Goal: Task Accomplishment & Management: Complete application form

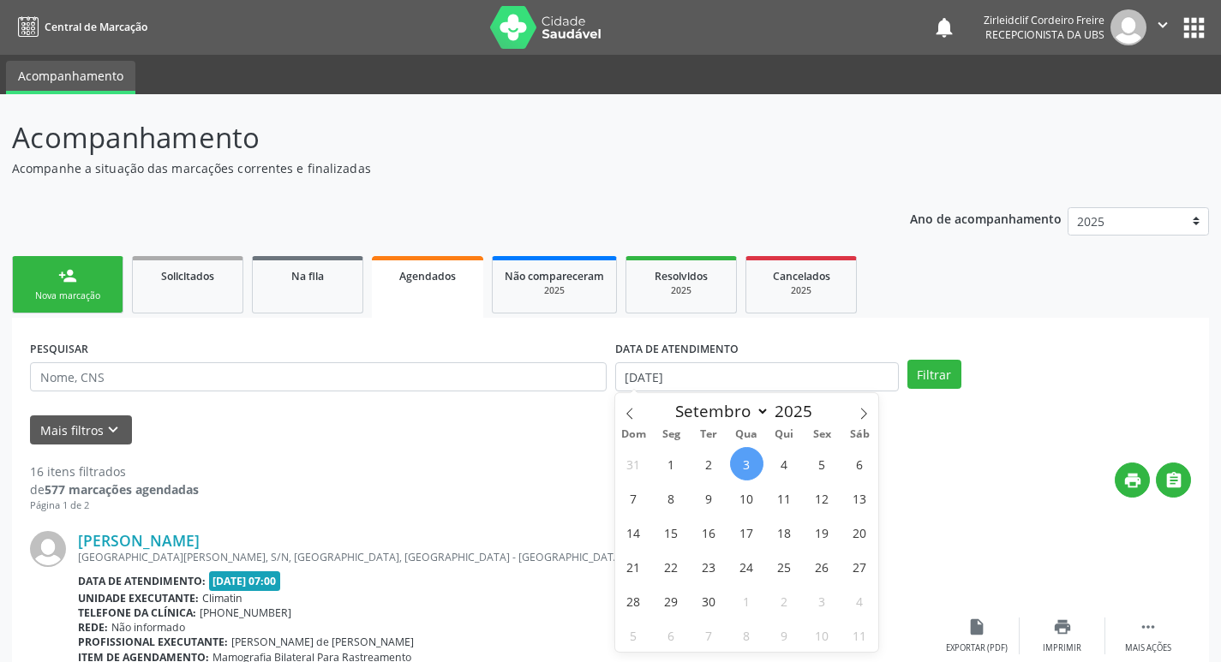
select select "8"
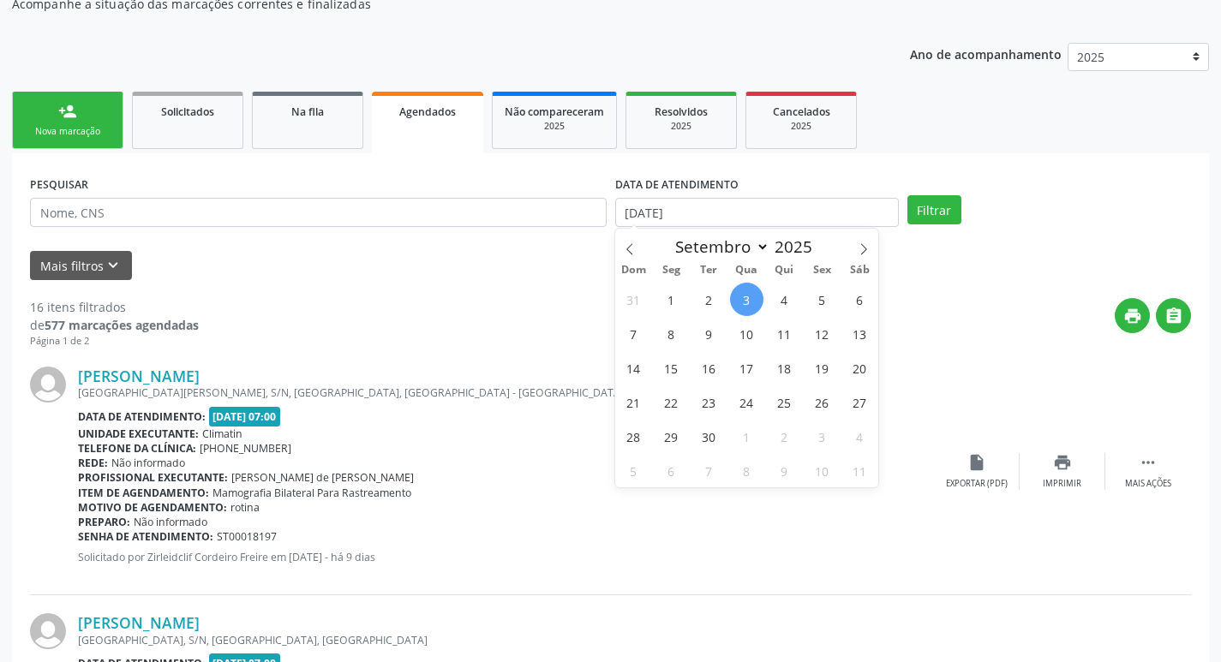
scroll to position [171, 0]
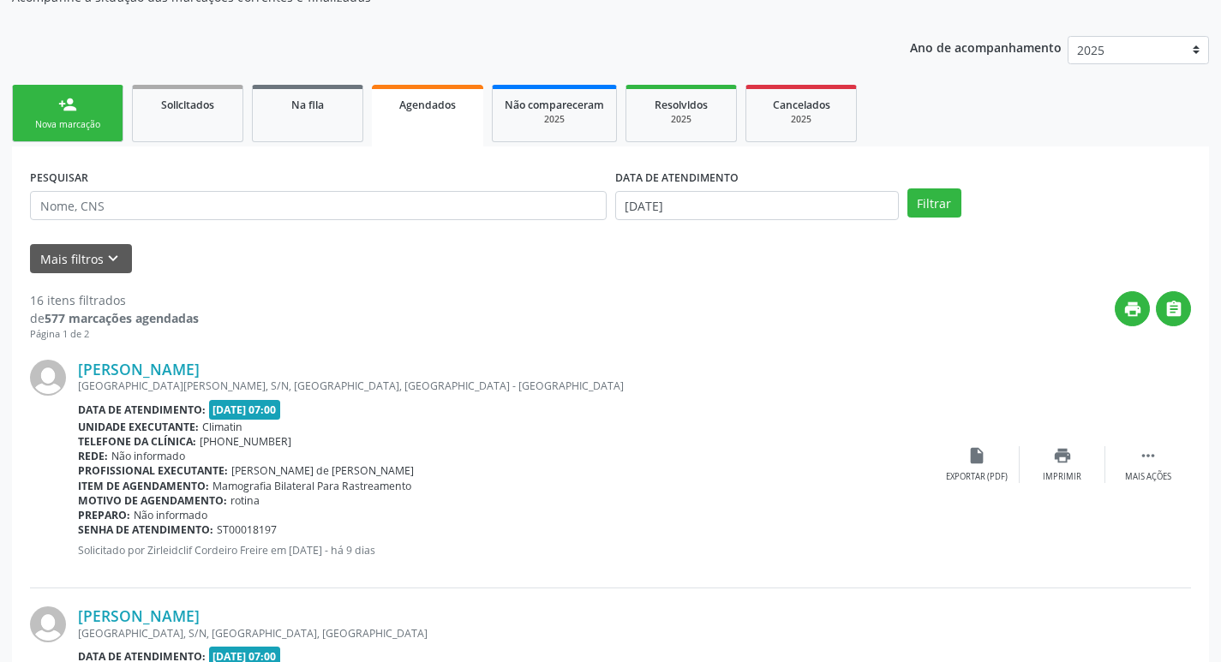
click at [84, 110] on link "person_add Nova marcação" at bounding box center [67, 113] width 111 height 57
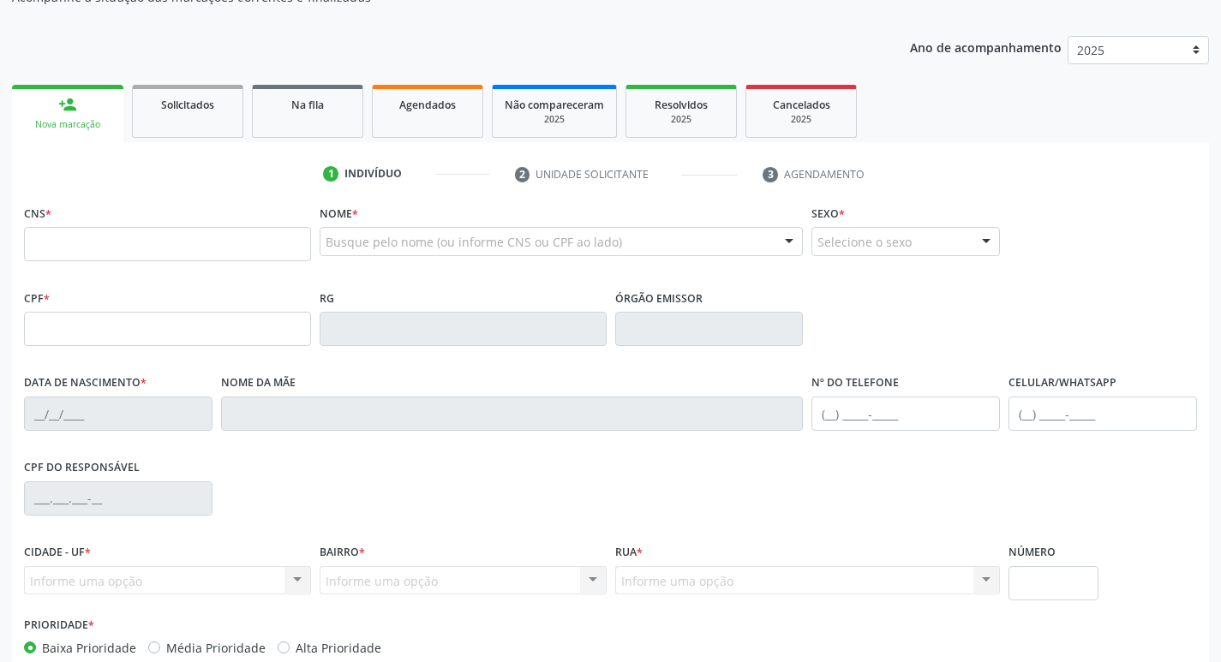
scroll to position [257, 0]
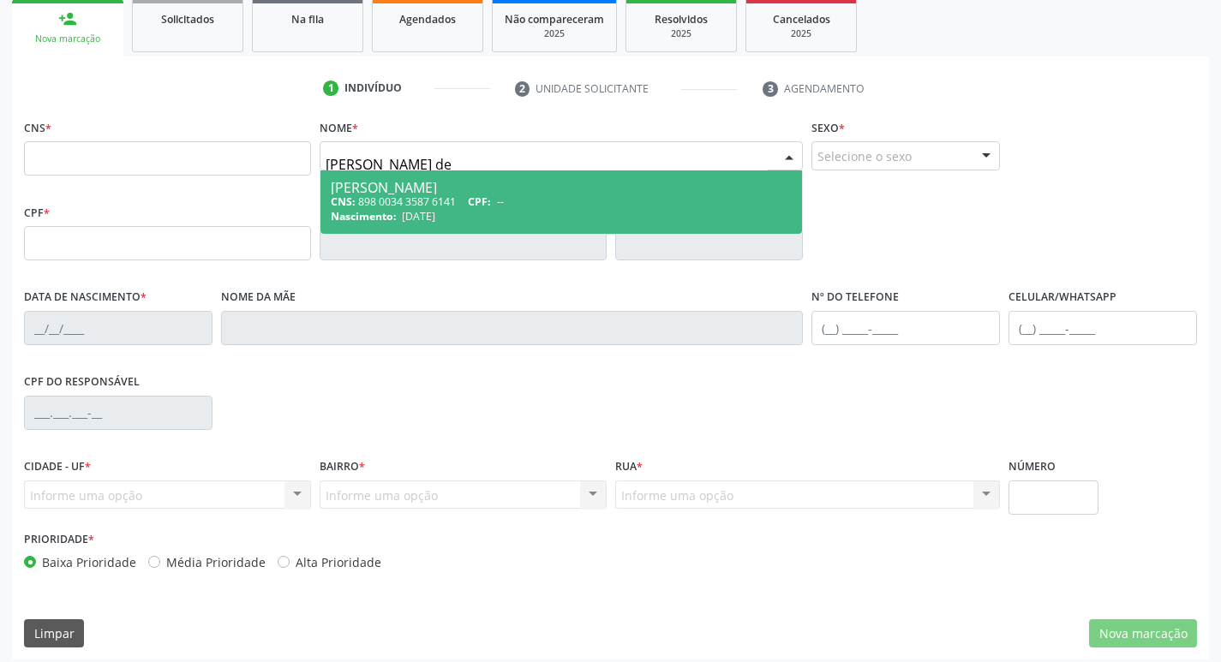
type input "samela samara de s"
click at [618, 201] on div "CNS: 898 0034 3587 6141 CPF: --" at bounding box center [562, 202] width 462 height 15
type input "898 0034 3587 6141"
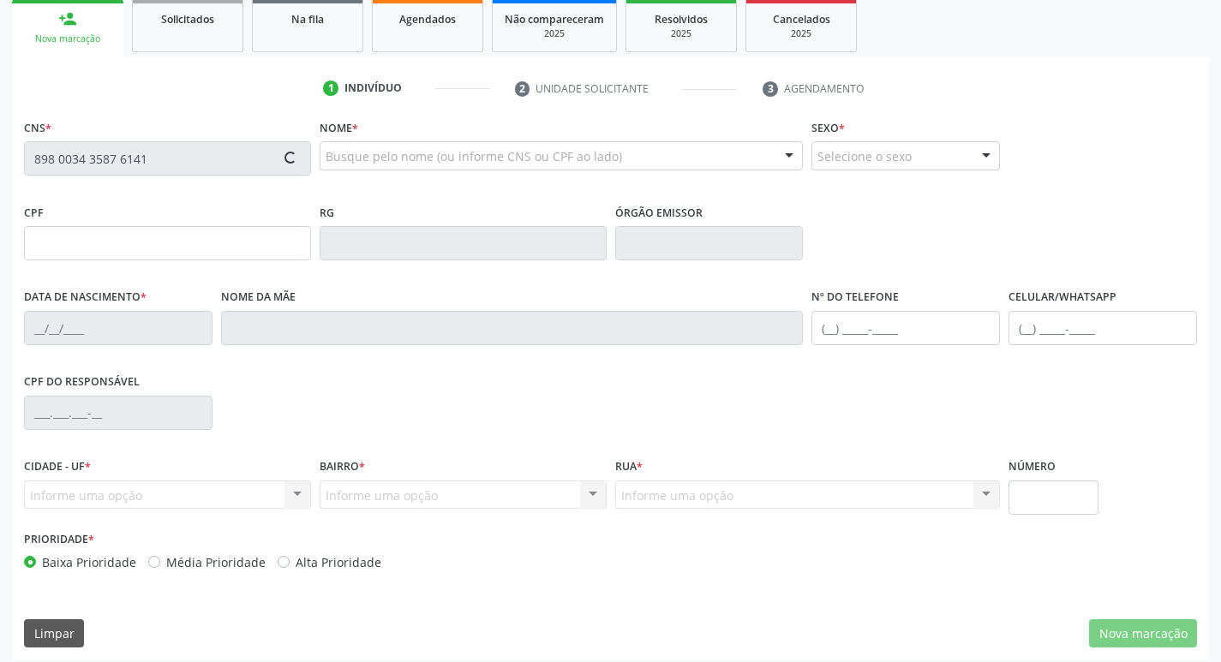
type input "15/11/2007"
type input "Maria Alves de Souza"
type input "(87) 99665-7183"
type input "S/N"
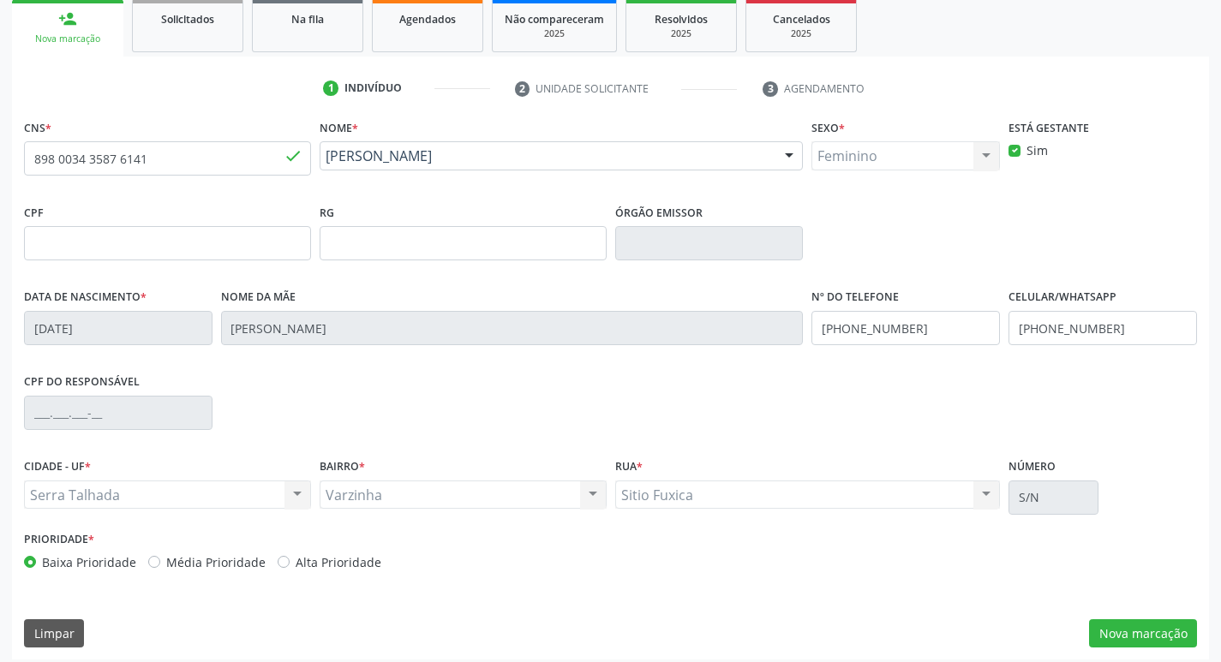
scroll to position [267, 0]
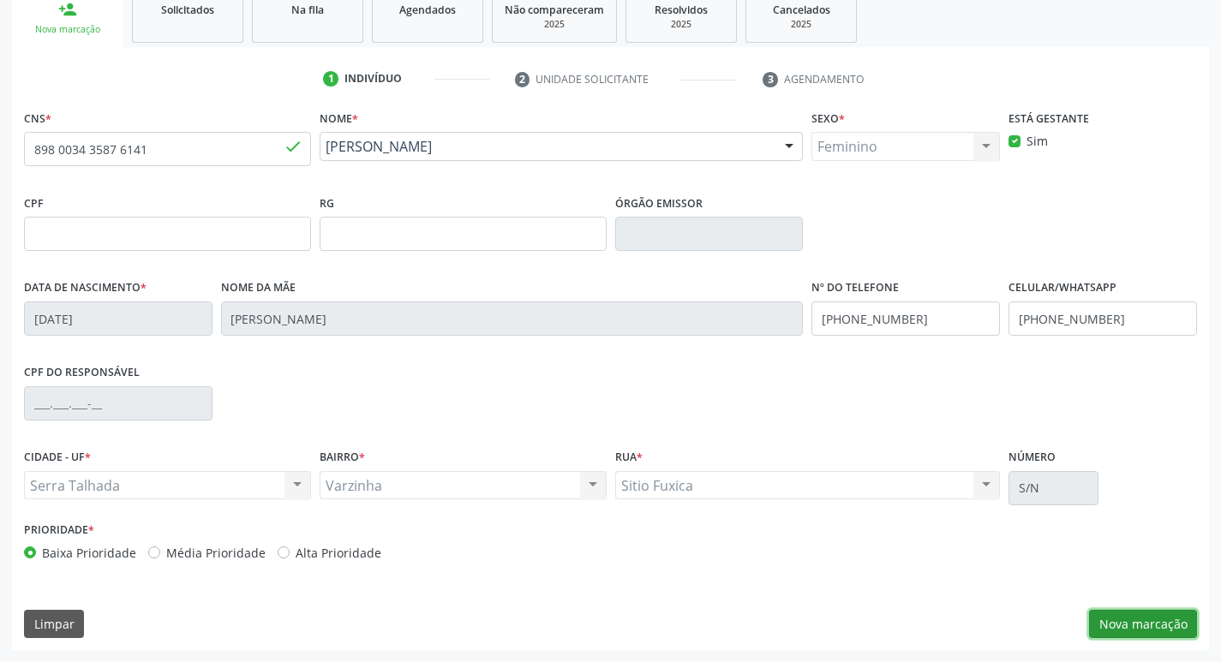
click at [1171, 634] on button "Nova marcação" at bounding box center [1143, 624] width 108 height 29
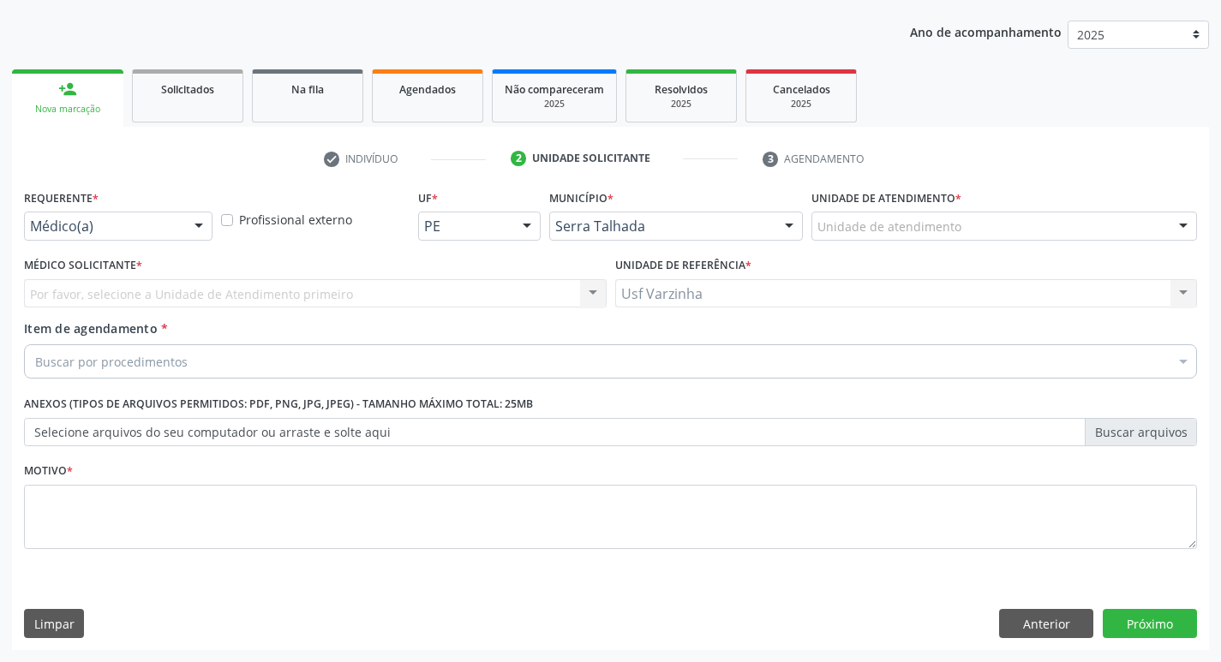
scroll to position [187, 0]
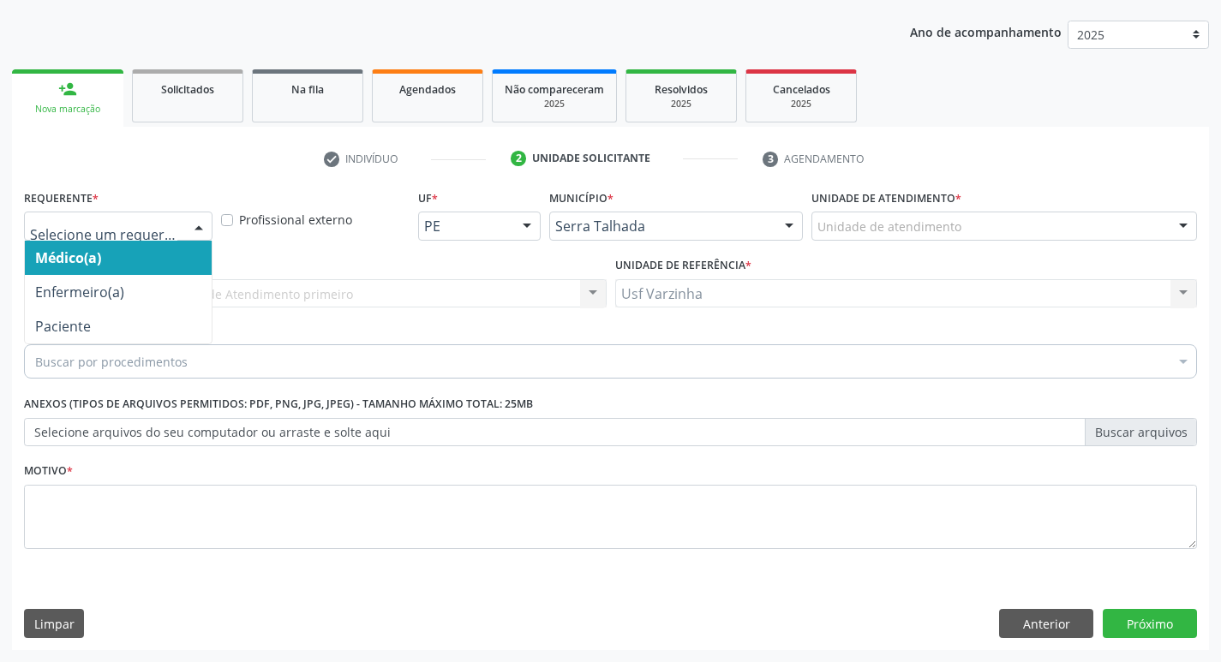
click at [202, 230] on div at bounding box center [199, 227] width 26 height 29
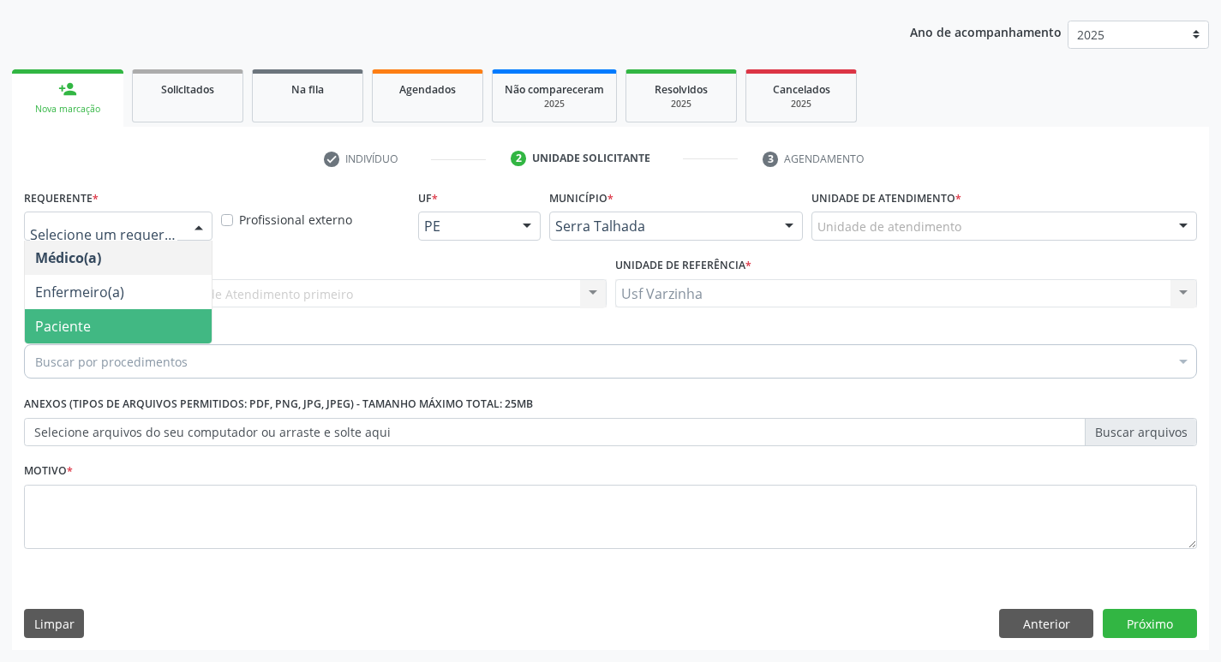
click at [144, 332] on span "Paciente" at bounding box center [118, 326] width 187 height 34
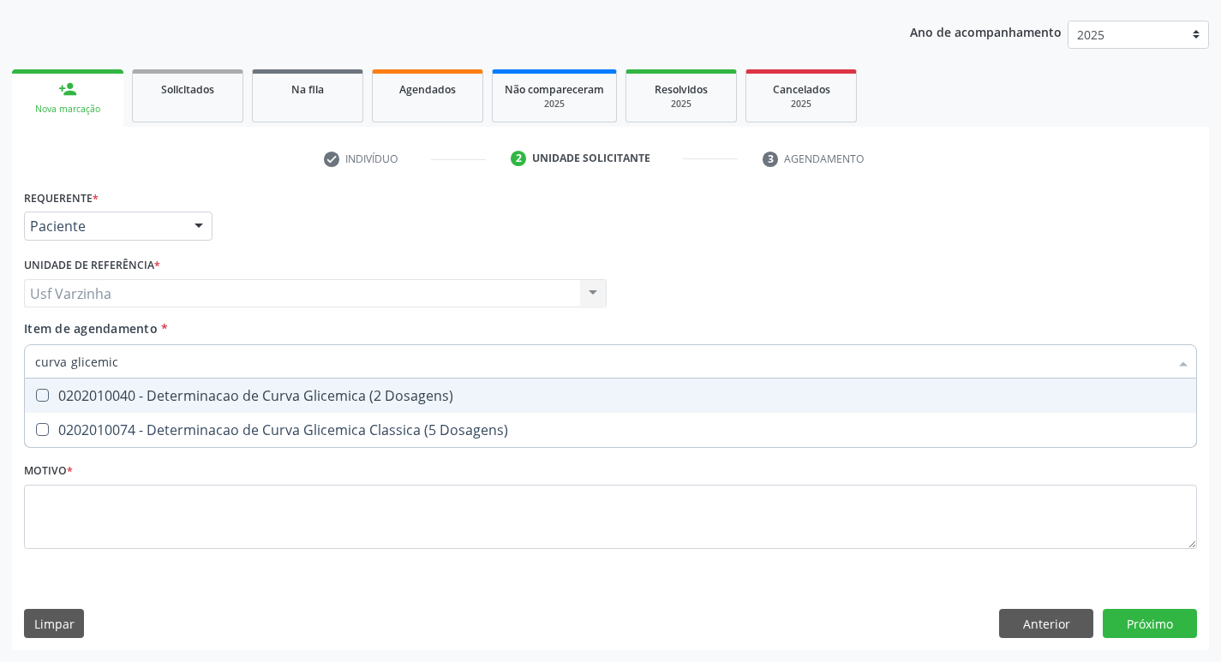
type input "curva glicemica"
click at [191, 405] on span "0202010040 - Determinacao de Curva Glicemica (2 Dosagens)" at bounding box center [610, 396] width 1171 height 34
checkbox Dosagens\) "true"
click at [135, 363] on input "curva glicemica" at bounding box center [602, 361] width 1134 height 34
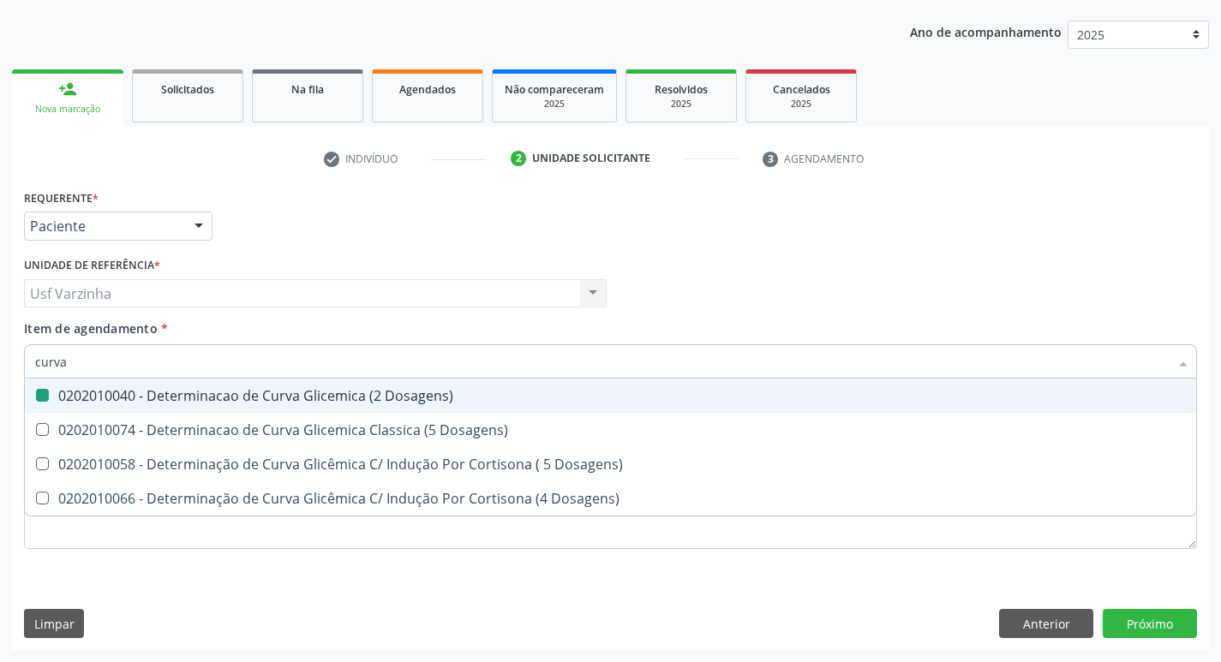
type input "curva"
checkbox Dosagens\) "false"
checkbox Dosagens\) "true"
type input "c"
checkbox Dosagens\) "false"
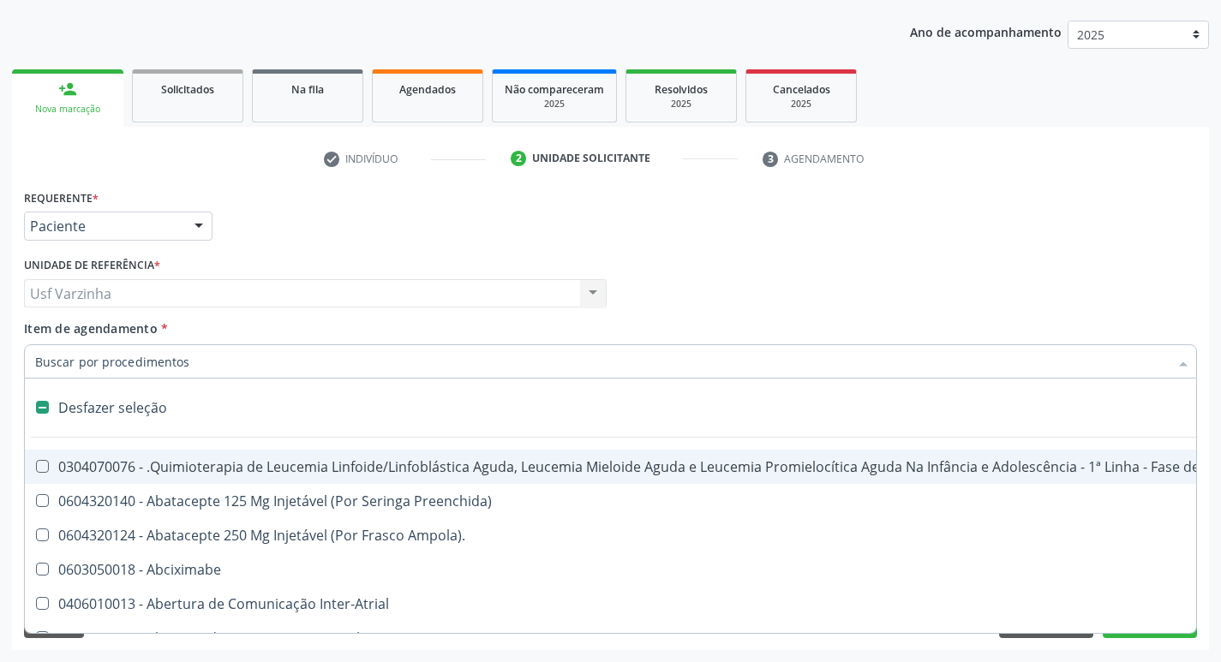
type input "u"
checkbox Comprimido\) "true"
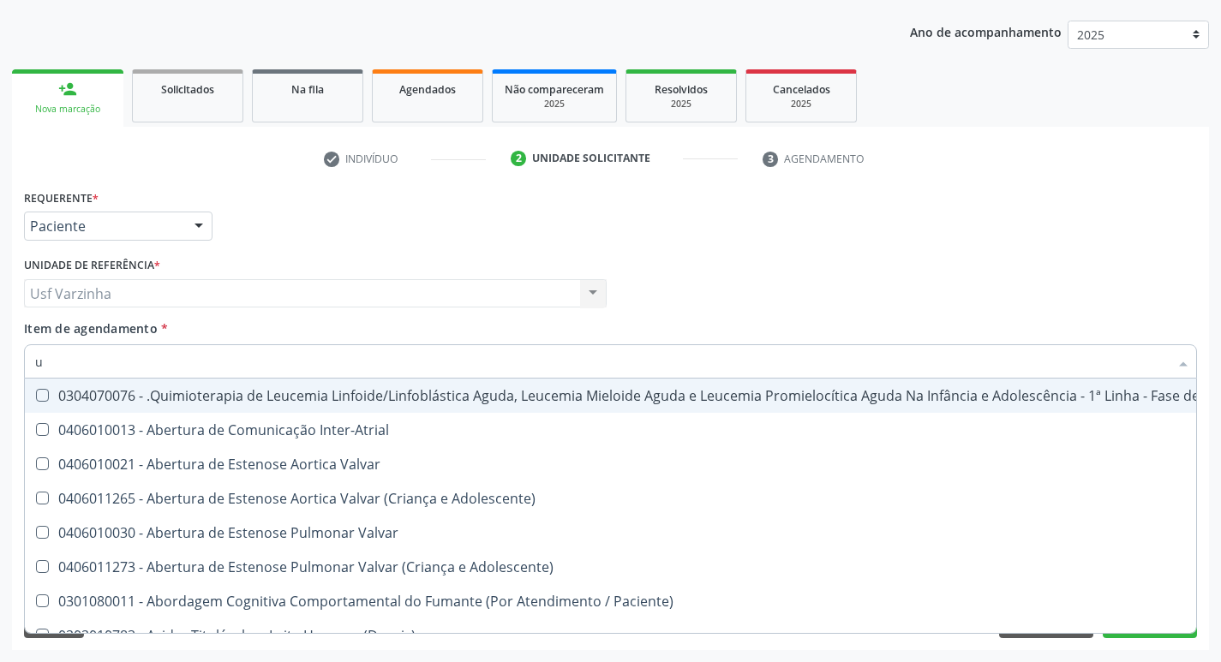
type input "ur"
checkbox Ramos "true"
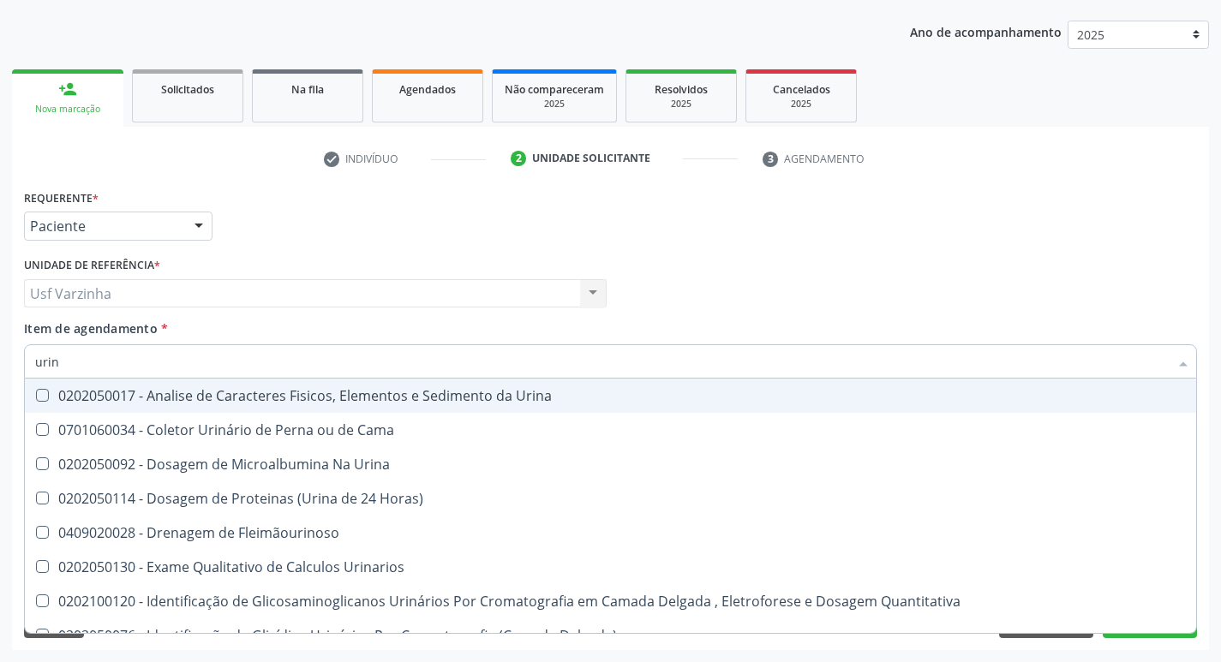
type input "urina"
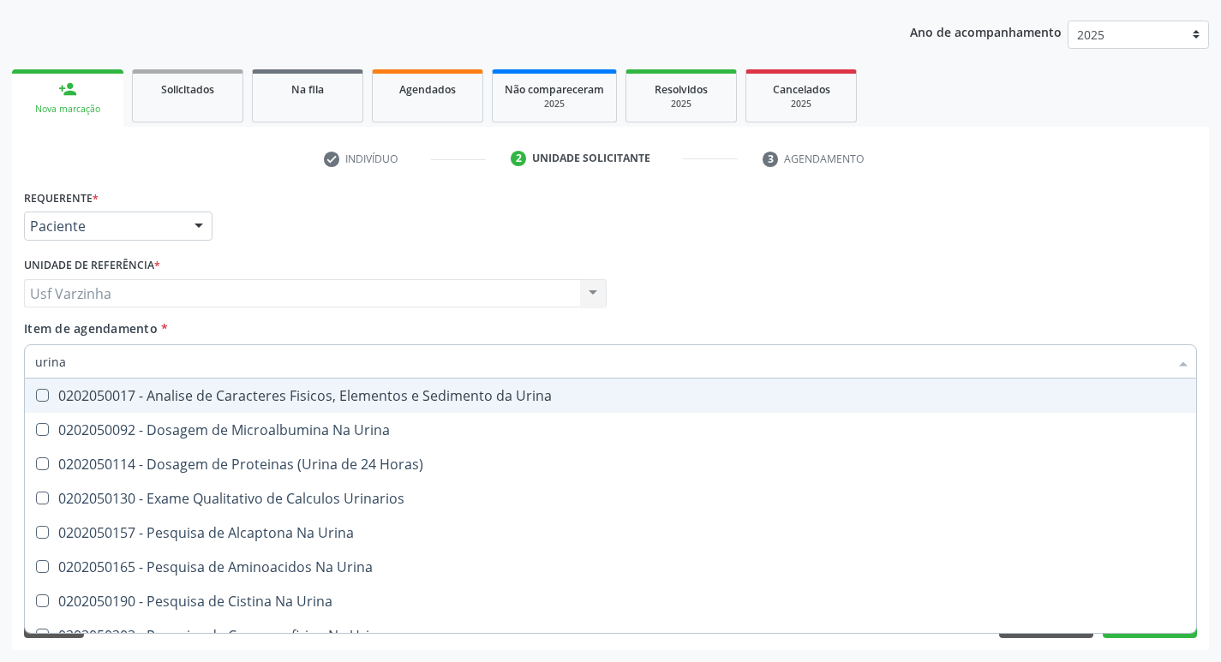
click at [99, 392] on div "0202050017 - Analise de Caracteres Fisicos, Elementos e Sedimento da Urina" at bounding box center [610, 396] width 1151 height 14
checkbox Urina "true"
click at [93, 366] on input "urina" at bounding box center [602, 361] width 1134 height 34
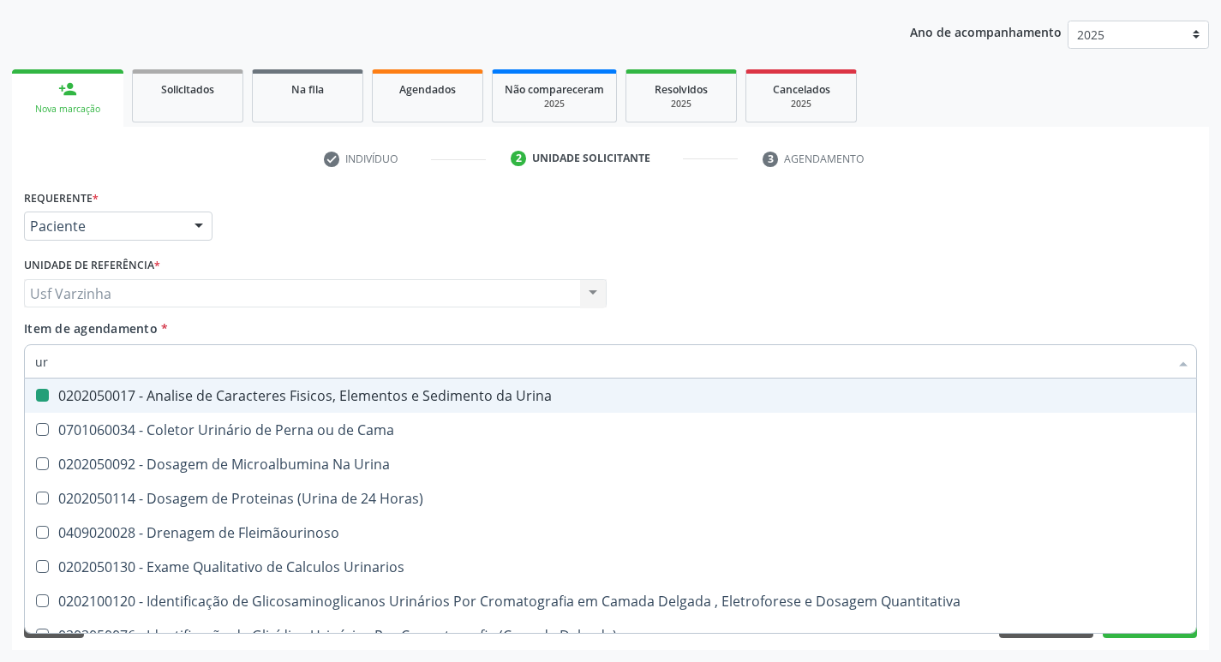
type input "u"
checkbox Urina "false"
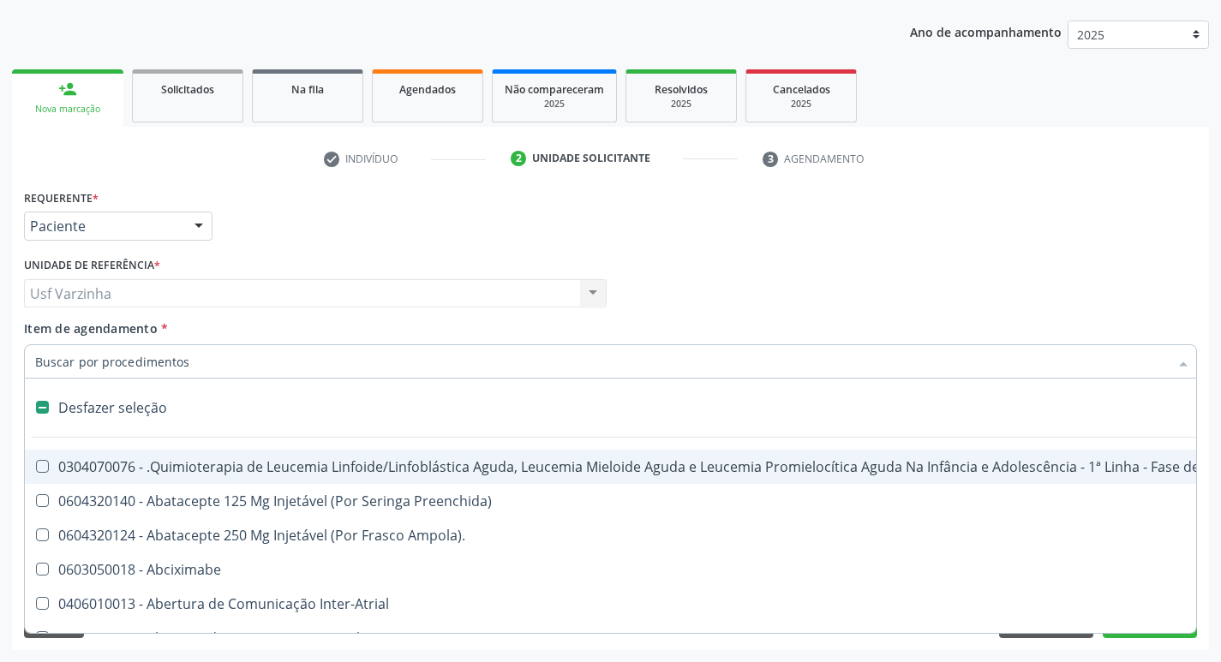
type input "h"
checkbox Urina "false"
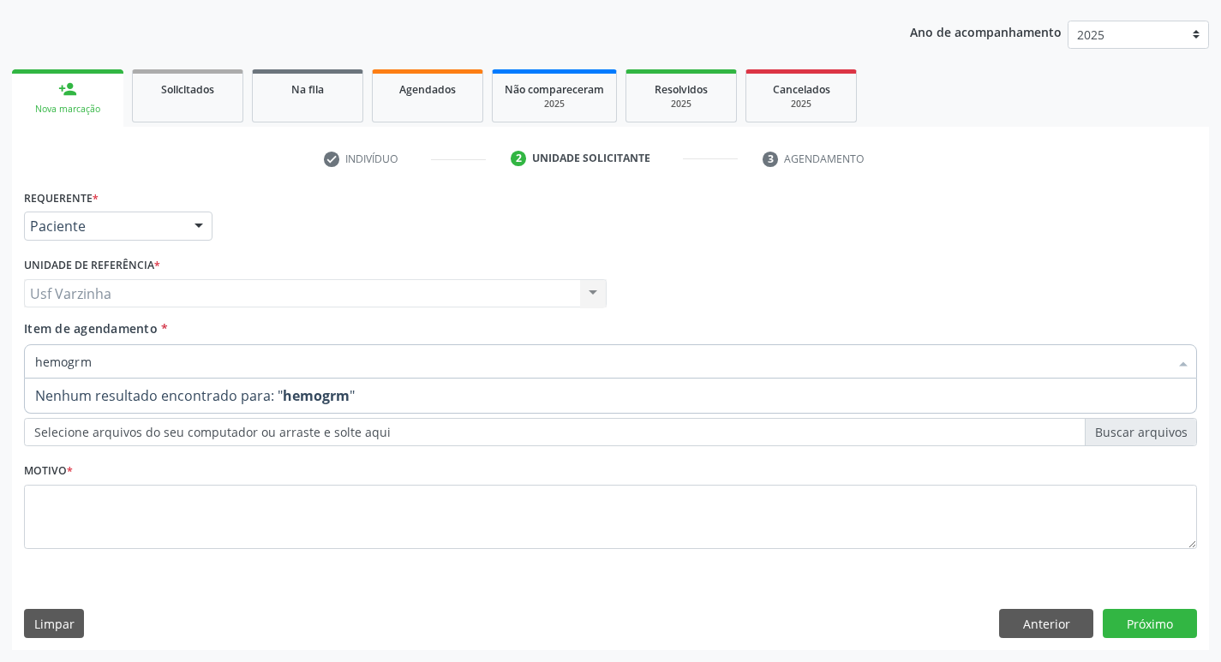
type input "hemogr"
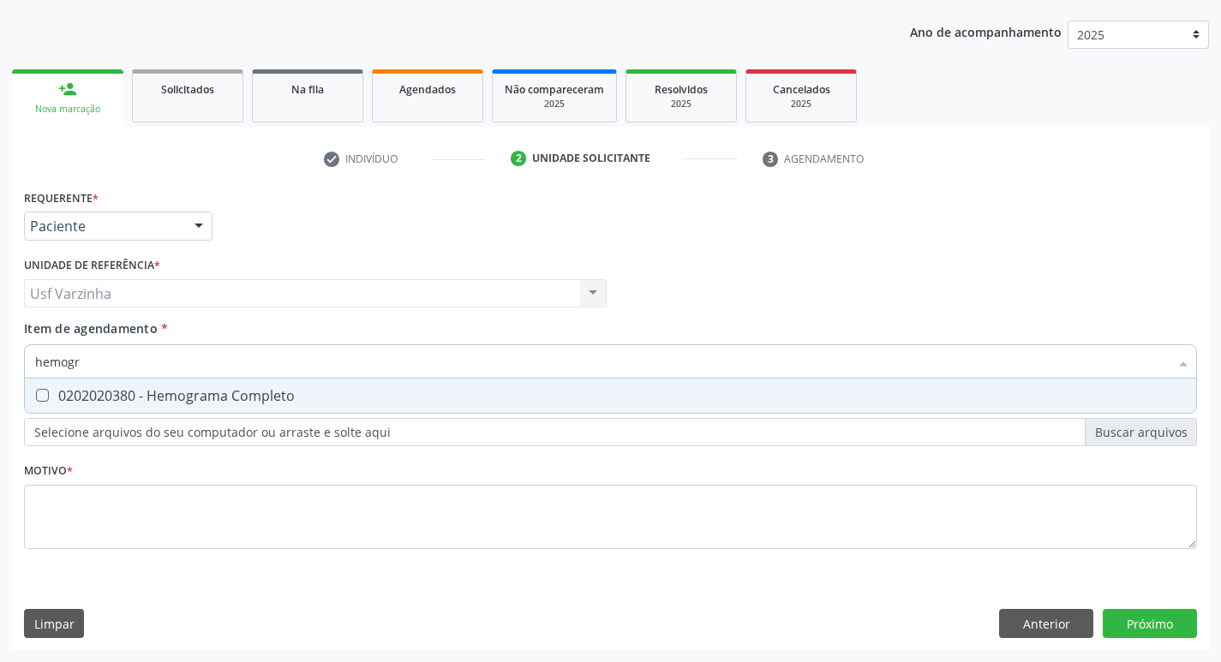
click at [264, 400] on div "0202020380 - Hemograma Completo" at bounding box center [610, 396] width 1151 height 14
checkbox Completo "true"
type input "hemog"
checkbox Completo "false"
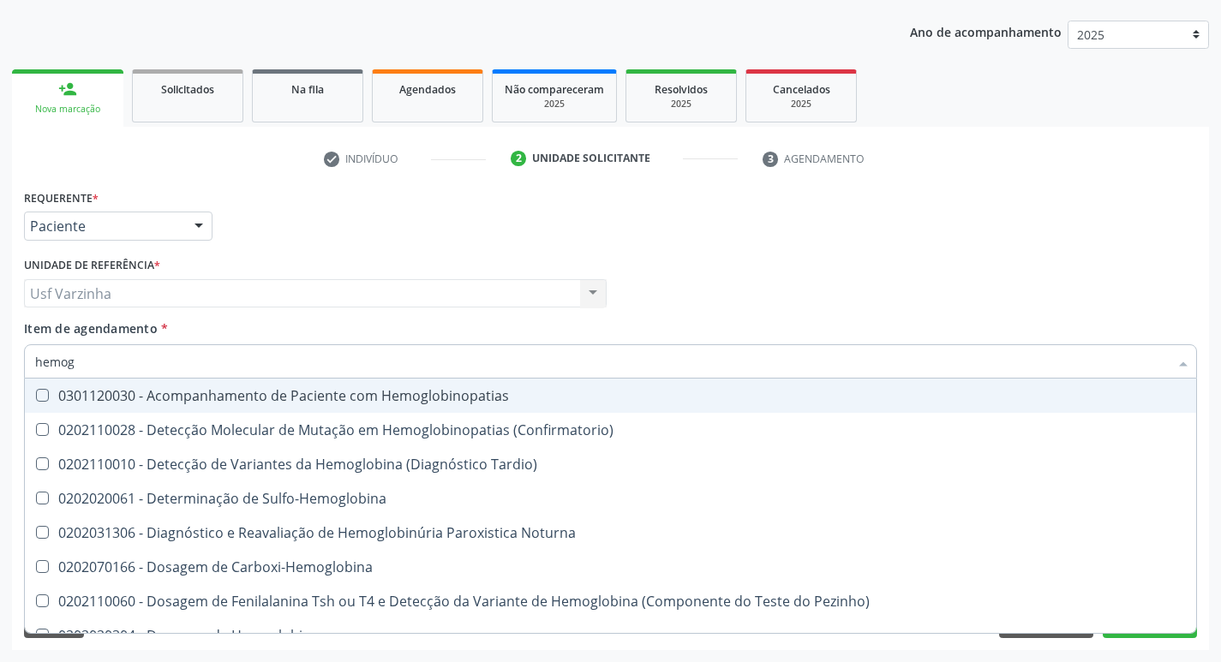
type input "hemo"
checkbox Completo "false"
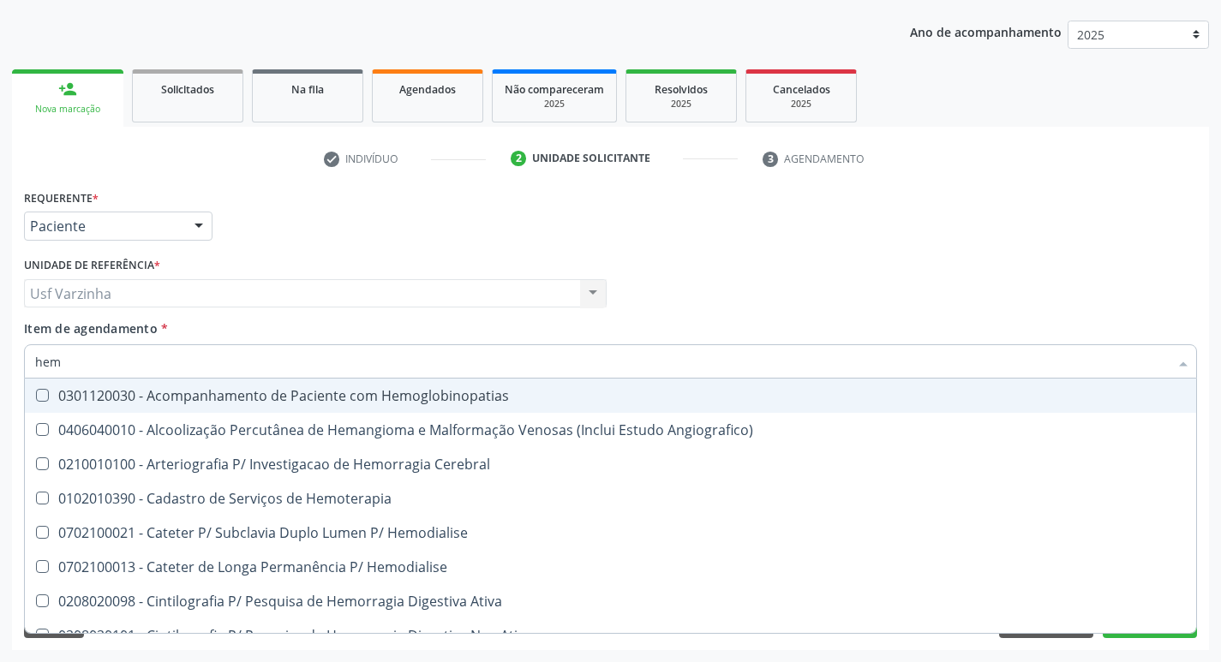
type input "he"
checkbox Completo "false"
checkbox Orgaos "true"
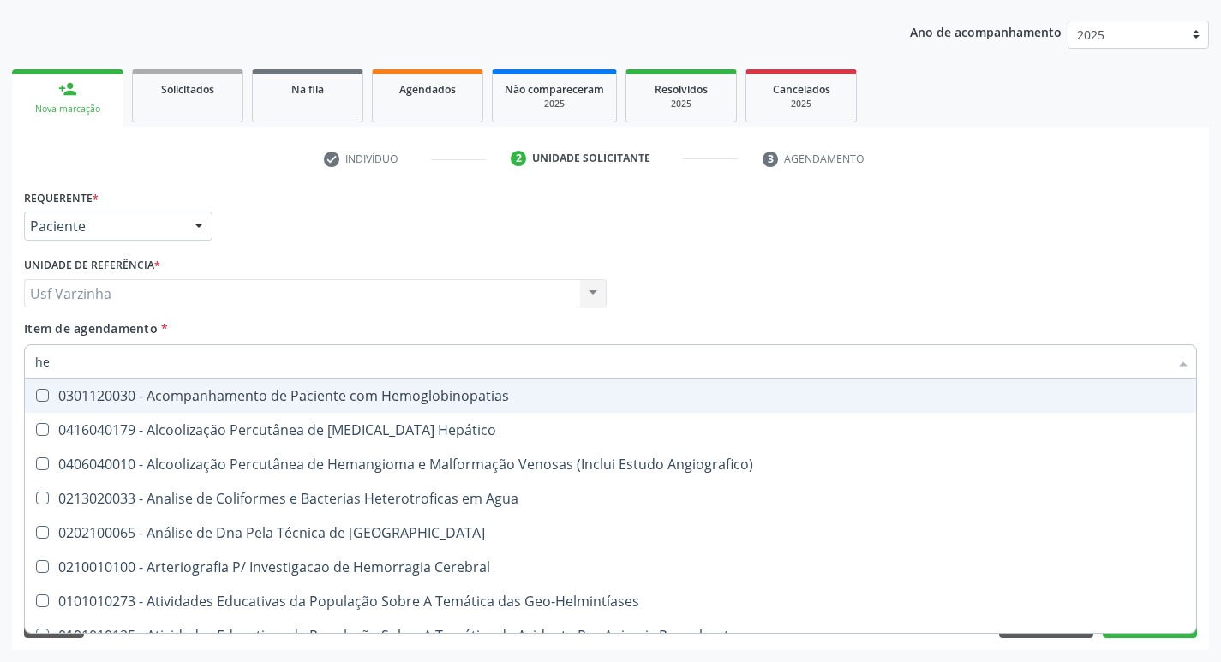
type input "h"
checkbox Completo "false"
checkbox Folheto "true"
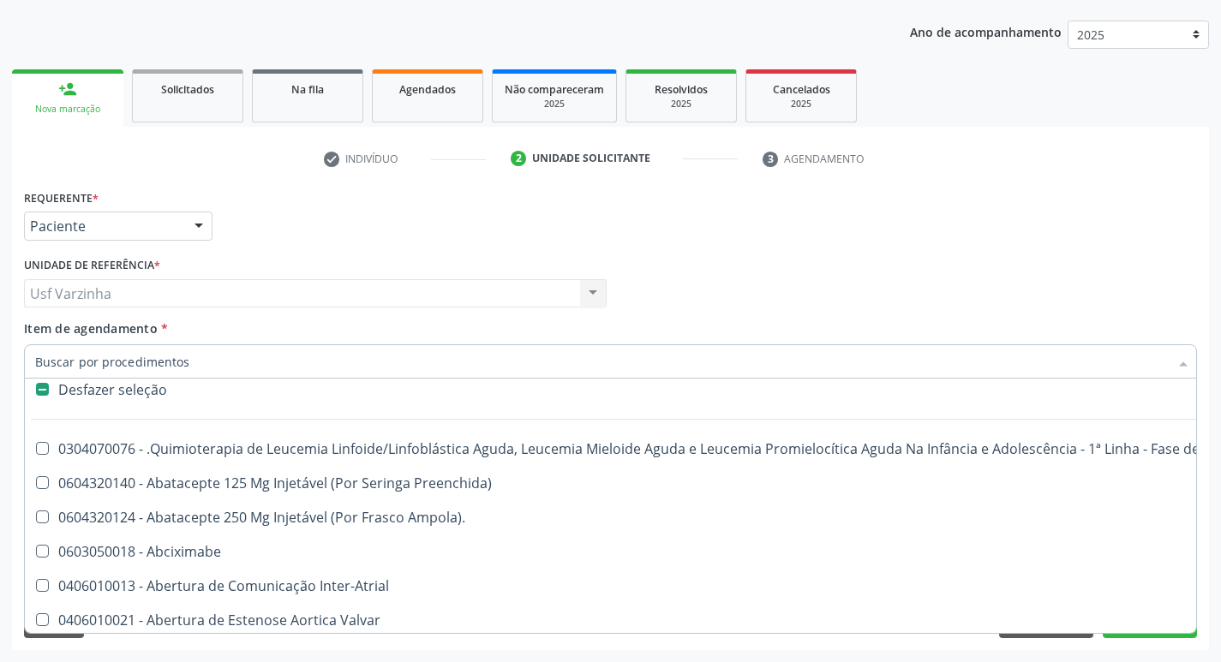
scroll to position [0, 0]
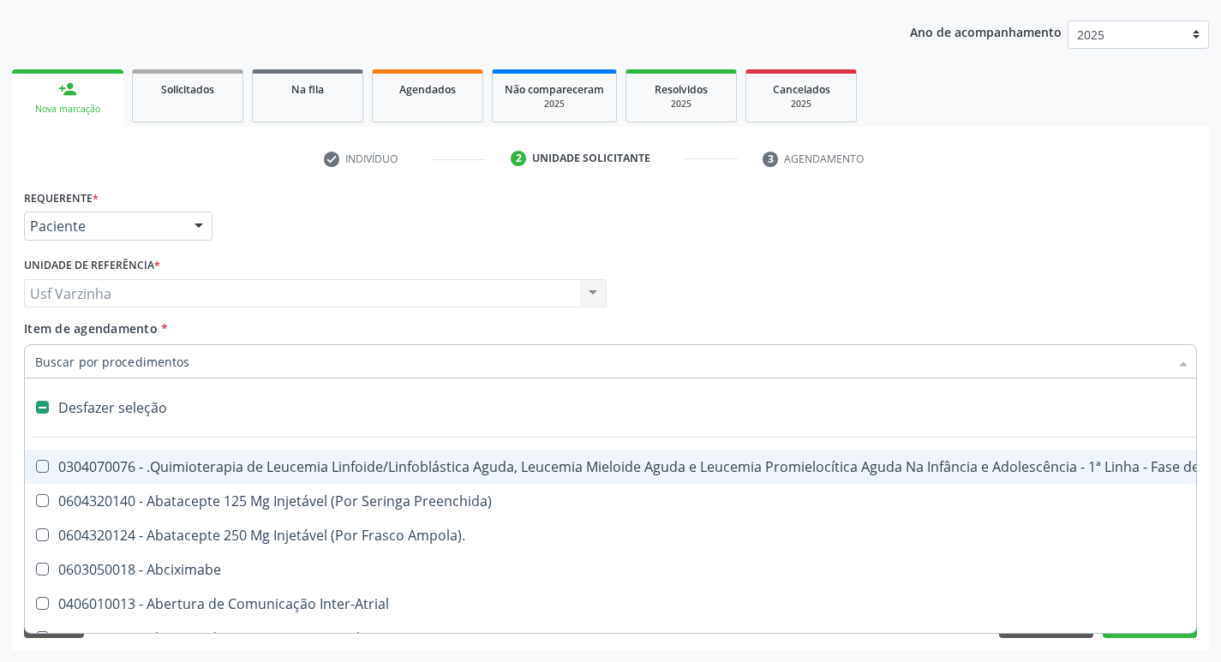
click at [75, 359] on input "Item de agendamento *" at bounding box center [602, 361] width 1134 height 34
type input "h"
checkbox Urina "false"
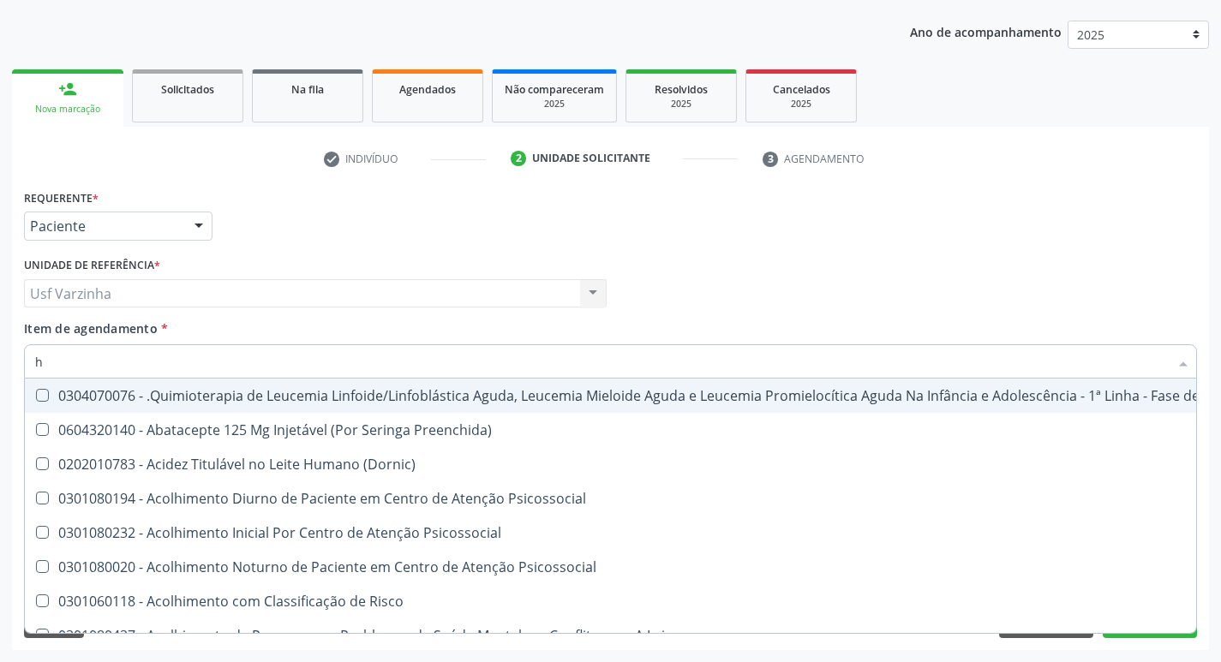
type input "he"
checkbox Removível "true"
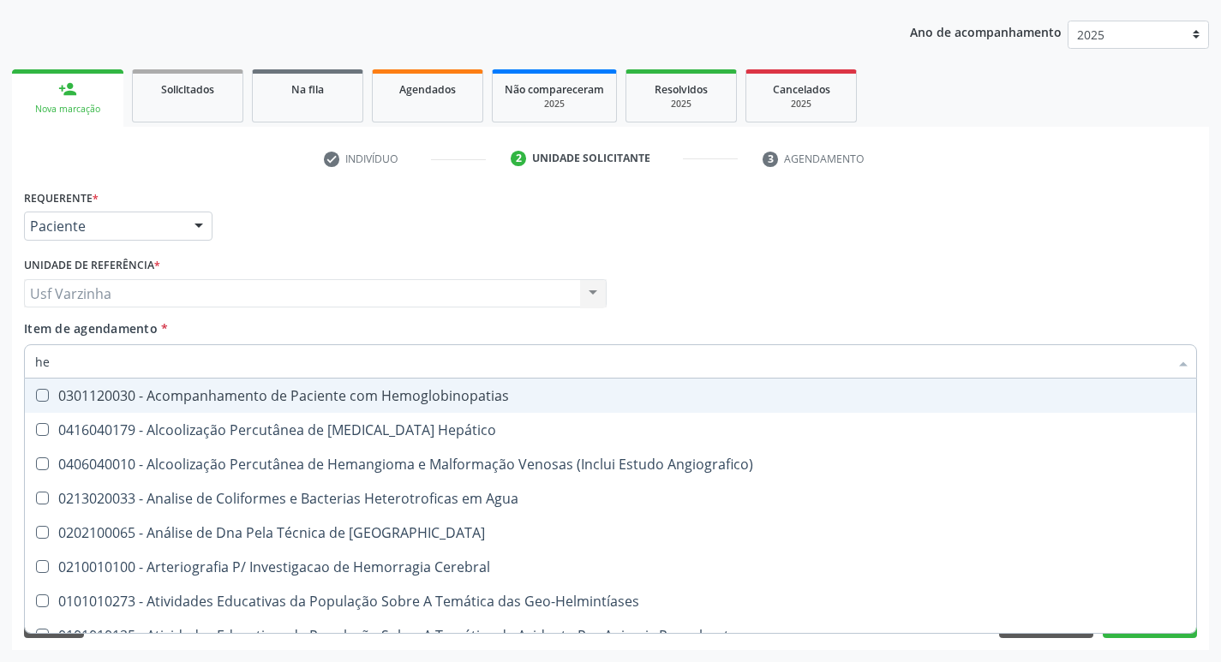
type input "hem"
checkbox II "true"
checkbox Completo "false"
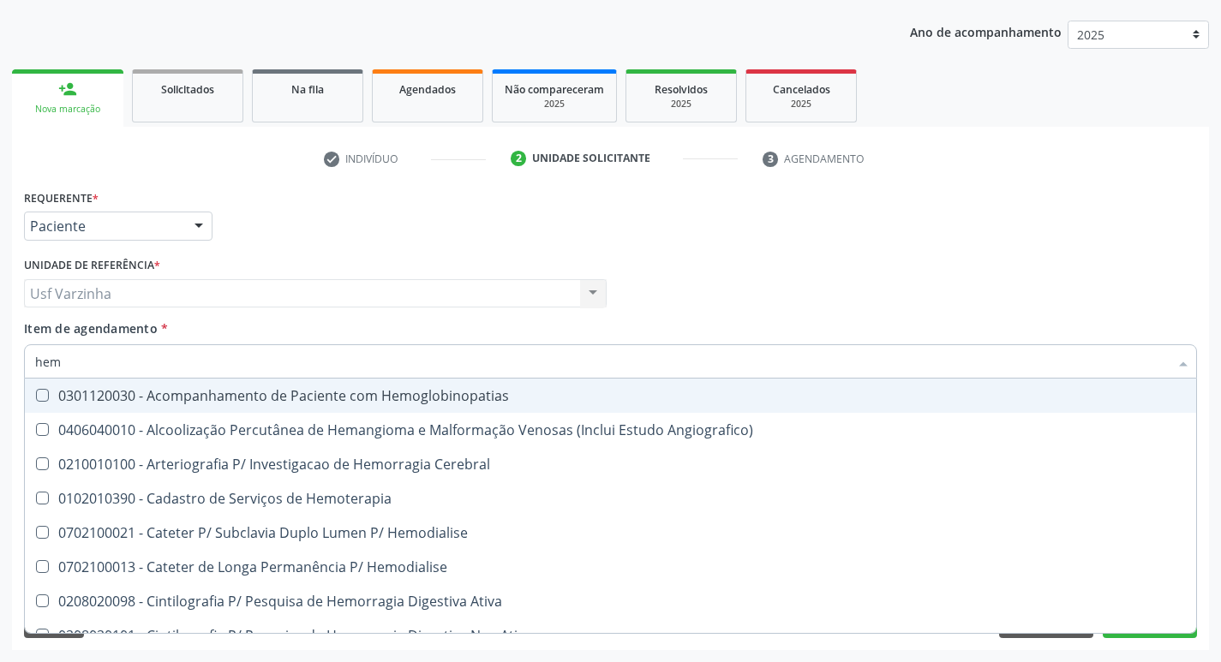
type input "hemo"
checkbox Retro-Retal "true"
checkbox Completo "false"
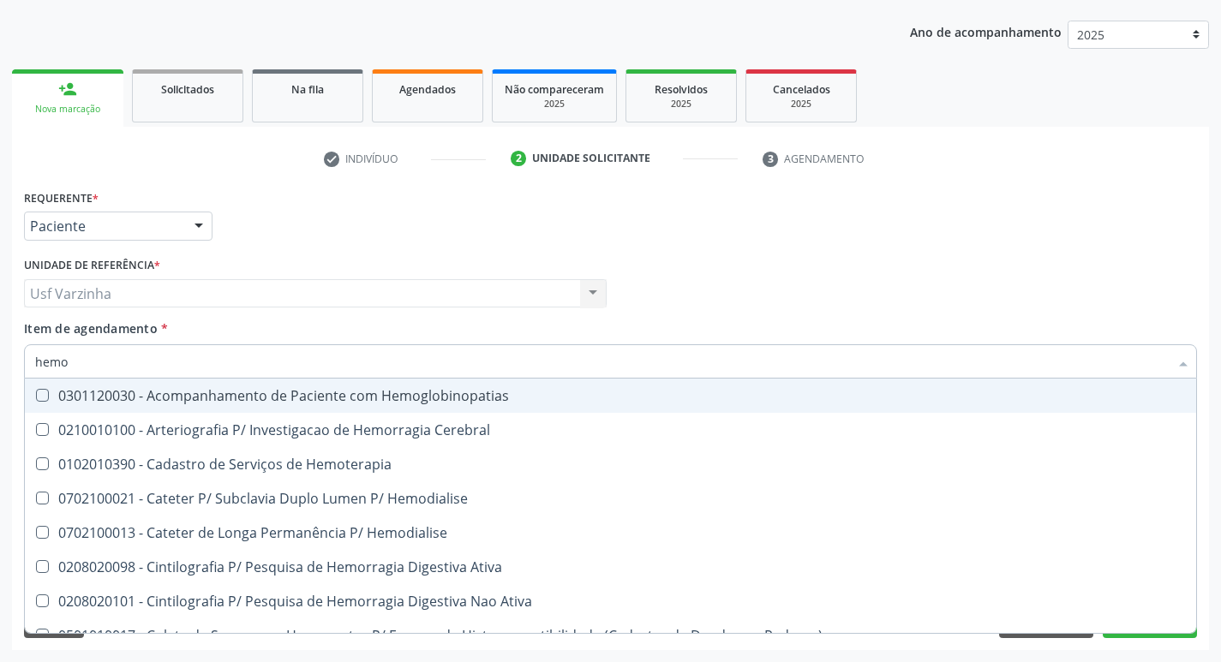
type input "hemog"
checkbox Carboxi-Hemoglobina "true"
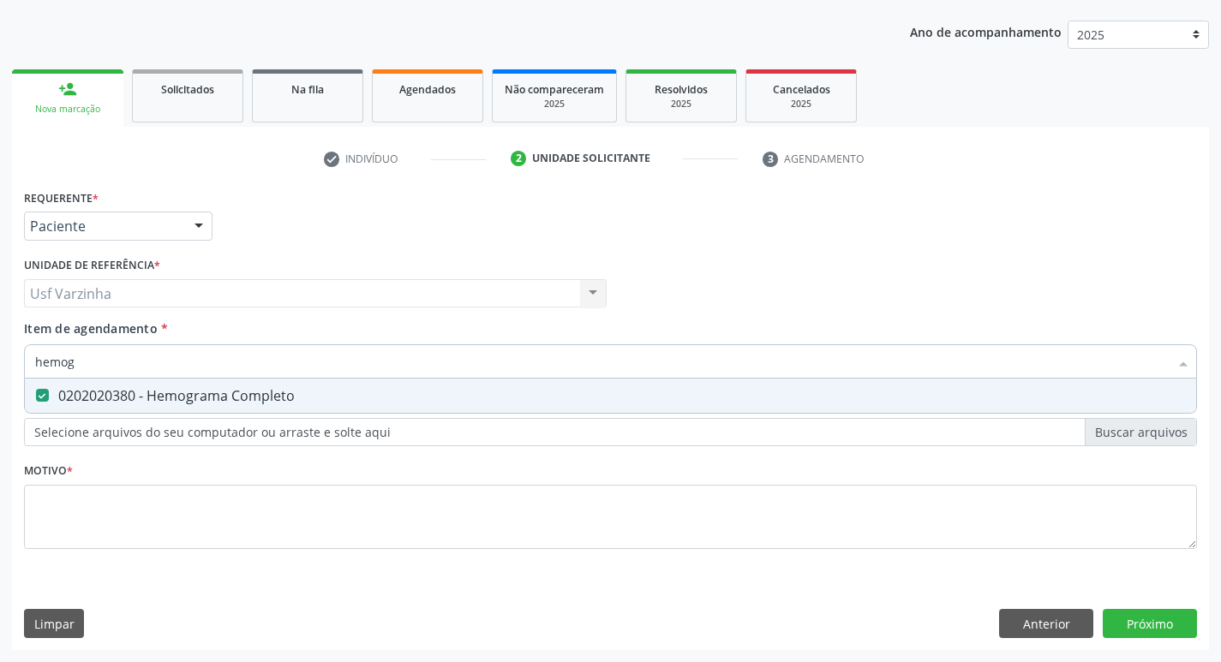
type input "hemogr"
checkbox Completo "true"
type input "hemog"
checkbox Completo "false"
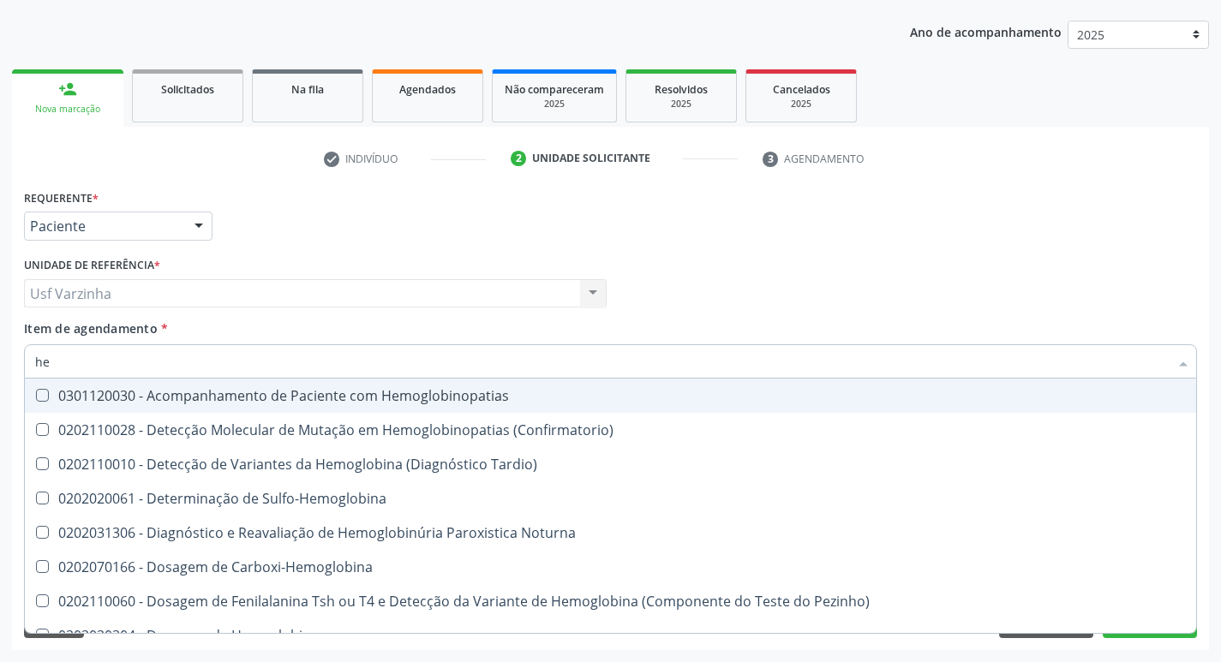
type input "h"
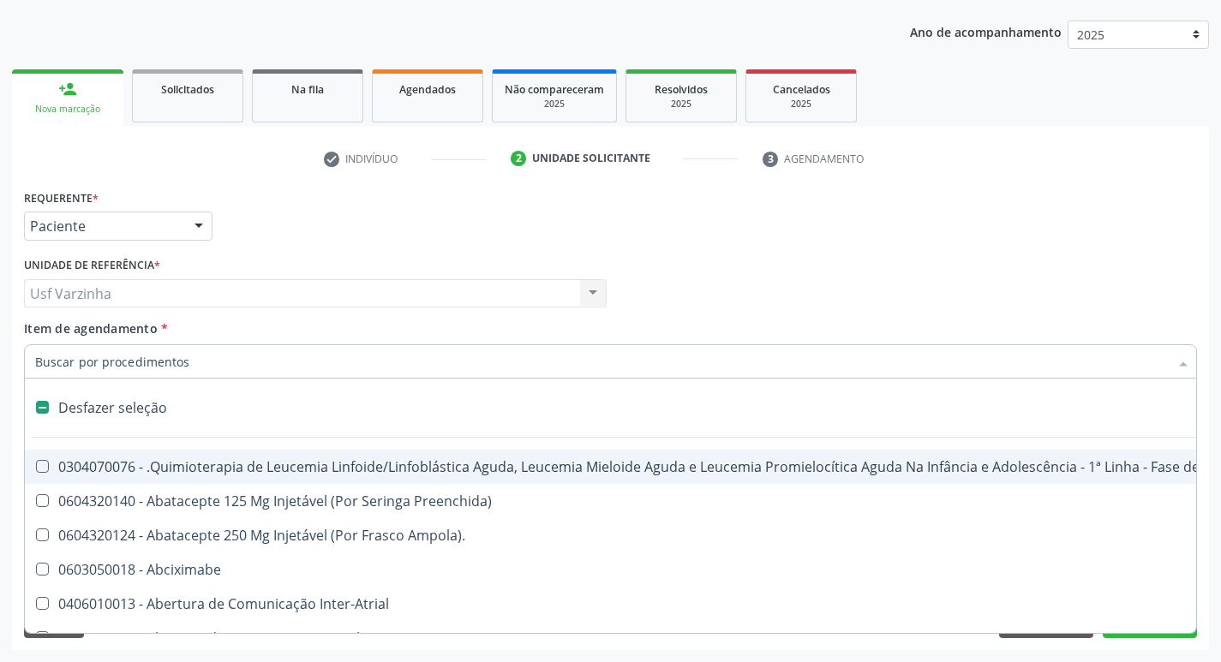
checkbox Capsula\) "false"
type input "t"
checkbox Reto "true"
checkbox Urina "false"
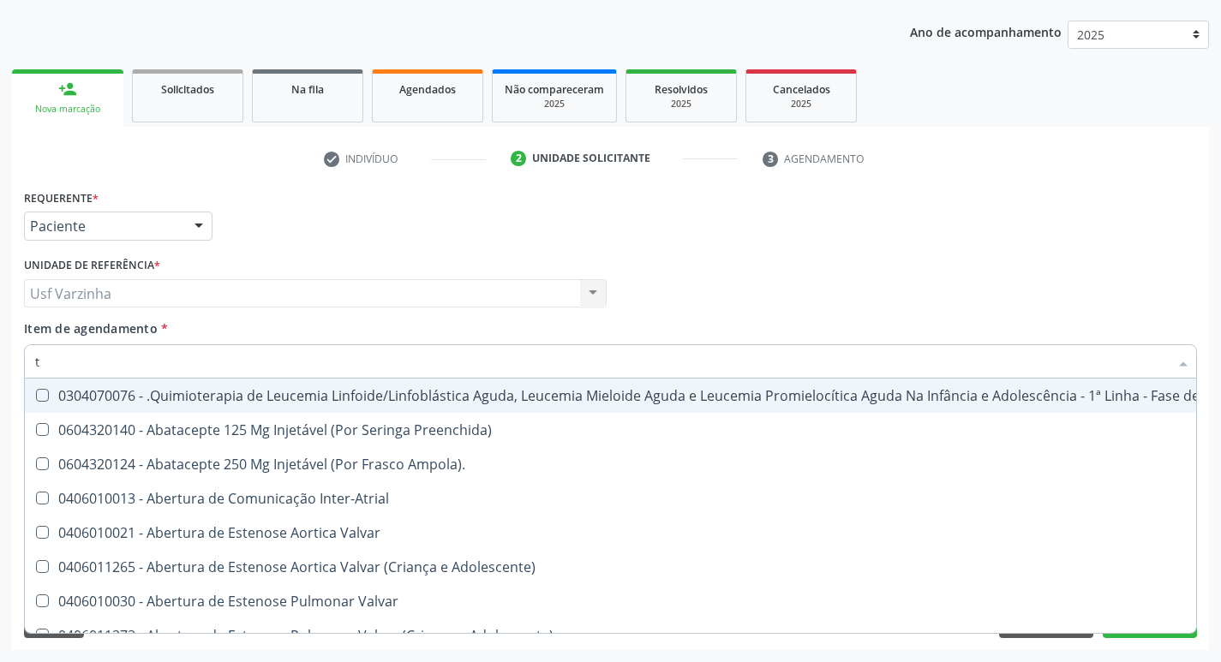
type input "to"
checkbox Transeptal "true"
checkbox Urina "false"
checkbox Leprae "true"
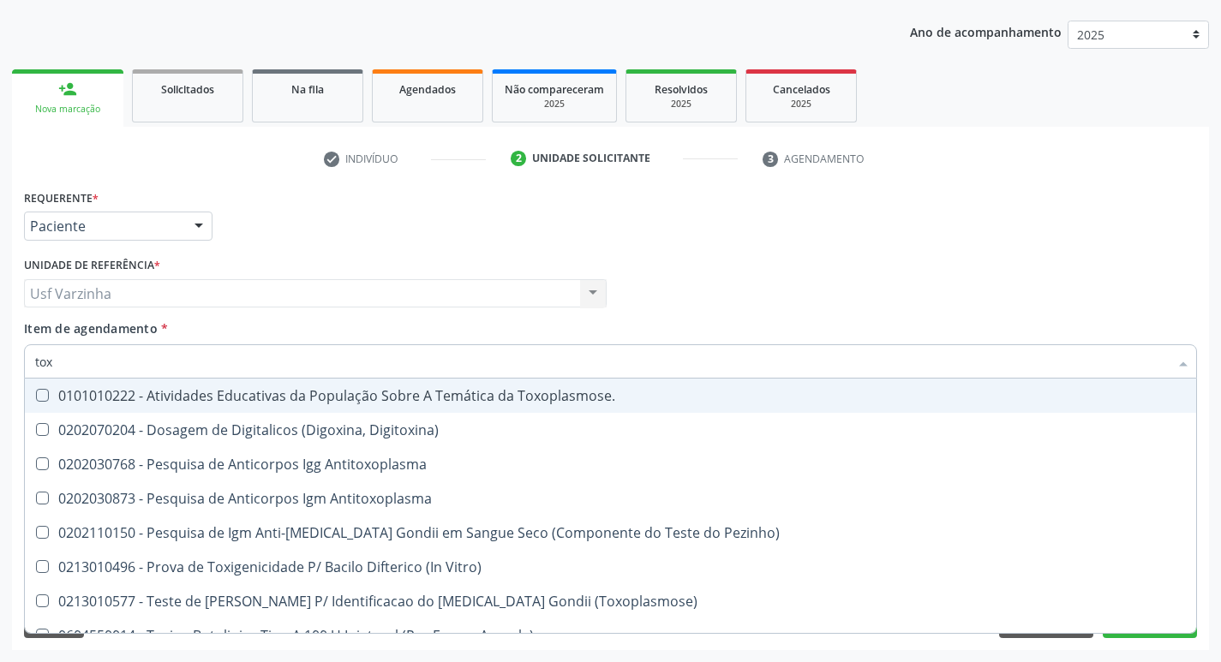
type input "toxo"
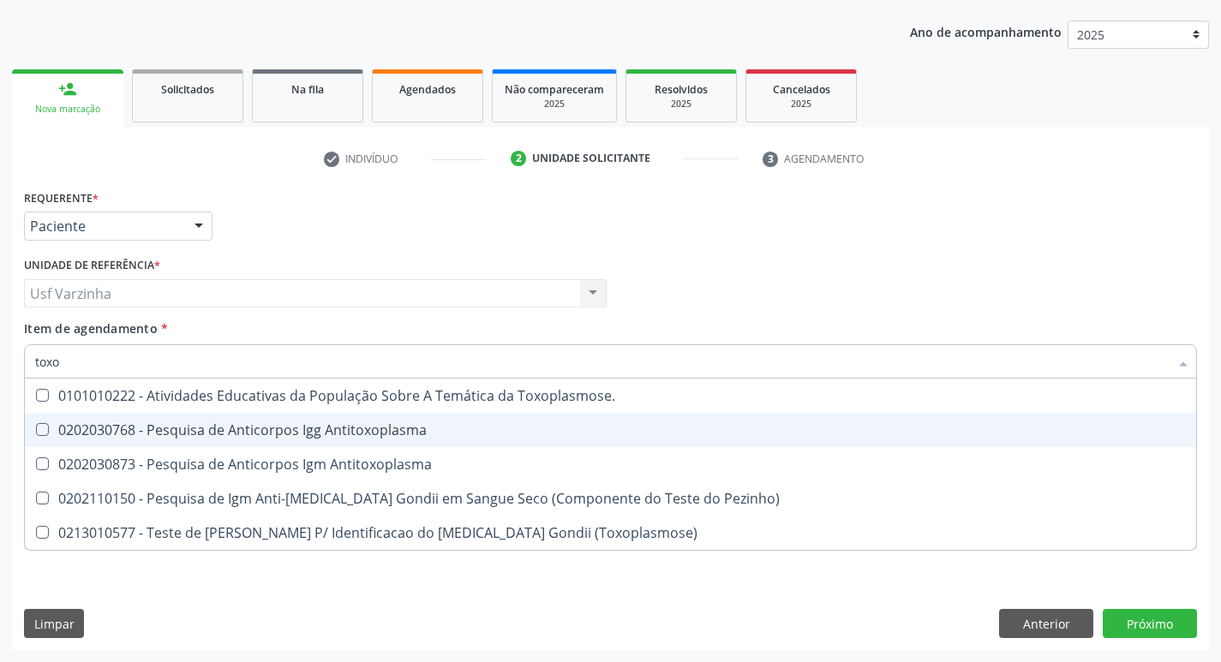
click at [253, 429] on div "0202030768 - Pesquisa de Anticorpos Igg Antitoxoplasma" at bounding box center [610, 430] width 1151 height 14
checkbox Antitoxoplasma "true"
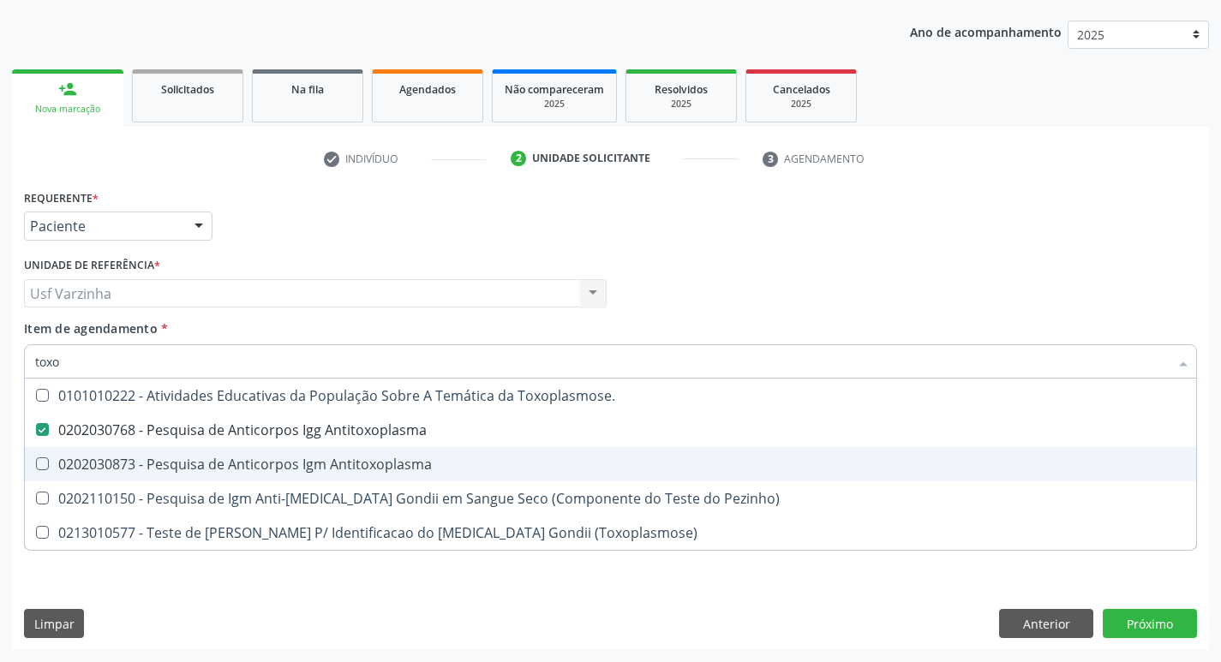
click at [233, 460] on div "0202030873 - Pesquisa de Anticorpos Igm Antitoxoplasma" at bounding box center [610, 465] width 1151 height 14
checkbox Antitoxoplasma "true"
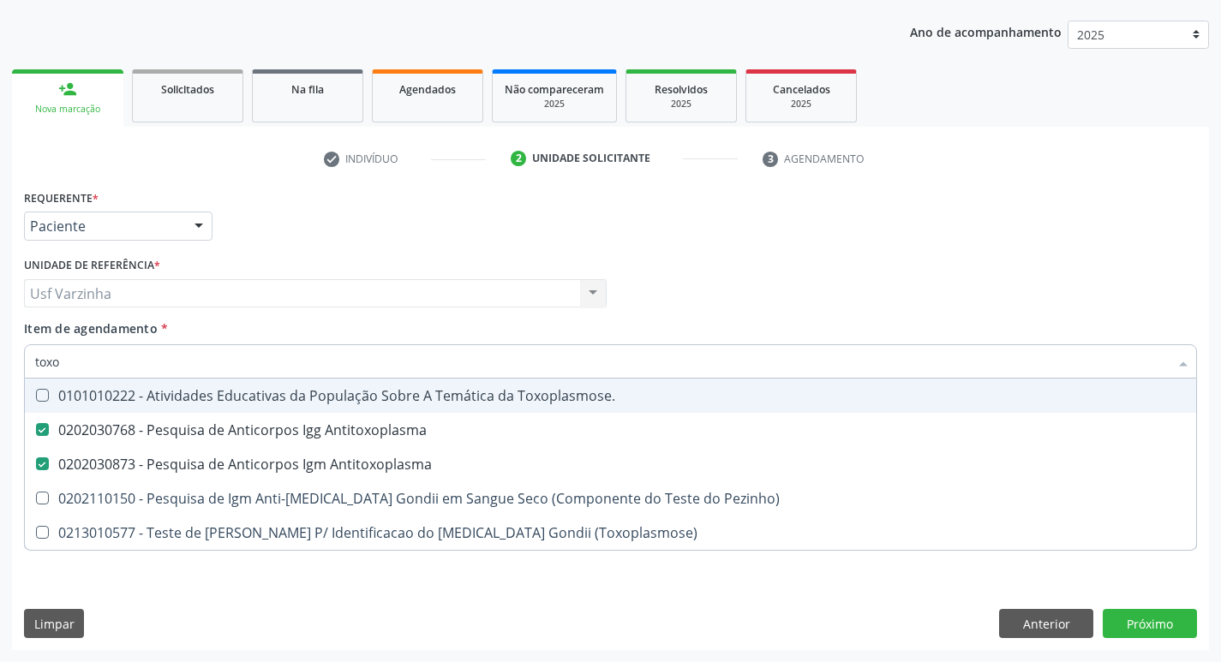
click at [85, 361] on input "toxo" at bounding box center [602, 361] width 1134 height 34
type input "tox"
checkbox Antitoxoplasma "false"
checkbox Pezinho\) "true"
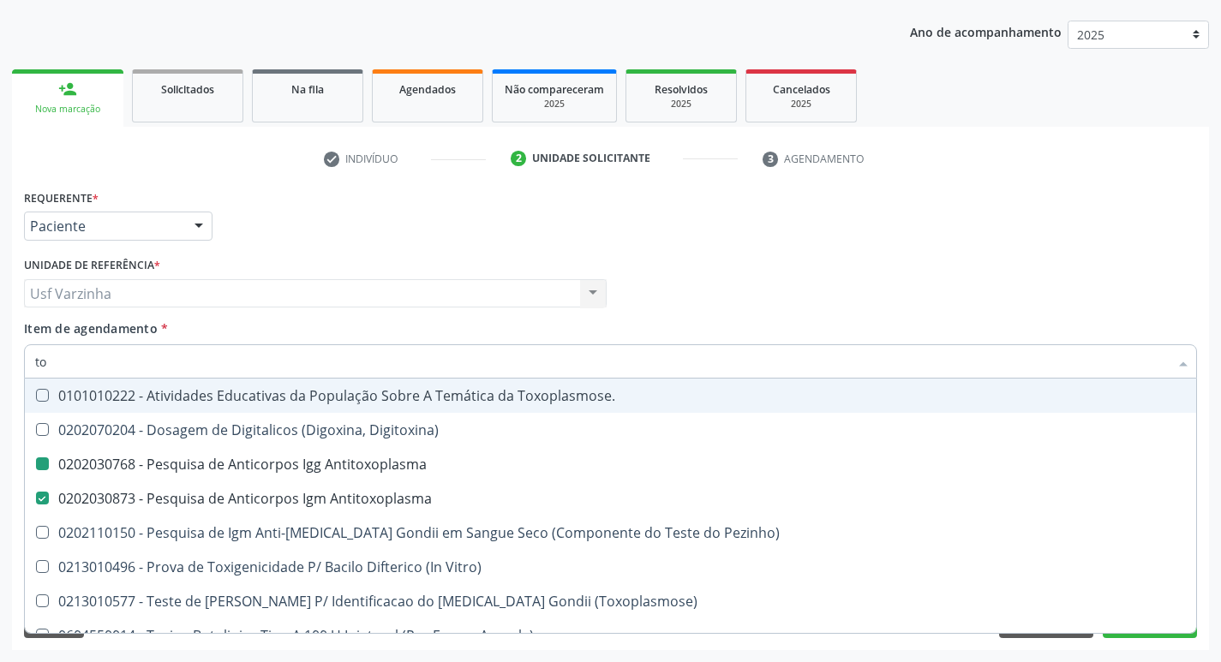
type input "t"
checkbox Antitoxoplasma "false"
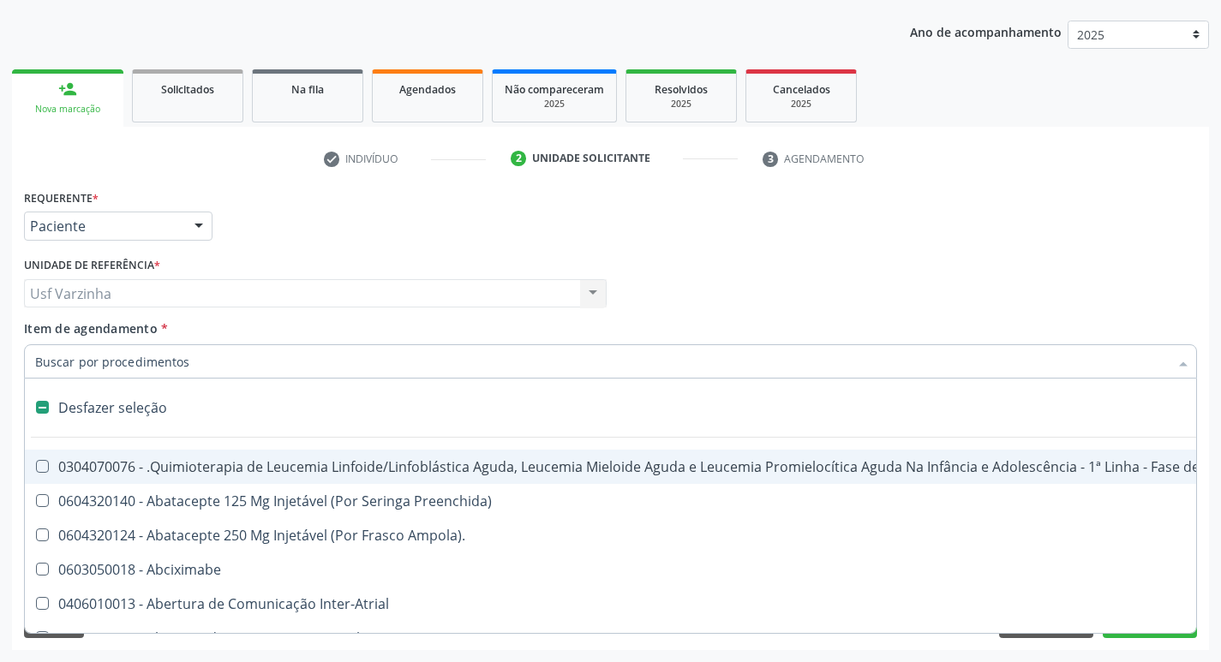
type input "c"
checkbox Punho "true"
checkbox Urina "false"
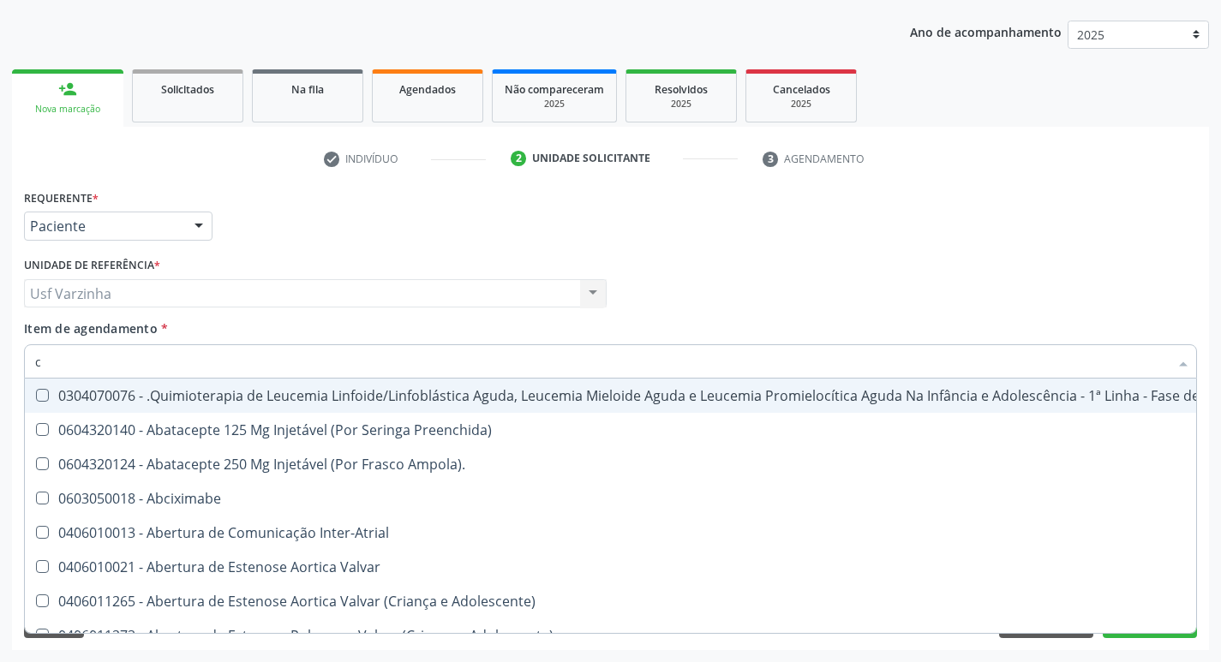
type input "cu"
checkbox Urina "false"
checkbox Central "true"
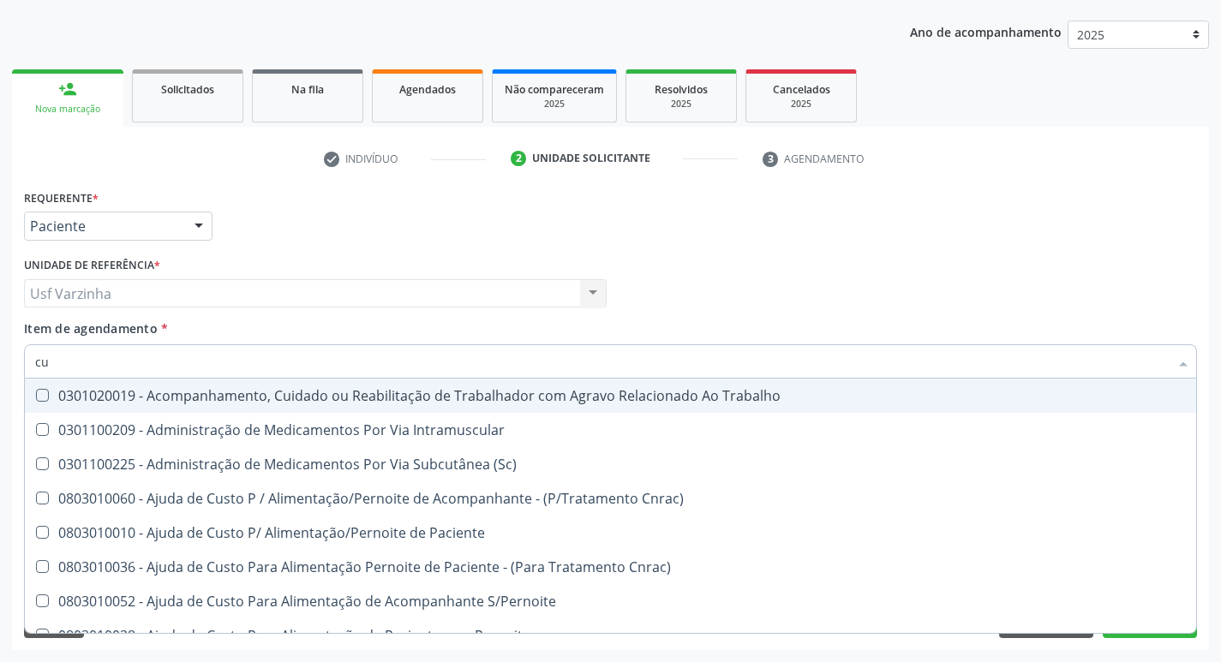
type input "cul"
checkbox Dosagens\) "false"
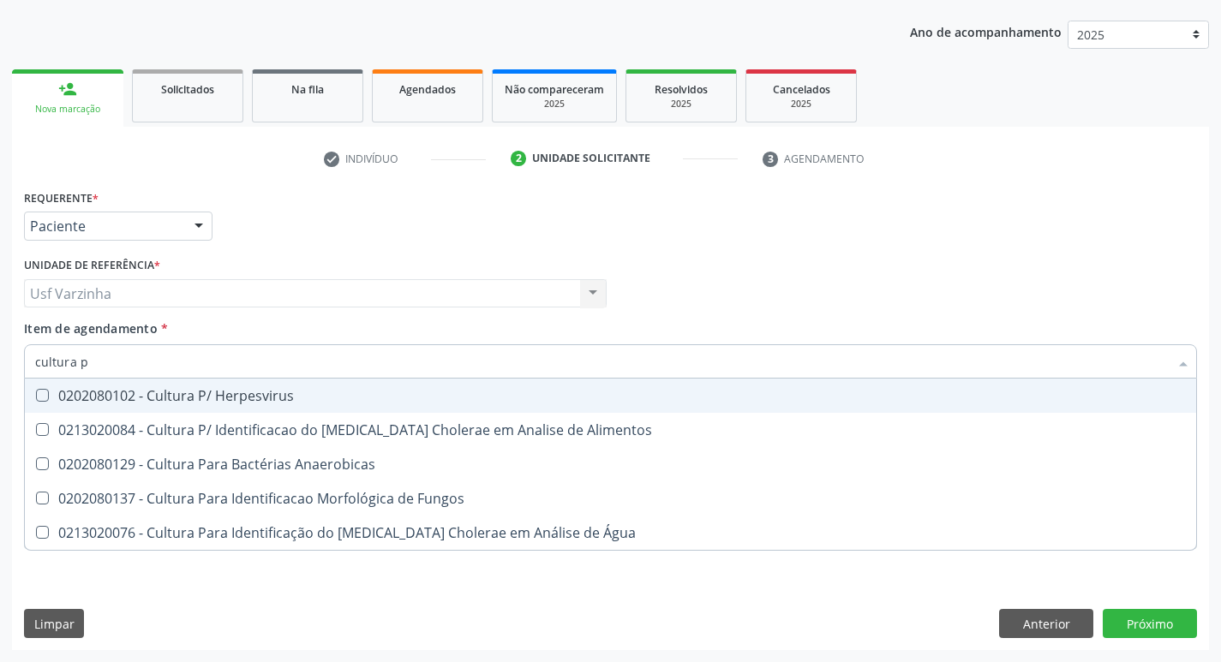
type input "cultura"
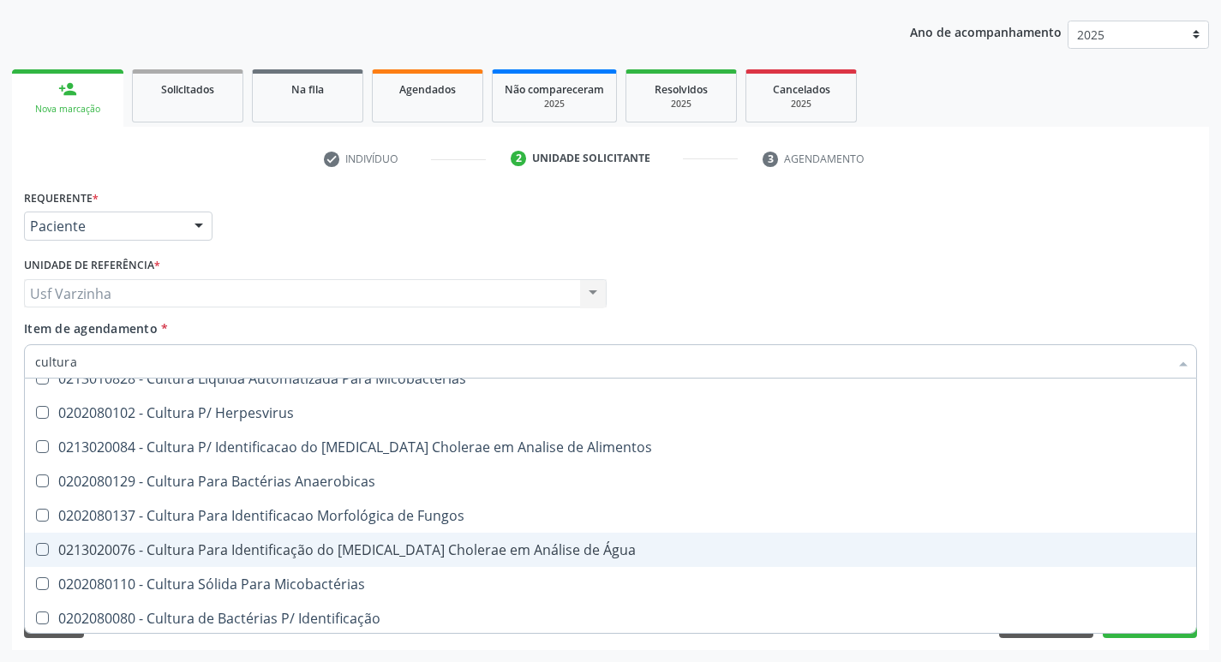
scroll to position [171, 0]
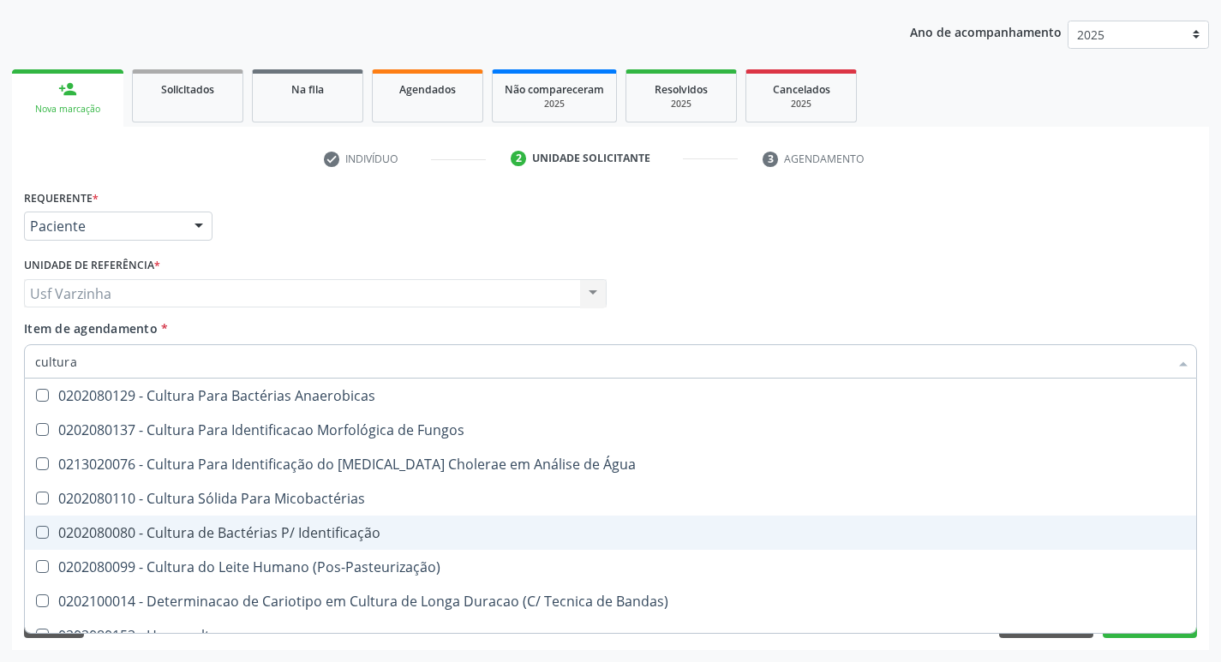
click at [339, 535] on div "0202080080 - Cultura de Bactérias P/ Identificação" at bounding box center [610, 533] width 1151 height 14
checkbox Identificação "true"
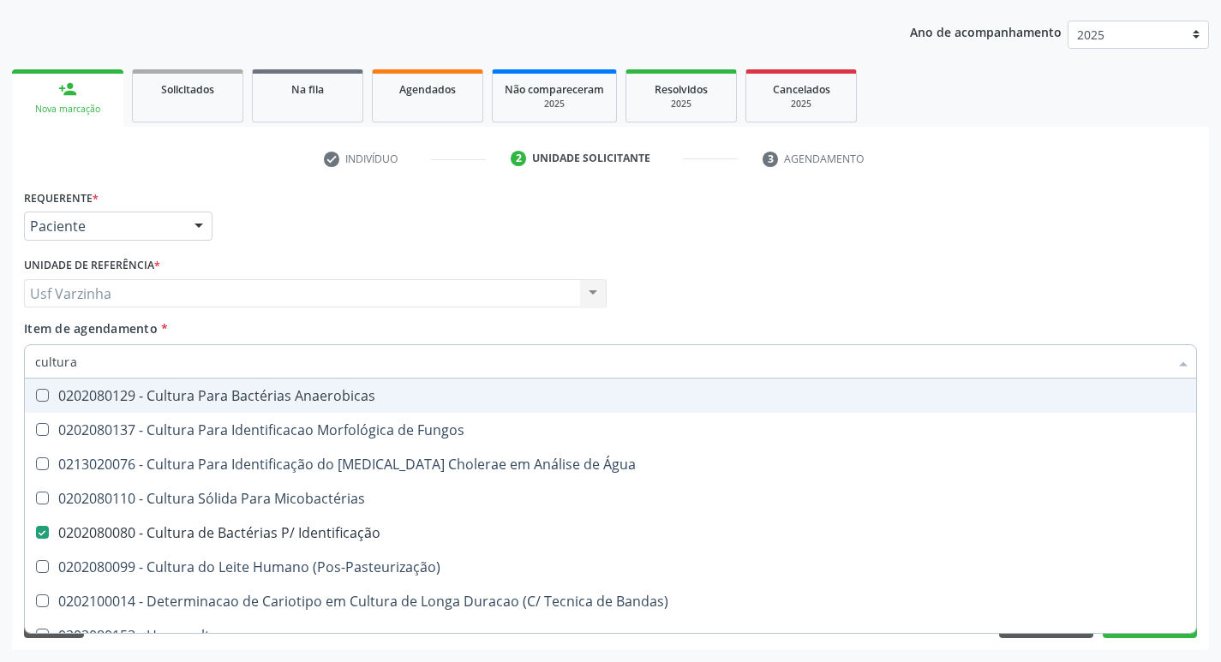
click at [99, 360] on input "cultura" at bounding box center [602, 361] width 1134 height 34
type input "c"
checkbox Identificação "false"
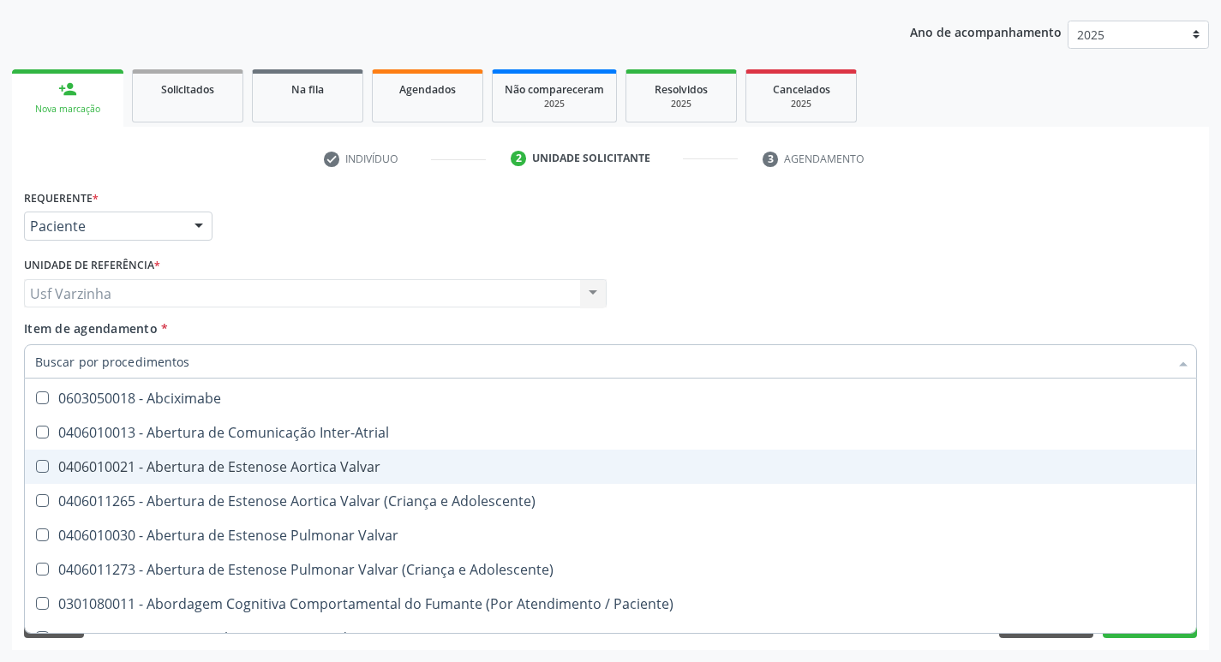
scroll to position [243, 0]
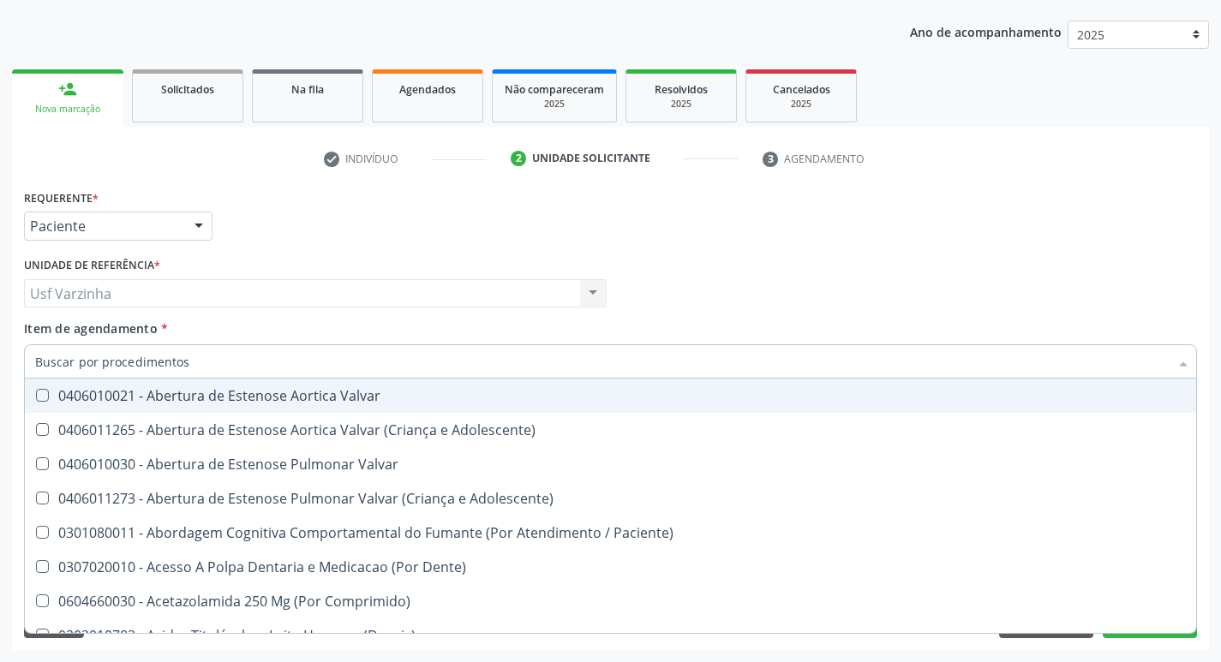
type input "c"
checkbox Punho "true"
checkbox Urina "false"
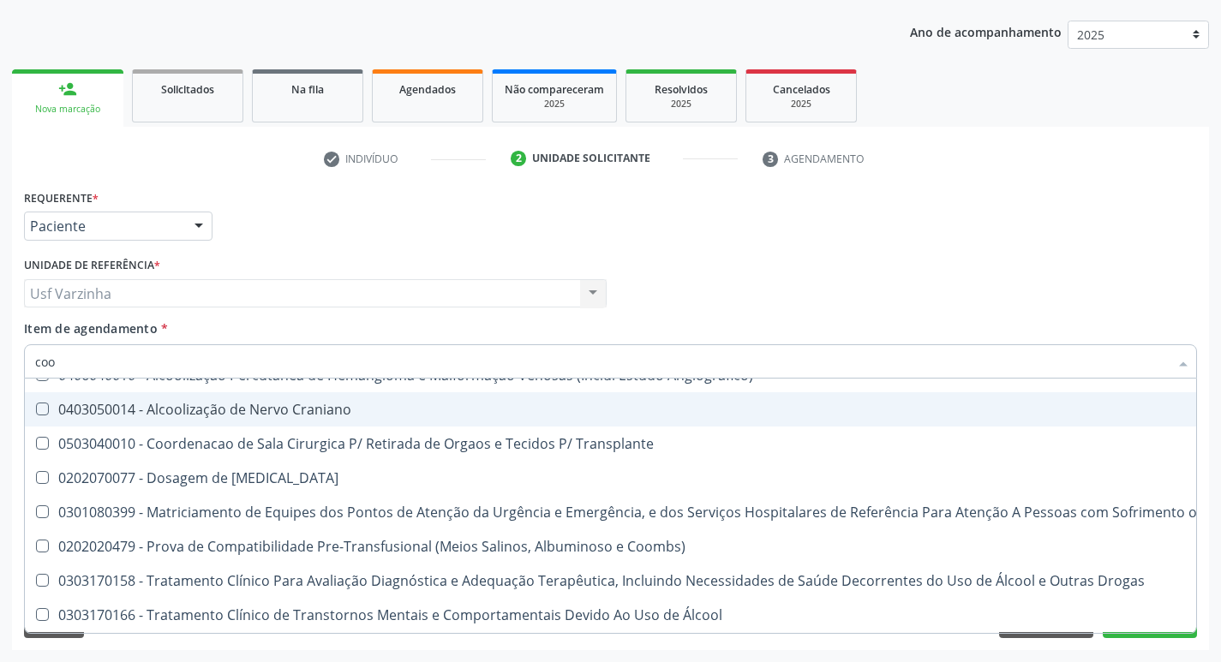
scroll to position [171, 0]
type input "coom"
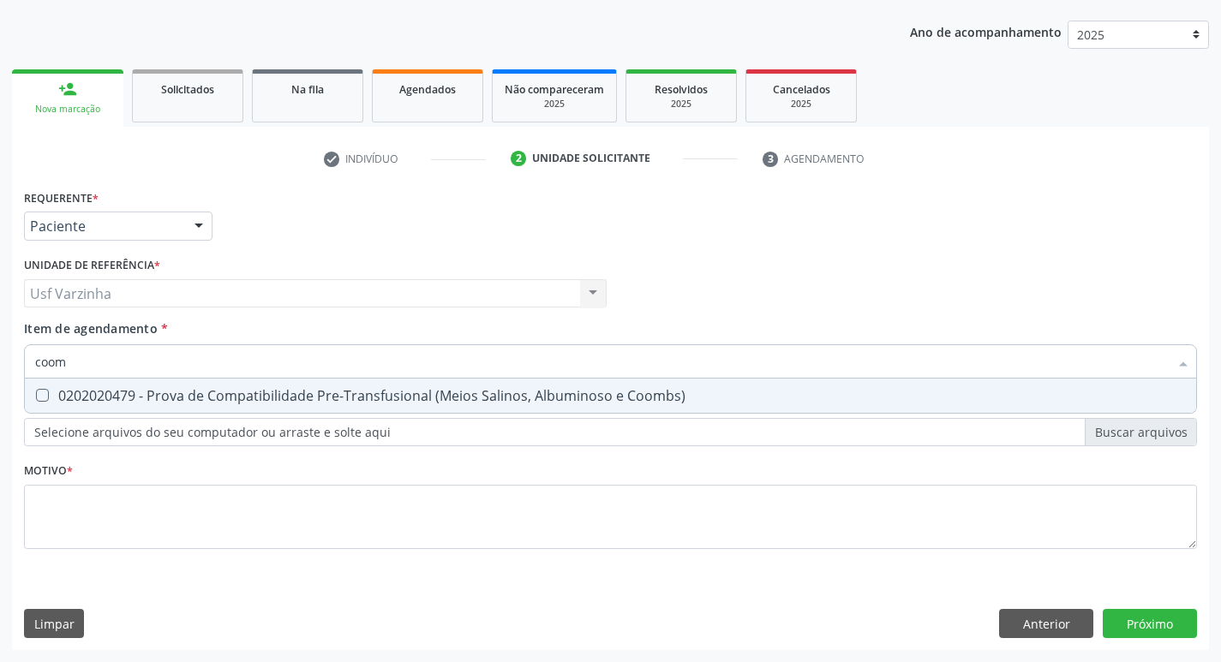
click at [43, 398] on Coombs\) at bounding box center [42, 395] width 13 height 13
click at [36, 398] on Coombs\) "checkbox" at bounding box center [30, 395] width 11 height 11
checkbox Coombs\) "true"
click at [78, 362] on input "coom" at bounding box center [602, 361] width 1134 height 34
type input "coo"
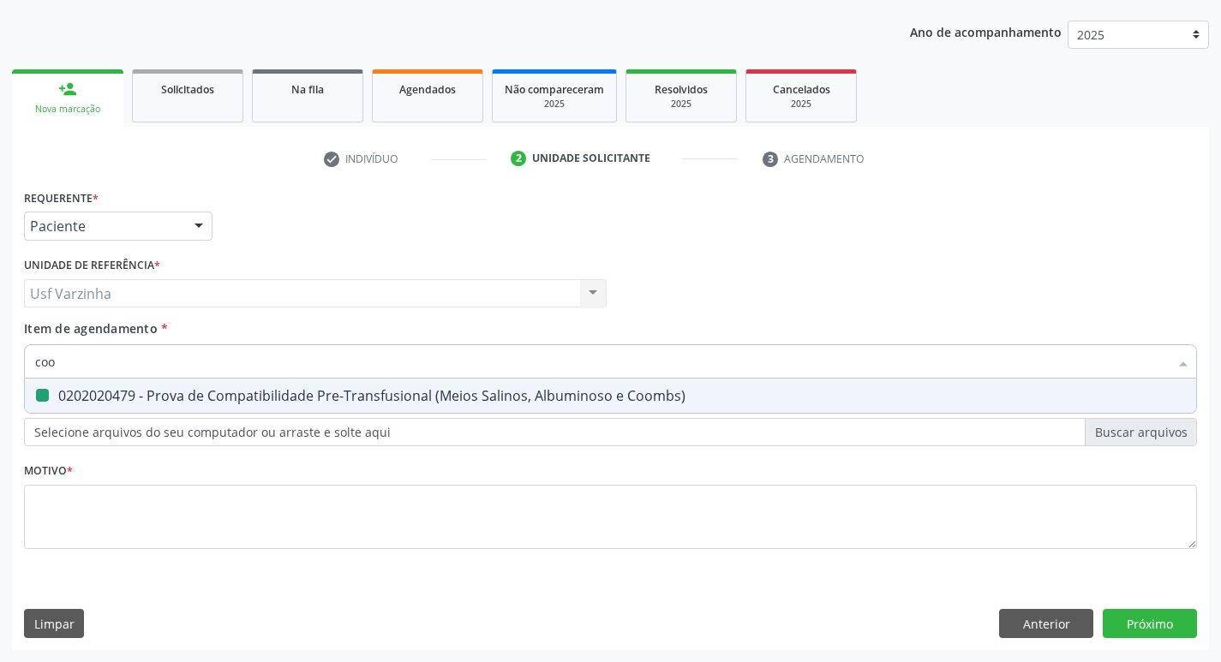
checkbox Coombs\) "false"
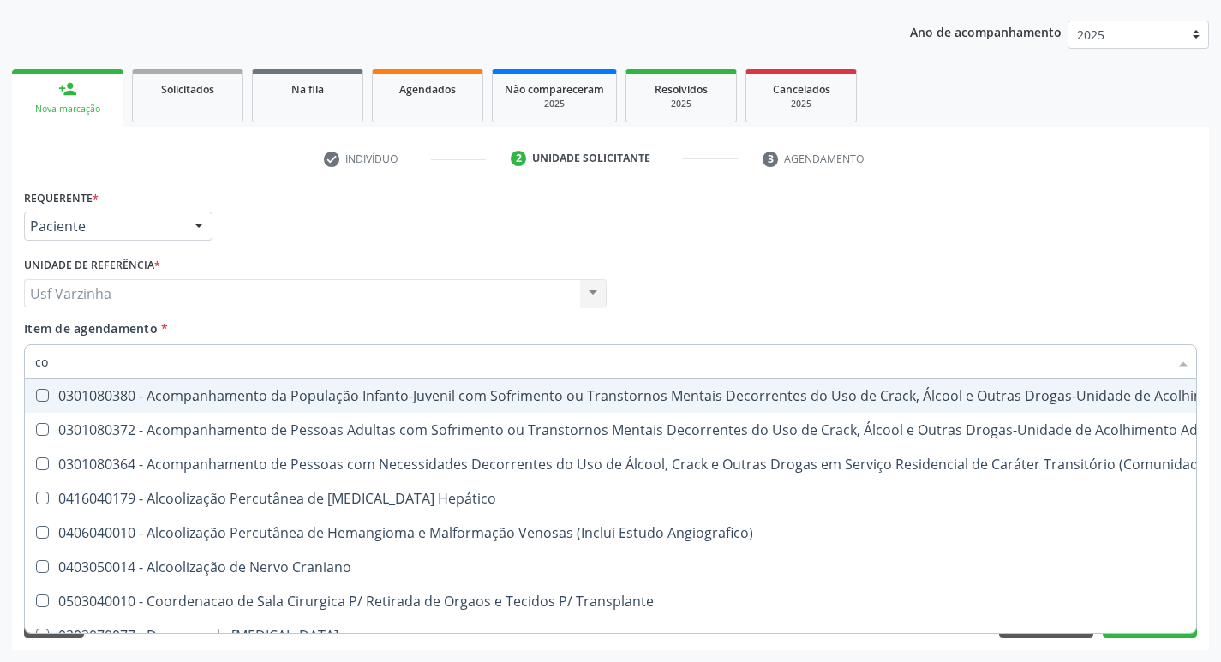
type input "c"
checkbox Coombs\) "false"
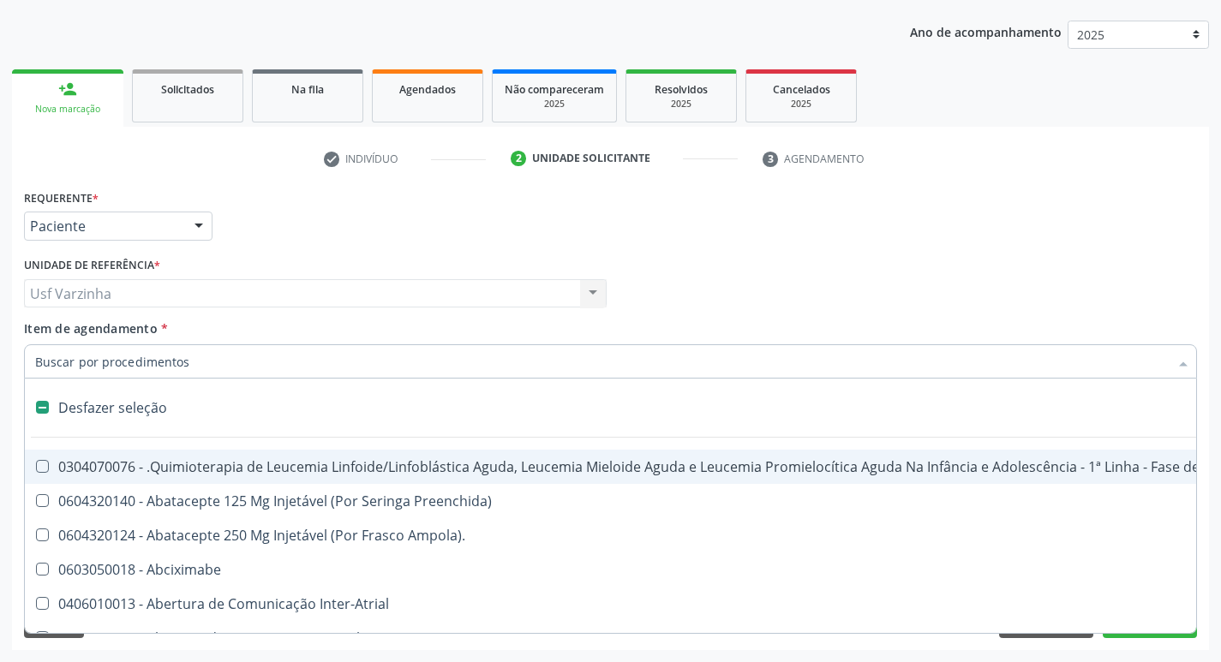
type input "y"
type input "t"
checkbox Reto "true"
checkbox Urina "false"
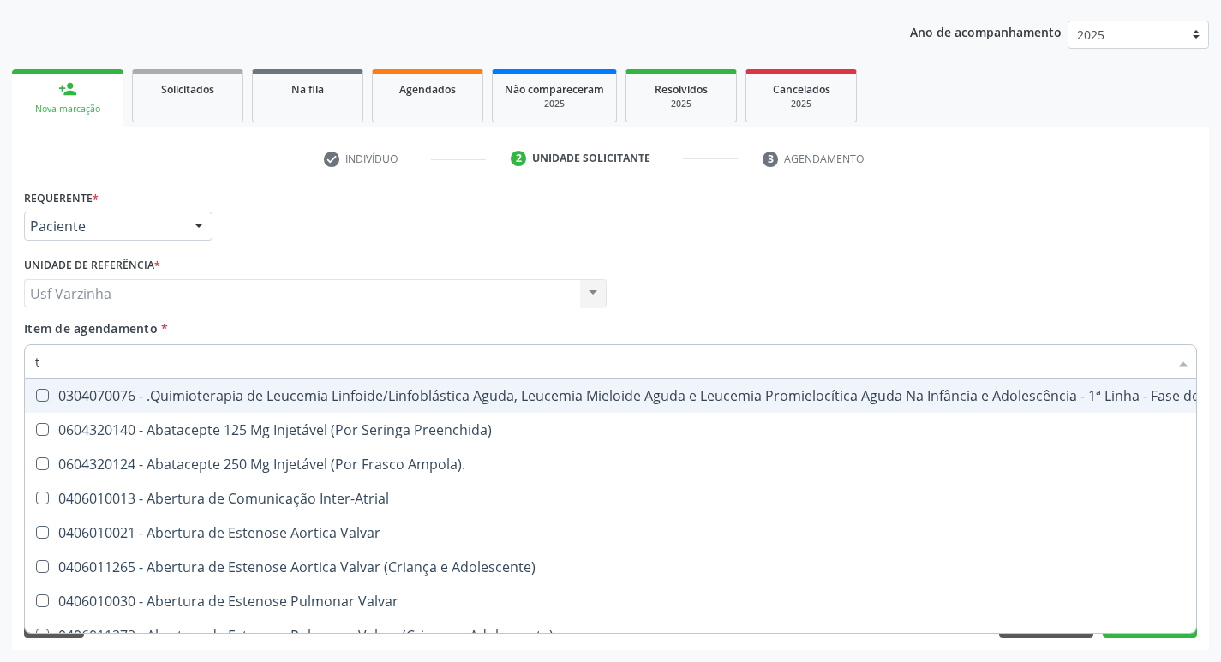
type input "tr"
checkbox Urina "false"
checkbox Percutanea "true"
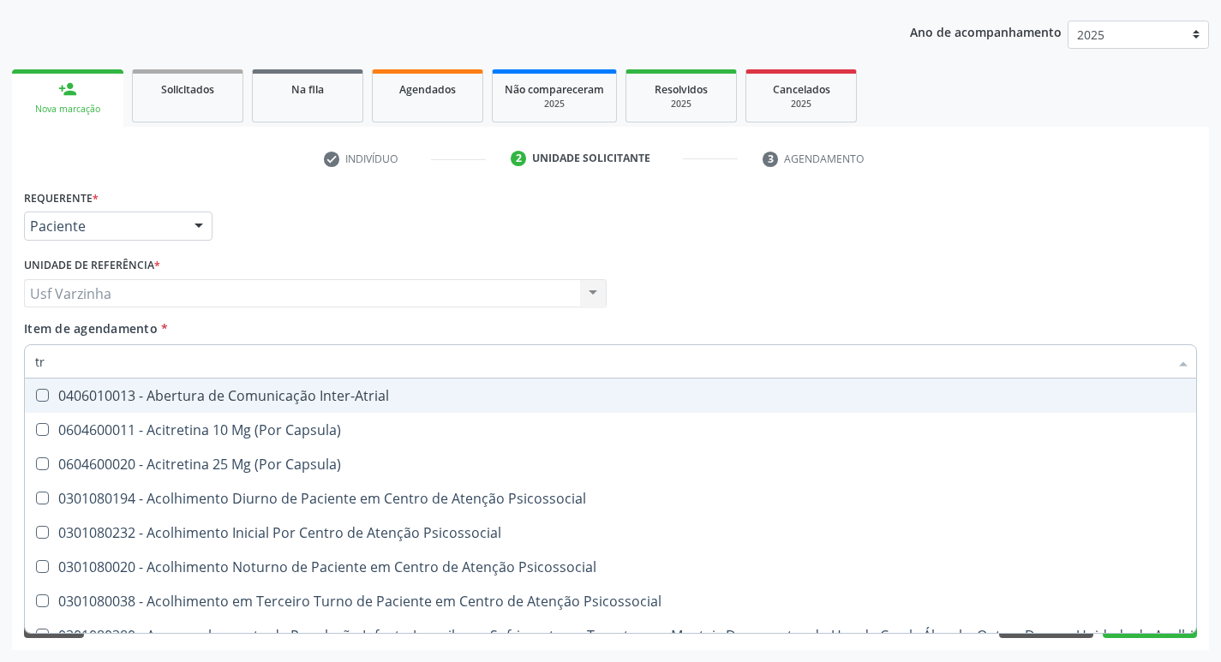
type input "tri"
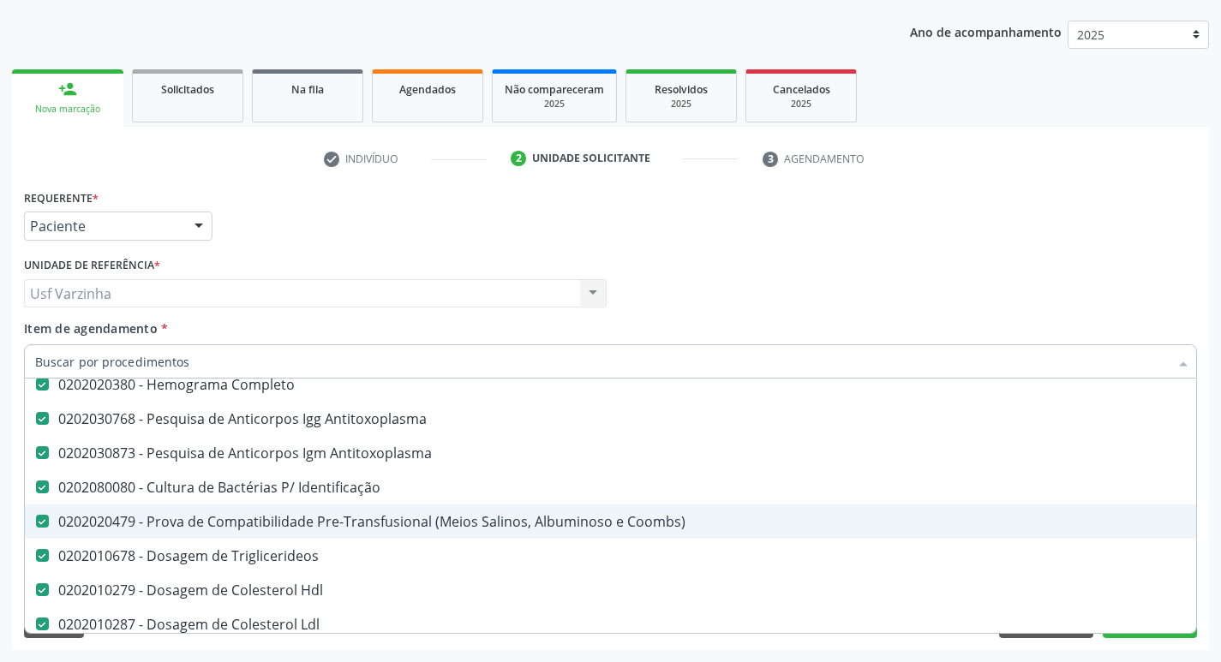
scroll to position [257, 0]
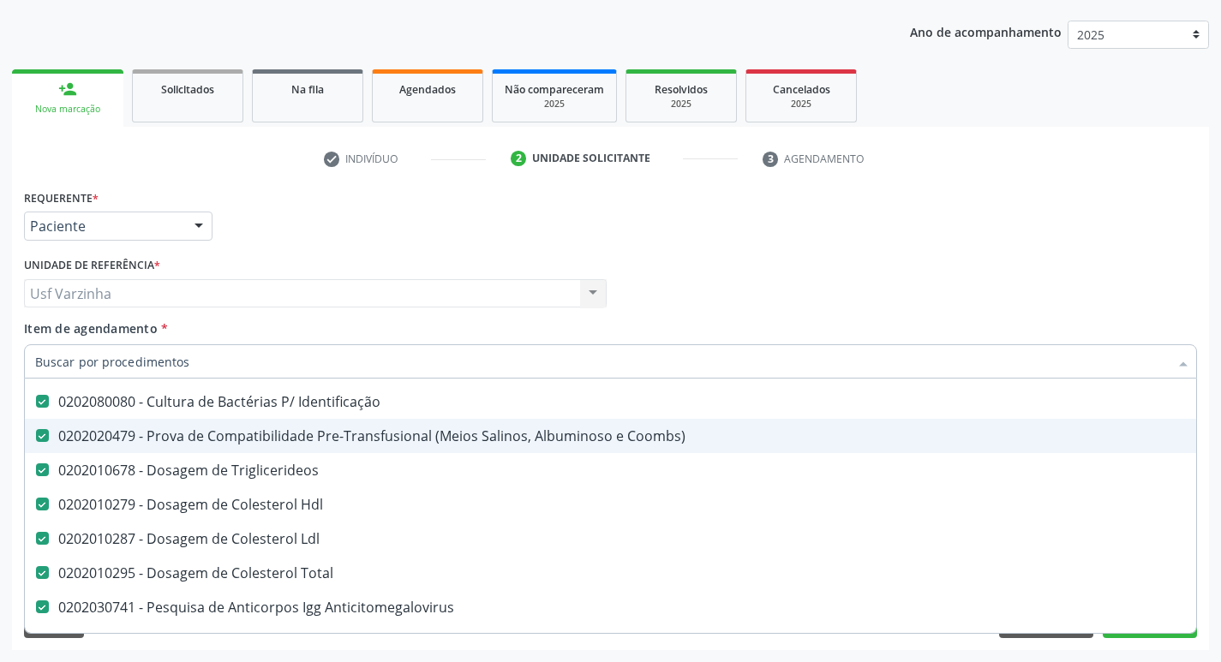
click at [42, 429] on Coombs\) at bounding box center [42, 435] width 13 height 13
click at [36, 430] on Coombs\) "checkbox" at bounding box center [30, 435] width 11 height 11
checkbox Coombs\) "false"
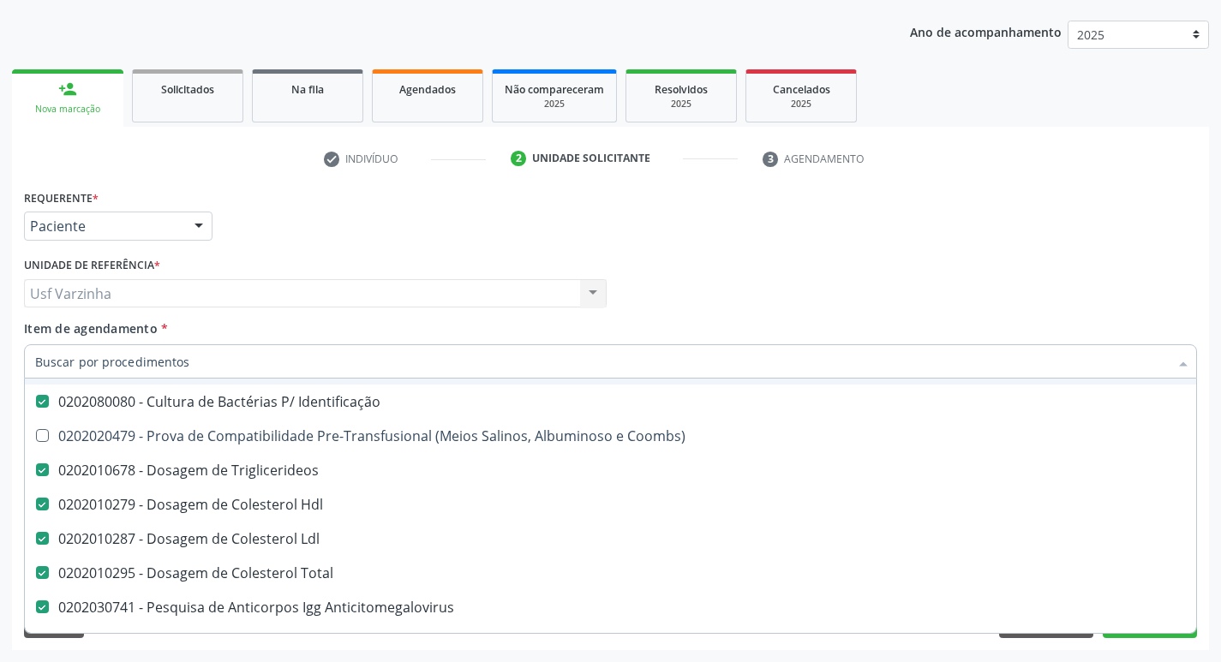
click at [91, 363] on input "Item de agendamento *" at bounding box center [602, 361] width 1134 height 34
type input "020201"
checkbox Triglicerideos "false"
checkbox Hdl "false"
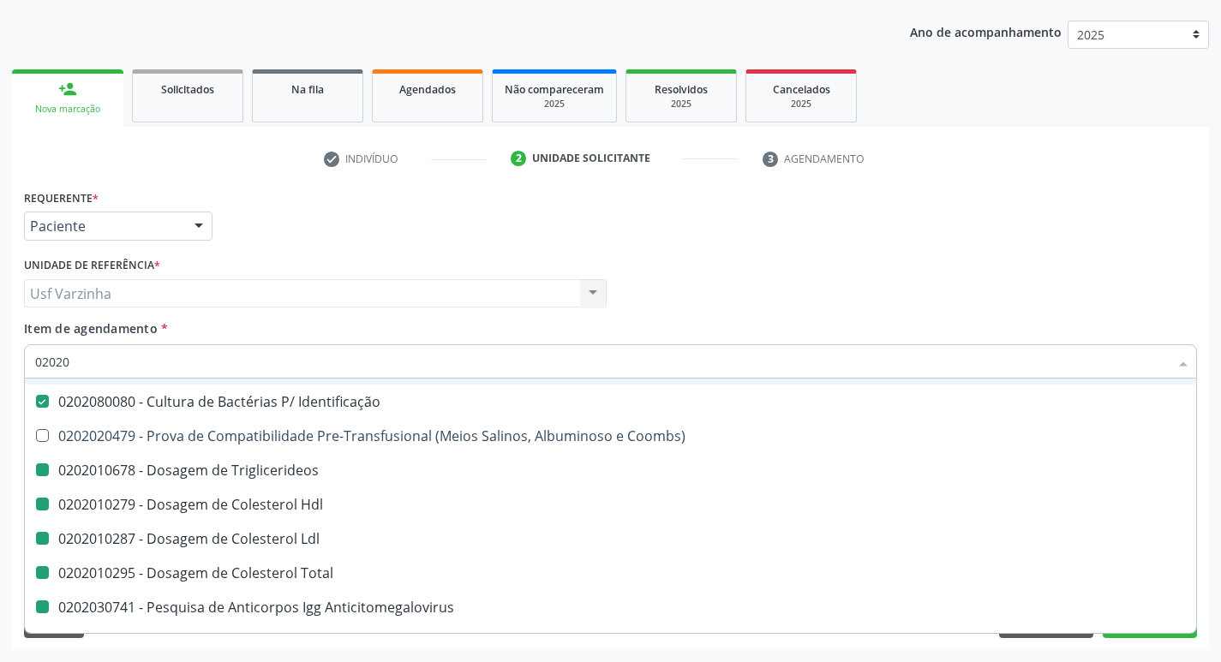
checkbox Ldl "false"
checkbox Total "false"
checkbox Anticitomegalovirus "false"
checkbox Rubeola "false"
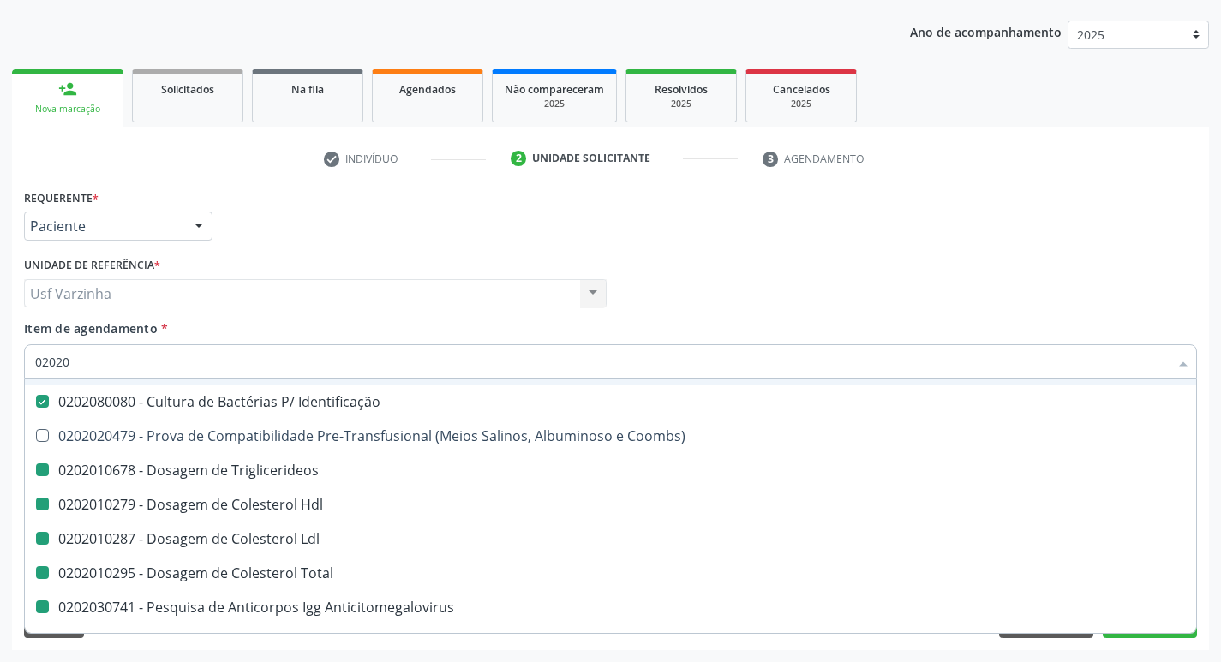
checkbox Rubeola "false"
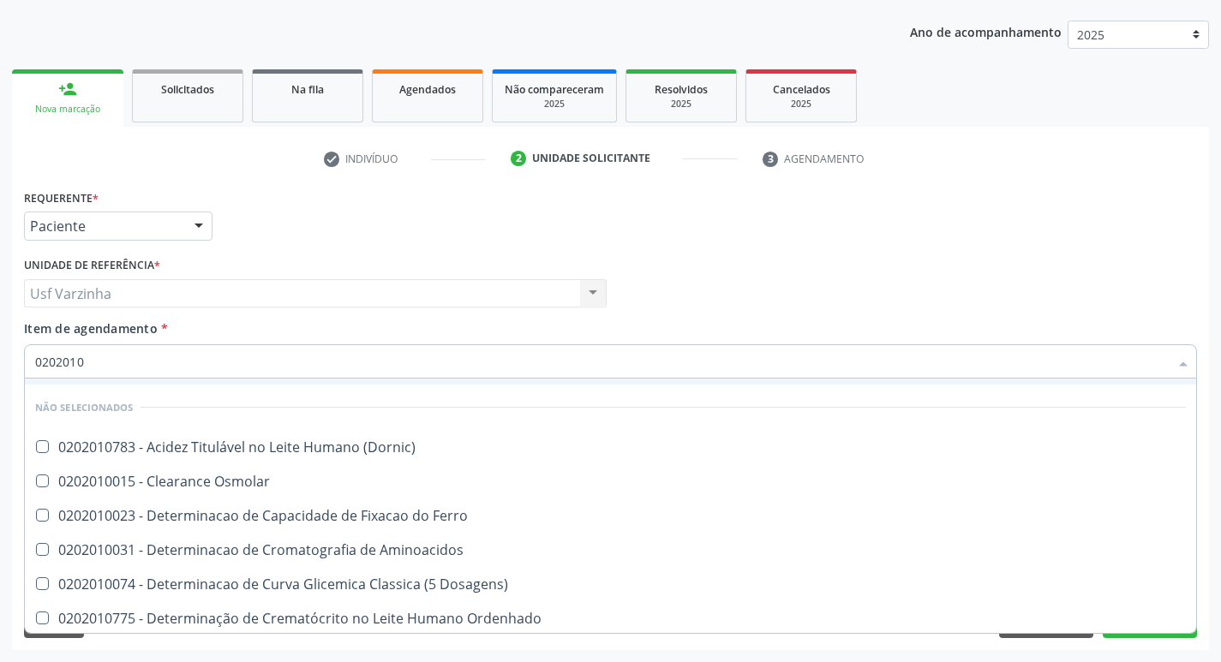
type input "02020100"
checkbox Hdl "false"
checkbox Ldl "false"
checkbox Total "false"
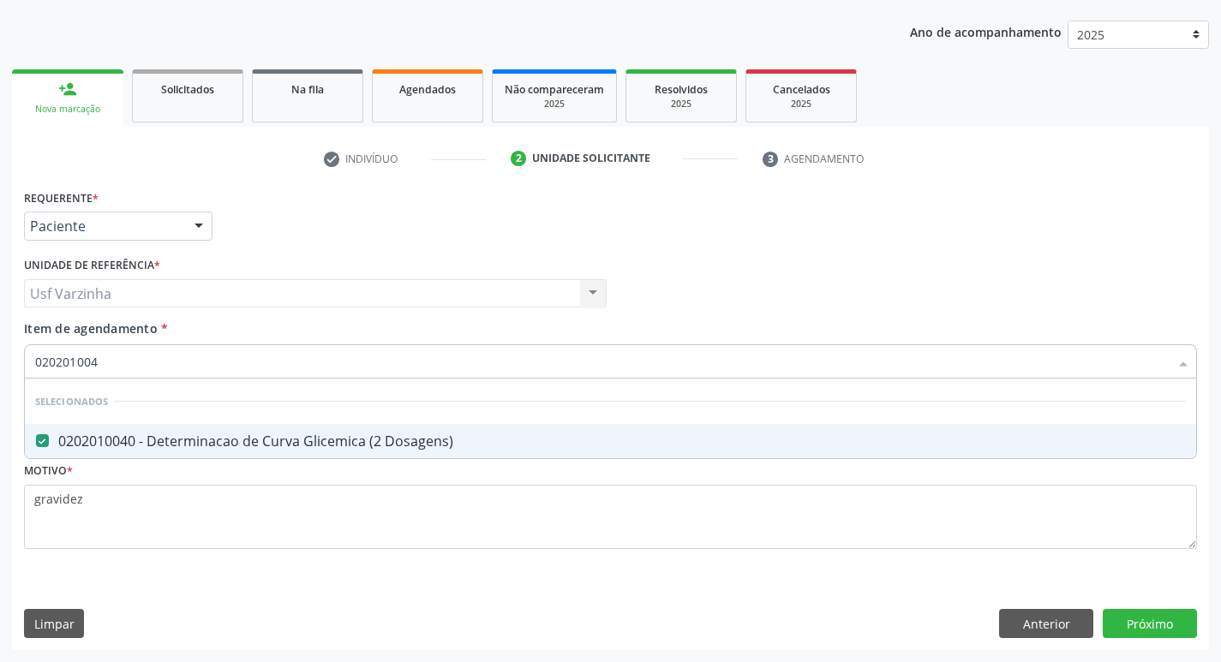
scroll to position [0, 0]
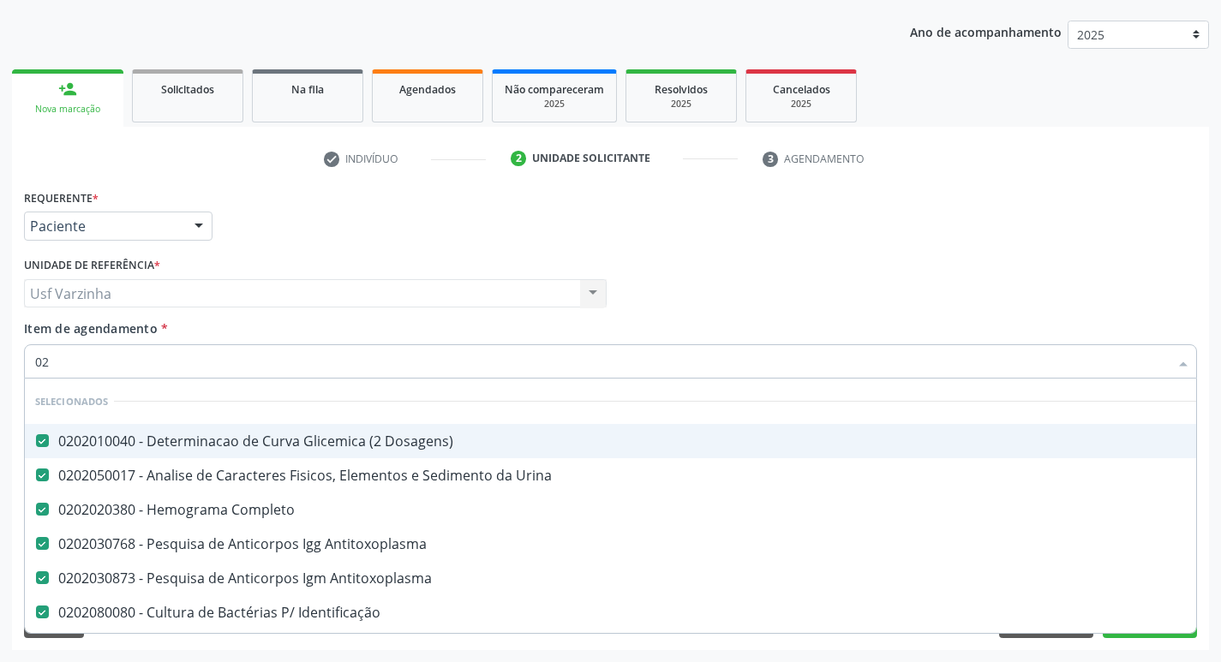
type input "0"
type input "020201"
checkbox Triglicerideos "false"
checkbox Hdl "false"
checkbox Ldl "false"
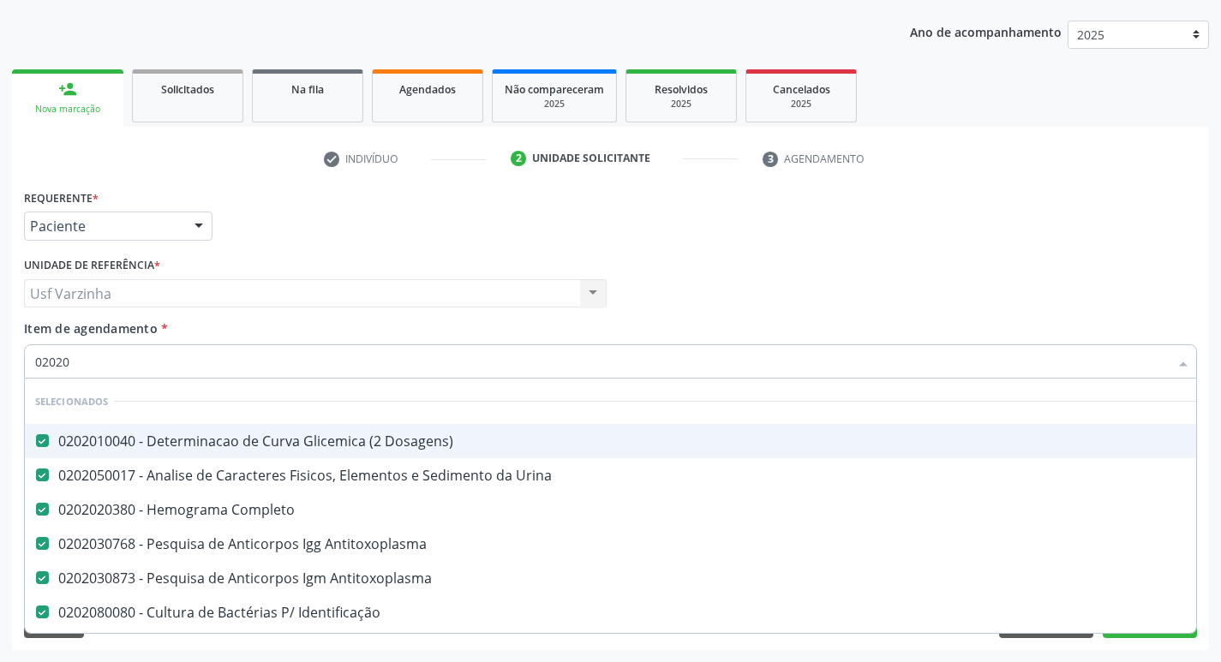
checkbox Total "false"
checkbox Anticitomegalovirus "false"
checkbox Rubeola "false"
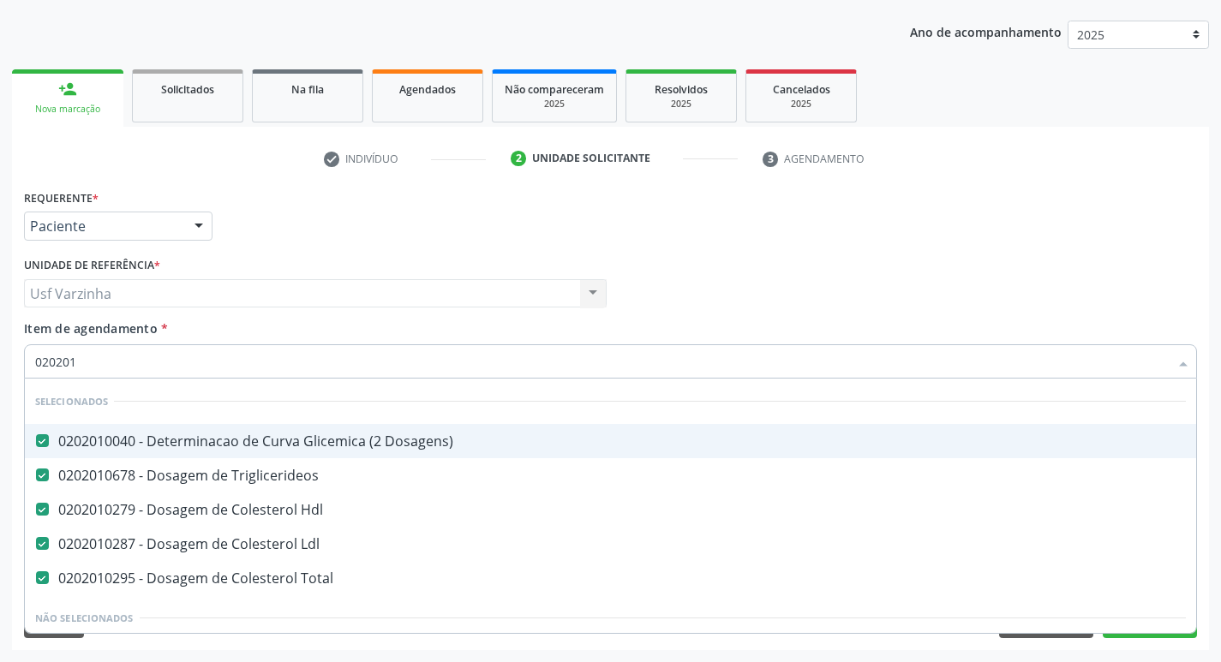
type input "02020"
checkbox Trabalhador "true"
checkbox Trabalhadores "true"
checkbox Osmolar "true"
checkbox Ferro "true"
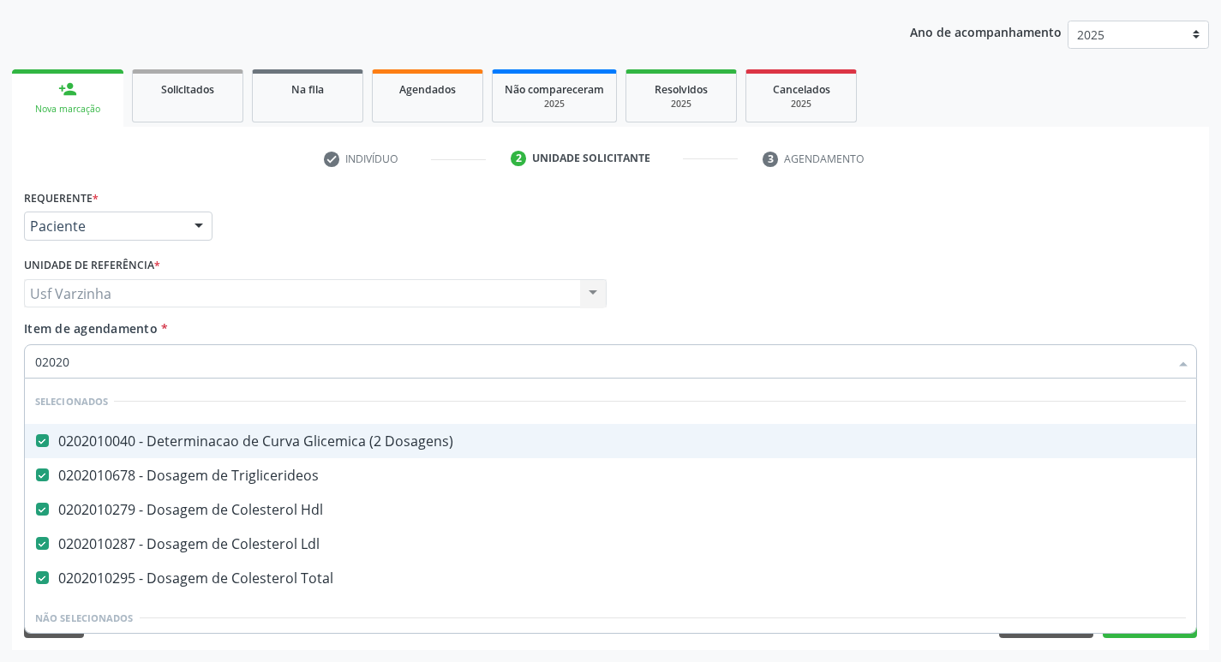
checkbox Aminoacidos "true"
checkbox Dosagens\) "true"
checkbox Ordenhado "true"
checkbox Dosagens\) "true"
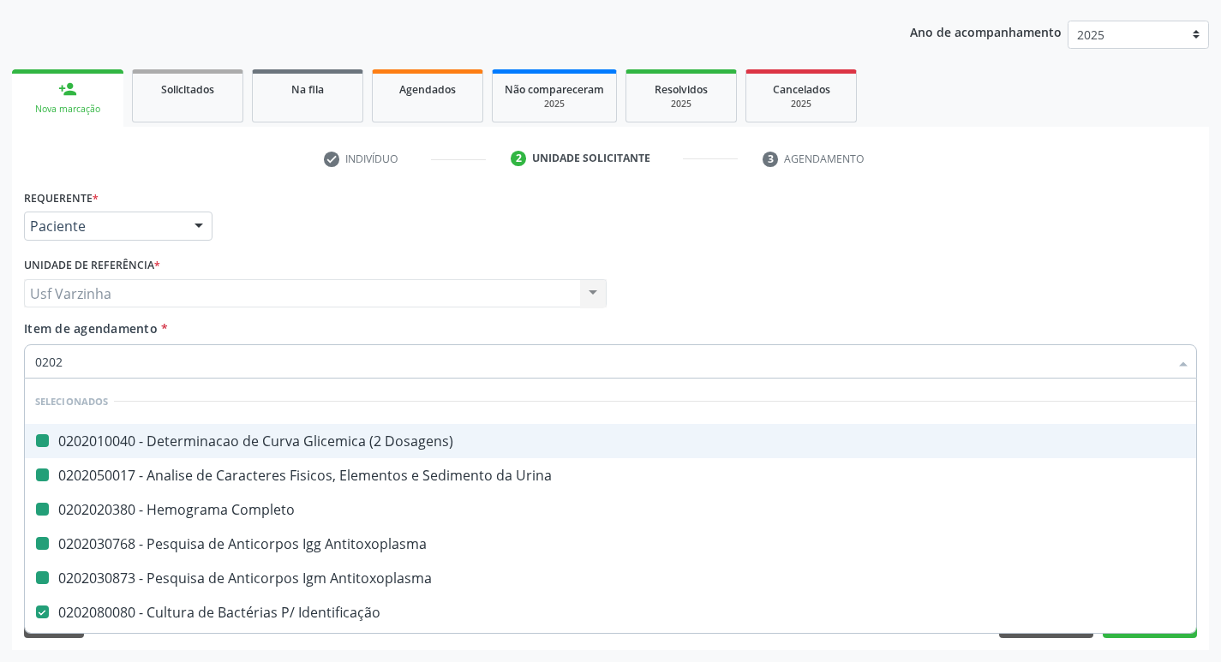
type input "02021"
checkbox Dosagens\) "false"
checkbox Urina "false"
checkbox Completo "false"
checkbox Antitoxoplasma "false"
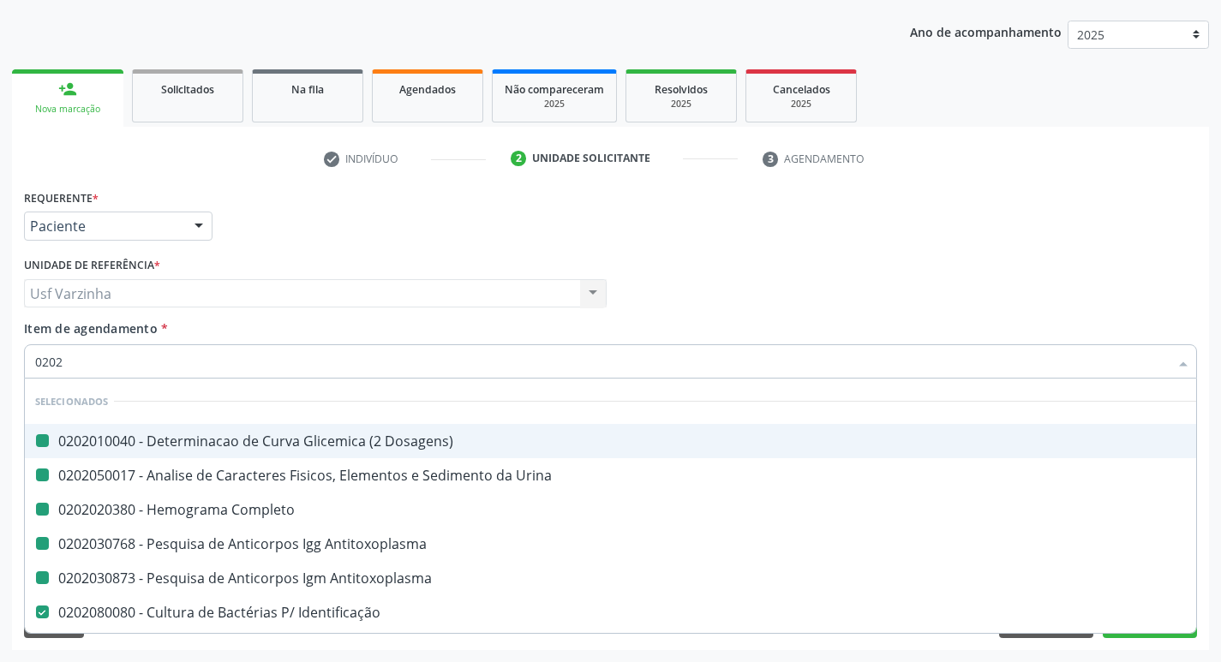
checkbox Antitoxoplasma "false"
checkbox Triglicerideos "false"
checkbox Hdl "false"
checkbox Ldl "false"
checkbox Identificação "false"
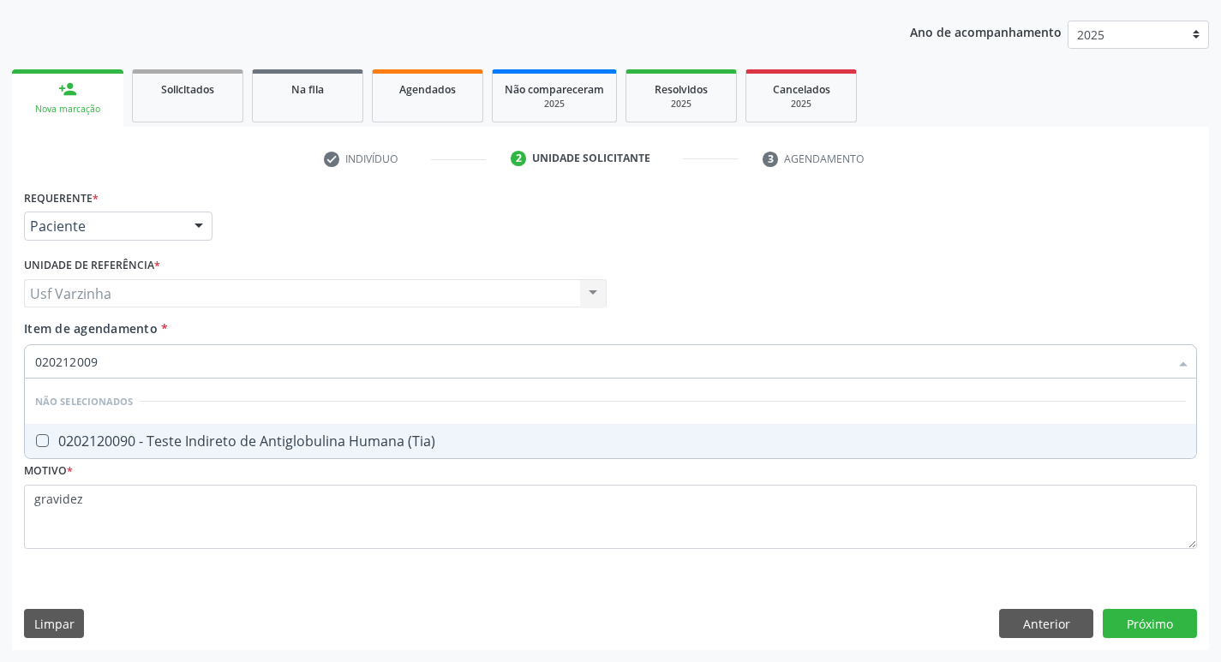
type input "0202120090"
click at [51, 439] on div "0202120090 - Teste Indireto de Antiglobulina Humana (Tia)" at bounding box center [610, 441] width 1151 height 14
checkbox \(Tia\) "true"
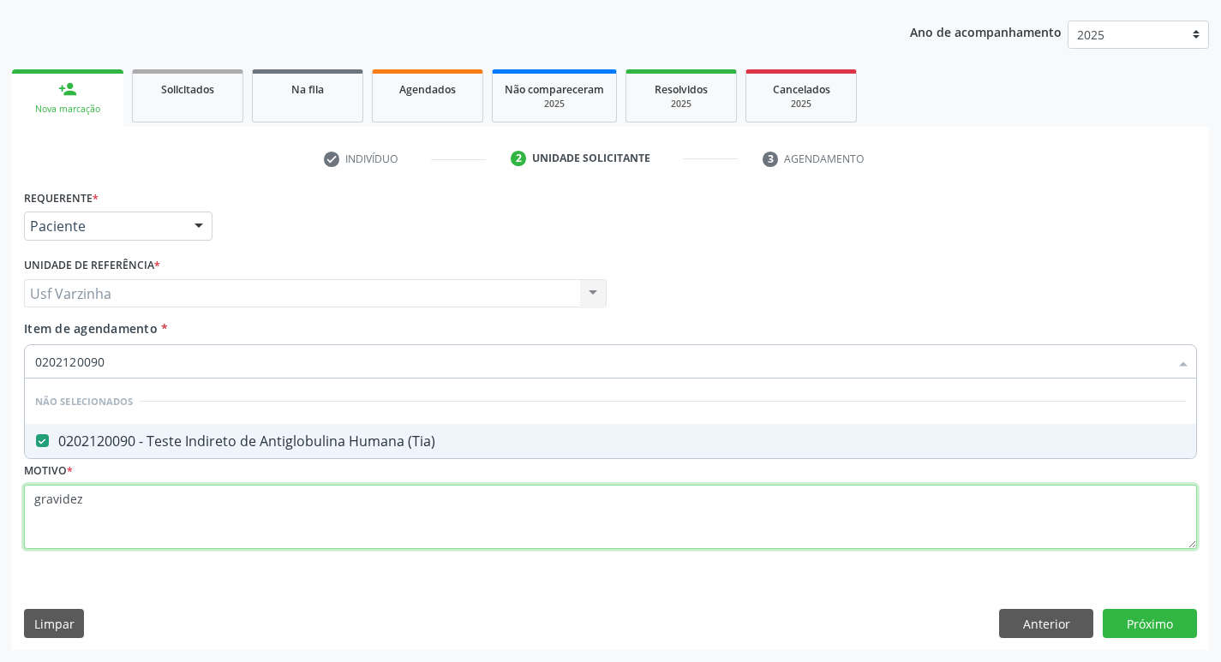
click at [112, 508] on div "Requerente * Paciente Médico(a) Enfermeiro(a) Paciente Nenhum resultado encontr…" at bounding box center [610, 379] width 1173 height 388
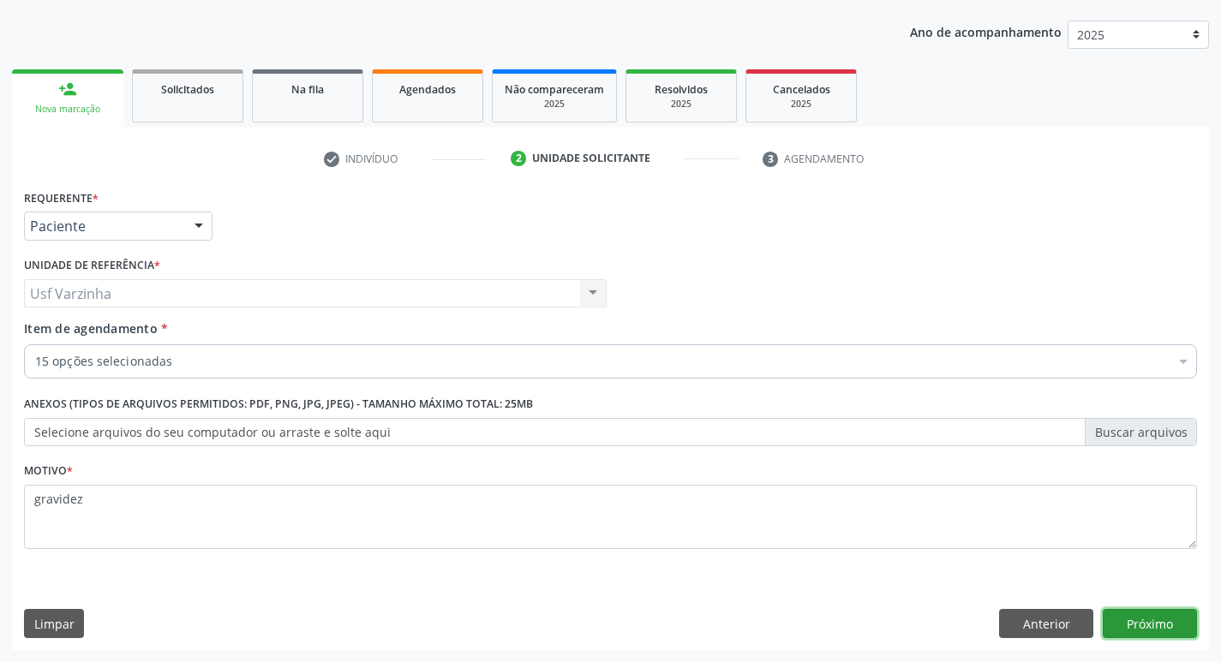
click at [1144, 630] on button "Próximo" at bounding box center [1150, 623] width 94 height 29
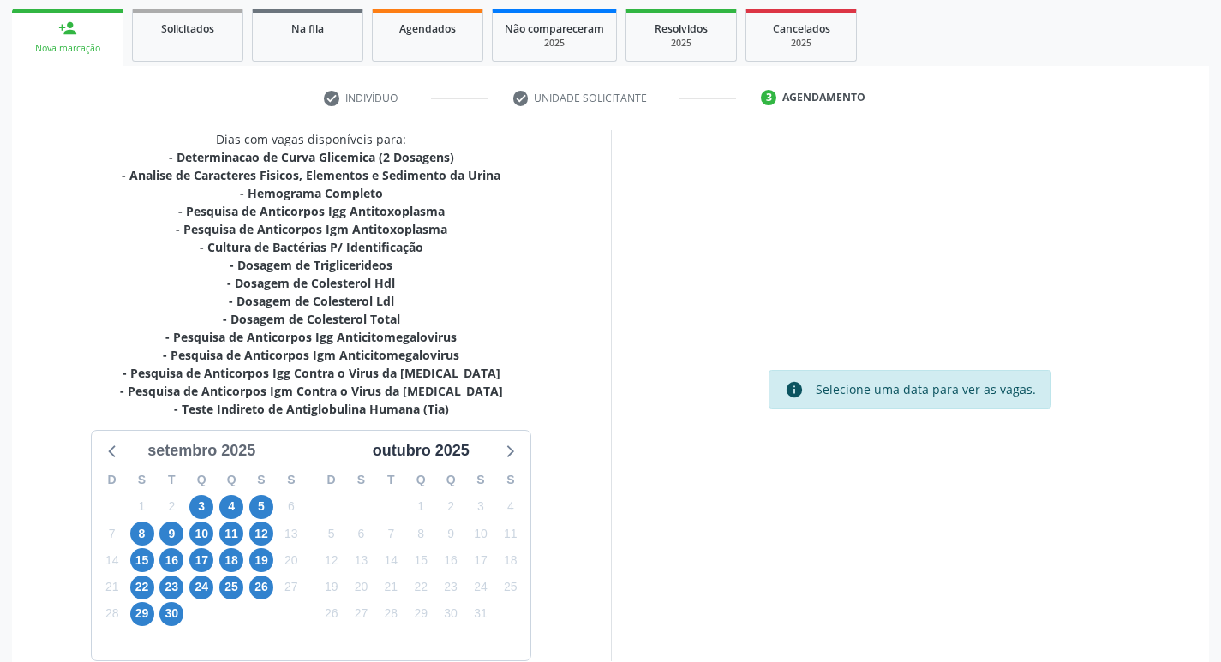
scroll to position [335, 0]
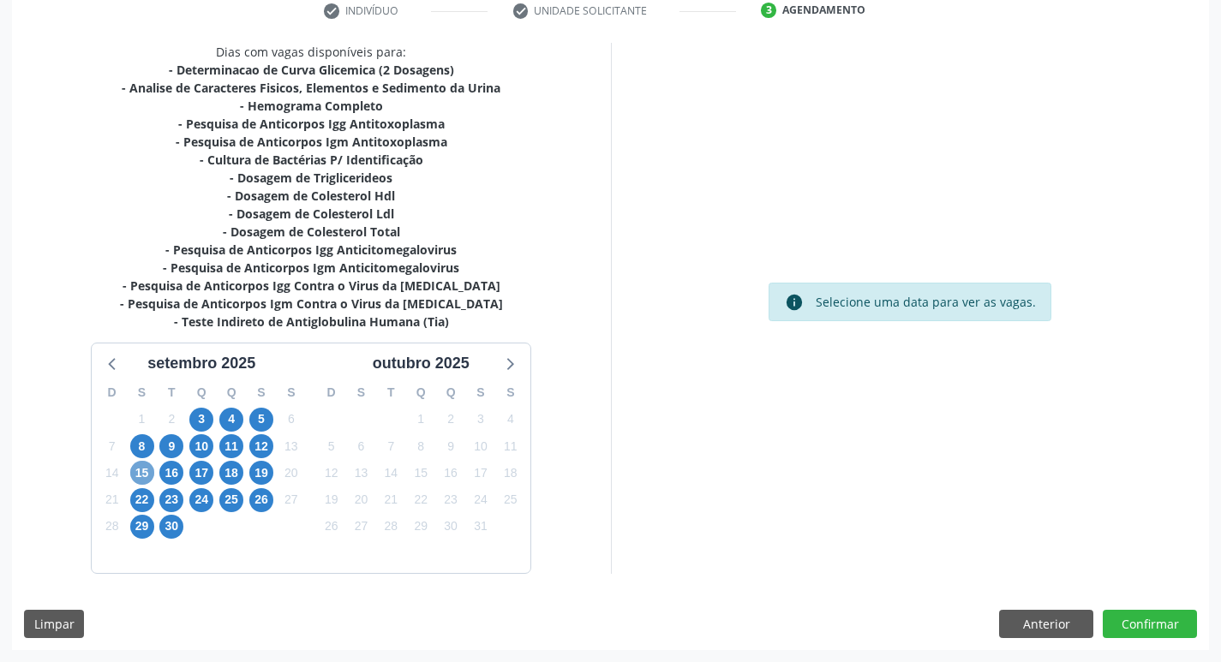
click at [139, 474] on span "15" at bounding box center [142, 473] width 24 height 24
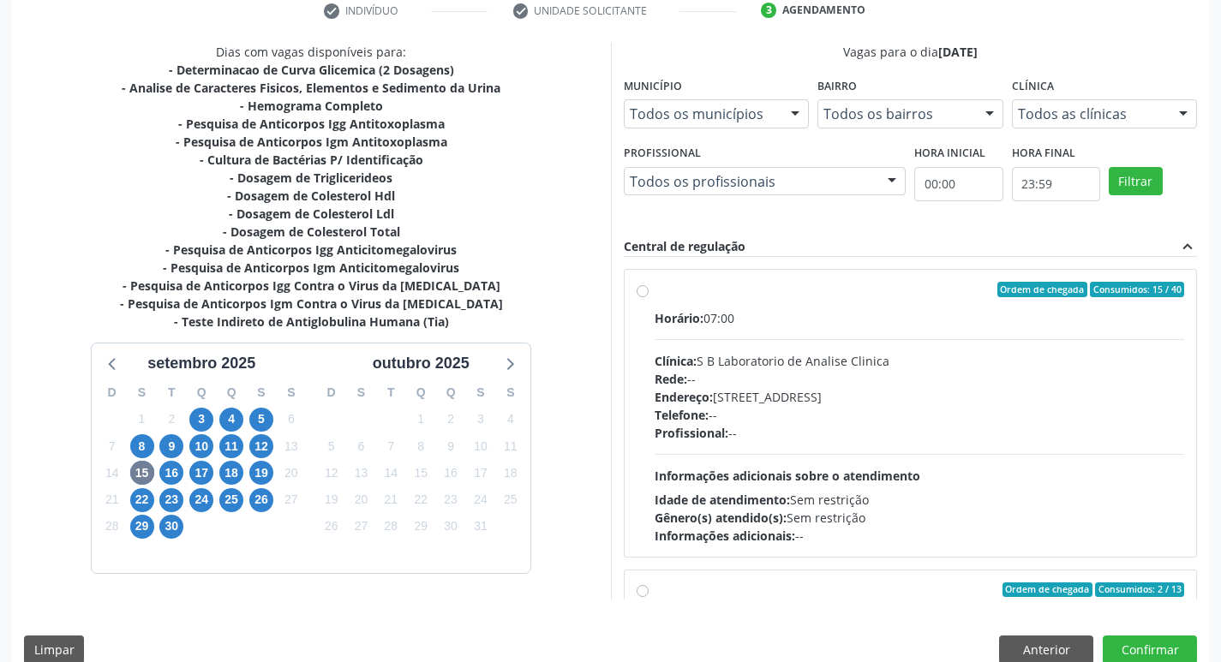
click at [655, 288] on label "Ordem de chegada Consumidos: 15 / 40 Horário: 07:00 Clínica: S B Laboratorio de…" at bounding box center [920, 413] width 530 height 263
click at [639, 288] on input "Ordem de chegada Consumidos: 15 / 40 Horário: 07:00 Clínica: S B Laboratorio de…" at bounding box center [643, 289] width 12 height 15
radio input "true"
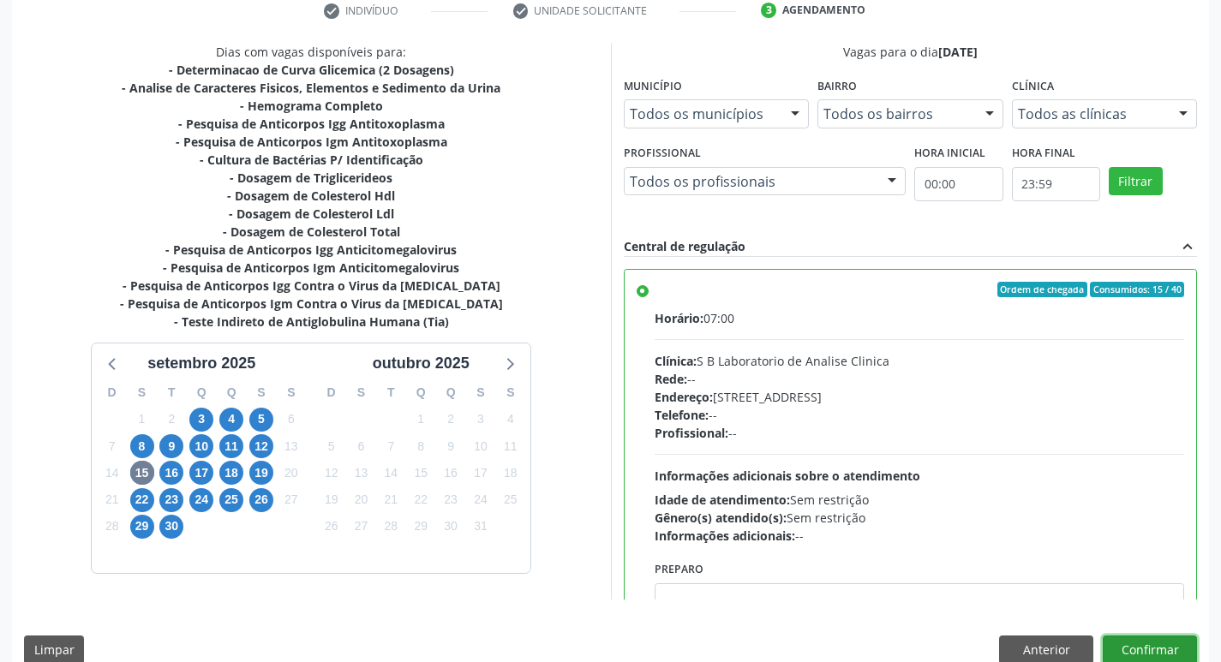
click at [1162, 651] on button "Confirmar" at bounding box center [1150, 650] width 94 height 29
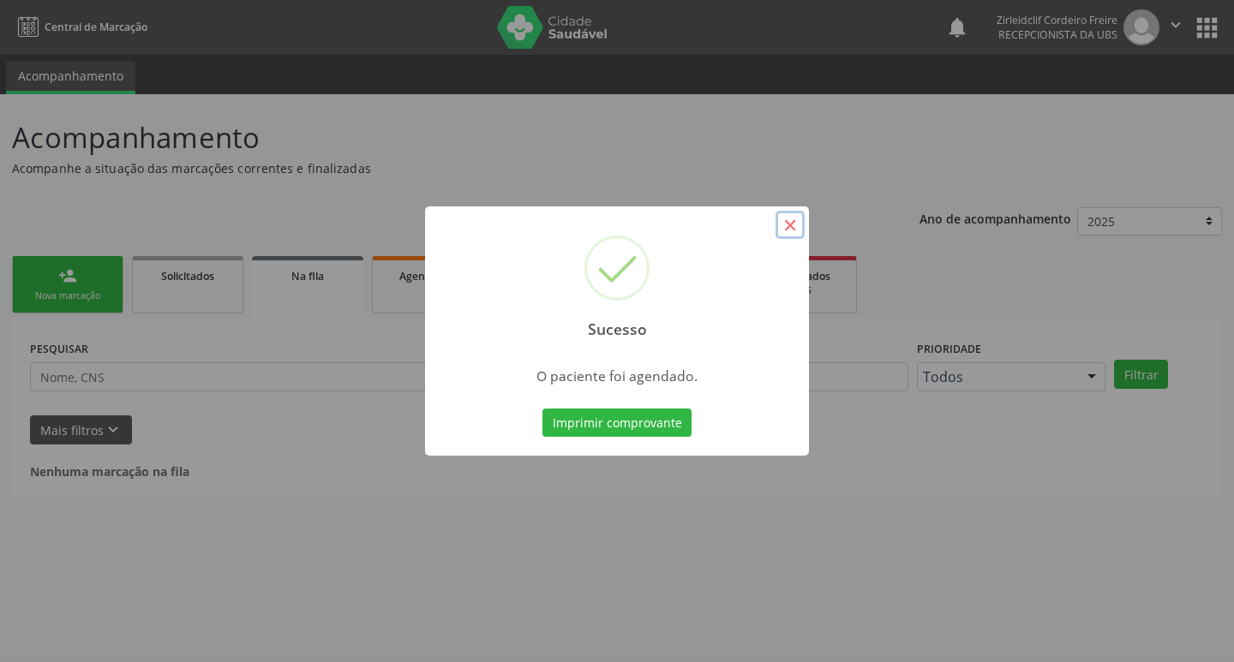
click at [800, 230] on button "×" at bounding box center [790, 225] width 29 height 29
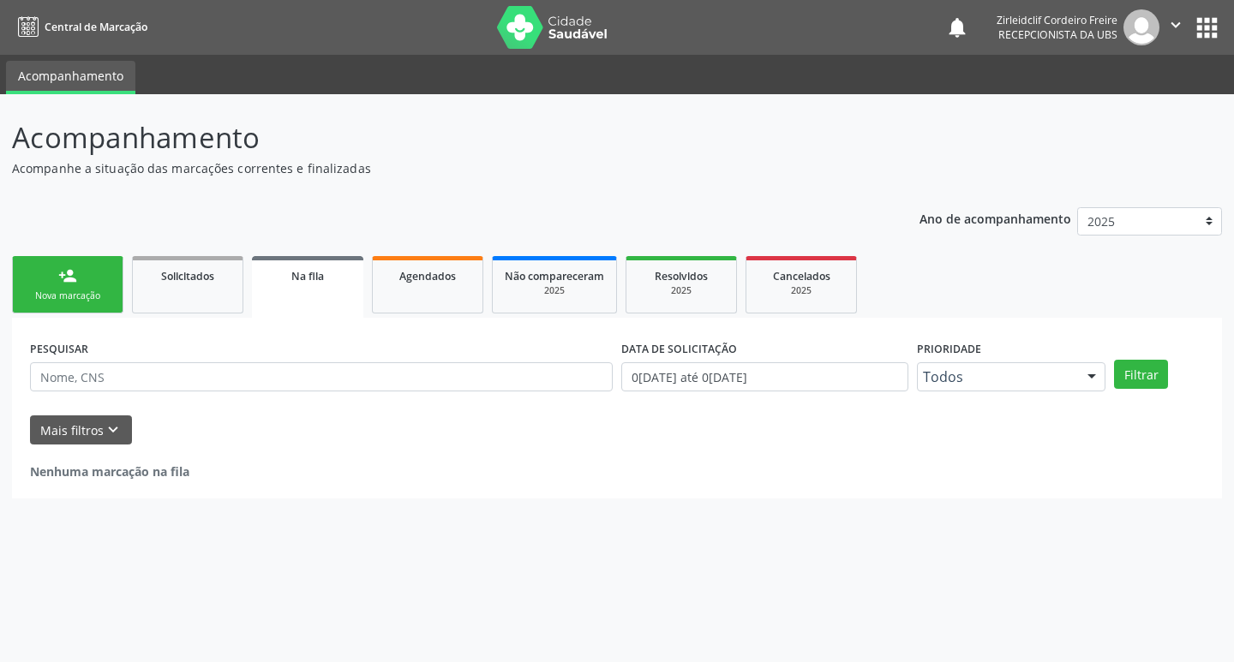
click at [100, 284] on link "person_add Nova marcação" at bounding box center [67, 284] width 111 height 57
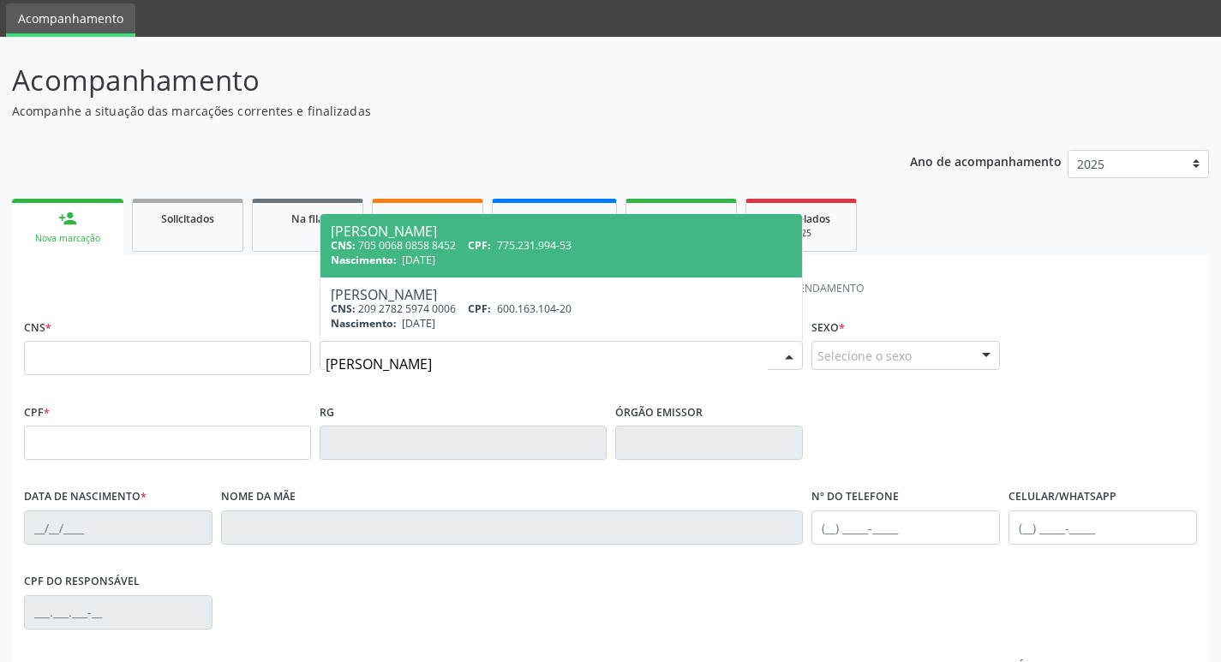
scroll to position [86, 0]
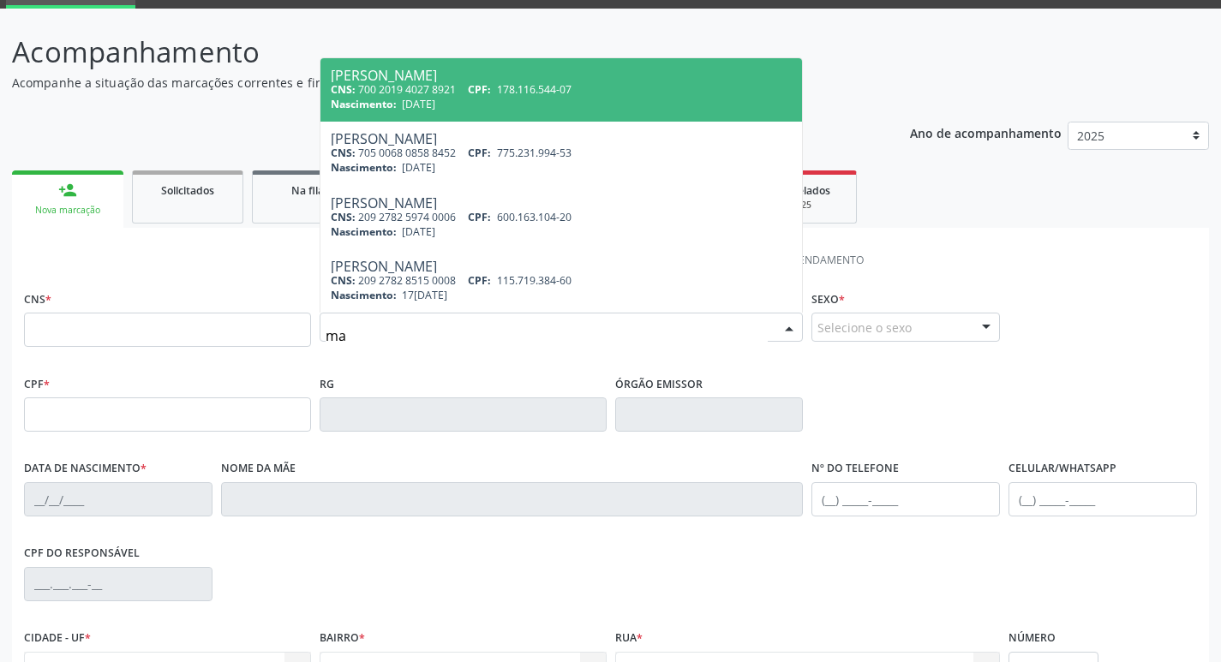
type input "m"
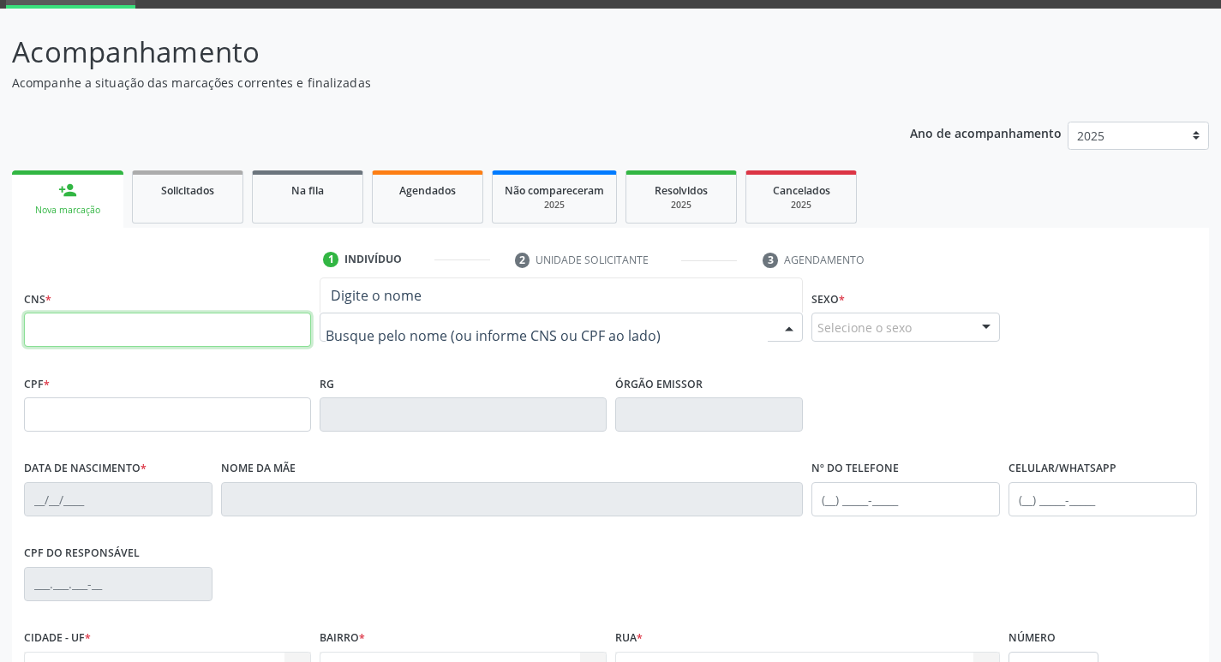
click at [177, 332] on input "text" at bounding box center [167, 330] width 287 height 34
type input "160 7216 6955 0005"
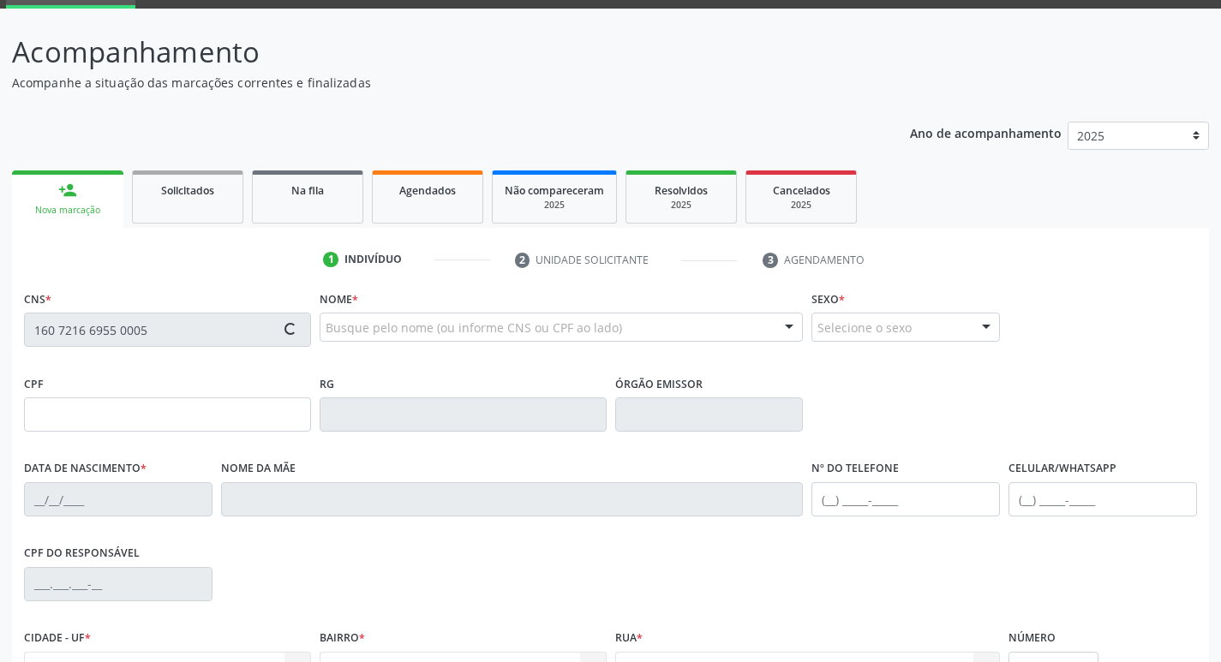
type input "27/07/1996"
type input "Maria Lucimar da Silva"
type input "109.517.484-32"
type input "S/N"
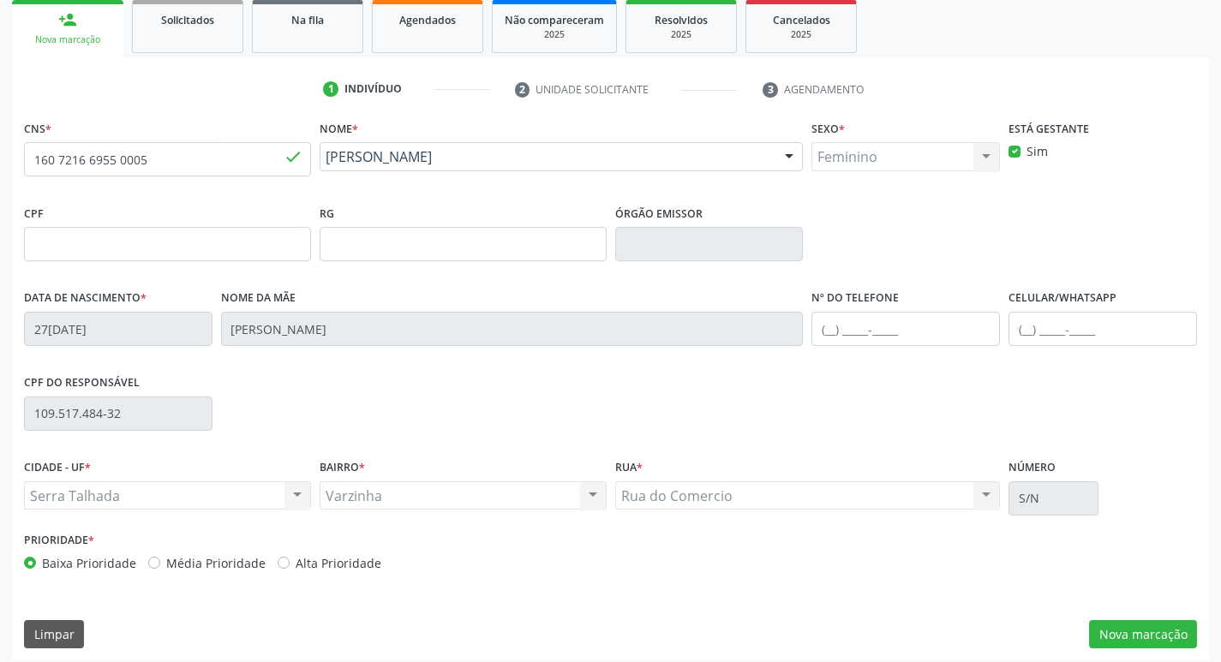
scroll to position [257, 0]
click at [1119, 638] on button "Nova marcação" at bounding box center [1143, 634] width 108 height 29
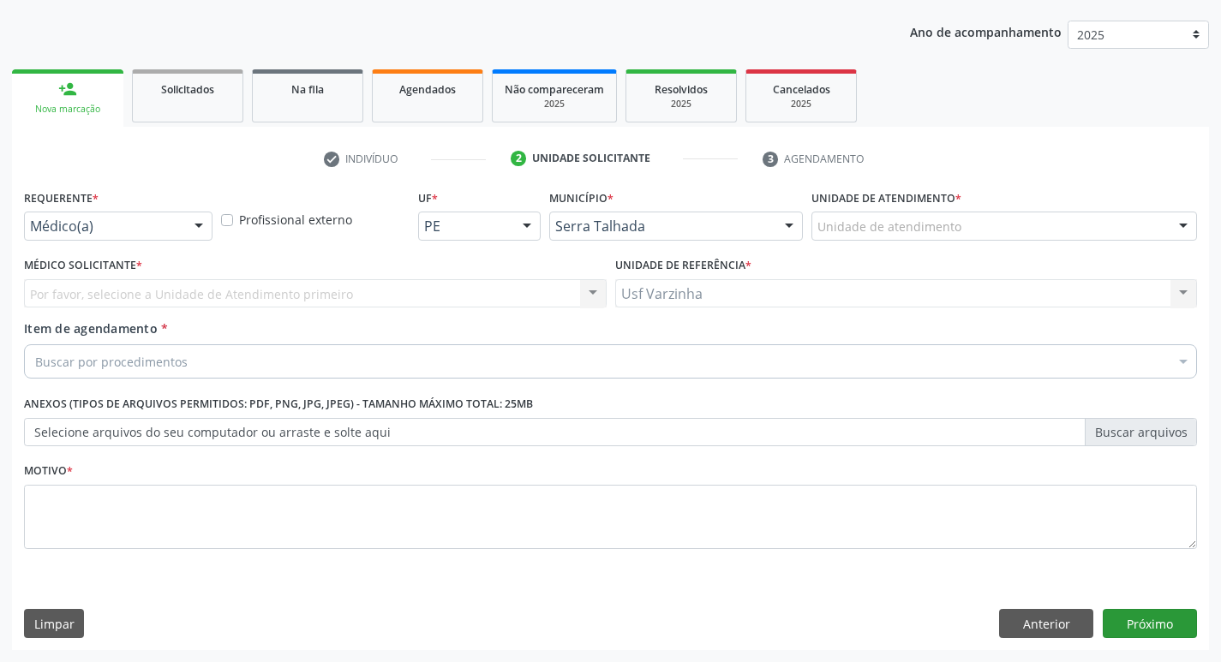
scroll to position [187, 0]
click at [1024, 626] on button "Anterior" at bounding box center [1046, 623] width 94 height 29
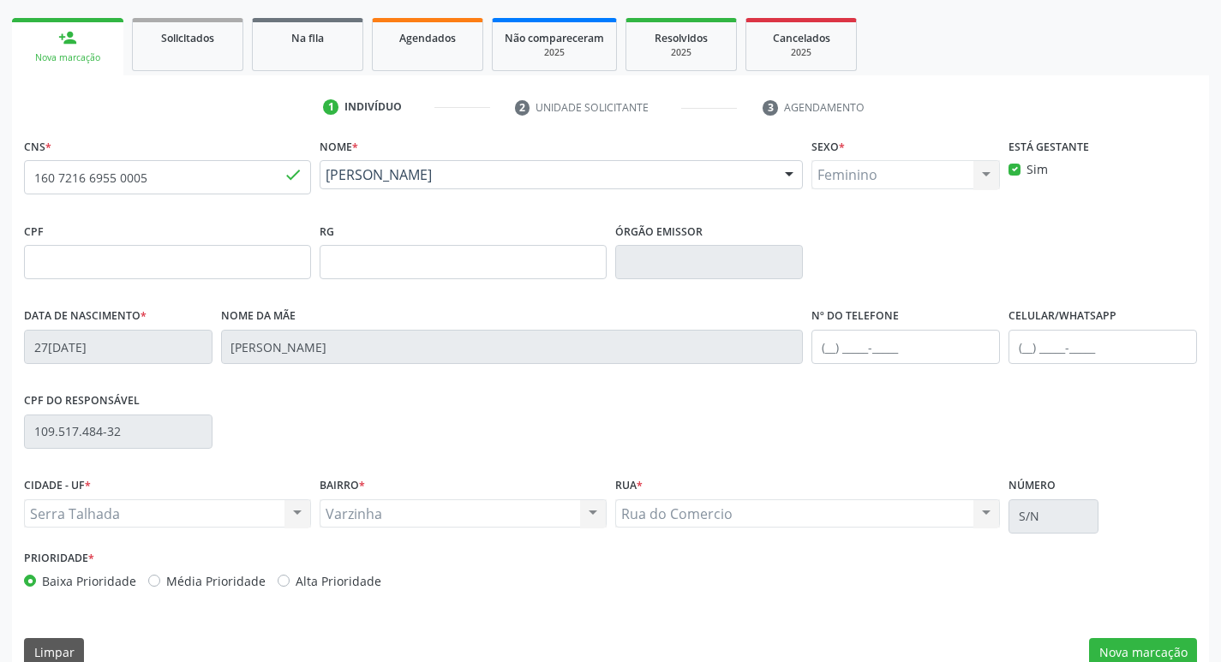
scroll to position [267, 0]
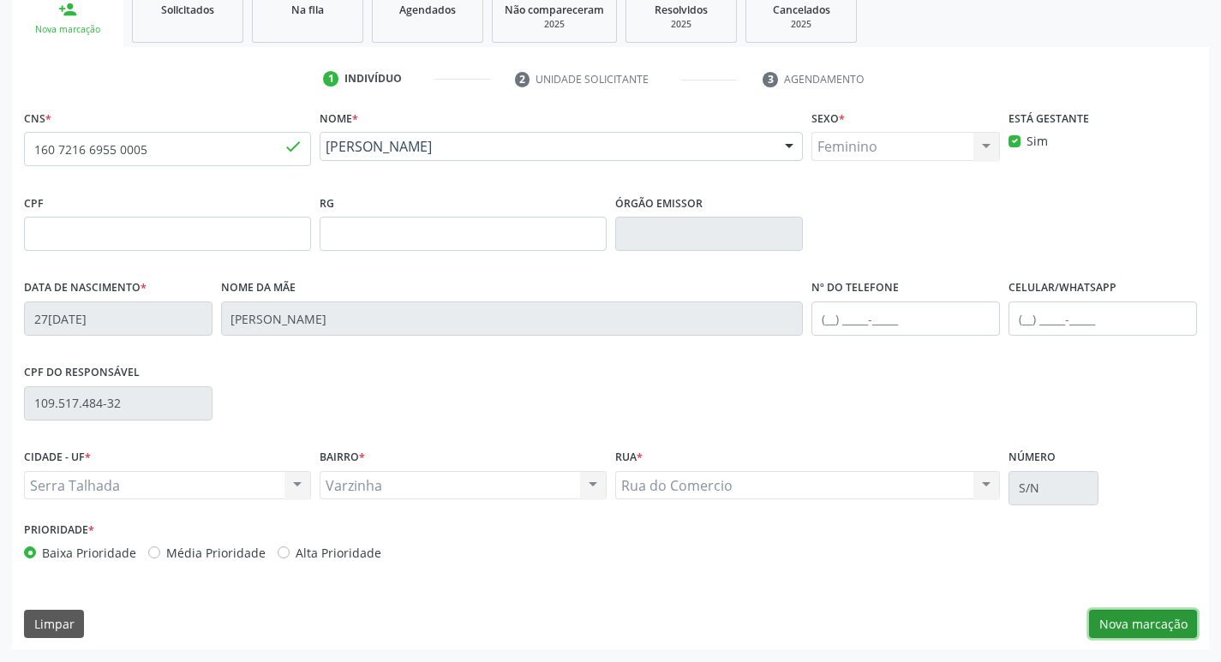
click at [1166, 623] on button "Nova marcação" at bounding box center [1143, 624] width 108 height 29
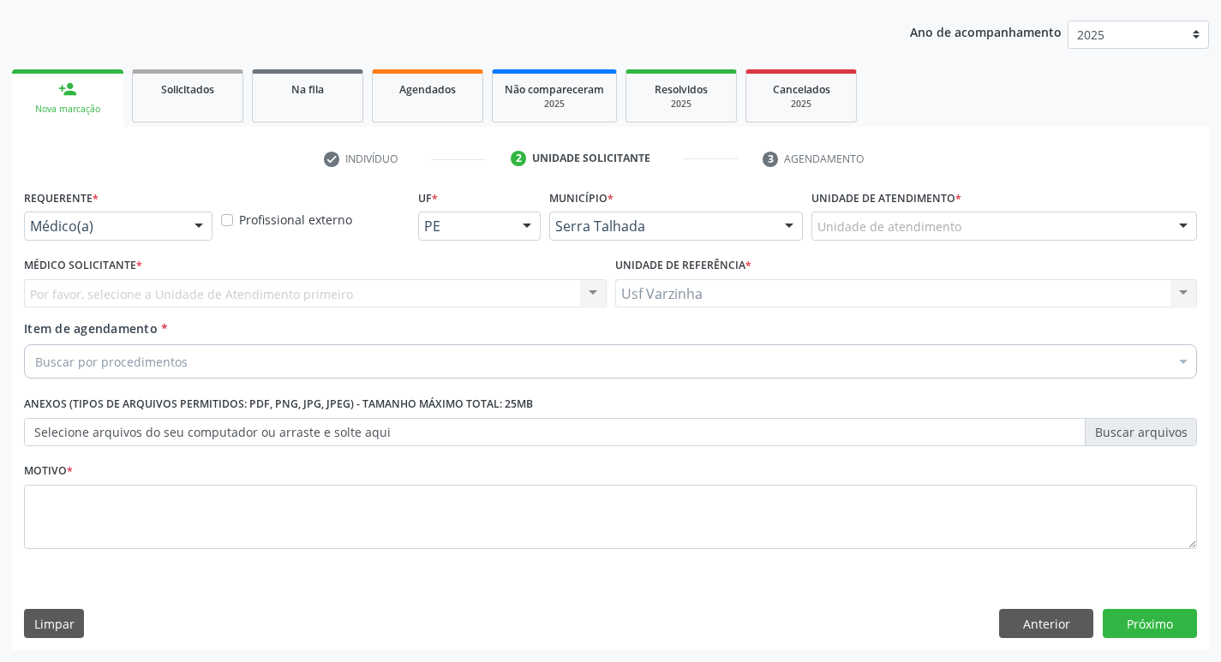
click at [200, 223] on div at bounding box center [199, 227] width 26 height 29
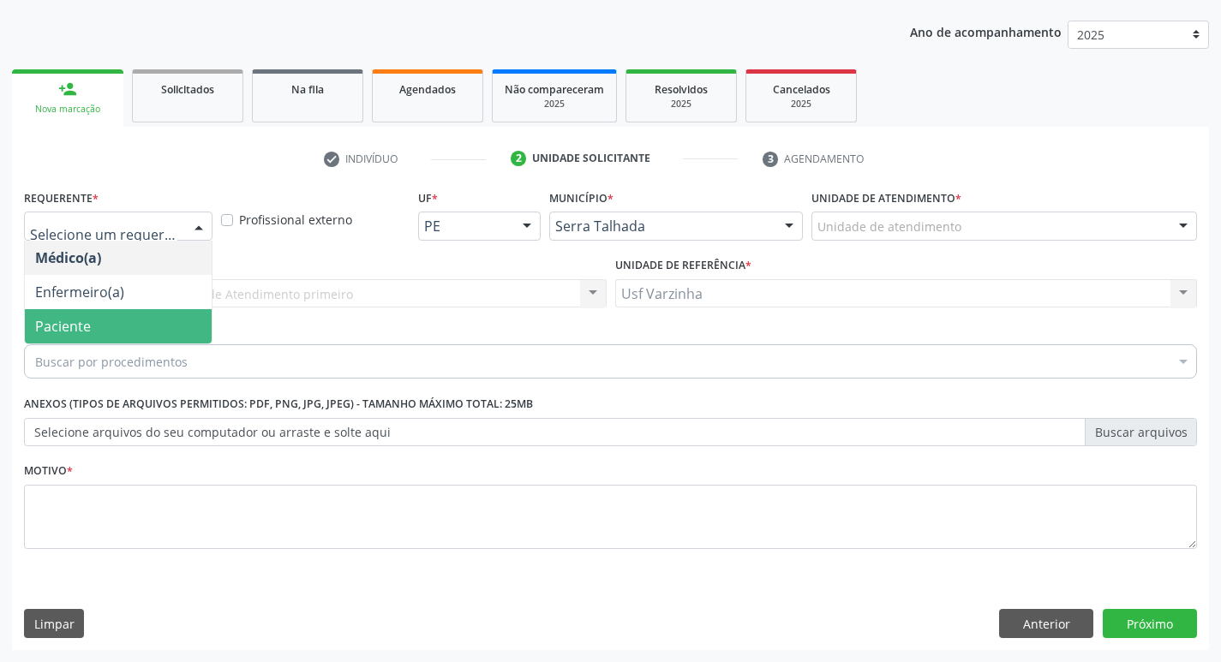
click at [156, 321] on span "Paciente" at bounding box center [118, 326] width 187 height 34
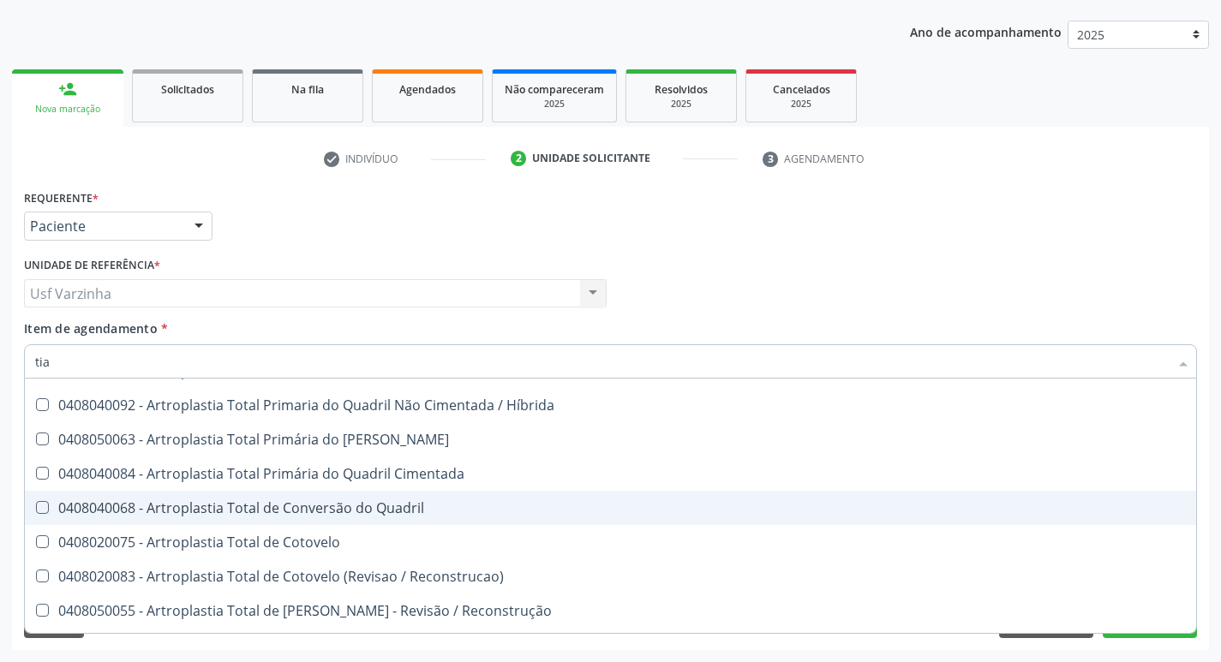
scroll to position [943, 0]
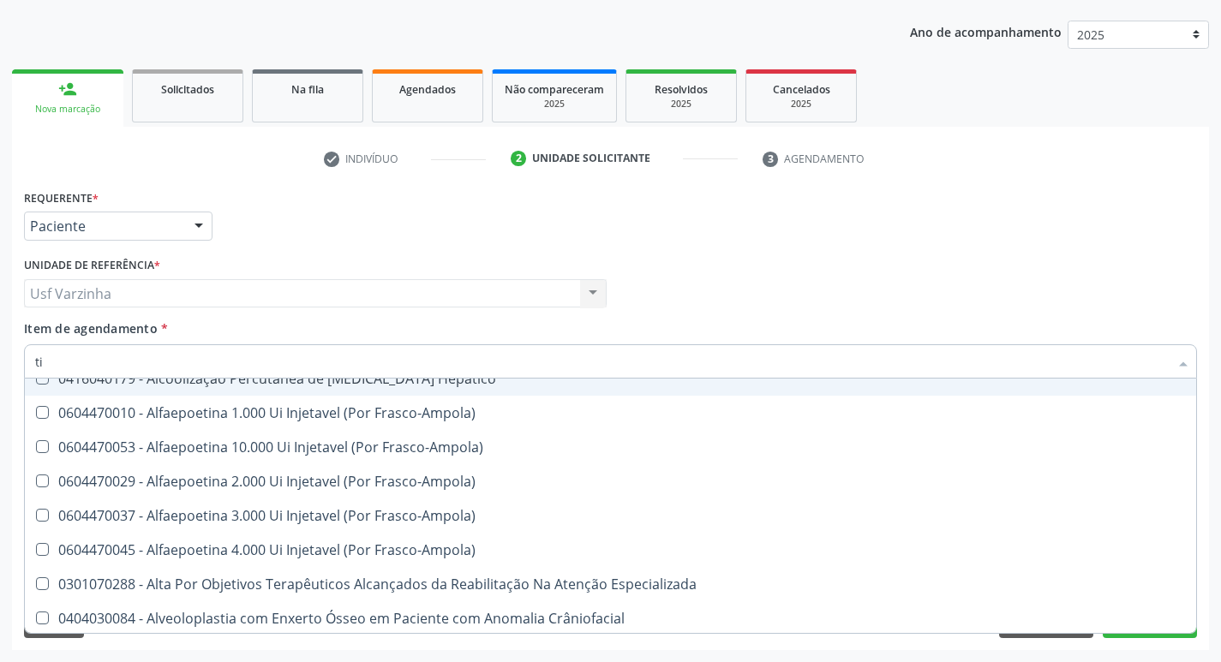
type input "t"
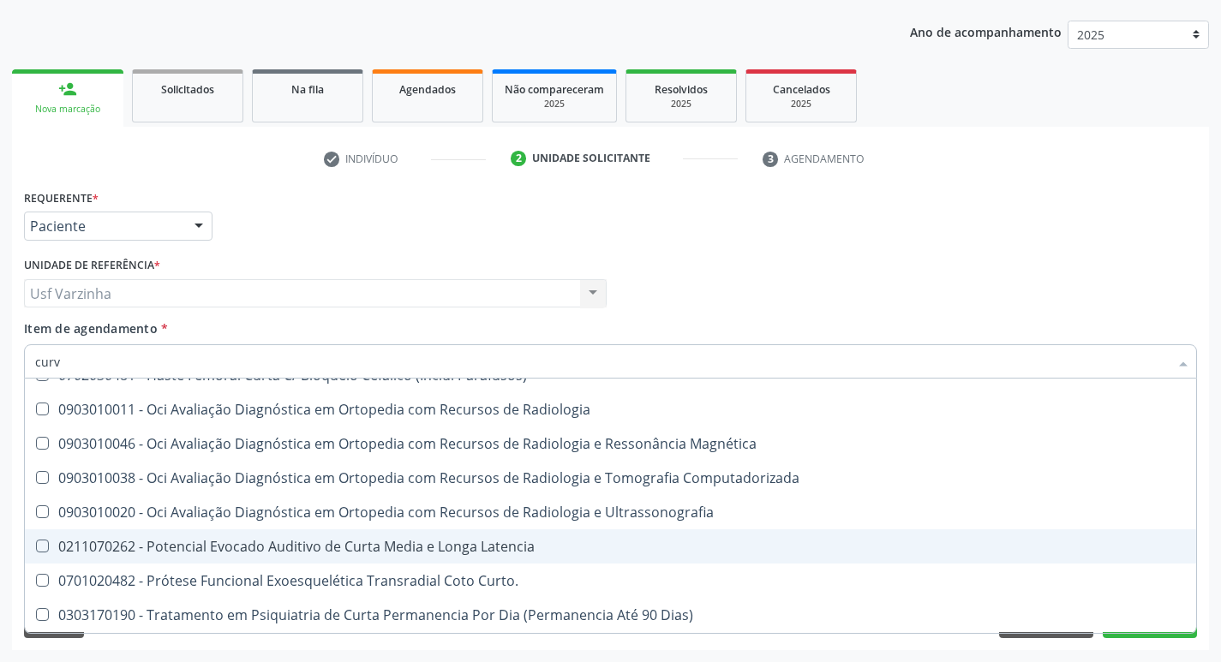
scroll to position [0, 0]
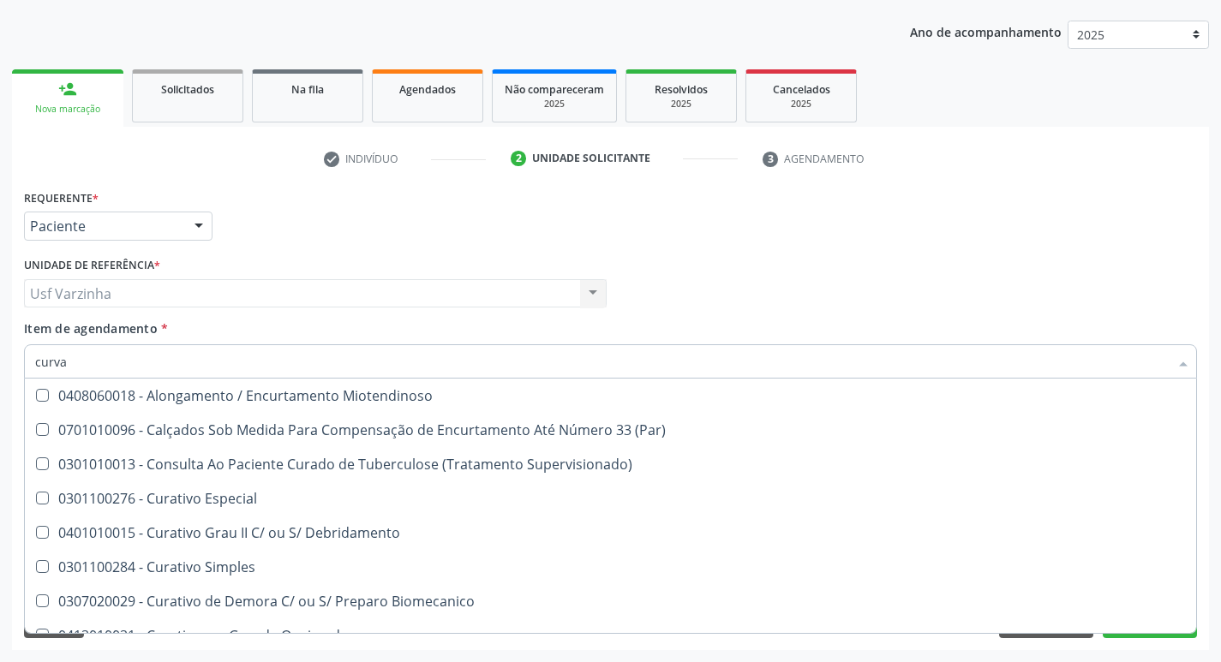
type input "curva"
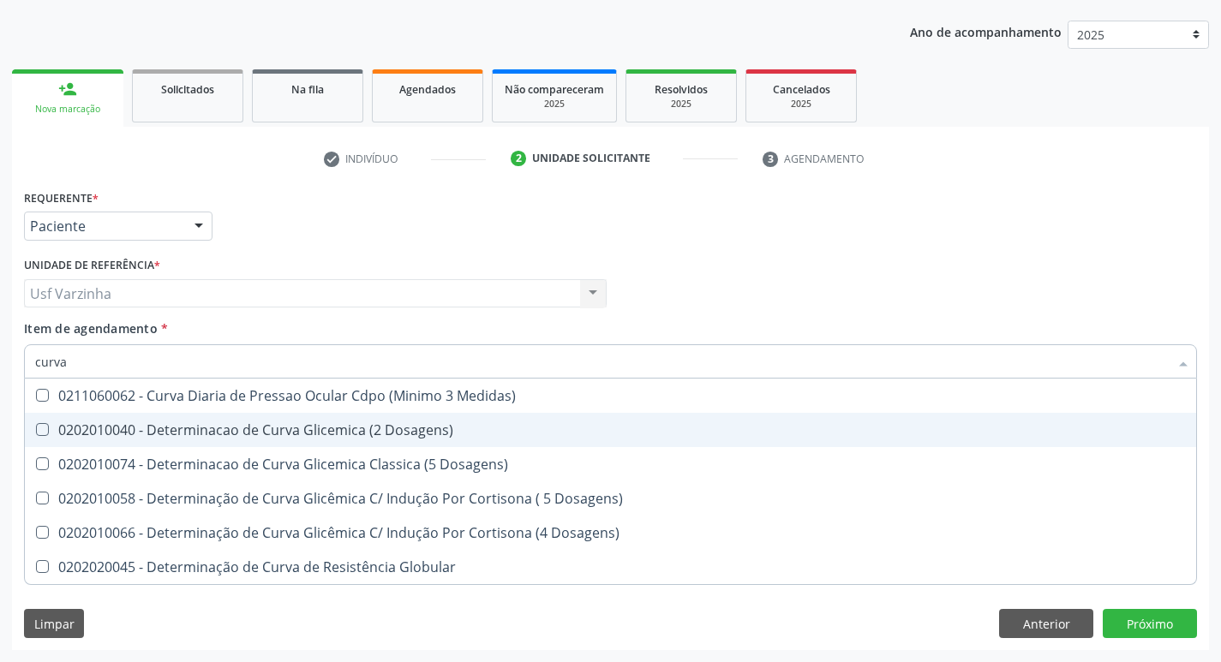
click at [182, 428] on div "0202010040 - Determinacao de Curva Glicemica (2 Dosagens)" at bounding box center [610, 430] width 1151 height 14
checkbox Dosagens\) "true"
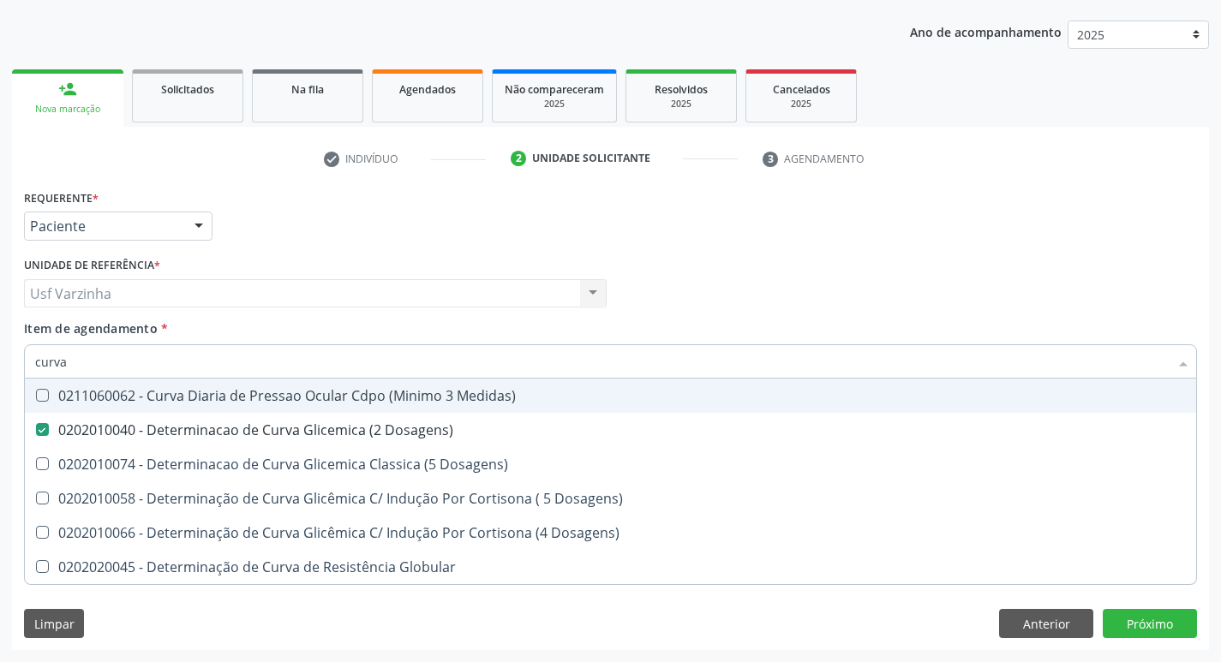
click at [88, 361] on input "curva" at bounding box center [602, 361] width 1134 height 34
type input "cur"
checkbox Dosagens\) "false"
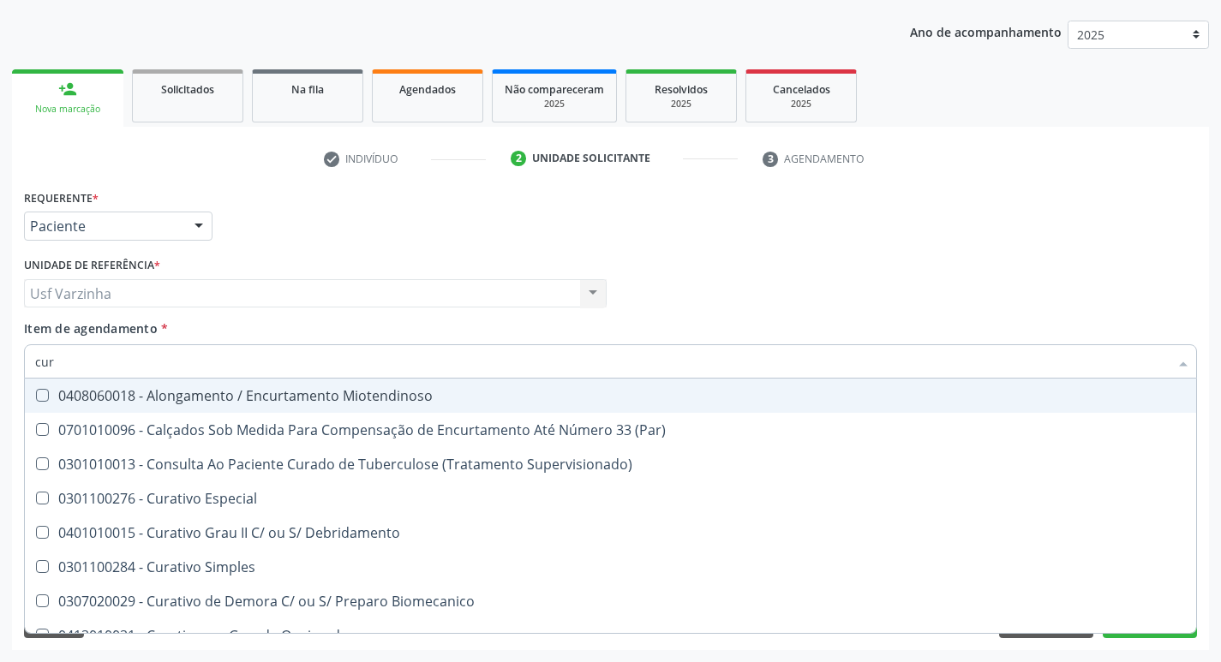
type input "cu"
checkbox Dosagens\) "false"
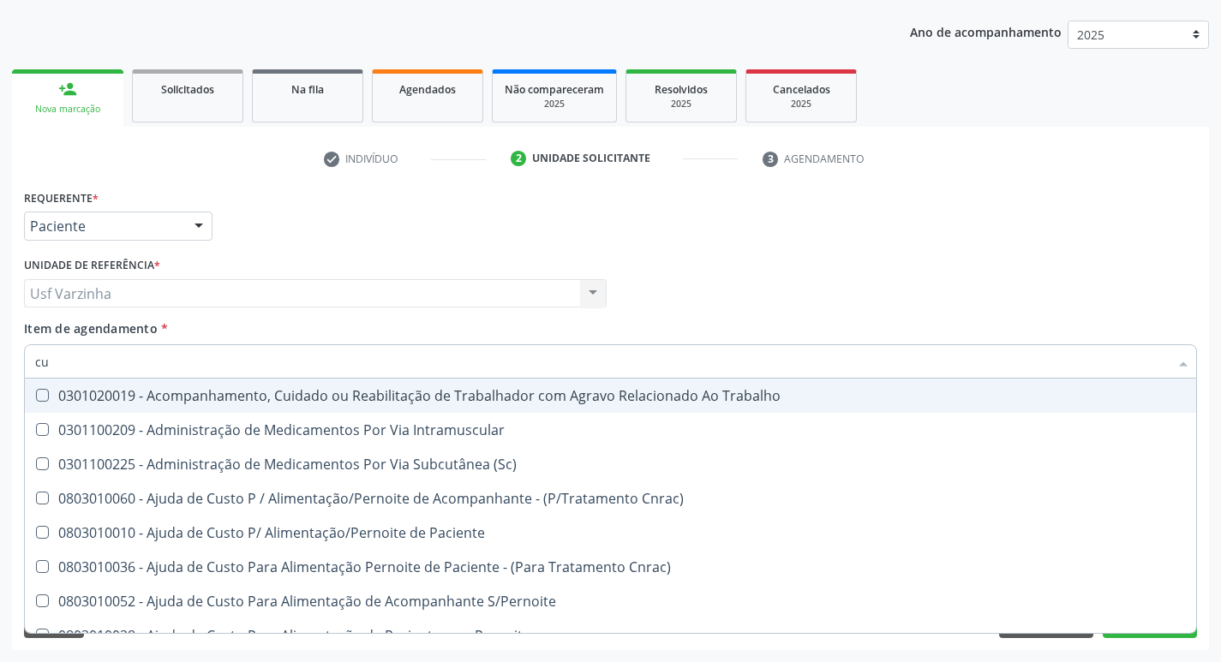
type input "c"
checkbox Dosagens\) "false"
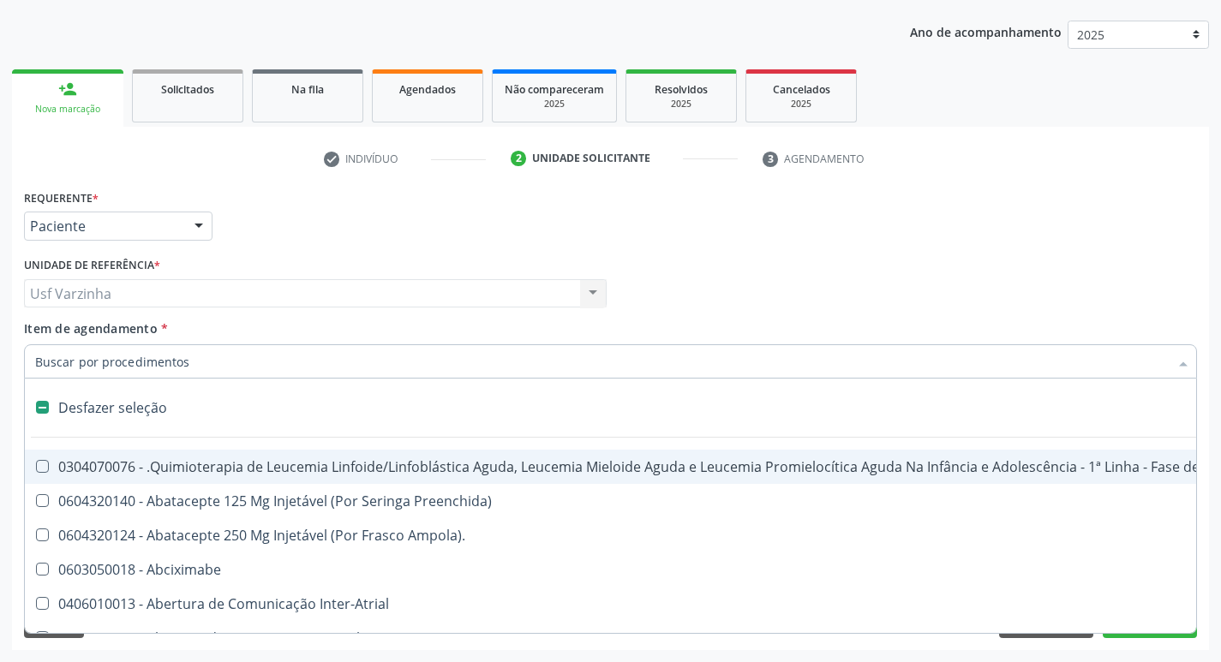
type input "u"
checkbox Comprimido\) "true"
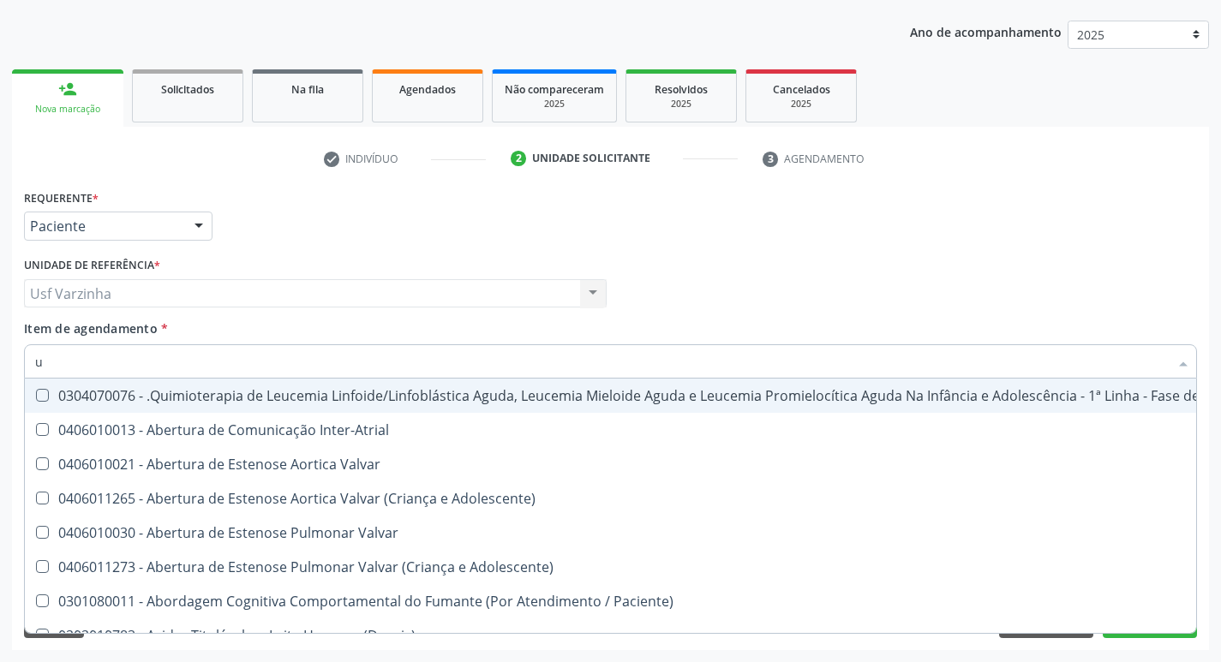
type input "ur"
checkbox Ramos "true"
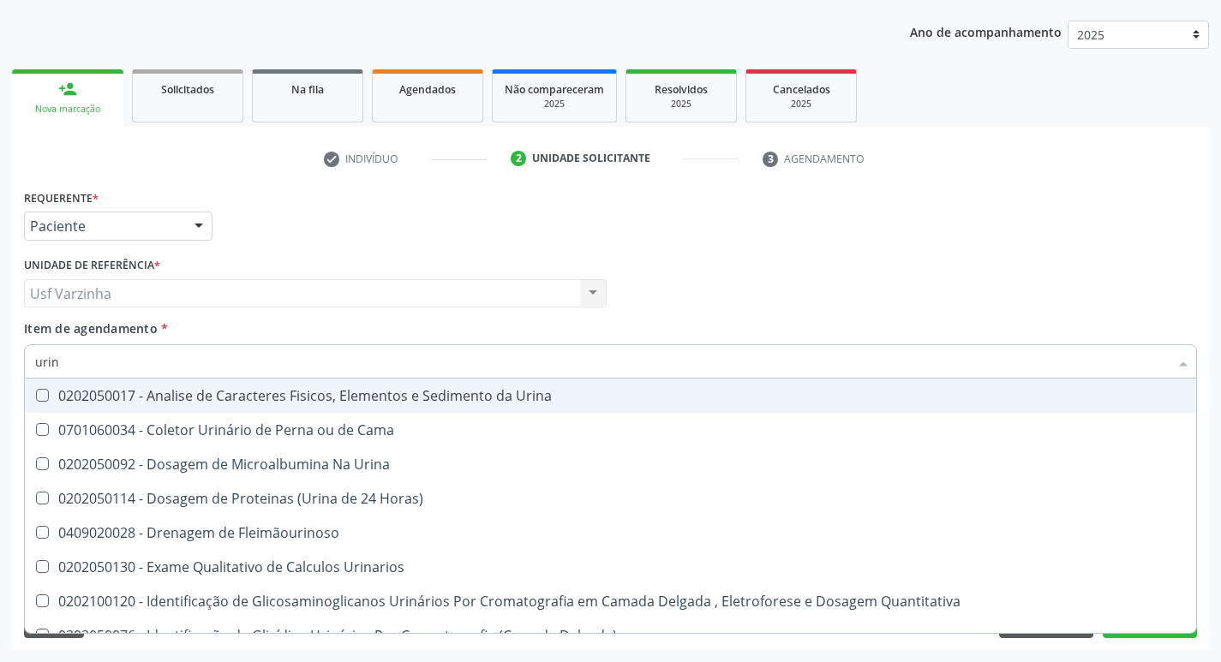
type input "urina"
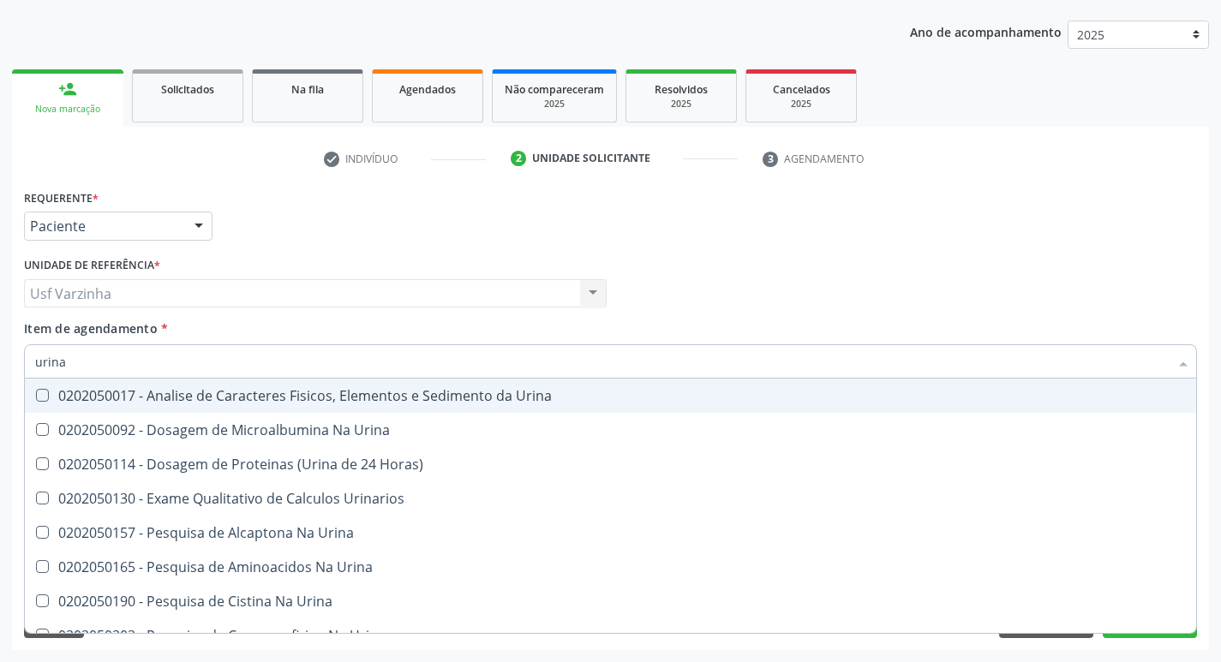
drag, startPoint x: 117, startPoint y: 399, endPoint x: 109, endPoint y: 391, distance: 12.1
click at [116, 396] on div "0202050017 - Analise de Caracteres Fisicos, Elementos e Sedimento da Urina" at bounding box center [610, 396] width 1151 height 14
checkbox Urina "true"
click at [81, 363] on input "urina" at bounding box center [602, 361] width 1134 height 34
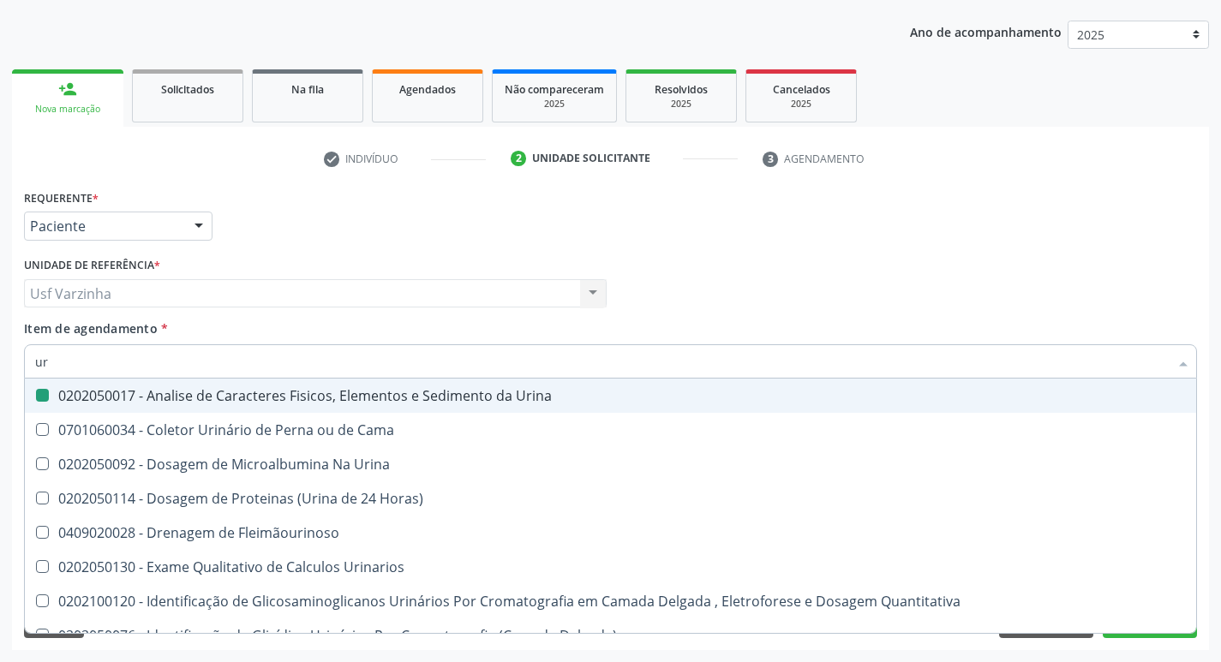
type input "u"
checkbox Urina "false"
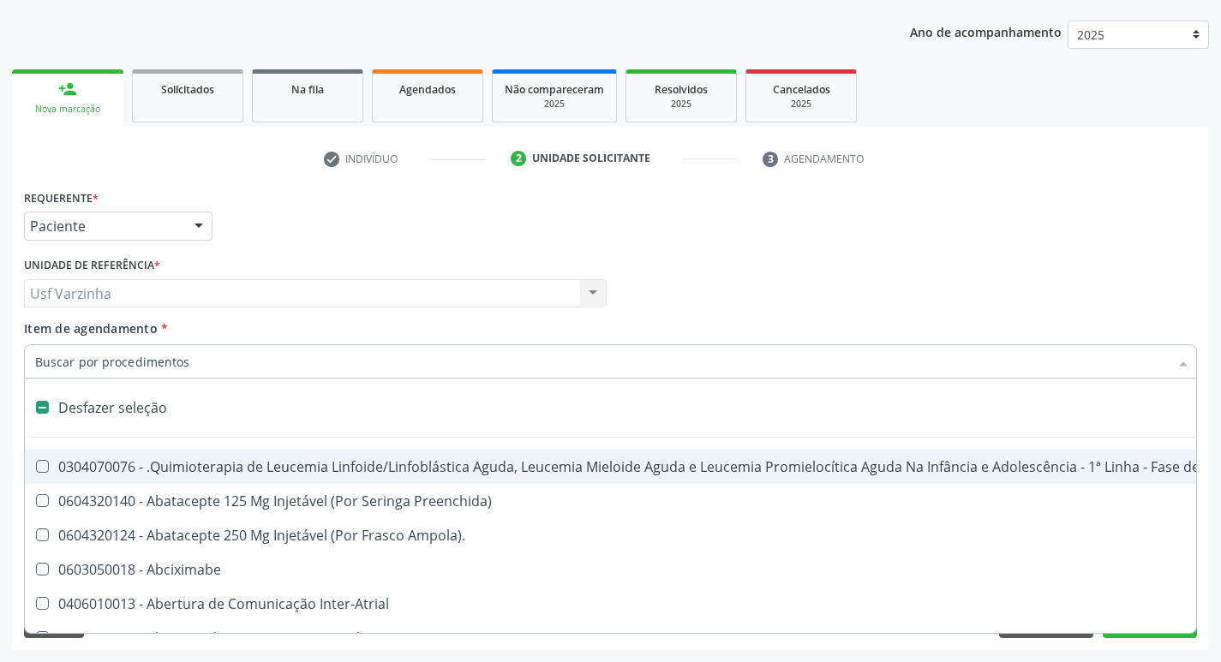
type input "h"
checkbox Urina "false"
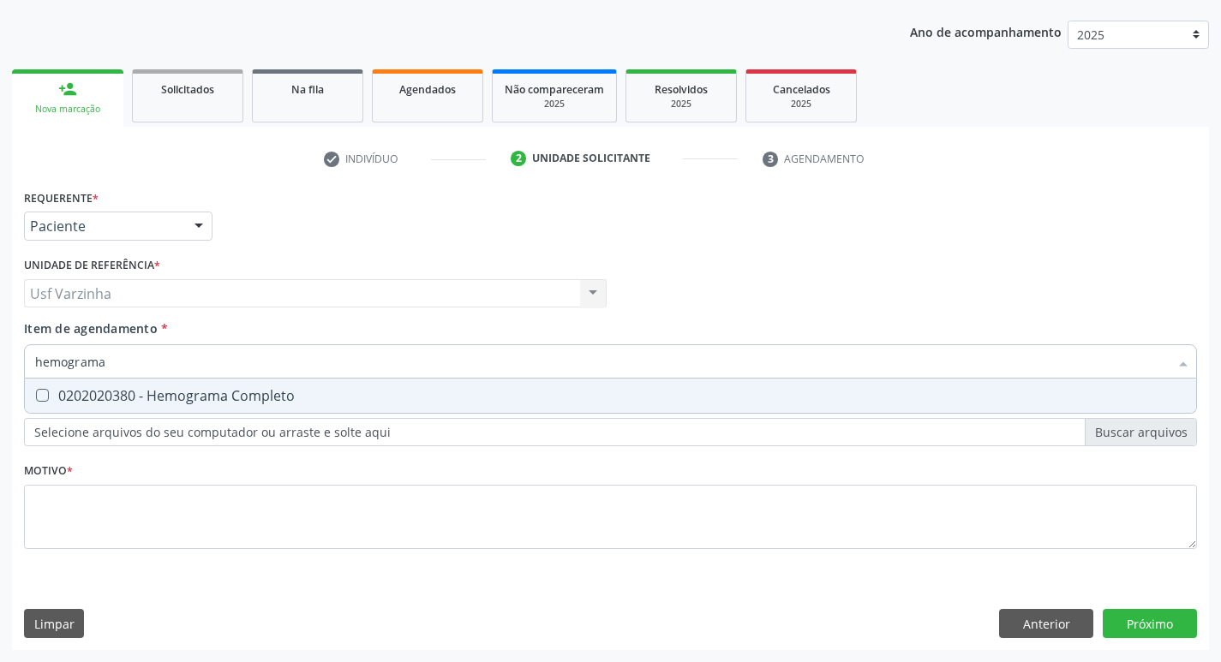
type input "hemograma"
drag, startPoint x: 69, startPoint y: 401, endPoint x: 154, endPoint y: 368, distance: 90.9
click at [84, 398] on div "0202020380 - Hemograma Completo" at bounding box center [610, 396] width 1151 height 14
checkbox Completo "true"
click at [154, 368] on input "hemograma" at bounding box center [602, 361] width 1134 height 34
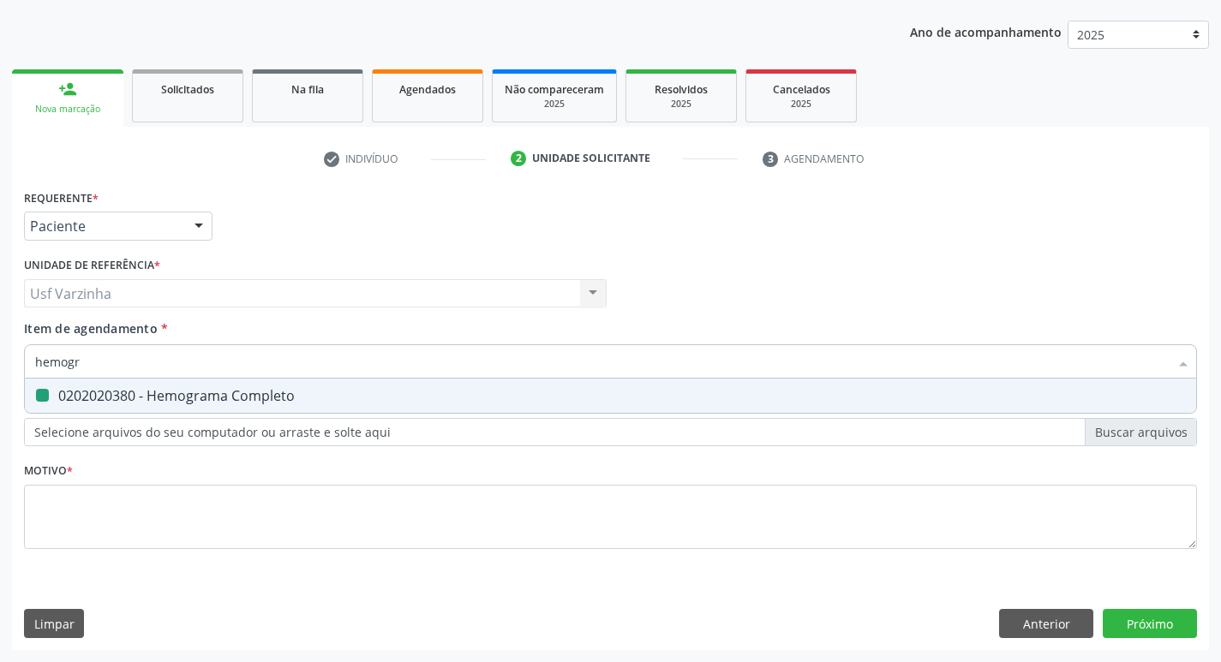
type input "hemog"
checkbox Completo "false"
type input "h"
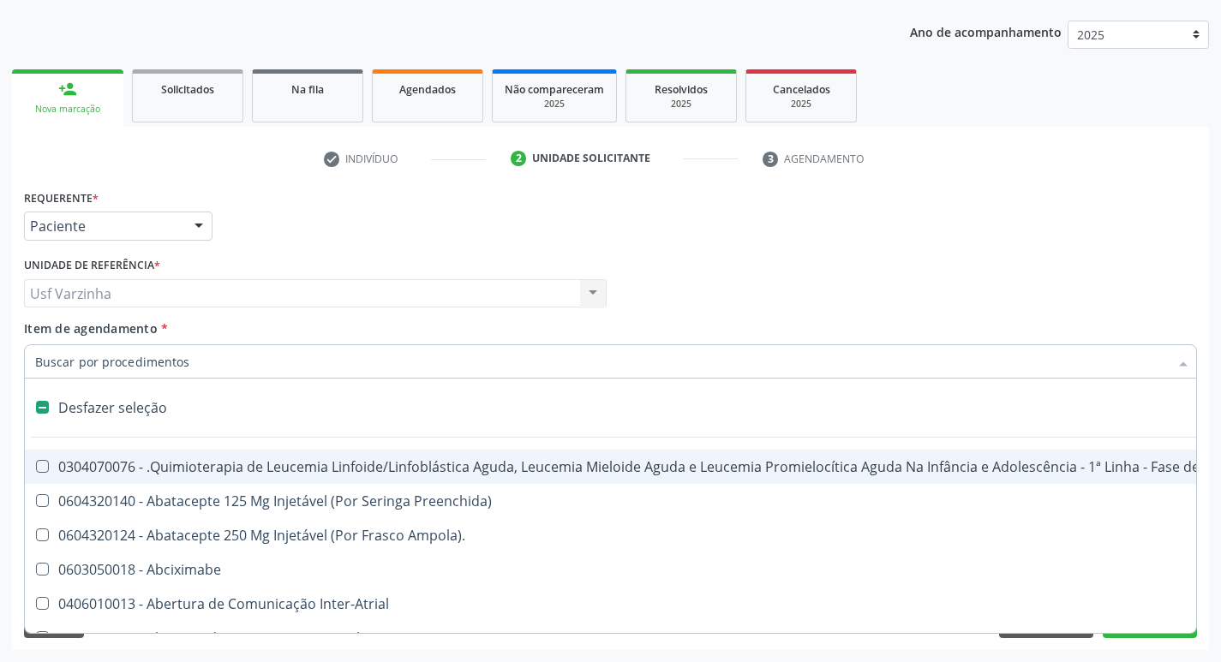
type input "t"
checkbox Reto "true"
checkbox Urina "false"
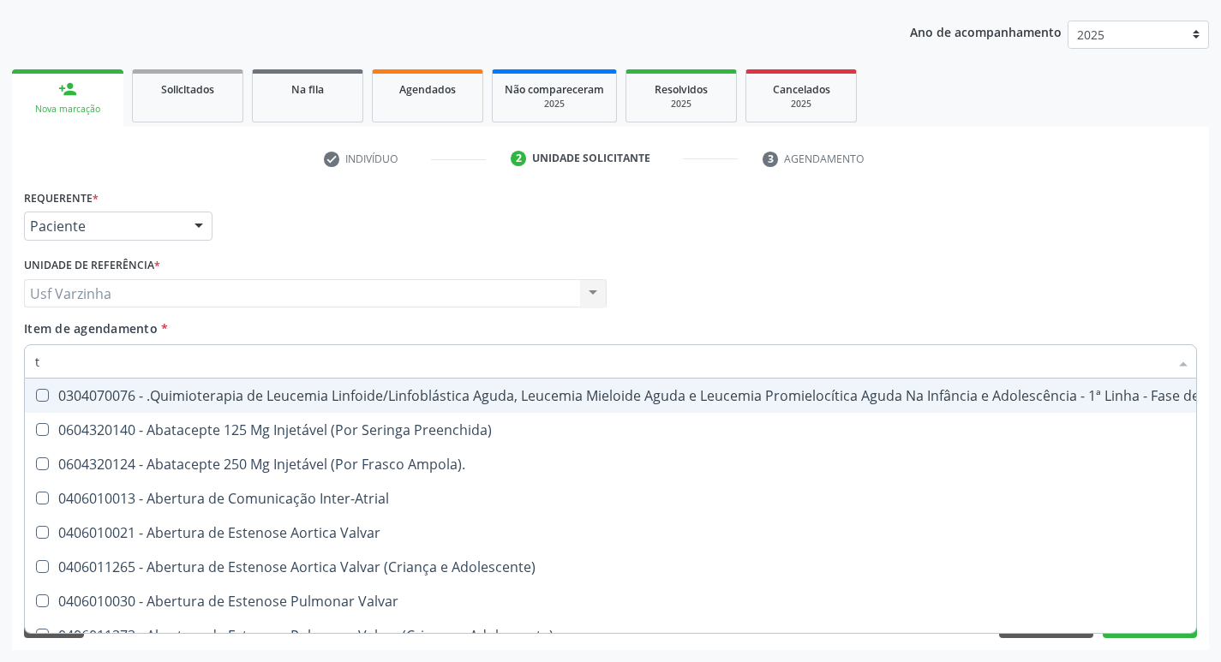
type input "to"
checkbox Transeptal "true"
checkbox Urina "false"
checkbox Leprae "true"
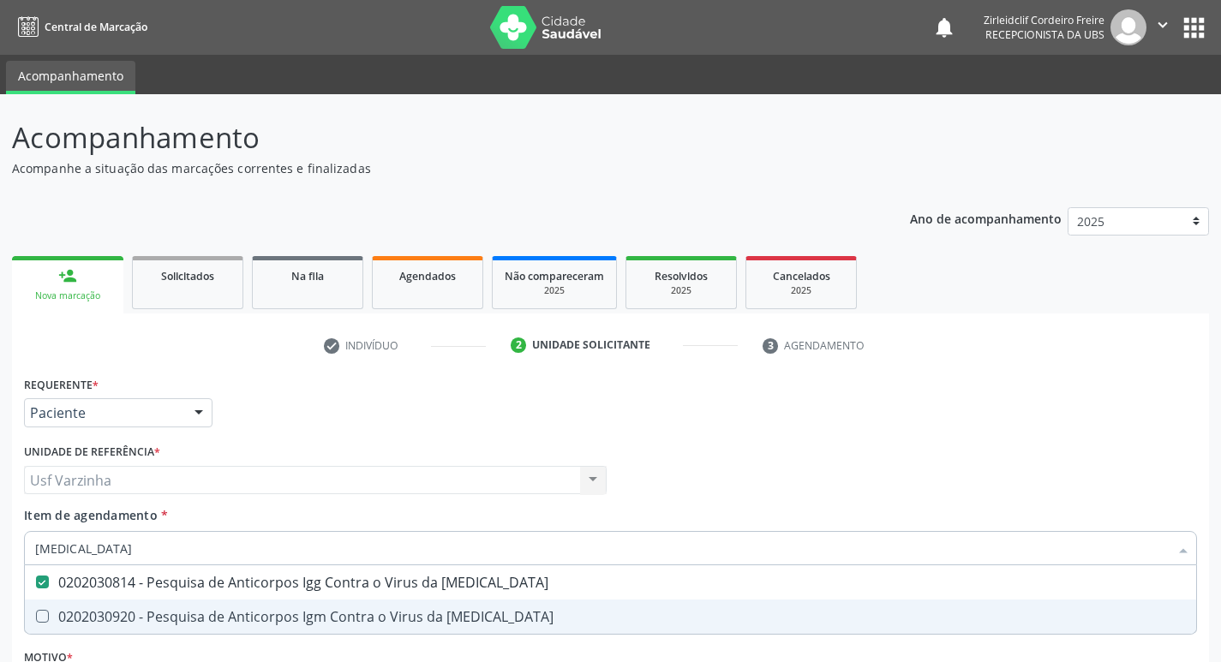
click at [264, 610] on div "0202030920 - Pesquisa de Anticorpos Igm Contra o Virus da [MEDICAL_DATA]" at bounding box center [610, 617] width 1151 height 14
checkbox Rubeola "true"
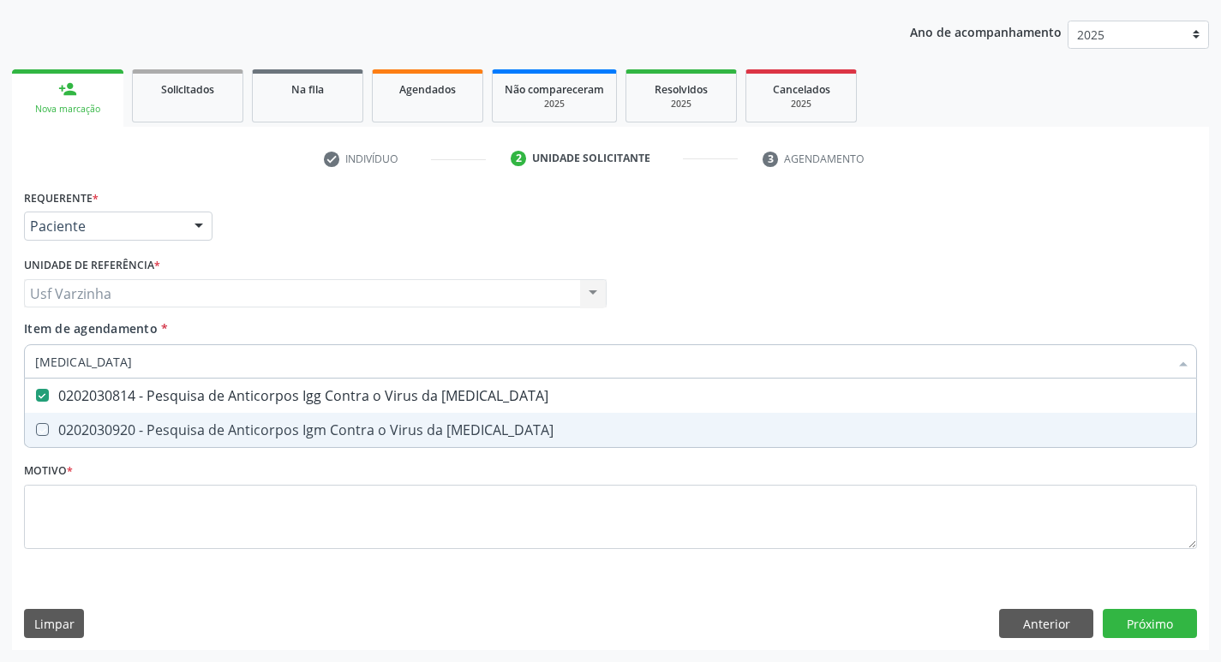
scroll to position [187, 0]
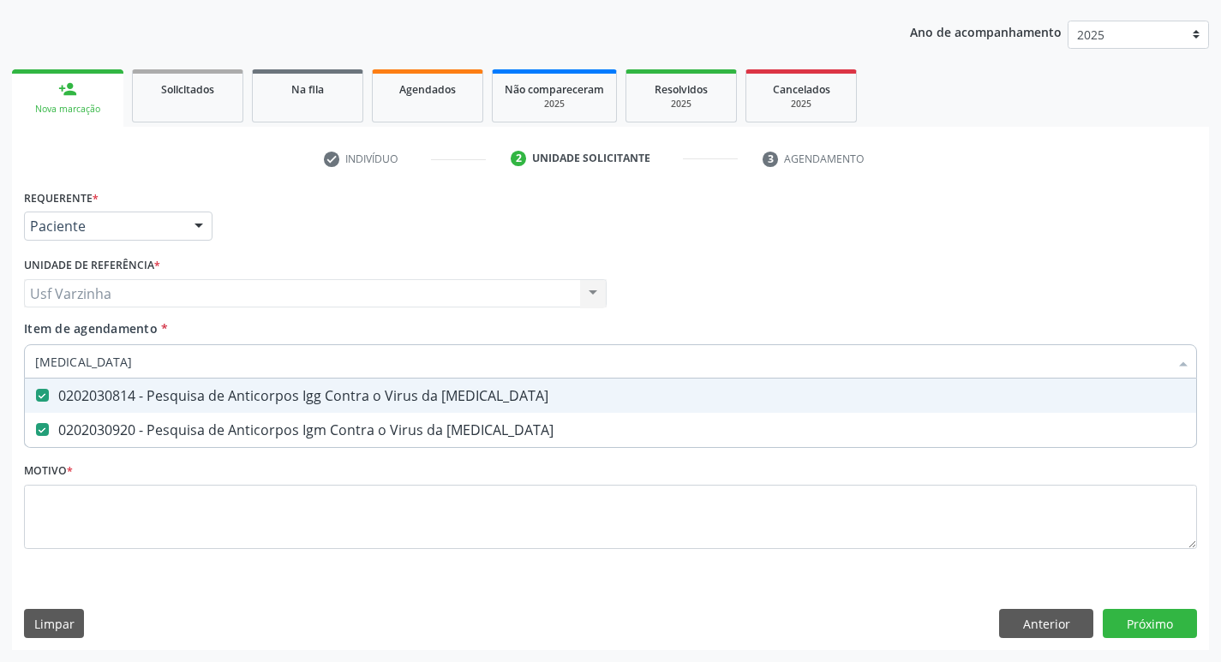
click at [109, 368] on input "[MEDICAL_DATA]" at bounding box center [602, 361] width 1134 height 34
type input "r"
checkbox Rubeola "false"
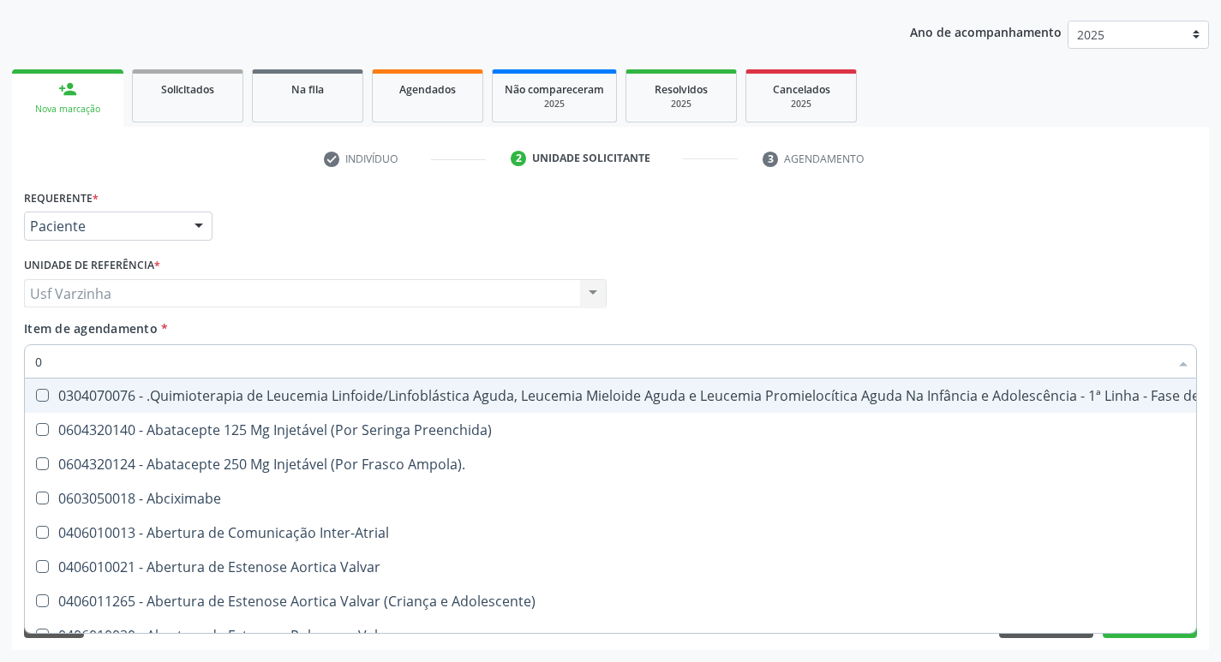
type input "02"
checkbox Coração "true"
checkbox Urina "false"
checkbox Aberto "true"
checkbox Infusão "true"
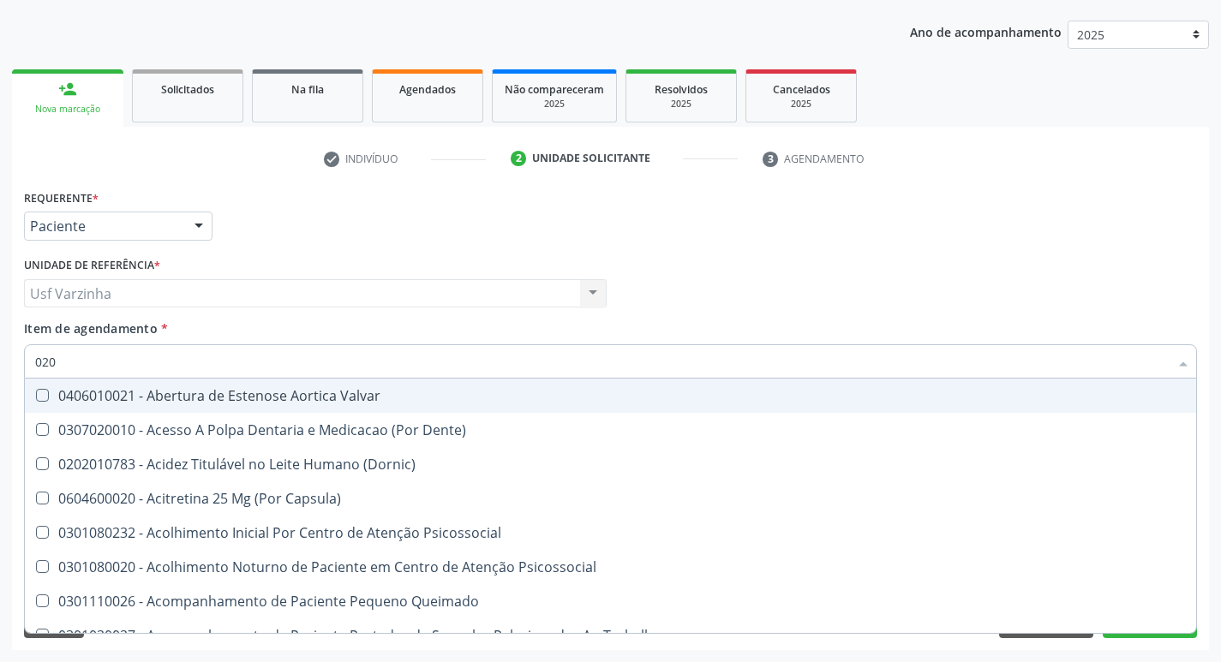
type input "0202"
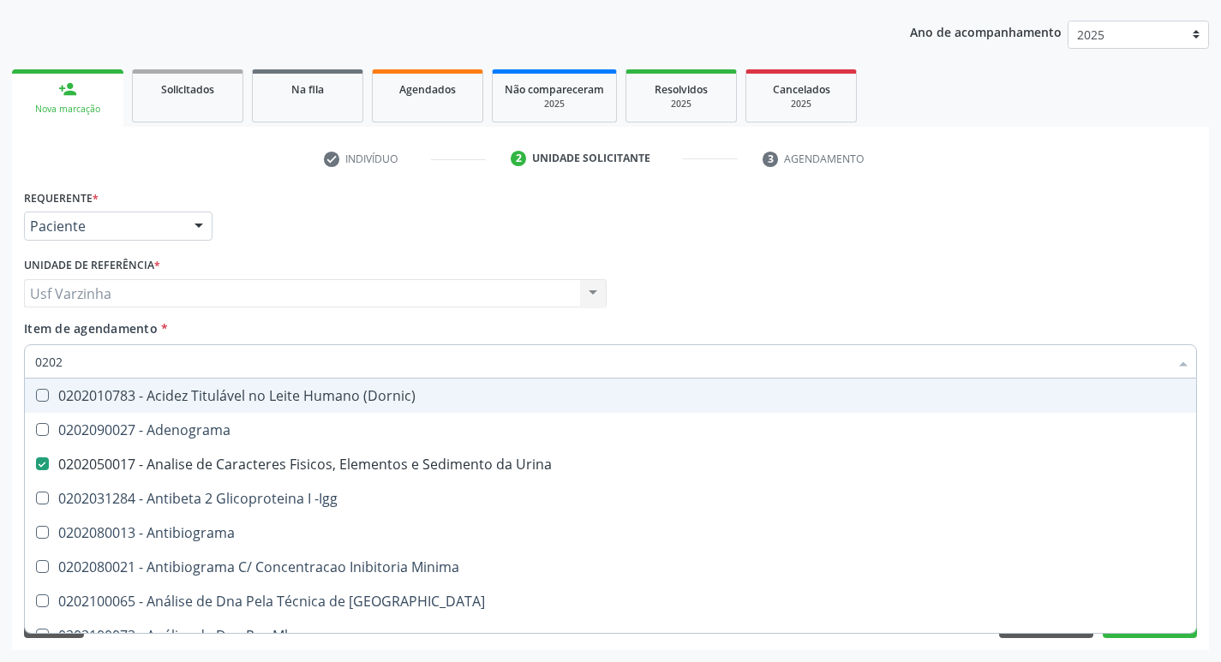
checkbox Urina "true"
checkbox Creatinina "false"
checkbox Identificação "true"
checkbox Ferro "false"
checkbox Dosagens\) "true"
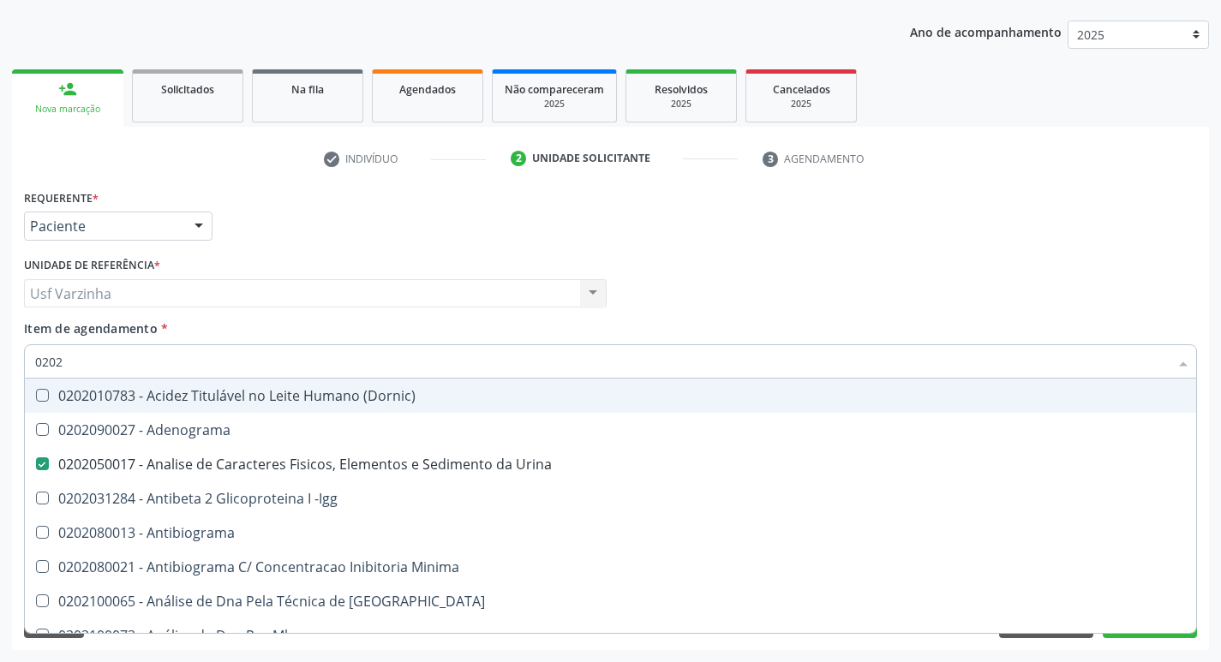
checkbox Completo "true"
checkbox Blot\/Imunoblot\) "false"
checkbox \(Anti-Hbe\) "false"
checkbox Anticitomegalovirus "true"
checkbox Antitoxoplasma "true"
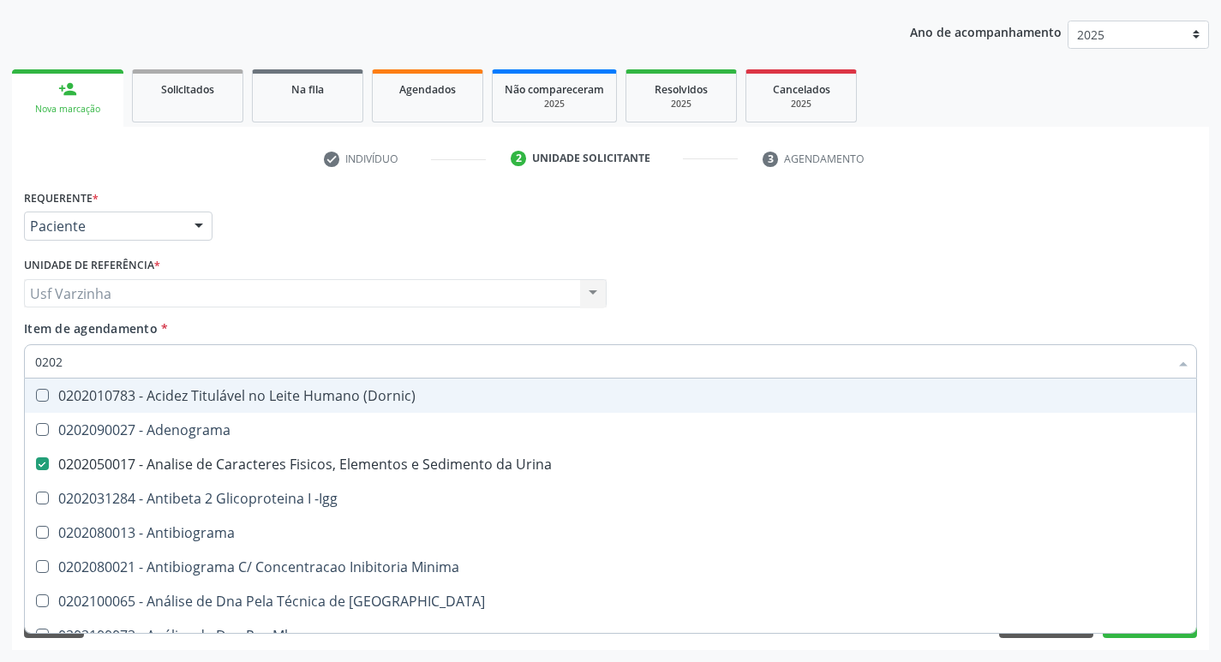
checkbox Rubeola "true"
checkbox Anticitomegalovirus "true"
checkbox Antitoxoplasma "true"
checkbox Rubeola "true"
checkbox Gestante "false"
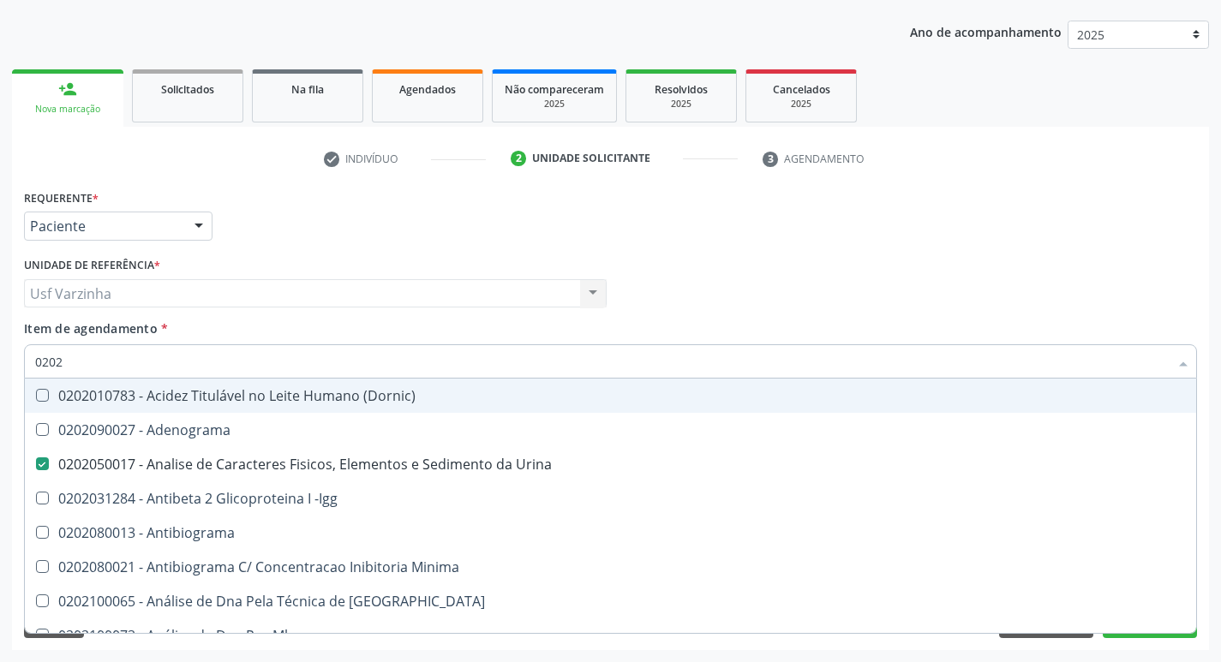
type input "02021"
checkbox Urina "false"
checkbox Identificação "false"
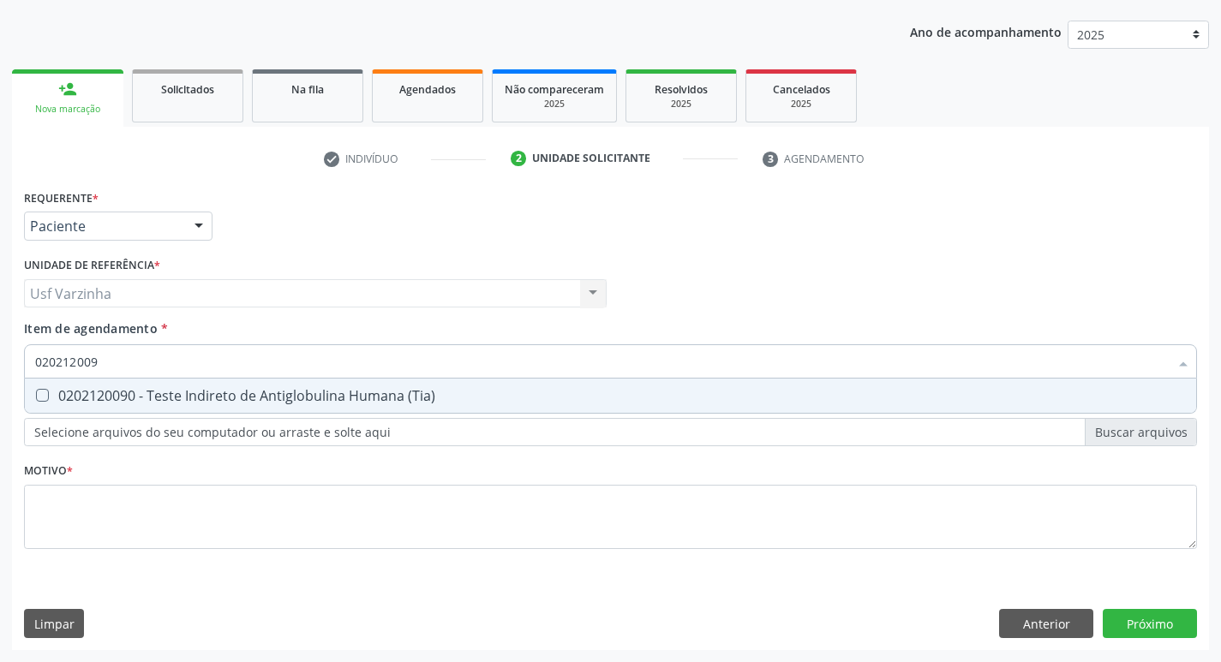
type input "0202120090"
click at [69, 392] on div "0202120090 - Teste Indireto de Antiglobulina Humana (Tia)" at bounding box center [610, 396] width 1151 height 14
checkbox \(Tia\) "true"
click at [111, 358] on input "0202120090" at bounding box center [602, 361] width 1134 height 34
type input "020212"
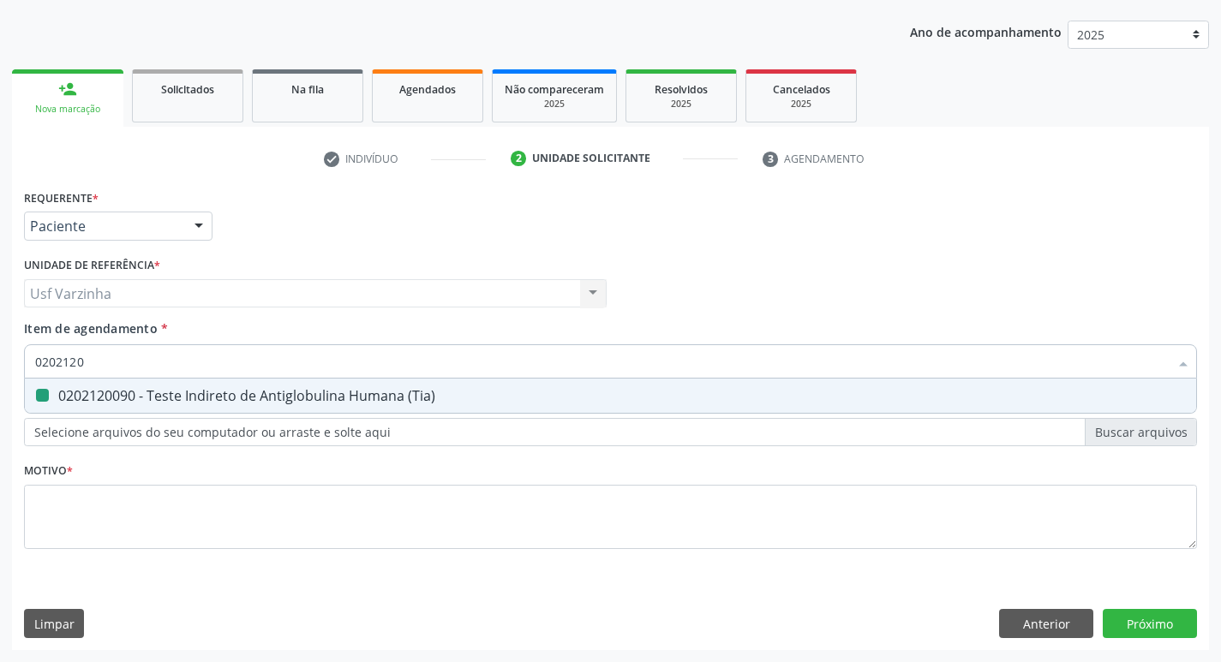
checkbox \(Tia\) "false"
type input "0"
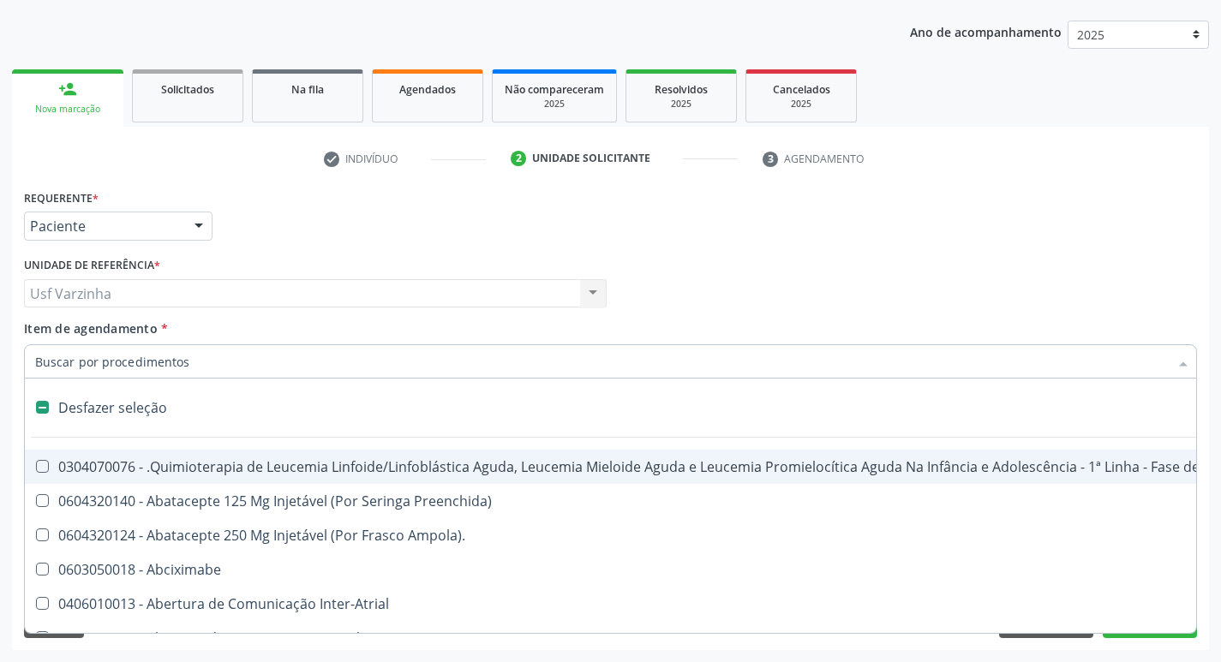
type input "f"
checkbox Pâncreas "true"
checkbox Urina "false"
checkbox Nascimento "true"
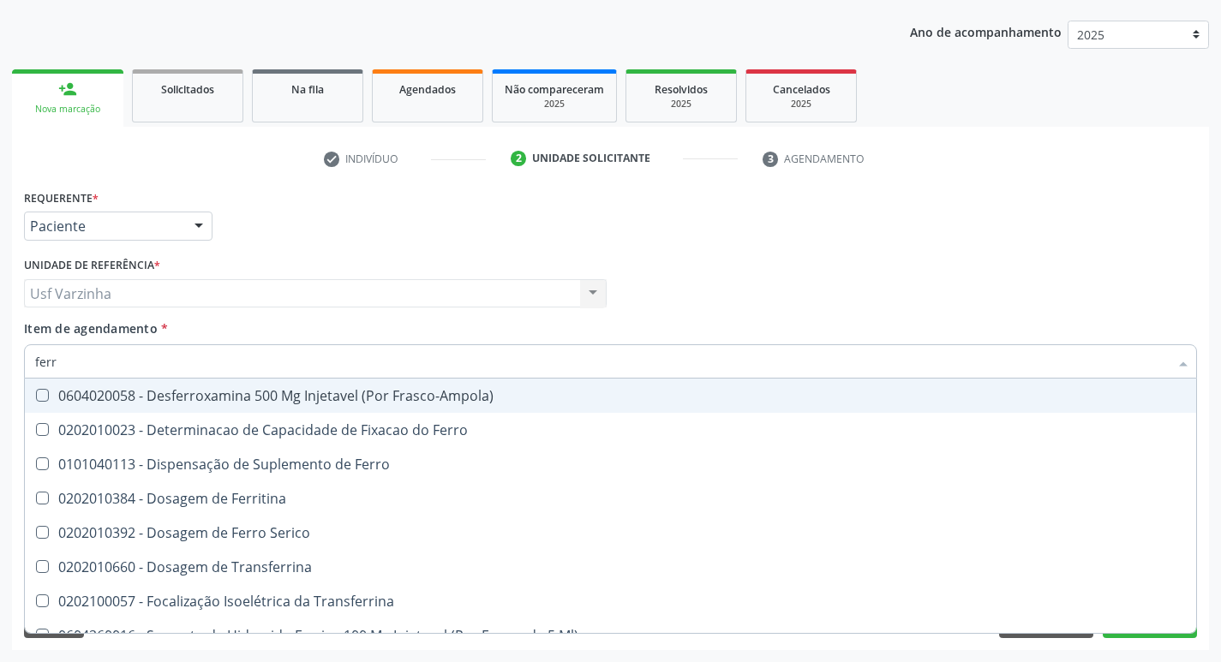
type input "ferro"
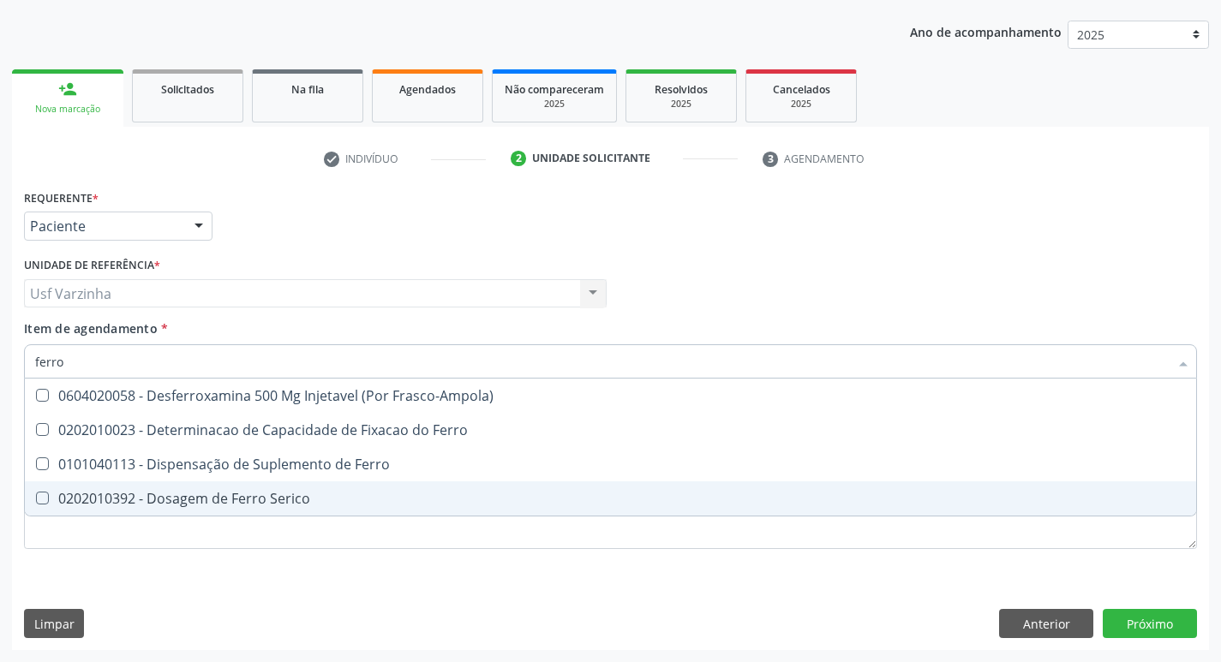
drag, startPoint x: 162, startPoint y: 494, endPoint x: 141, endPoint y: 455, distance: 44.9
click at [159, 494] on div "0202010392 - Dosagem de Ferro Serico" at bounding box center [610, 499] width 1151 height 14
checkbox Serico "true"
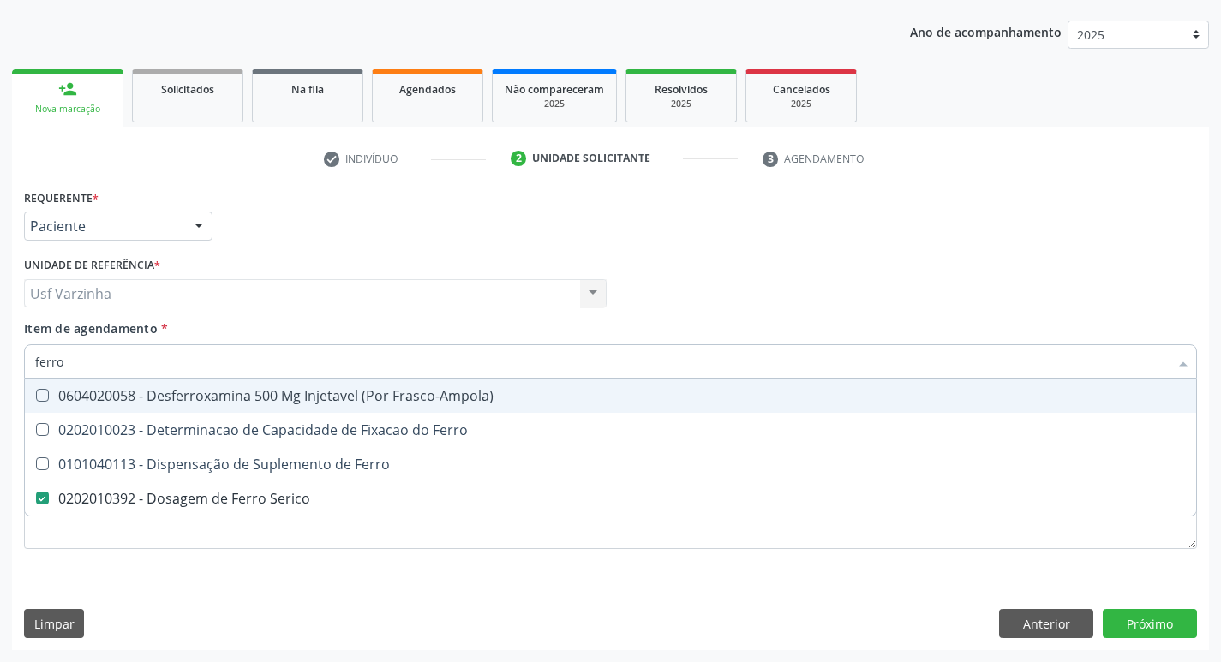
click at [74, 364] on input "ferro" at bounding box center [602, 361] width 1134 height 34
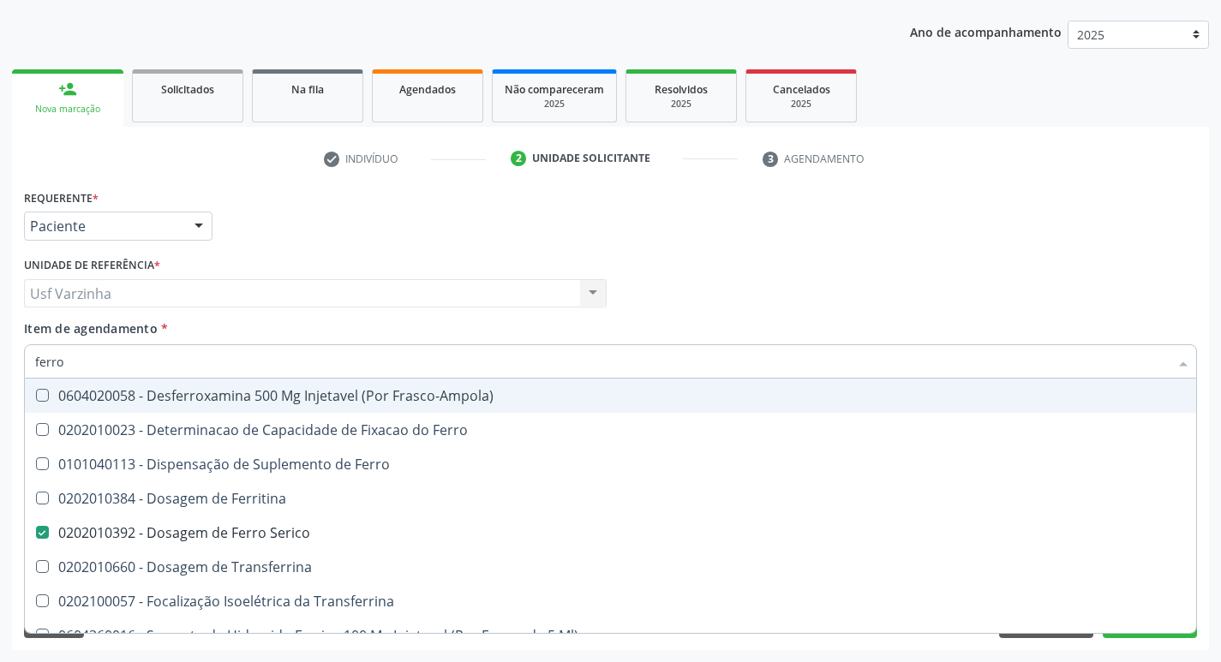
type input "ferr"
checkbox Ferritina "false"
type input "fer"
checkbox Serico "false"
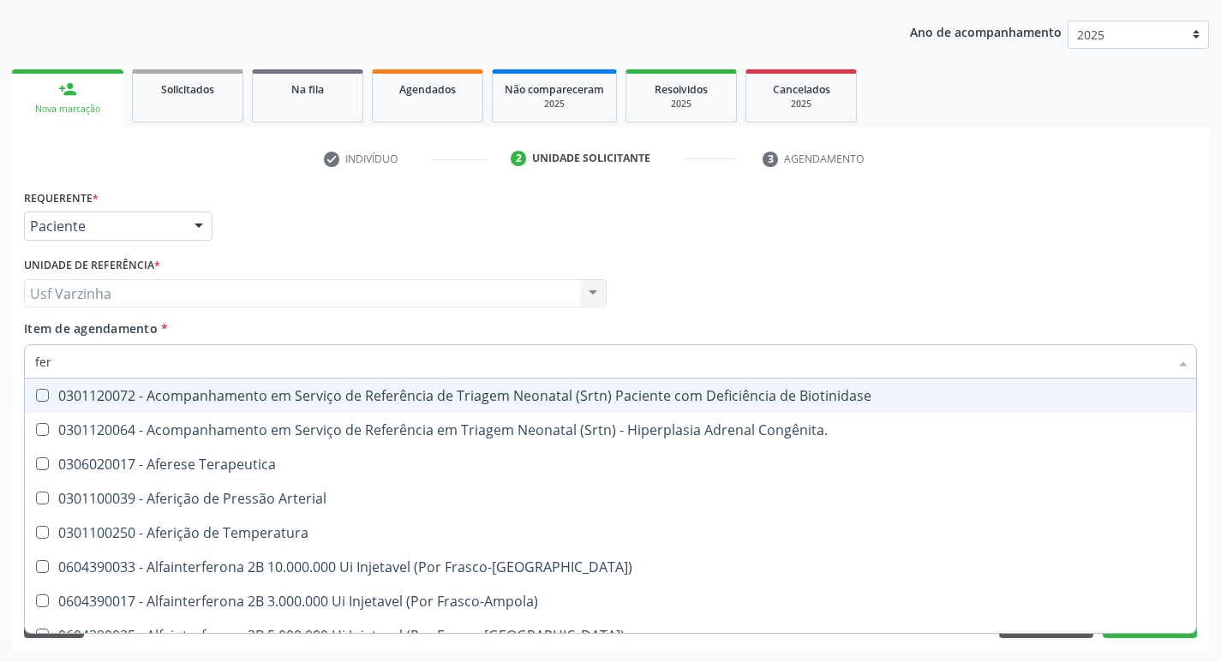
type input "fe"
checkbox Serico "false"
checkbox Deferente "true"
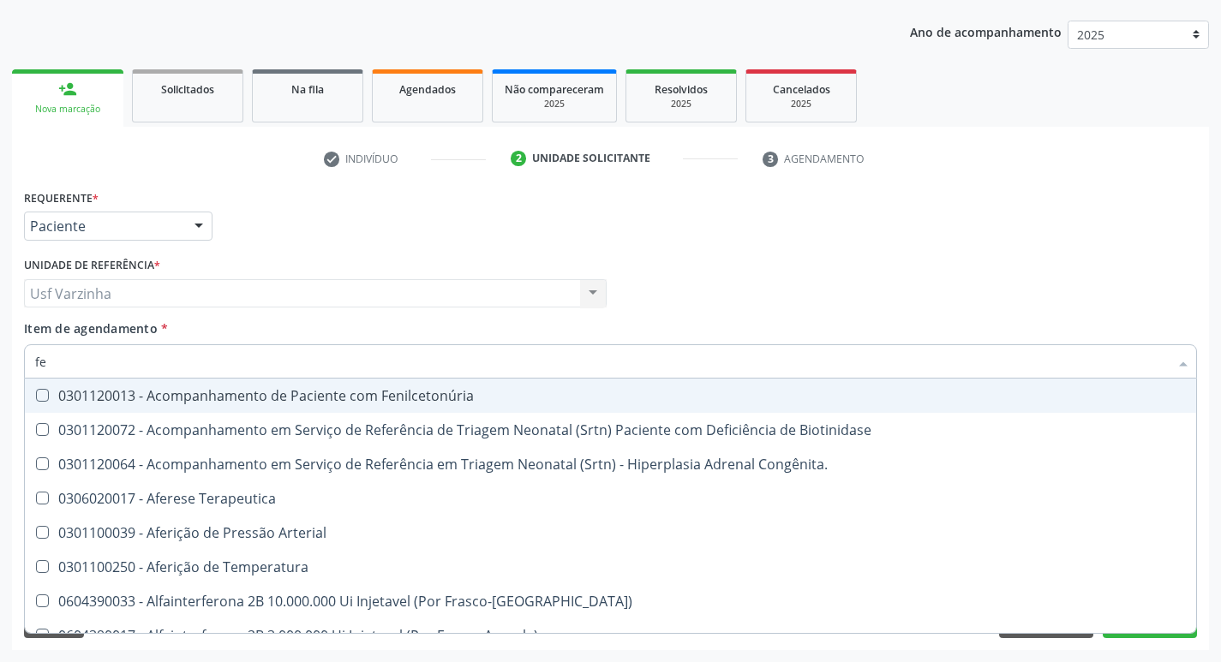
type input "f"
checkbox Anfetaminas "true"
checkbox Serico "false"
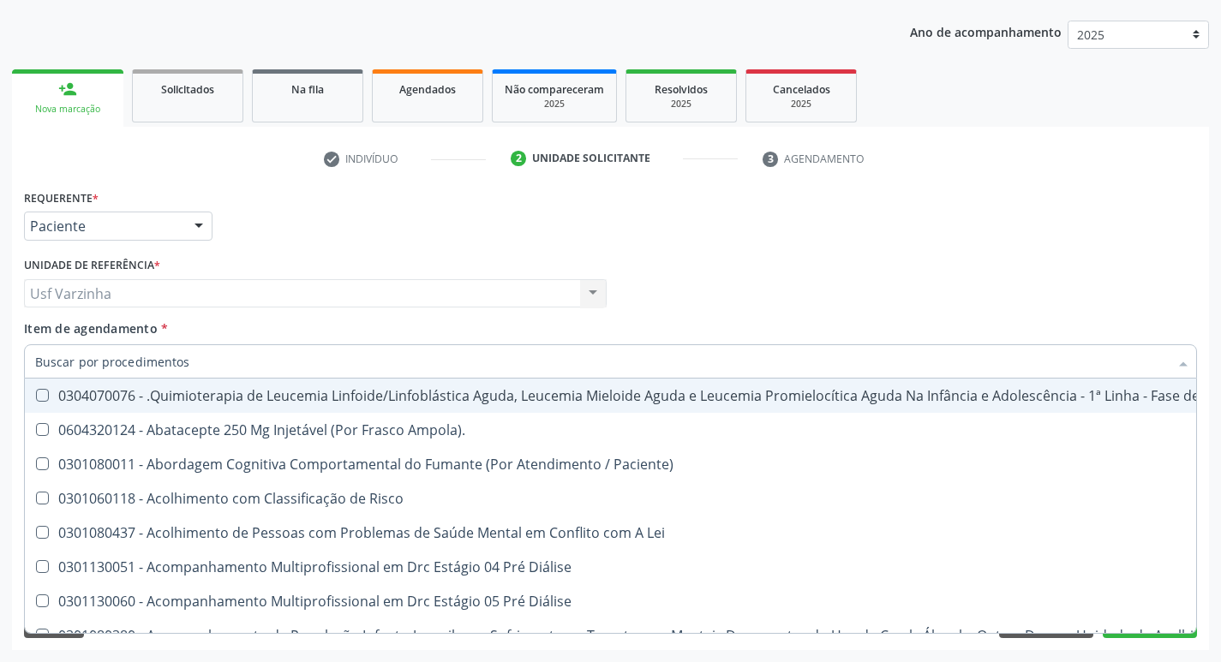
checkbox Urina "false"
checkbox Lei "true"
checkbox Identificação "false"
checkbox Serico "false"
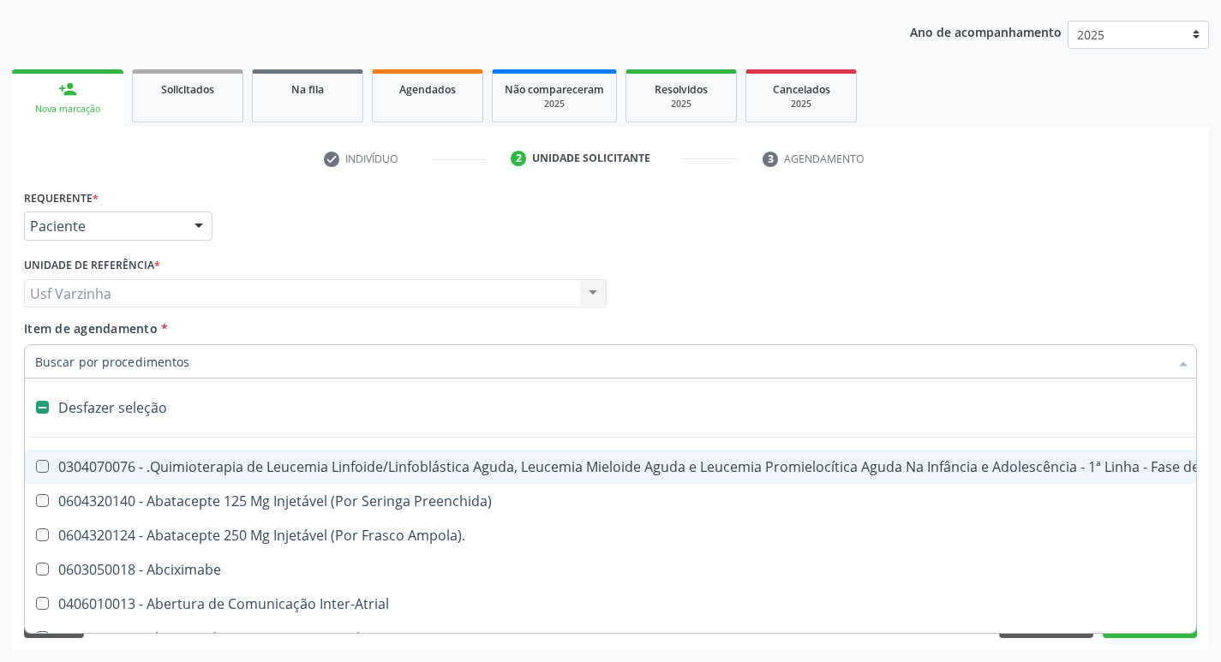
click at [203, 225] on div at bounding box center [199, 227] width 26 height 29
checkbox Preenchida\) "true"
checkbox Ampola\)\ "true"
checkbox Abciximabe "true"
checkbox Inter-Atrial "true"
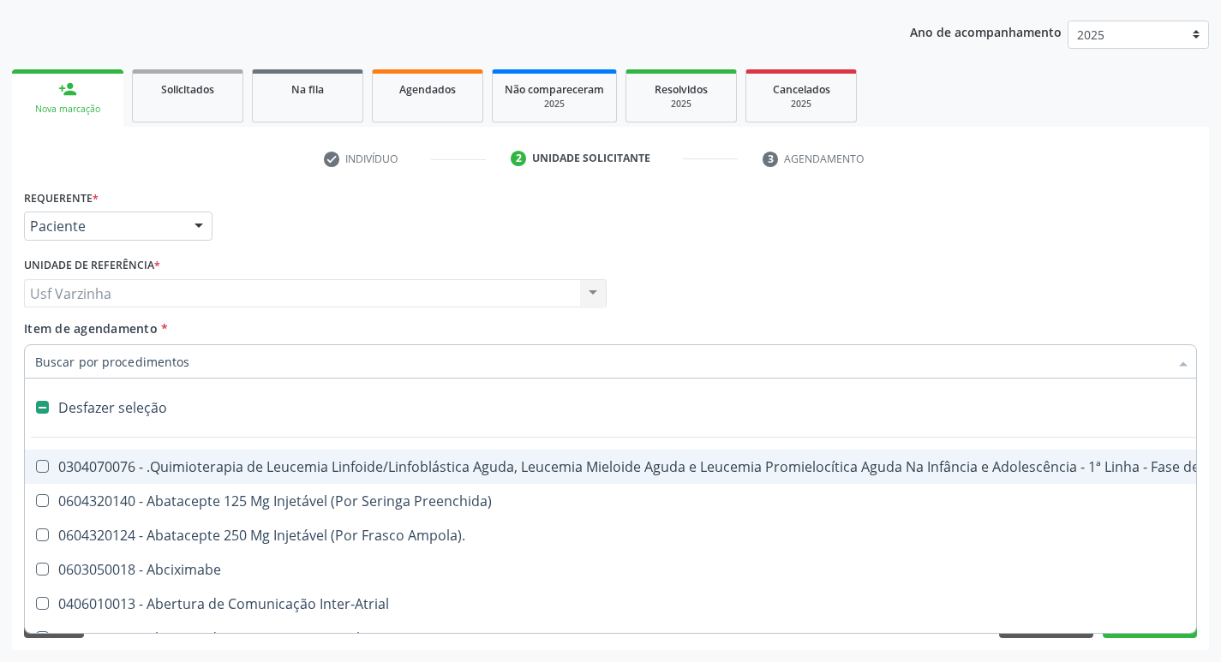
checkbox Valvar "true"
checkbox Adolescente\) "true"
checkbox Valvar "true"
checkbox Adolescente\) "true"
checkbox Paciente\) "true"
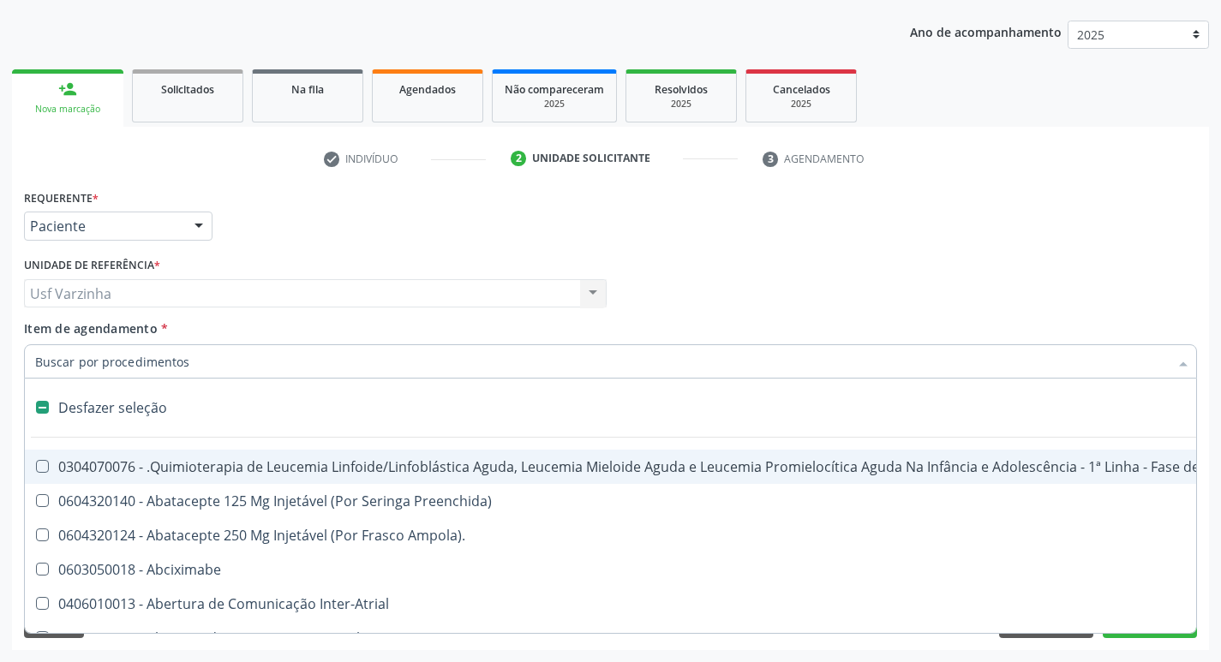
checkbox Dente\) "true"
checkbox Comprimido\) "true"
checkbox \(Dornic\) "true"
checkbox Urina "false"
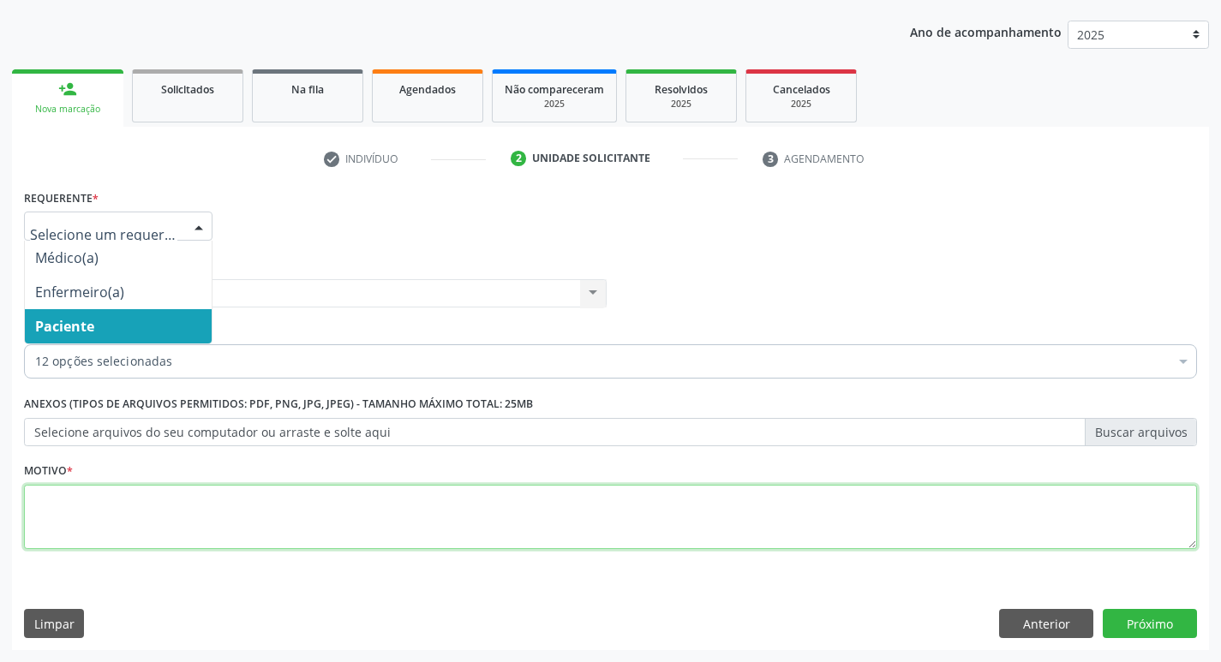
click at [69, 497] on textarea at bounding box center [610, 517] width 1173 height 65
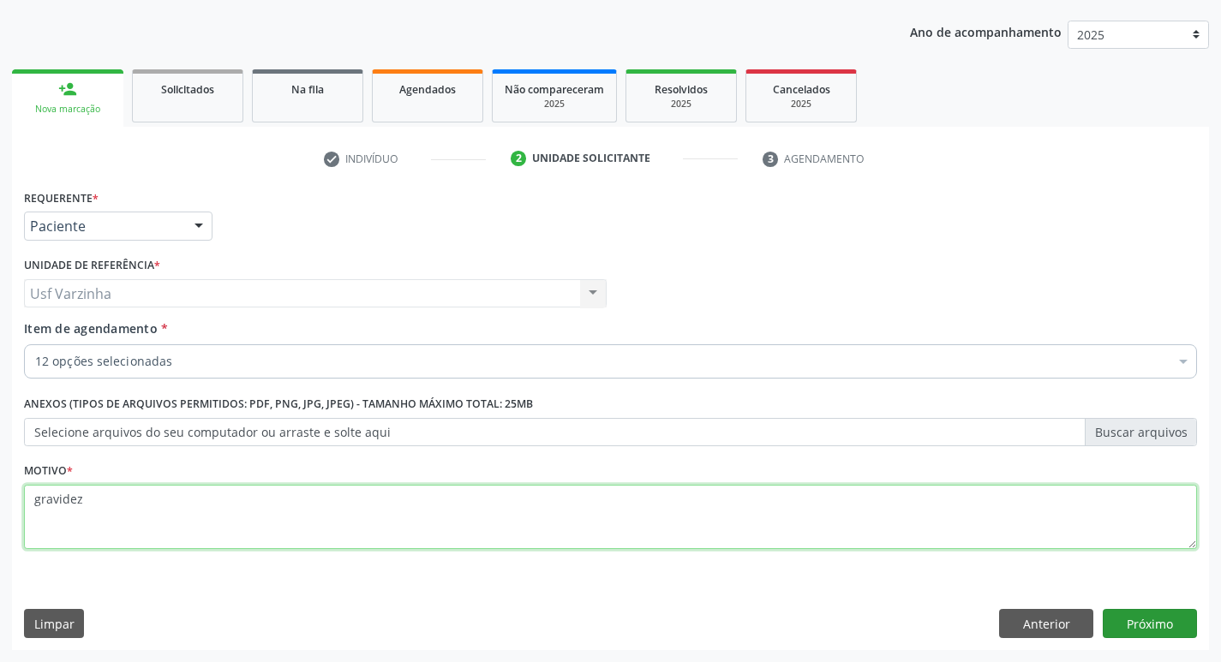
type textarea "gravidez"
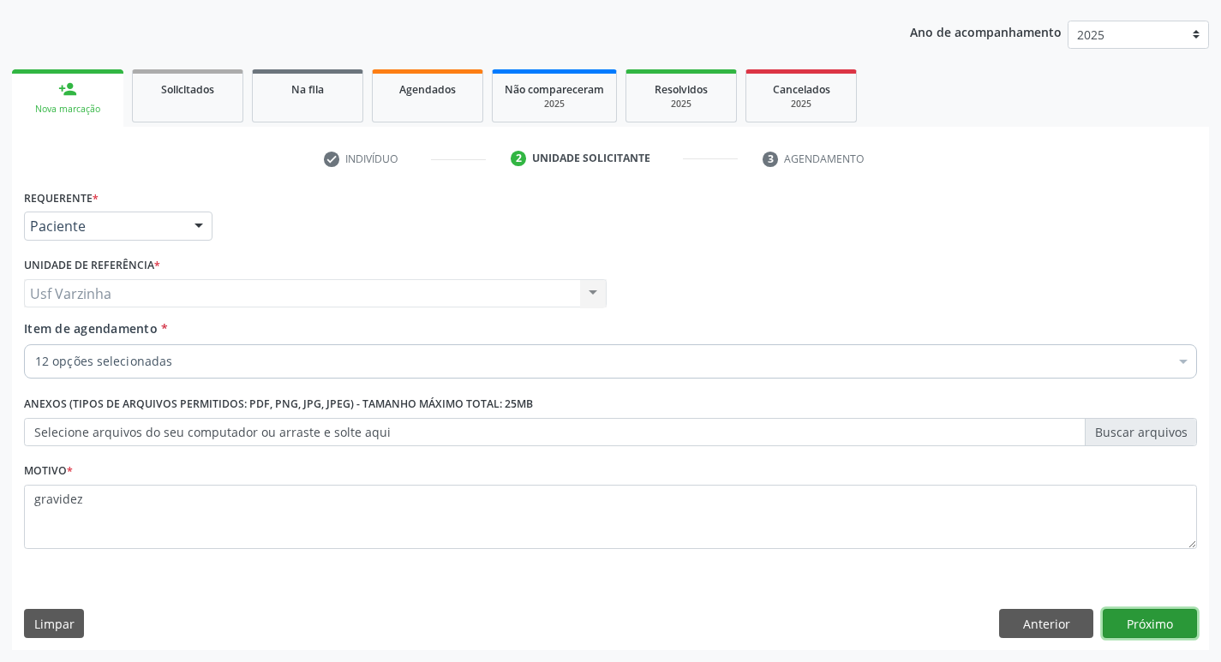
click at [1157, 632] on button "Próximo" at bounding box center [1150, 623] width 94 height 29
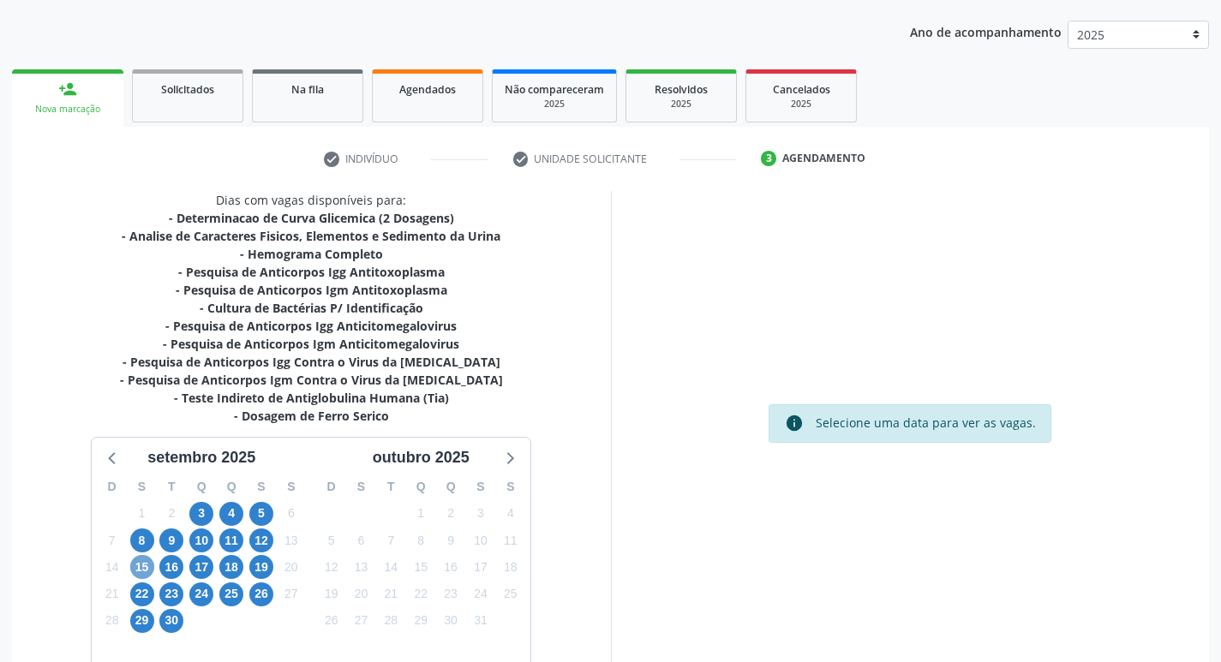
click at [146, 566] on span "15" at bounding box center [142, 567] width 24 height 24
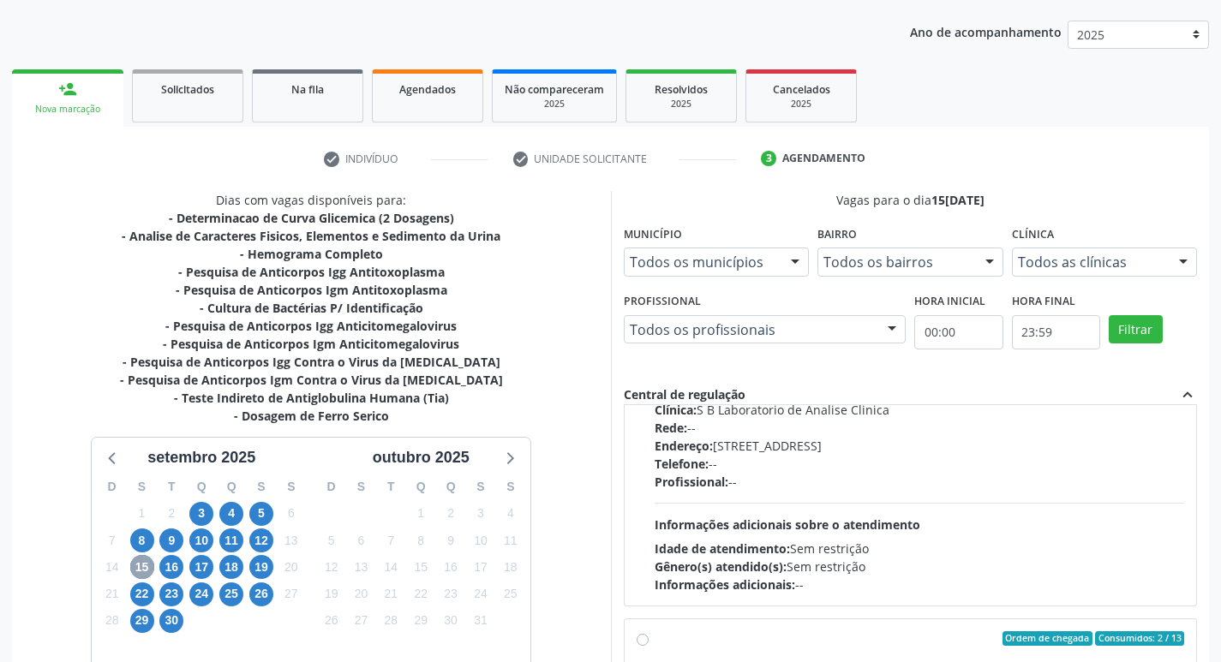
scroll to position [0, 0]
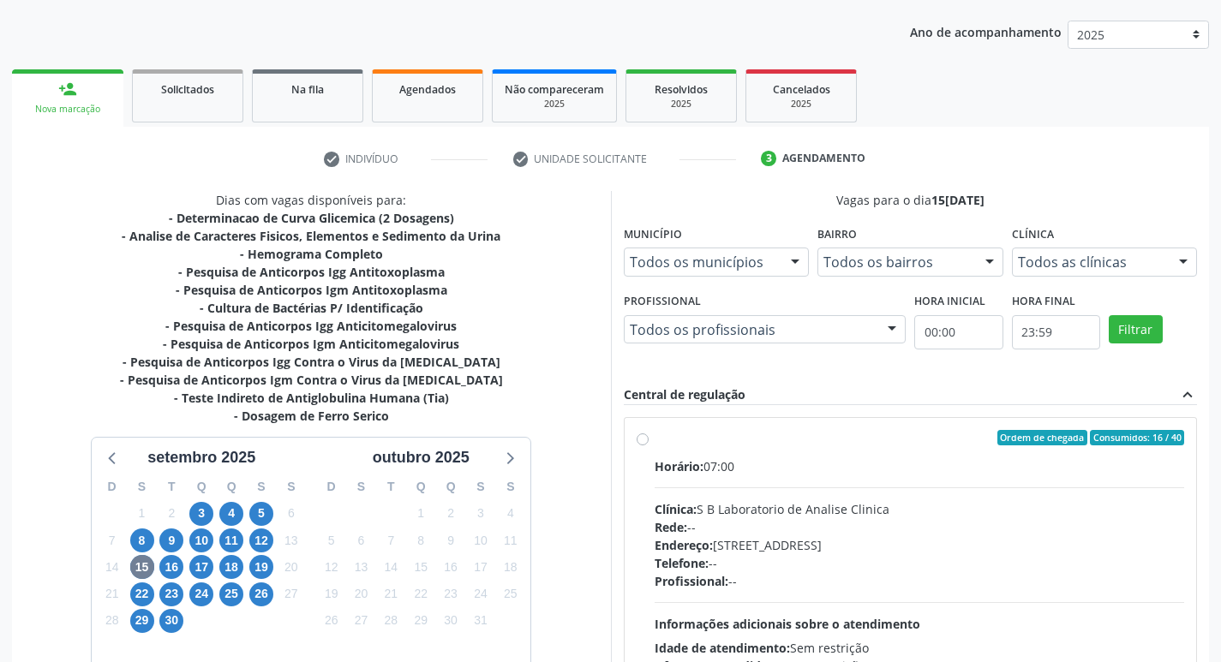
click at [655, 439] on label "Ordem de chegada Consumidos: 16 / 40 Horário: 07:00 Clínica: S B Laboratorio de…" at bounding box center [920, 561] width 530 height 263
click at [638, 439] on input "Ordem de chegada Consumidos: 16 / 40 Horário: 07:00 Clínica: S B Laboratorio de…" at bounding box center [643, 437] width 12 height 15
radio input "true"
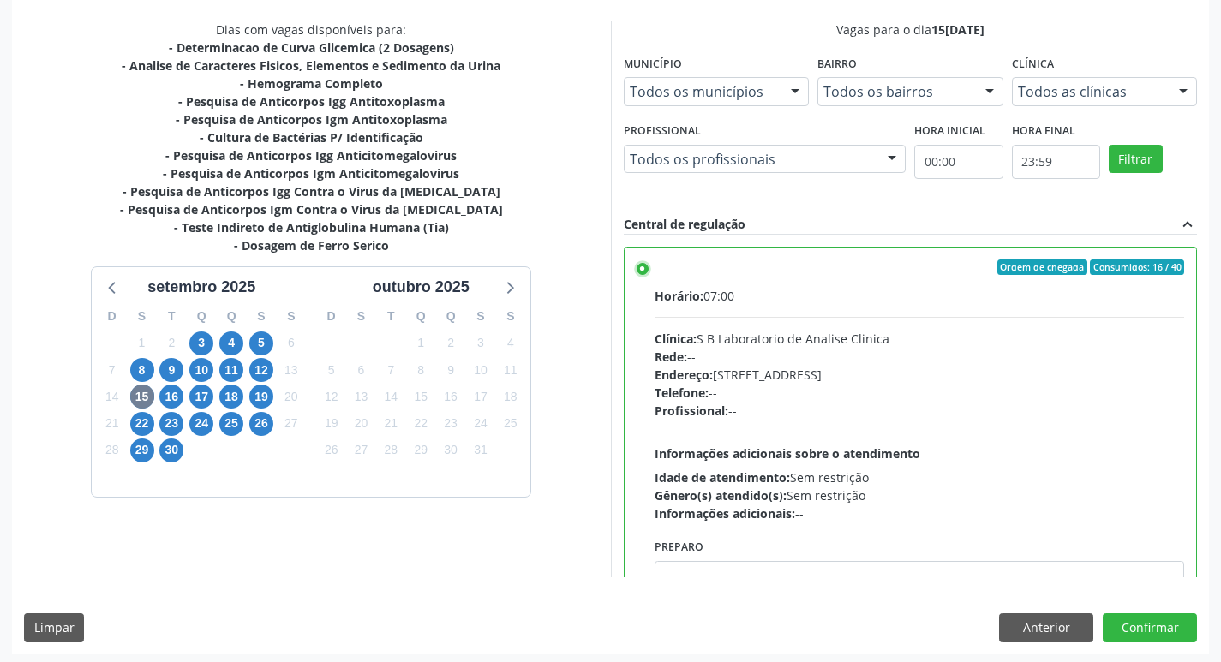
scroll to position [362, 0]
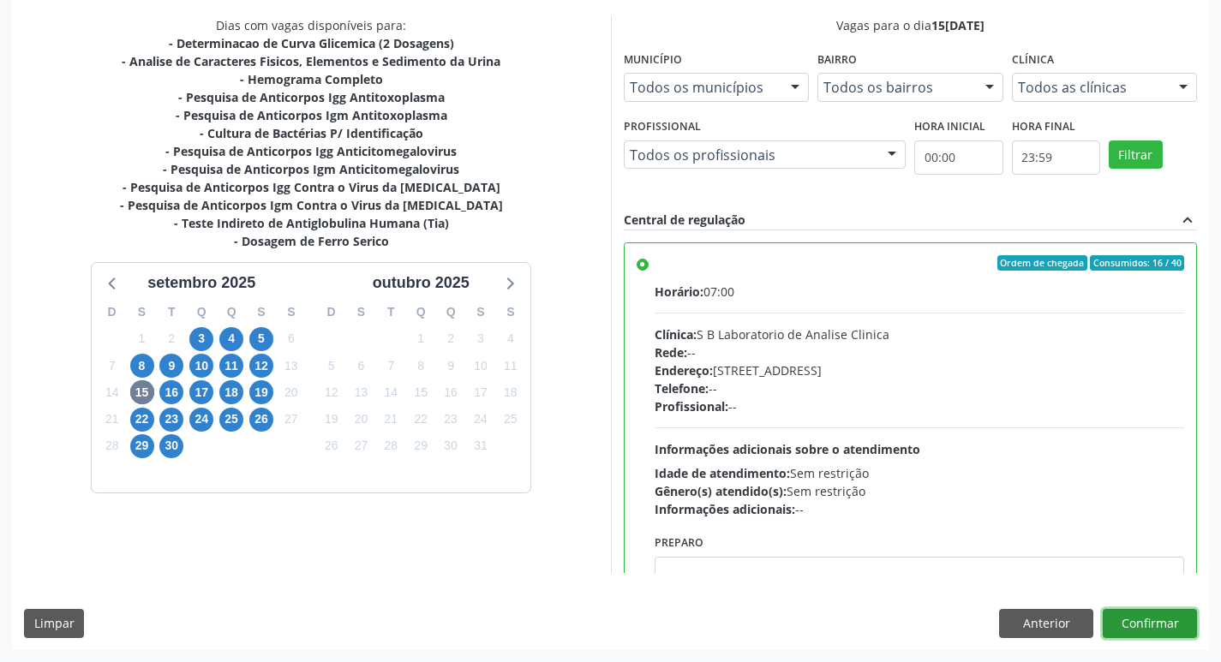
click at [1162, 630] on button "Confirmar" at bounding box center [1150, 623] width 94 height 29
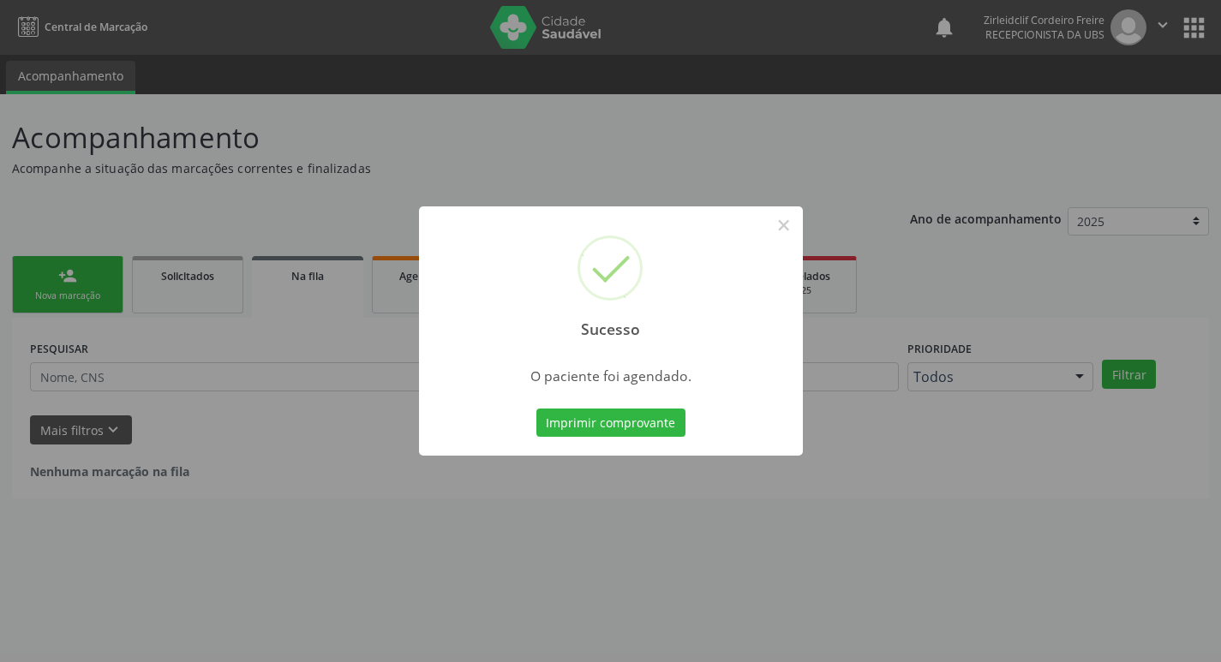
scroll to position [0, 0]
click at [787, 229] on button "×" at bounding box center [790, 225] width 29 height 29
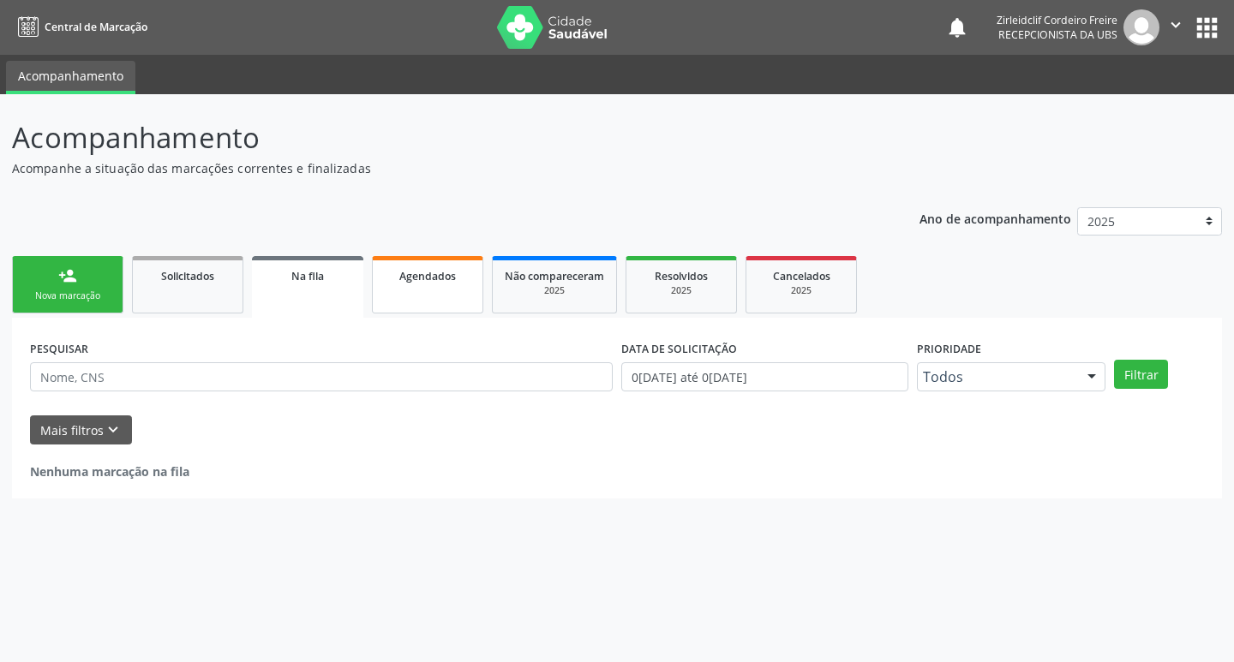
click at [438, 290] on link "Agendados" at bounding box center [427, 284] width 111 height 57
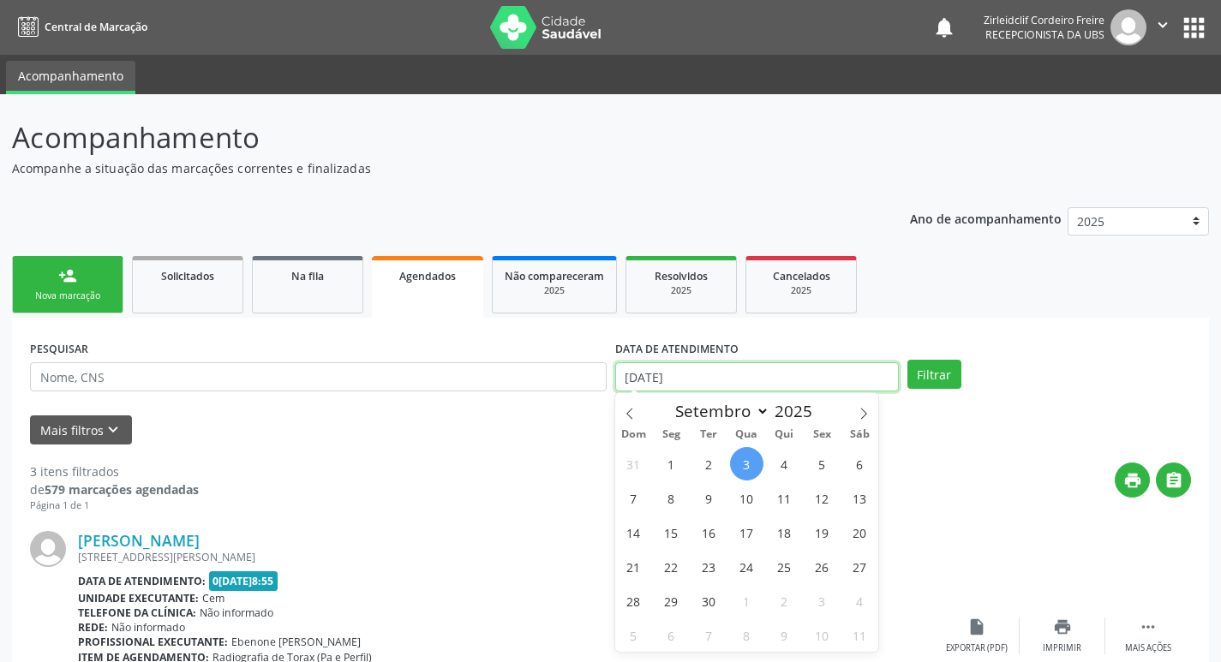
click at [753, 386] on input "03/09/2025" at bounding box center [757, 376] width 284 height 29
click at [666, 523] on span "15" at bounding box center [671, 532] width 33 height 33
type input "15/09/2025"
click at [679, 538] on span "15" at bounding box center [671, 532] width 33 height 33
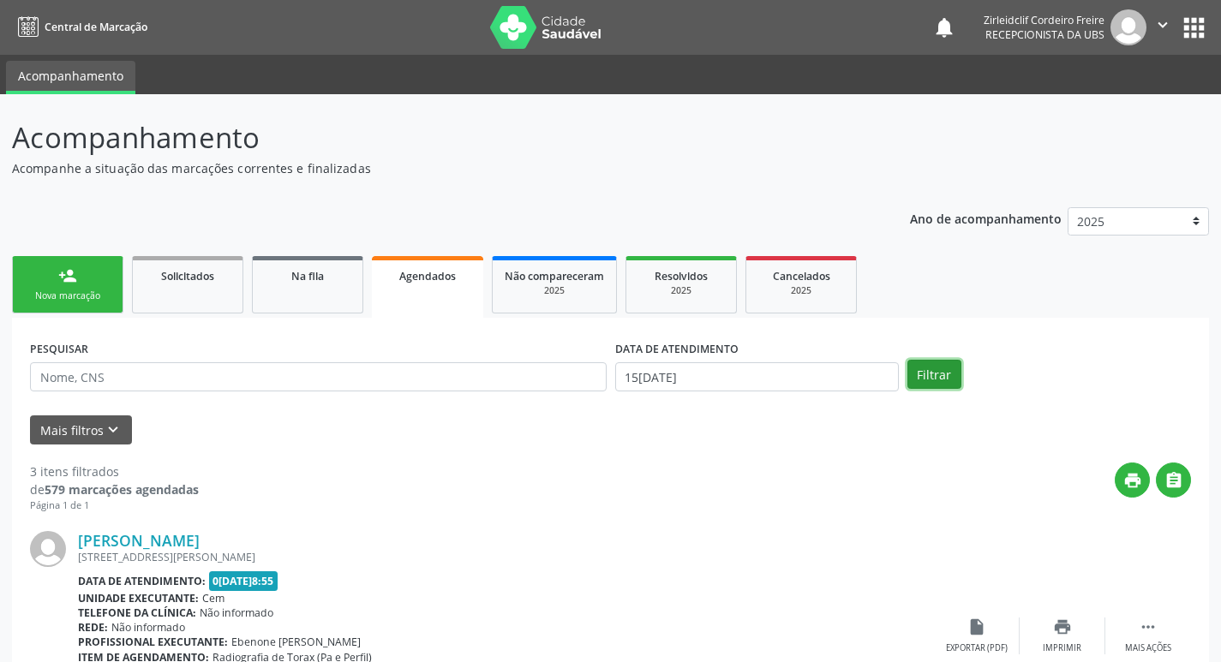
click at [939, 371] on button "Filtrar" at bounding box center [934, 374] width 54 height 29
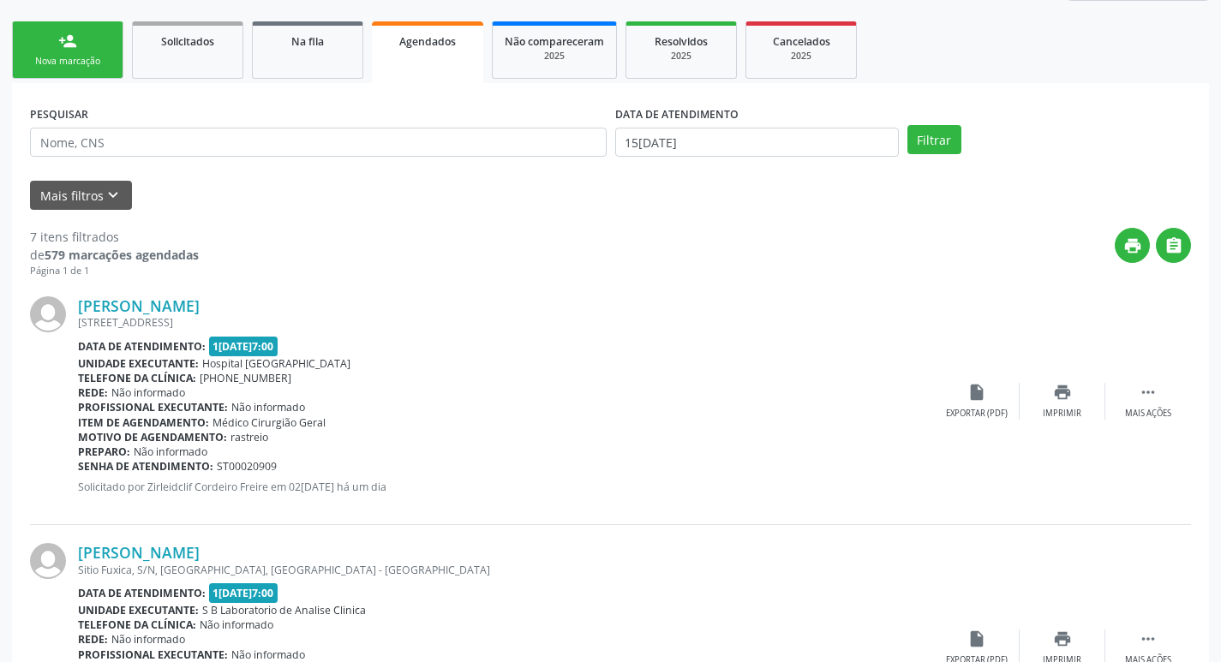
scroll to position [257, 0]
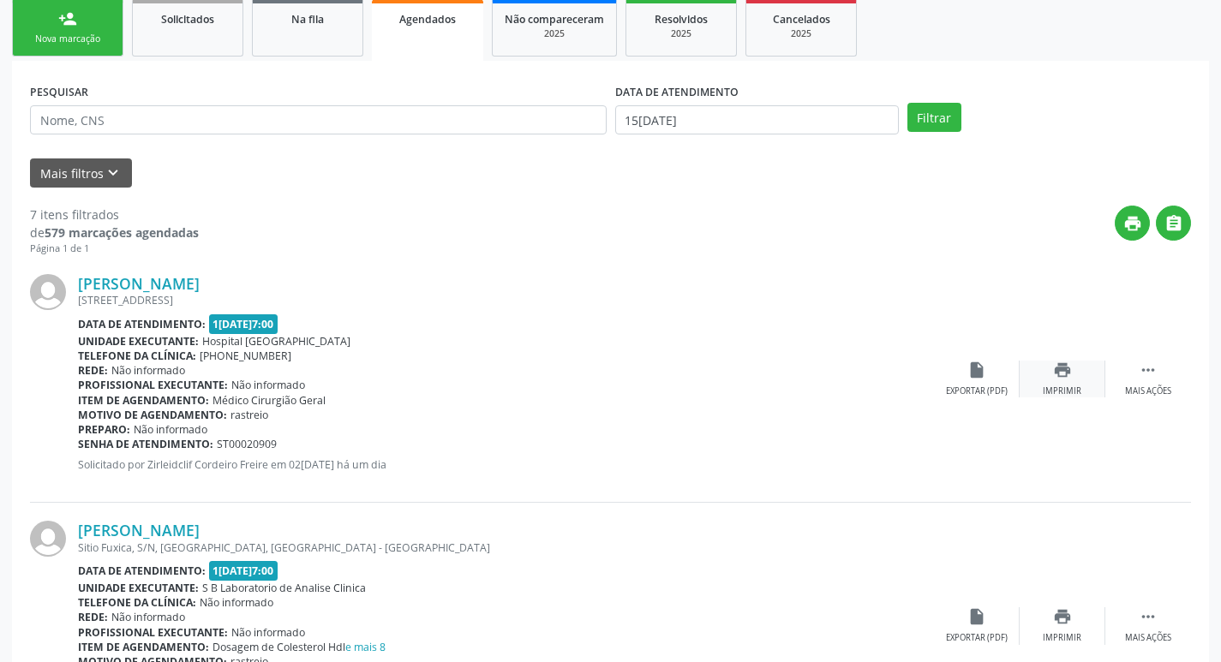
click at [1054, 373] on icon "print" at bounding box center [1062, 370] width 19 height 19
click at [1145, 374] on icon "" at bounding box center [1148, 370] width 19 height 19
click at [977, 372] on icon "cancel" at bounding box center [976, 370] width 19 height 19
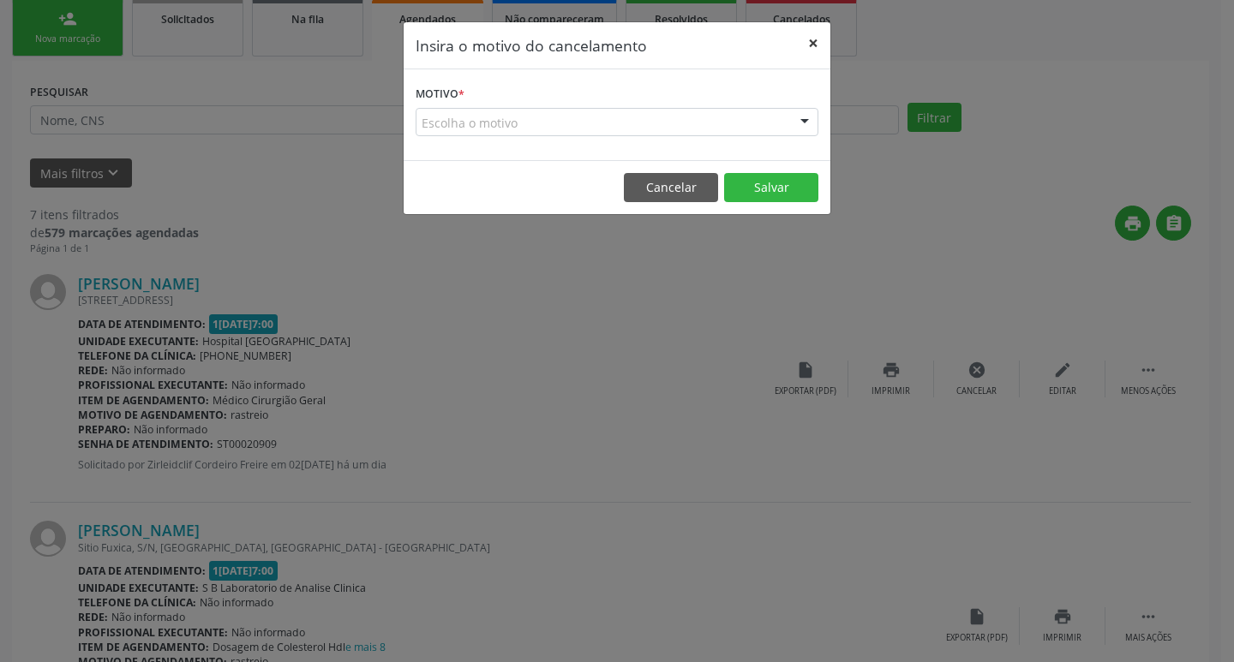
click at [813, 39] on button "×" at bounding box center [813, 43] width 34 height 42
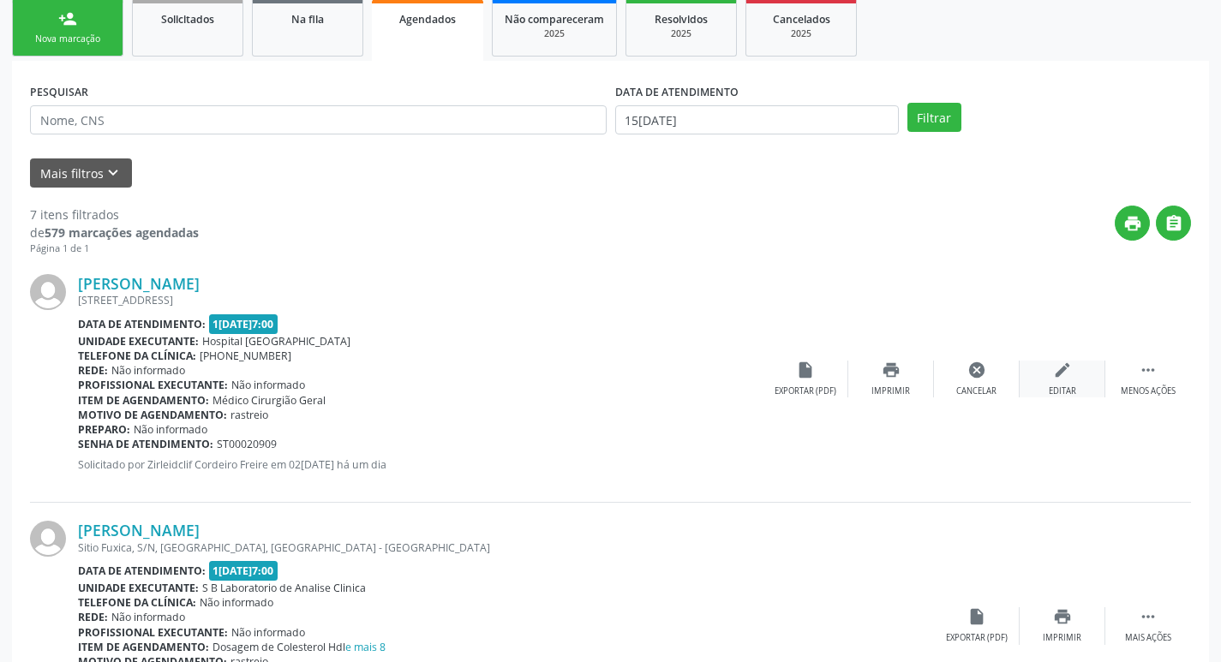
click at [1063, 385] on div "edit Editar" at bounding box center [1063, 379] width 86 height 37
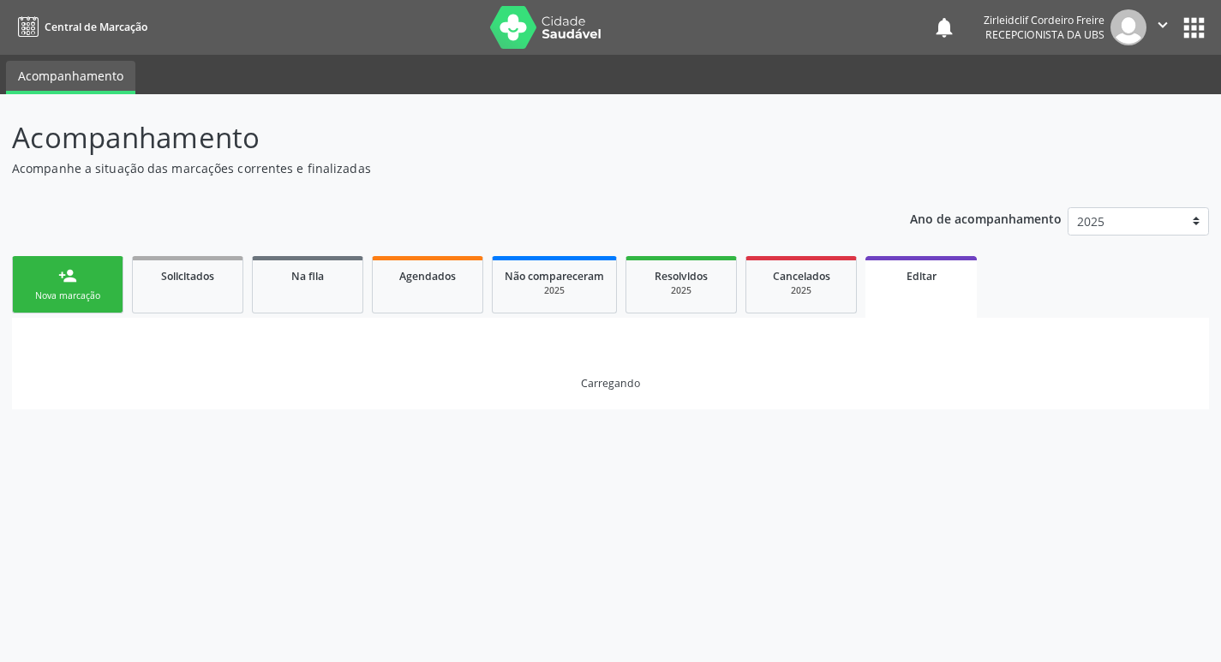
scroll to position [0, 0]
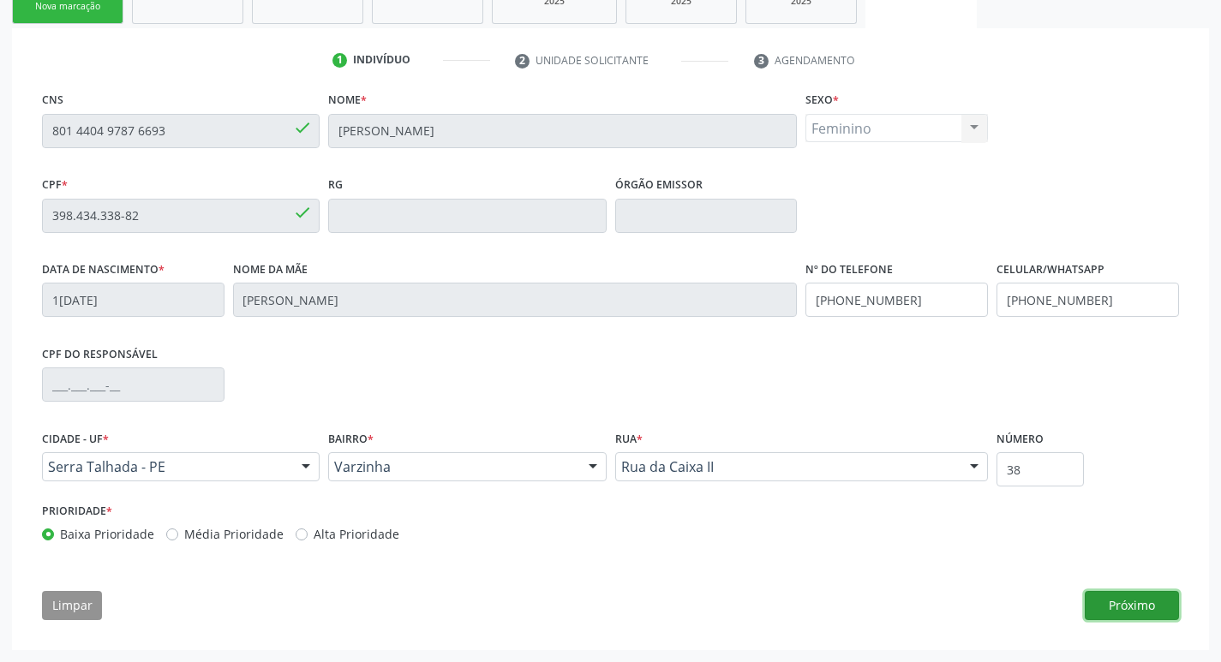
click at [1147, 605] on button "Próximo" at bounding box center [1132, 605] width 94 height 29
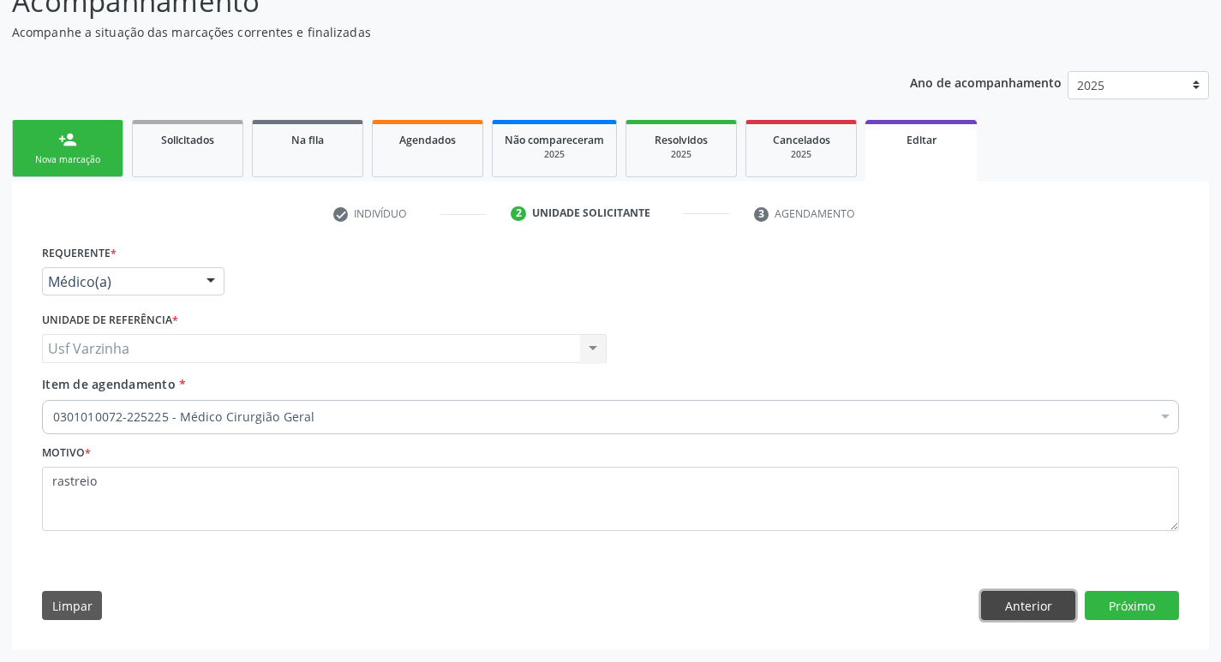
click at [1044, 608] on button "Anterior" at bounding box center [1028, 605] width 94 height 29
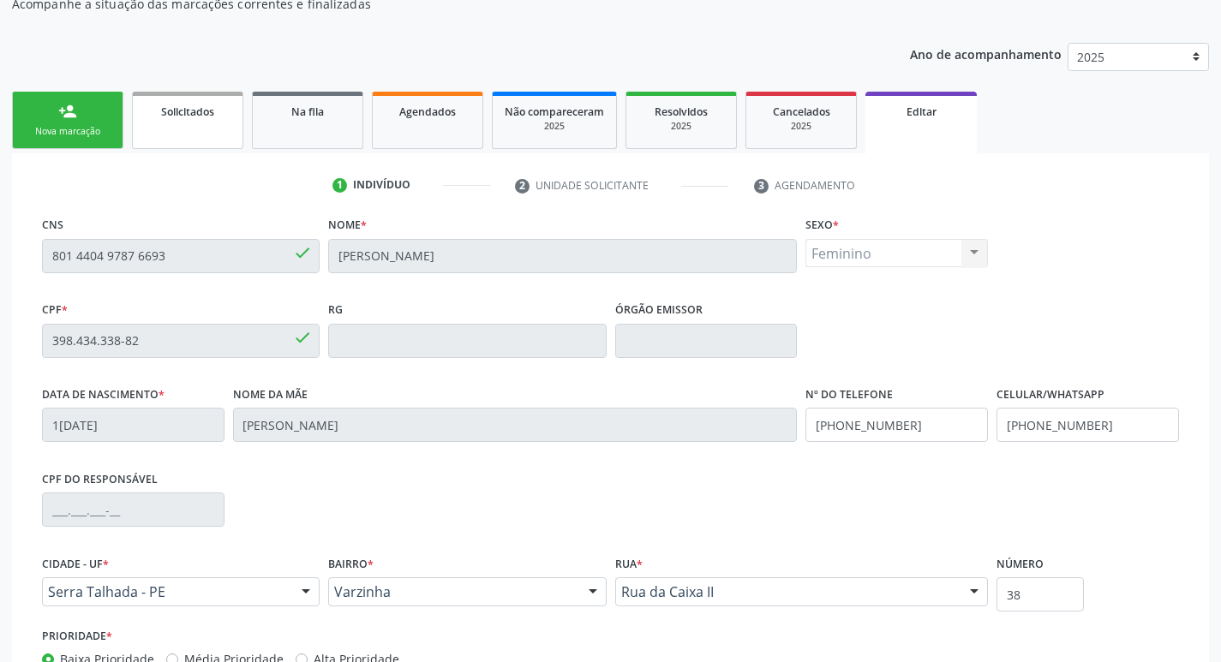
scroll to position [118, 0]
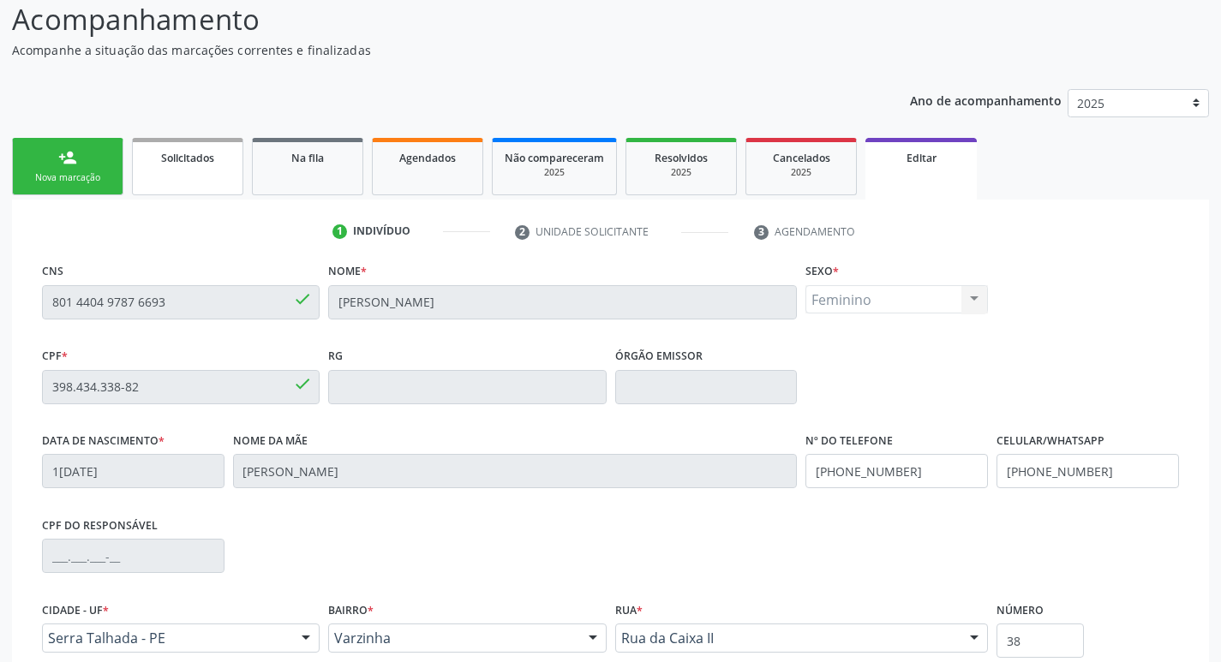
click at [193, 171] on link "Solicitados" at bounding box center [187, 166] width 111 height 57
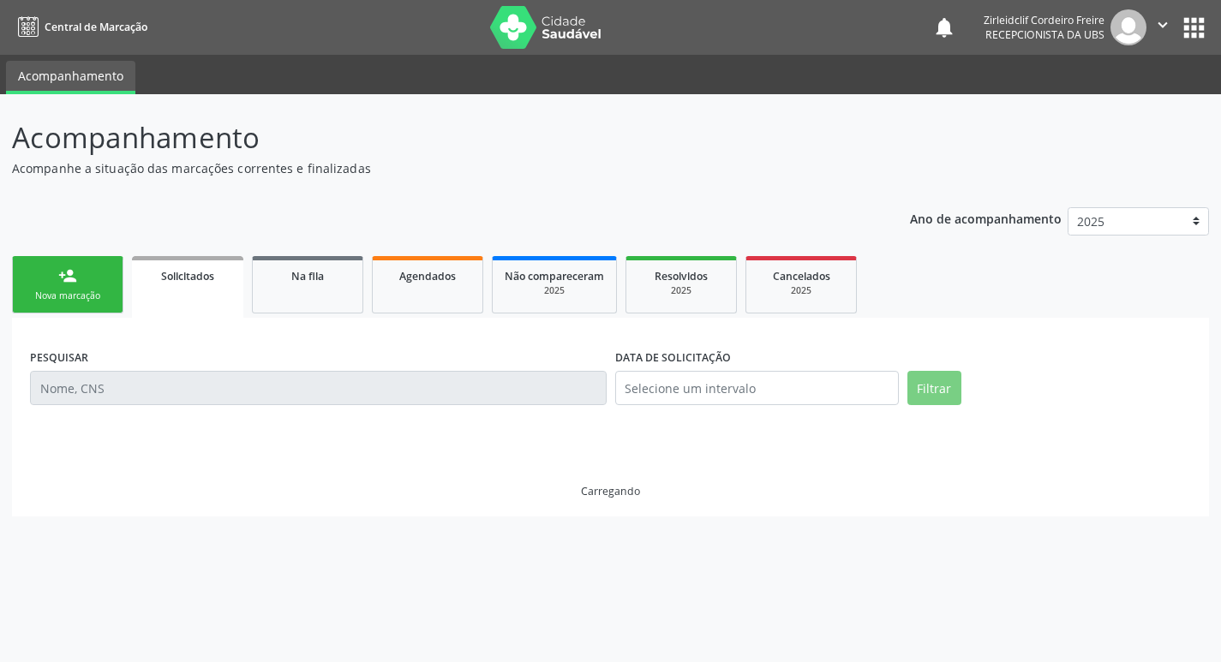
scroll to position [0, 0]
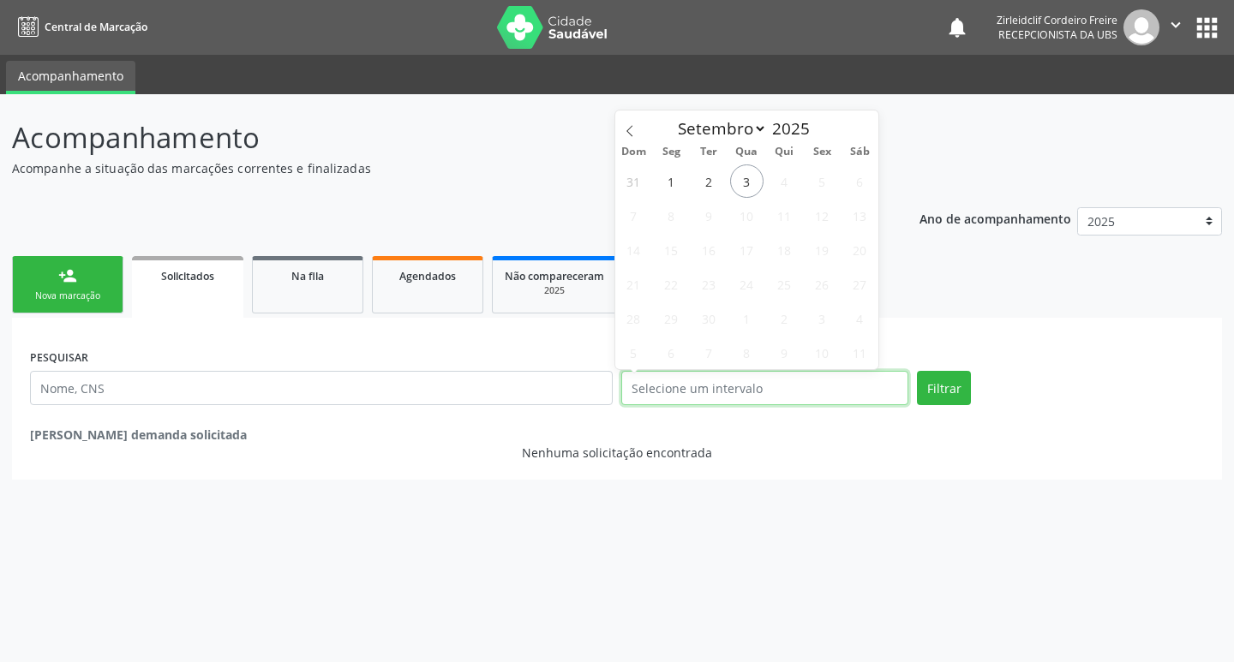
click at [761, 391] on input "text" at bounding box center [764, 388] width 287 height 34
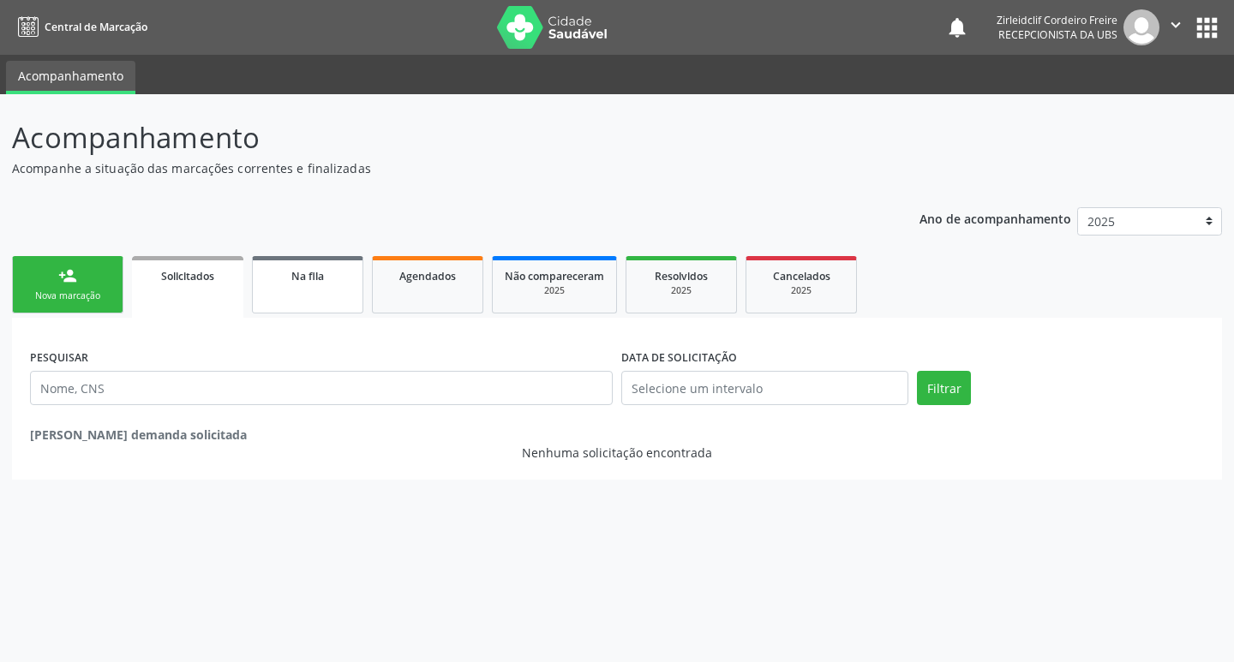
click at [296, 295] on link "Na fila" at bounding box center [307, 284] width 111 height 57
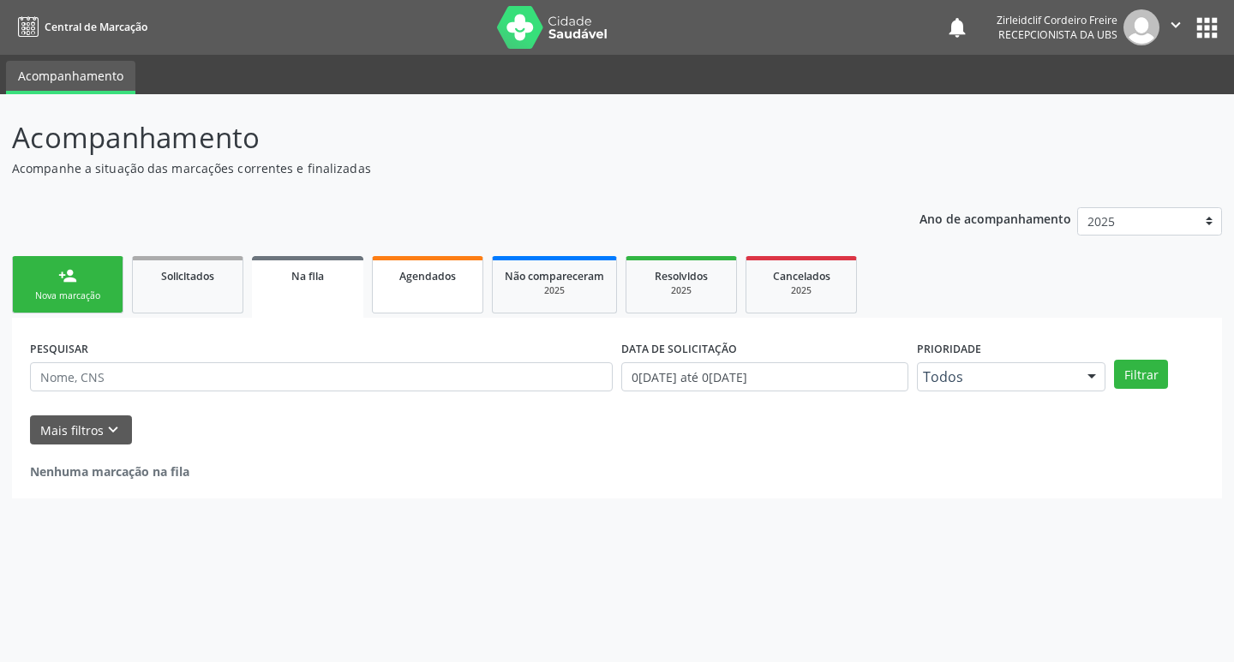
click at [482, 299] on link "Agendados" at bounding box center [427, 284] width 111 height 57
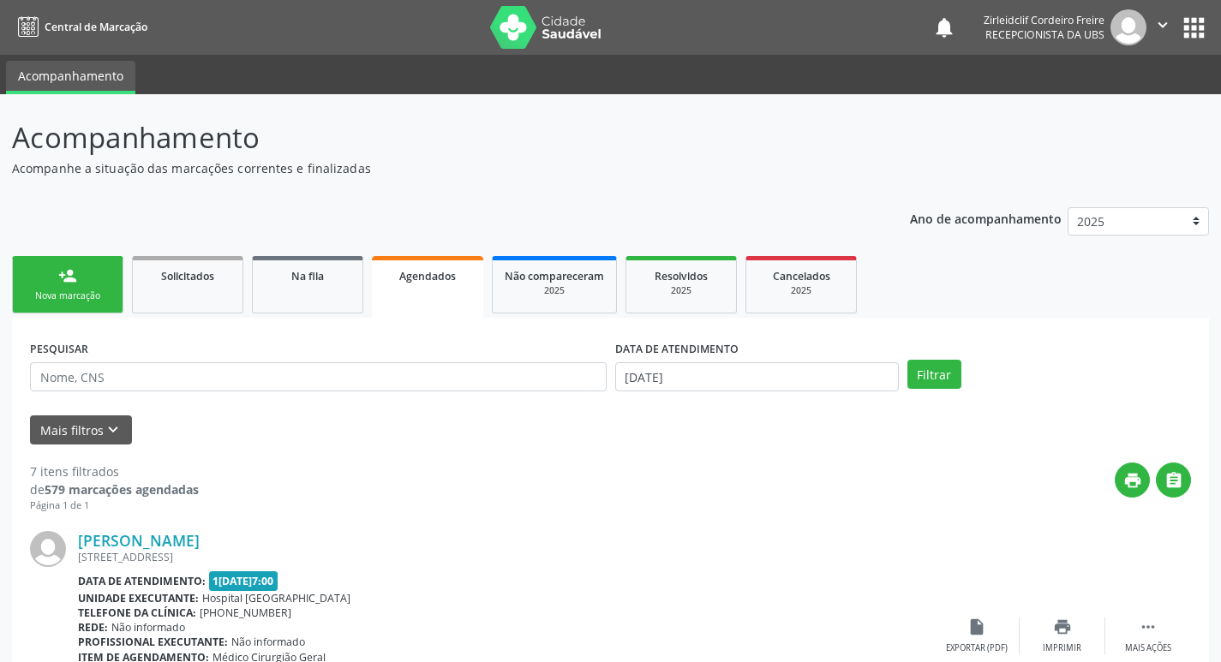
click at [448, 283] on span "Agendados" at bounding box center [427, 276] width 57 height 15
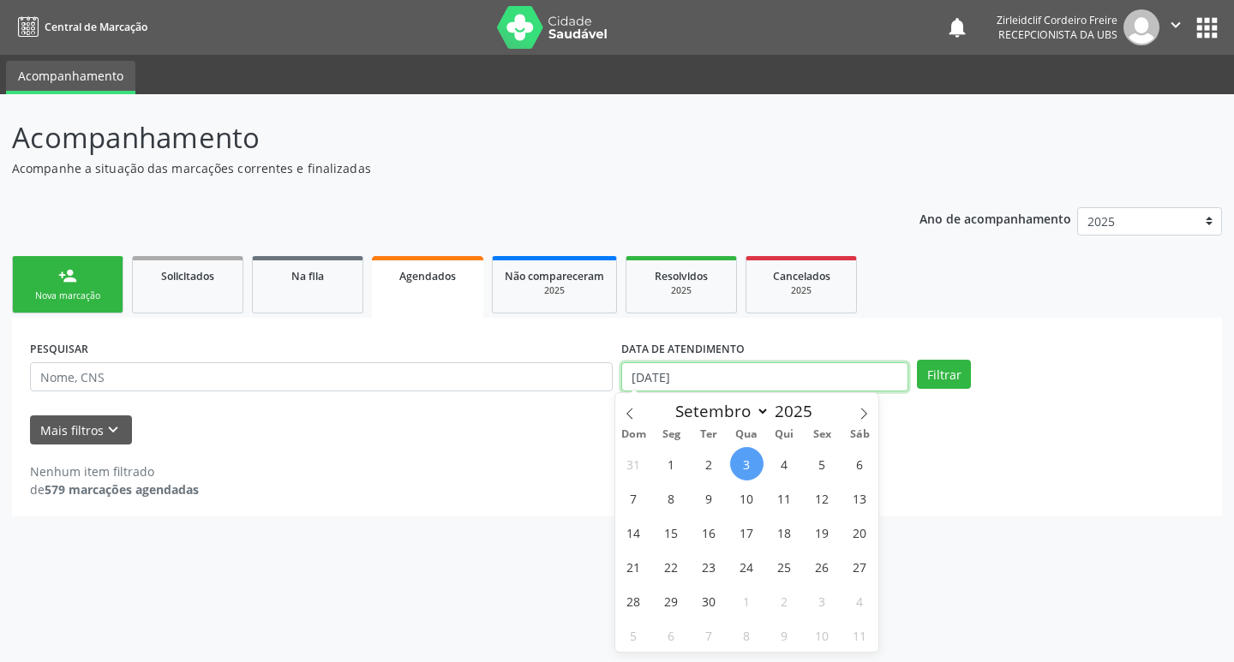
click at [747, 380] on input "03/09/2025" at bounding box center [764, 376] width 287 height 29
click at [671, 535] on span "15" at bounding box center [671, 532] width 33 height 33
type input "15/09/2025"
click at [671, 535] on span "15" at bounding box center [671, 532] width 33 height 33
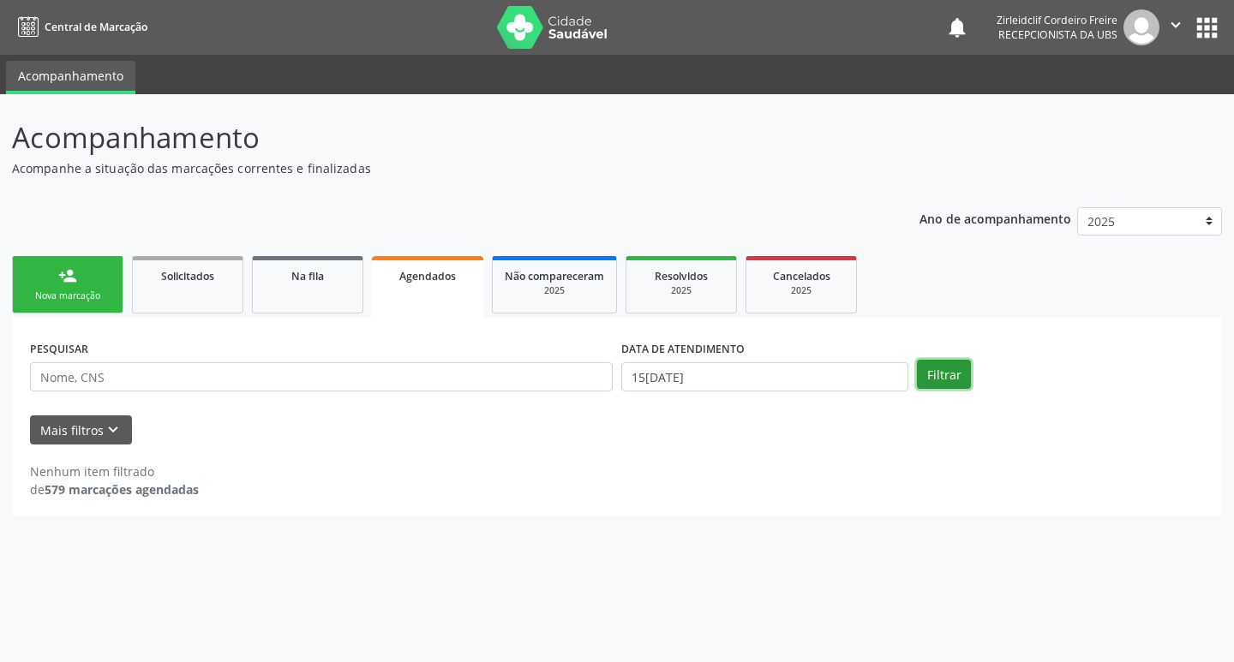
click at [937, 382] on button "Filtrar" at bounding box center [944, 374] width 54 height 29
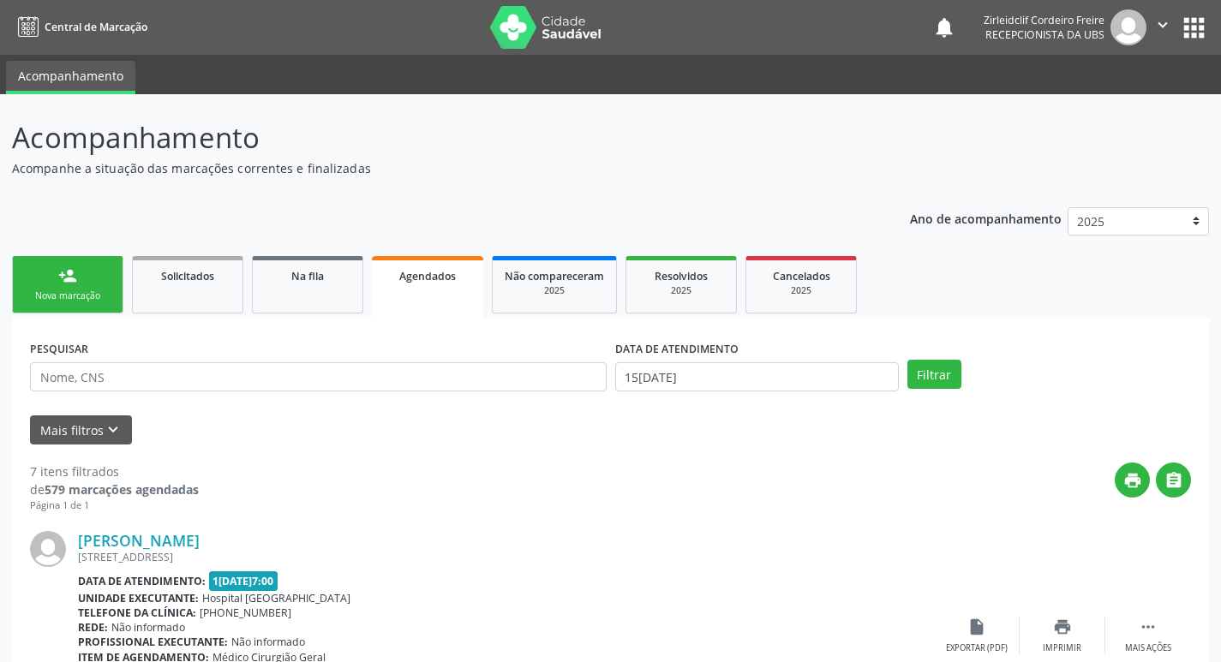
click at [86, 281] on link "person_add Nova marcação" at bounding box center [67, 284] width 111 height 57
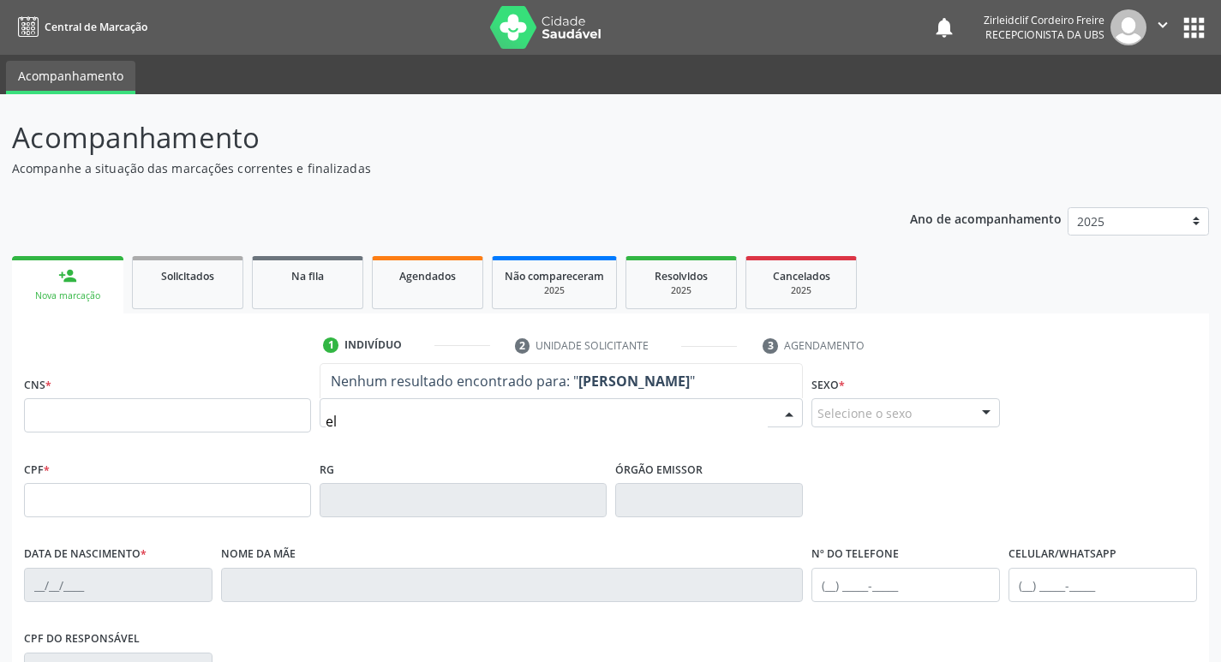
type input "e"
type input "maria adriana da silva"
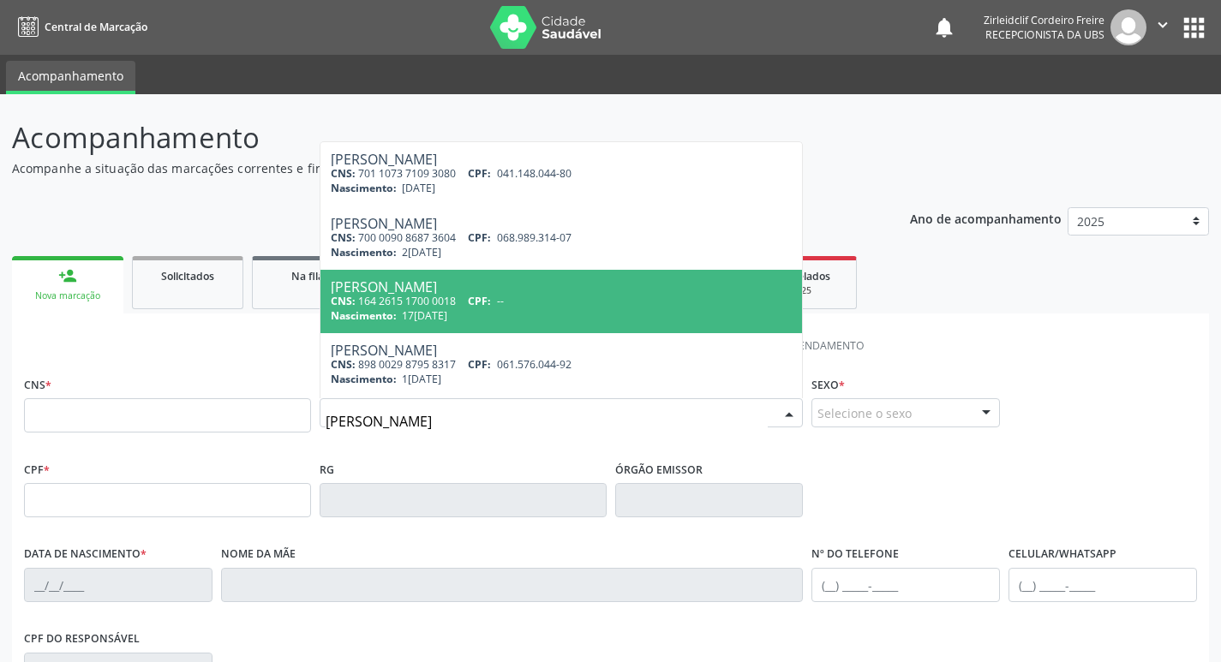
scroll to position [86, 0]
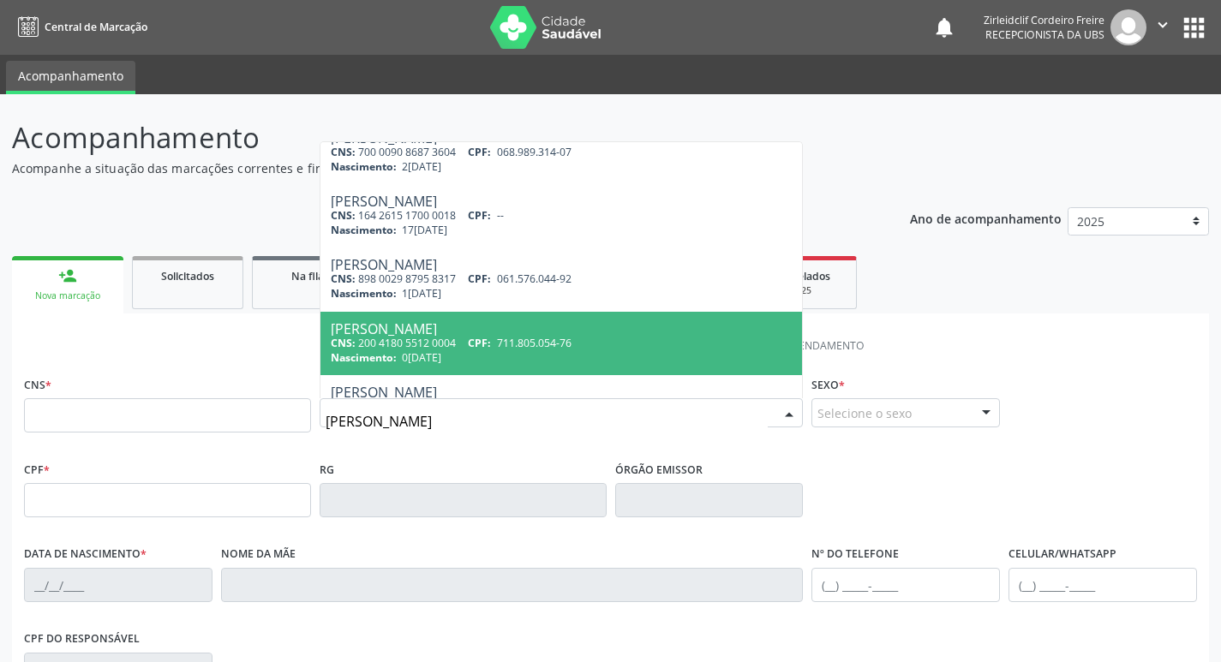
click at [544, 340] on span "711.805.054-76" at bounding box center [534, 343] width 75 height 15
type input "200 4180 5512 0004"
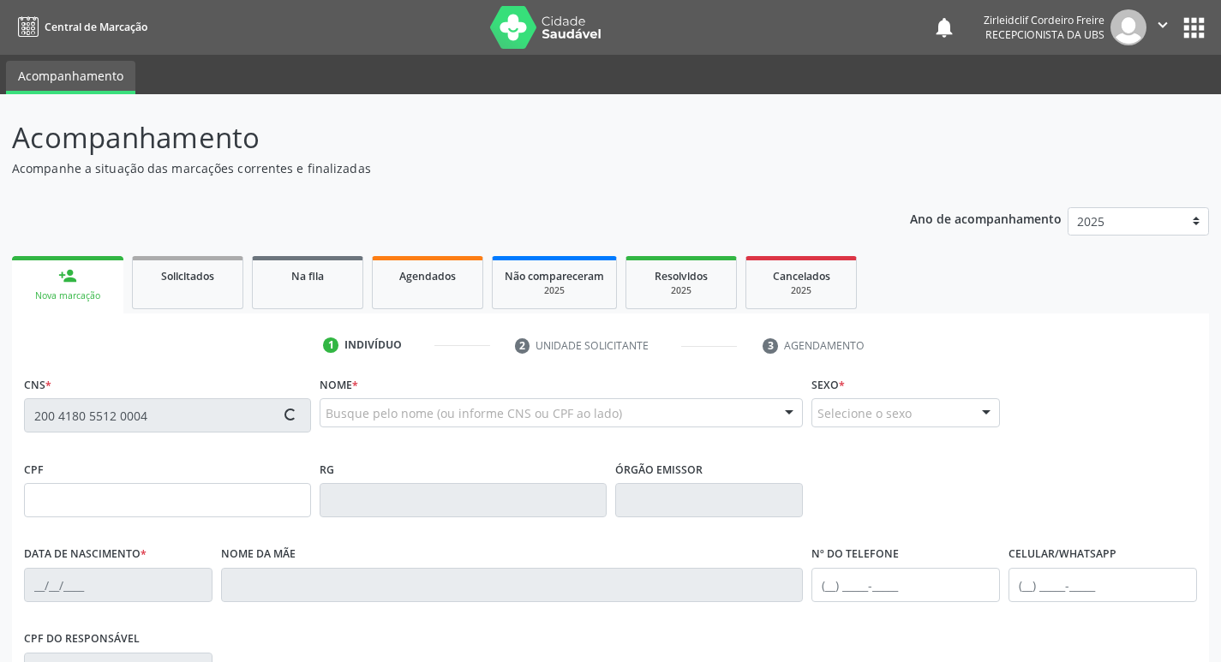
type input "711.805.054-76"
type input "06/06/1998"
type input "Maria Aparecida da Silva"
type input "(87) 98135-9702"
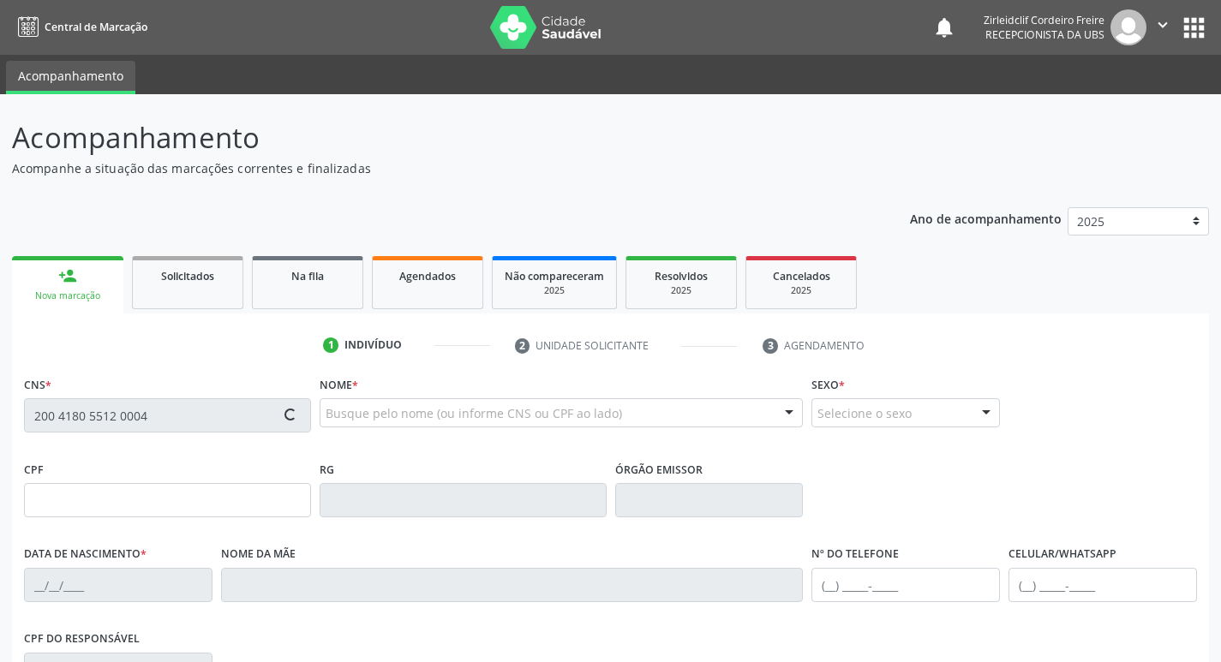
type input "039.909.004-55"
type input "317"
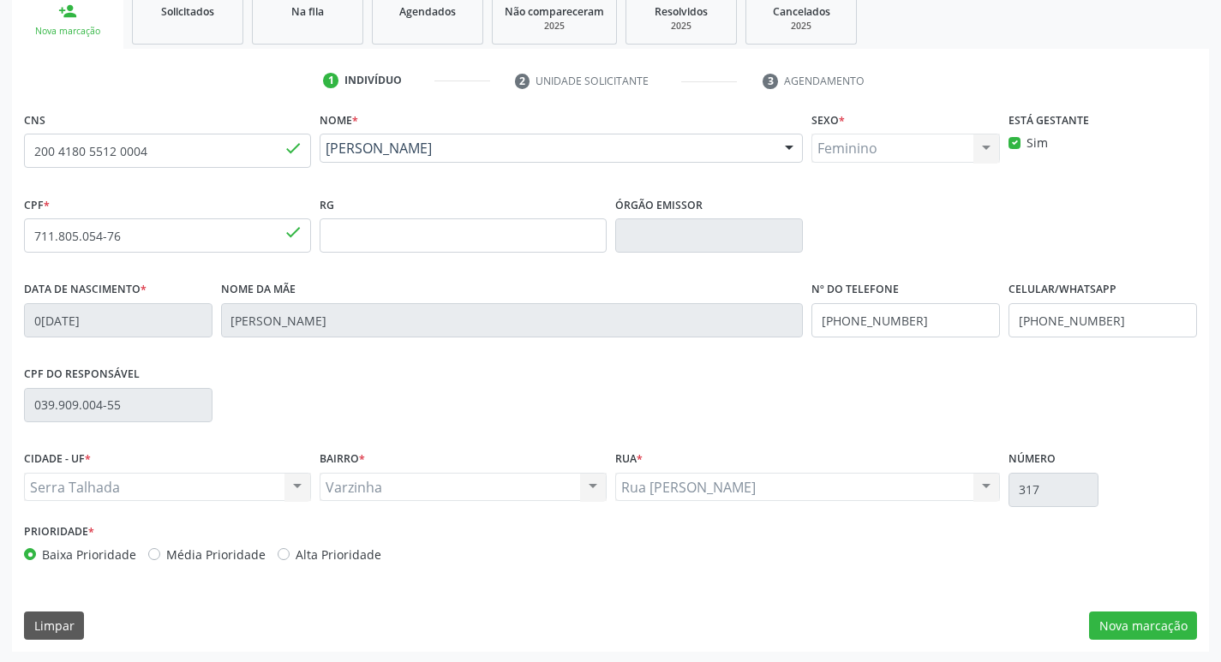
scroll to position [267, 0]
click at [1143, 625] on button "Nova marcação" at bounding box center [1143, 624] width 108 height 29
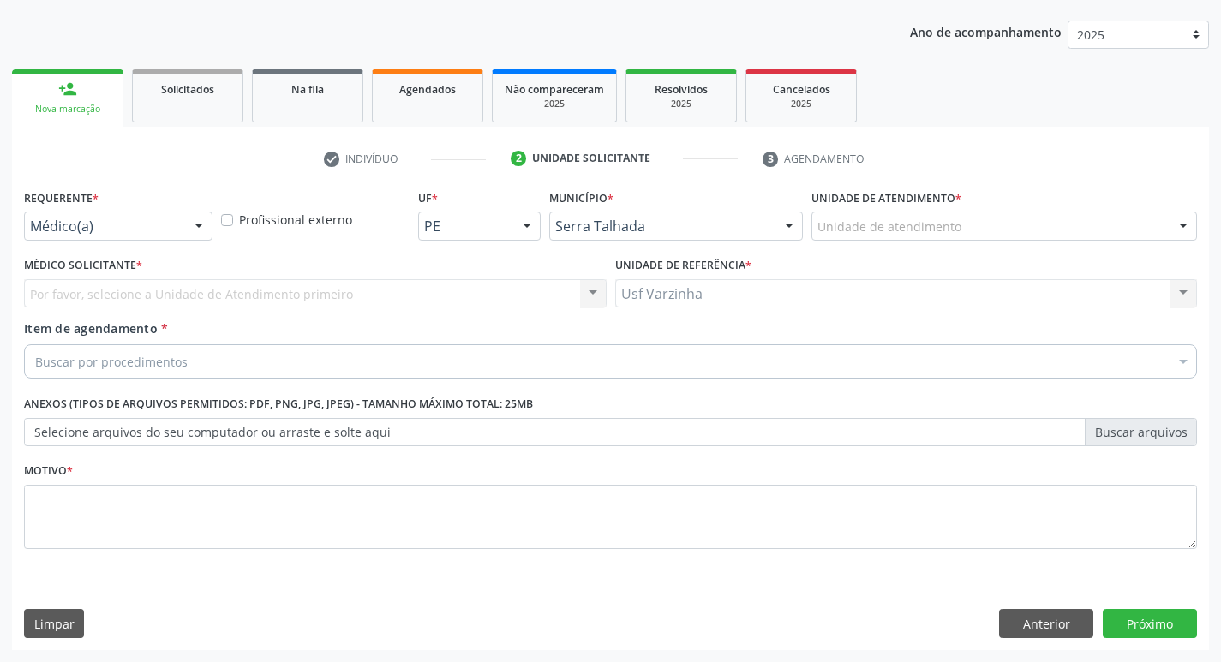
scroll to position [187, 0]
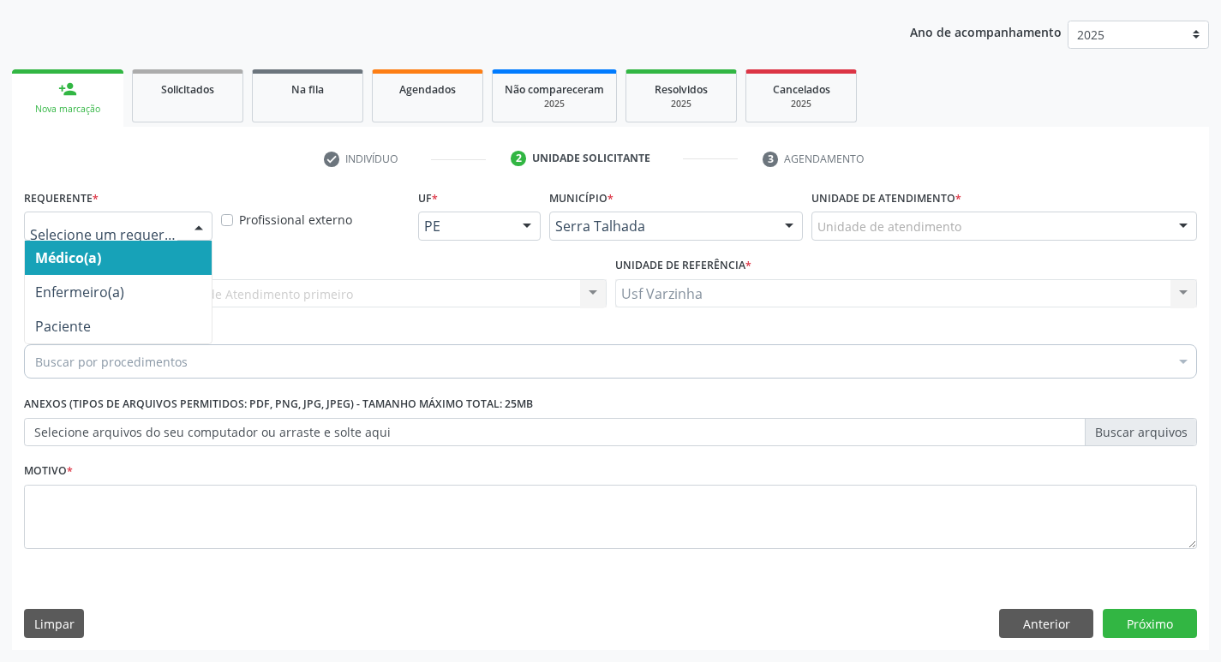
click at [195, 227] on div at bounding box center [199, 227] width 26 height 29
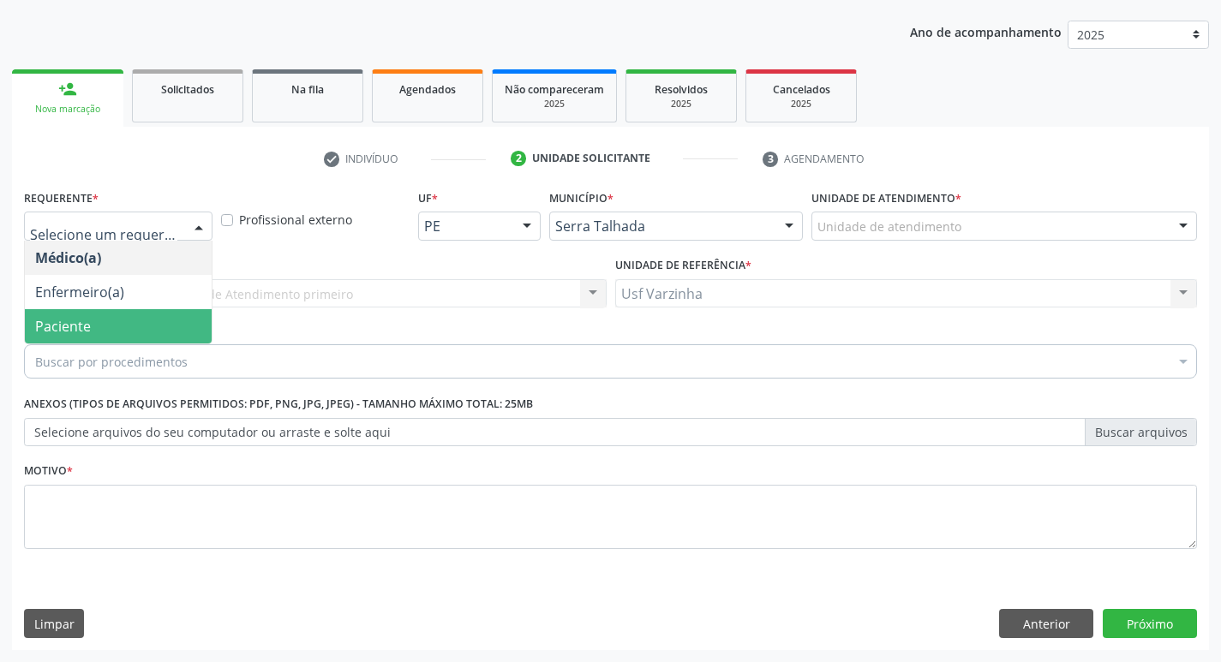
click at [147, 314] on span "Paciente" at bounding box center [118, 326] width 187 height 34
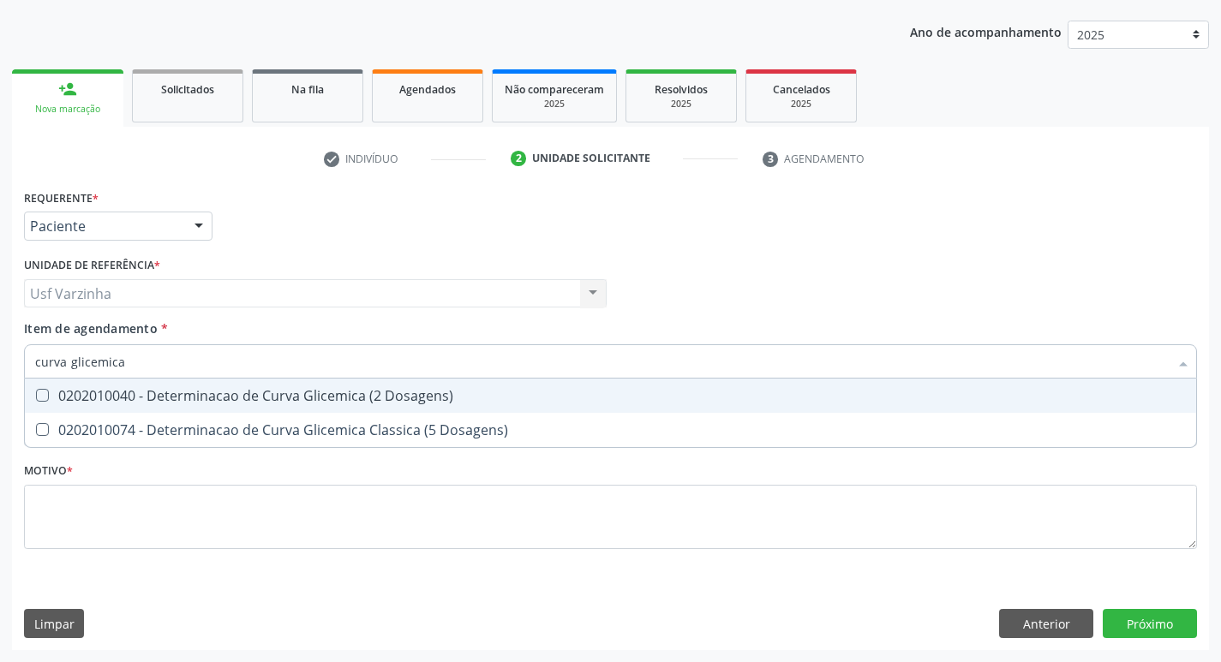
type input "curva glicemica"
click at [195, 395] on div "0202010040 - Determinacao de Curva Glicemica (2 Dosagens)" at bounding box center [610, 396] width 1151 height 14
checkbox Dosagens\) "true"
click at [133, 358] on input "curva glicemica" at bounding box center [602, 361] width 1134 height 34
type input "curva"
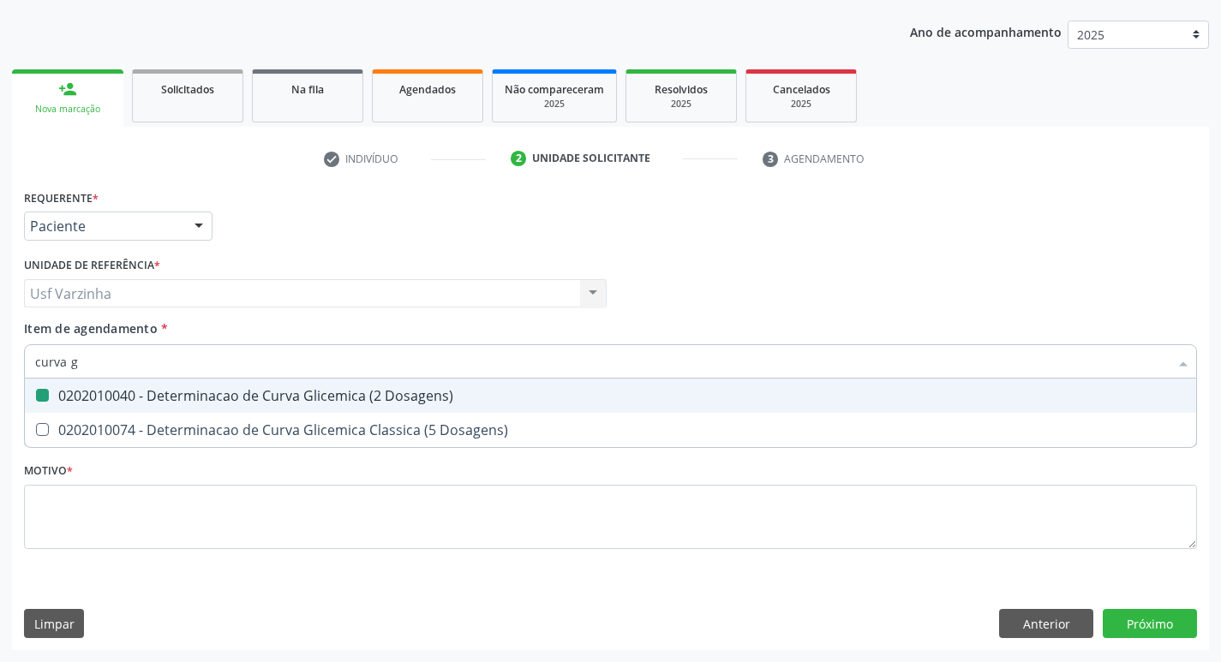
checkbox Dosagens\) "false"
checkbox Dosagens\) "true"
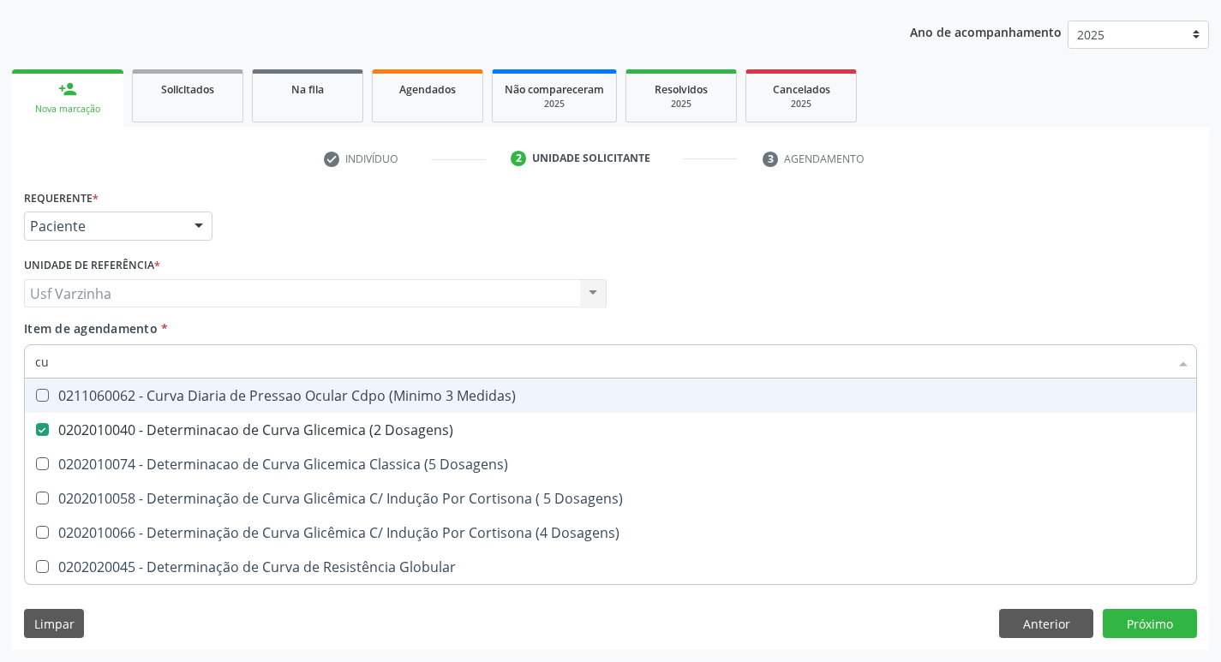
type input "c"
checkbox Dosagens\) "false"
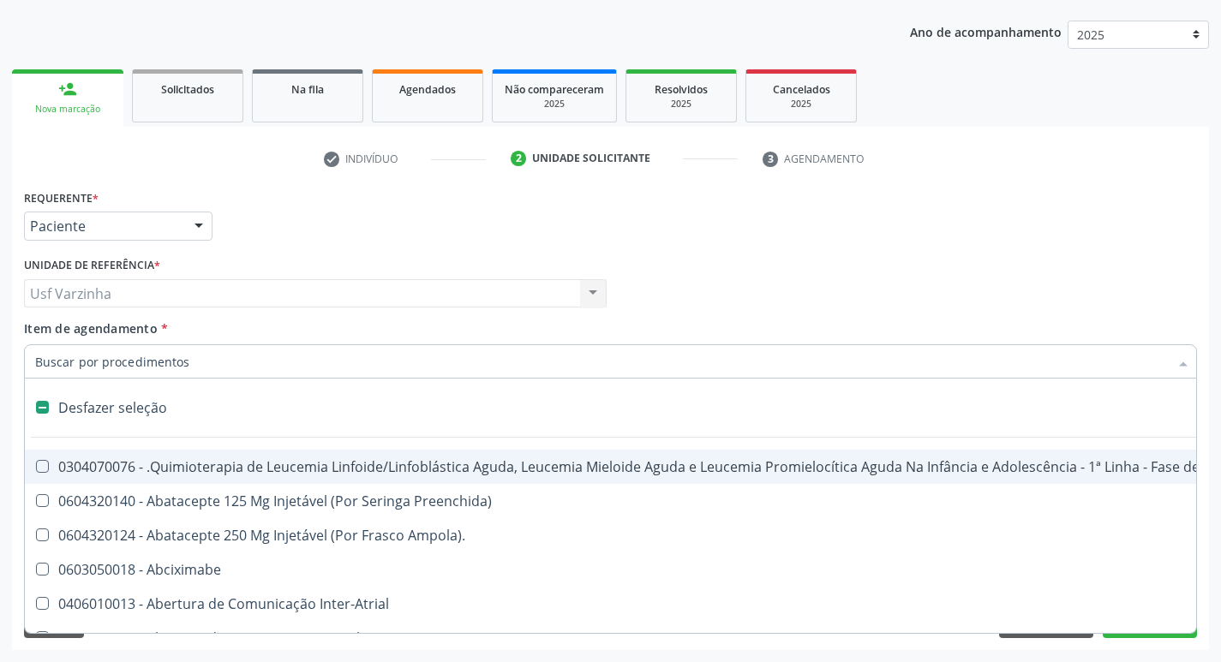
type input "u"
checkbox Comprimido\) "true"
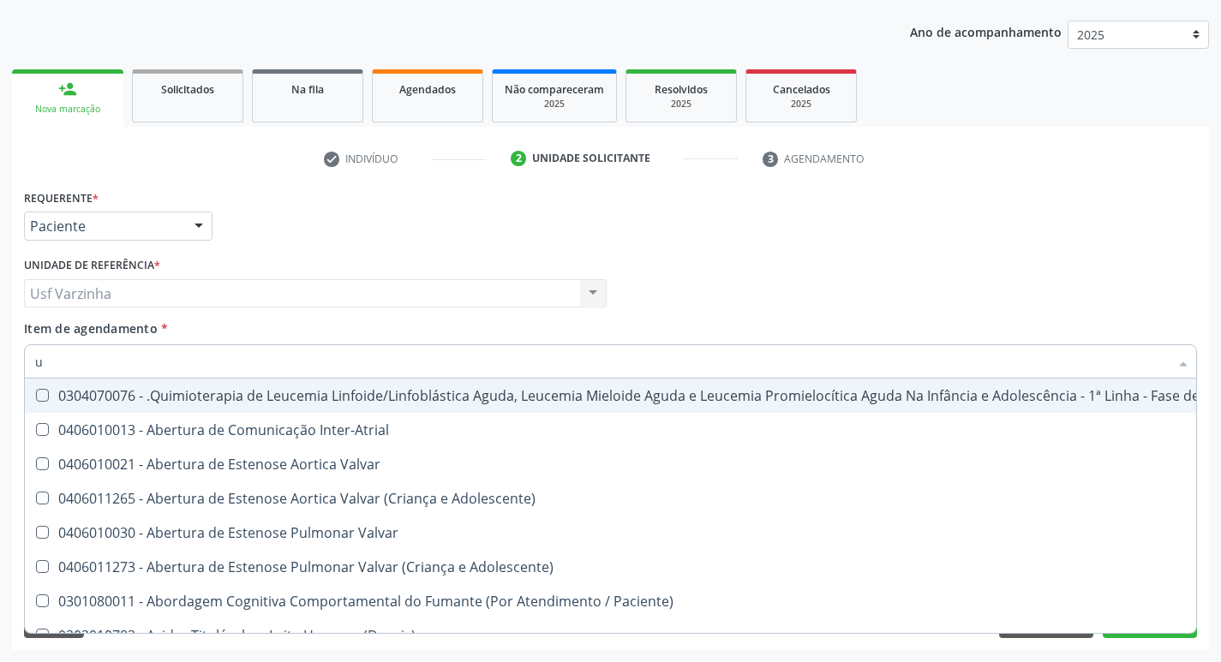
type input "ur"
checkbox Ramos "true"
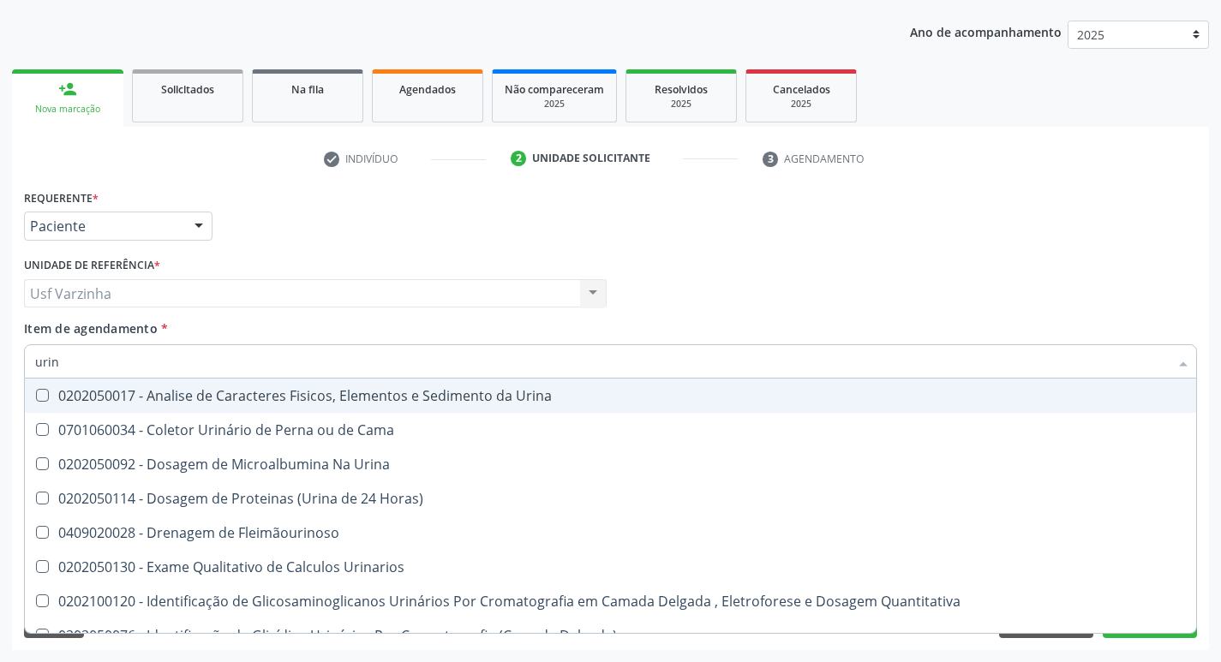
type input "urina"
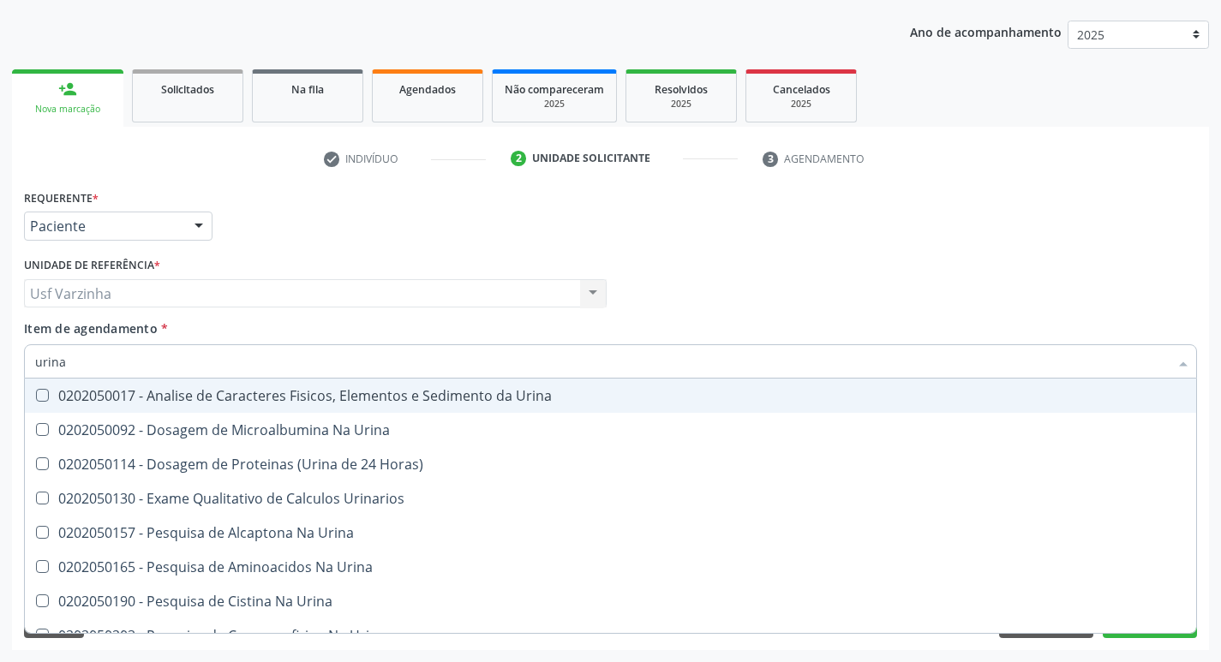
drag, startPoint x: 203, startPoint y: 391, endPoint x: 192, endPoint y: 381, distance: 14.6
click at [203, 392] on div "0202050017 - Analise de Caracteres Fisicos, Elementos e Sedimento da Urina" at bounding box center [610, 396] width 1151 height 14
checkbox Urina "true"
click at [129, 366] on input "urina" at bounding box center [602, 361] width 1134 height 34
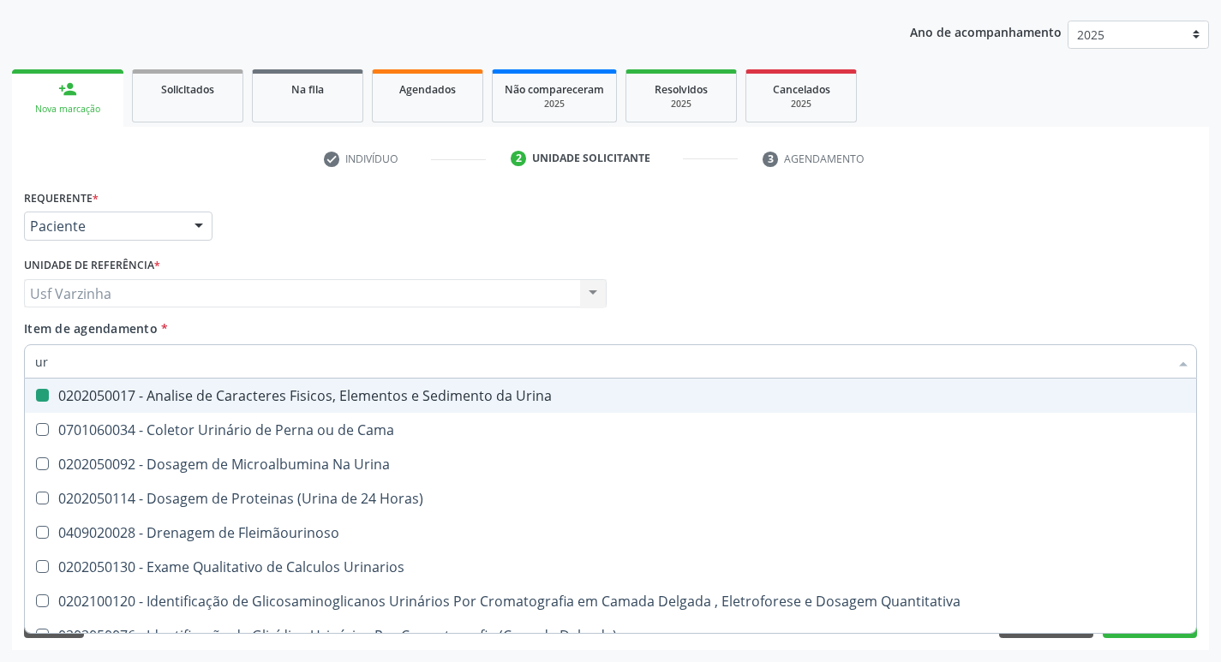
type input "u"
checkbox Urina "false"
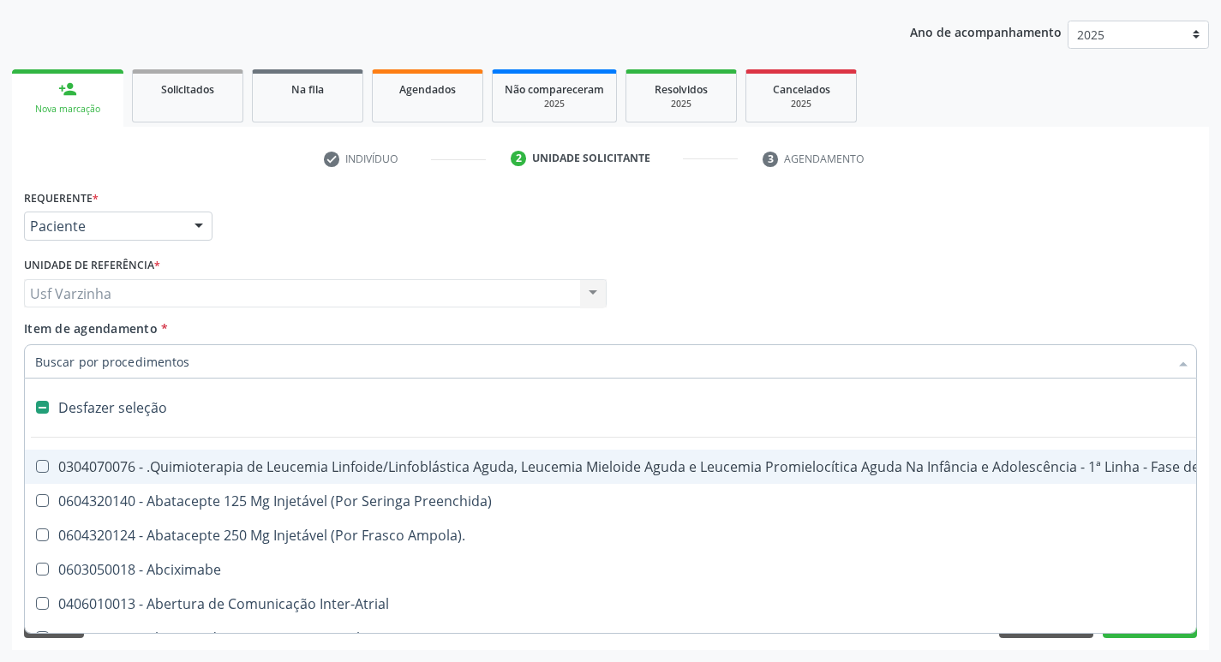
type input "h"
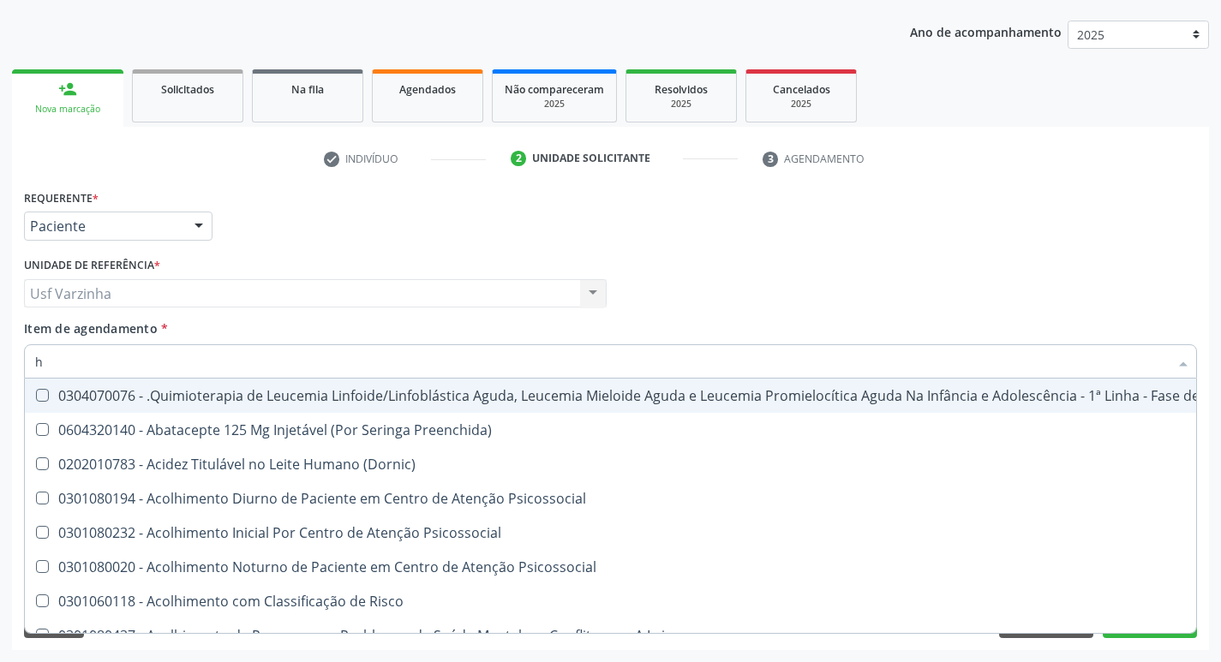
checkbox \(Hemicolectomia\) "false"
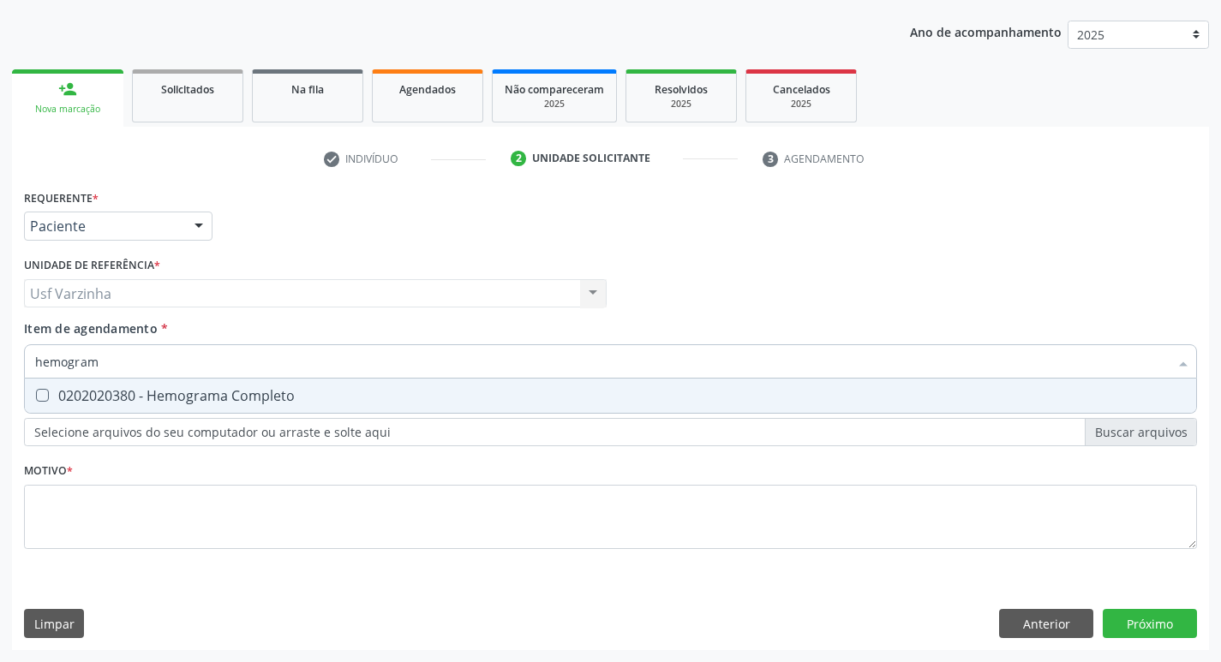
type input "hemograma"
drag, startPoint x: 125, startPoint y: 398, endPoint x: 123, endPoint y: 386, distance: 13.1
click at [125, 398] on div "0202020380 - Hemograma Completo" at bounding box center [610, 396] width 1151 height 14
checkbox Completo "true"
click at [121, 363] on input "hemograma" at bounding box center [602, 361] width 1134 height 34
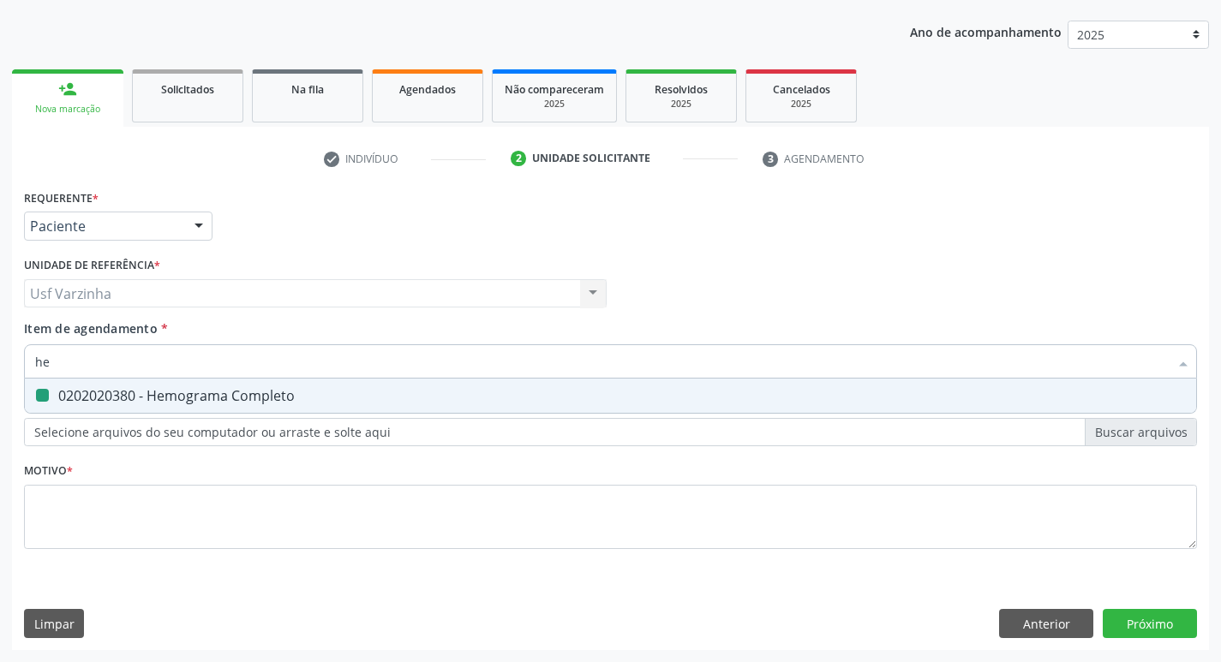
type input "h"
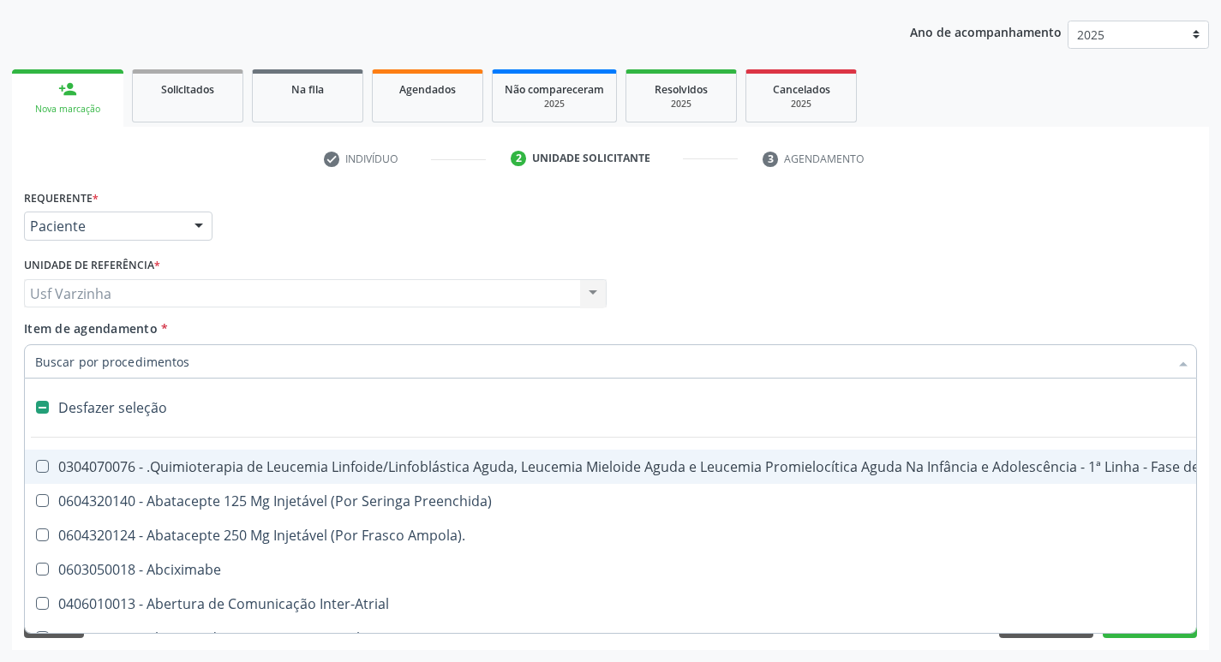
checkbox Manutenção "false"
type input "t"
checkbox Reto "true"
checkbox Urina "false"
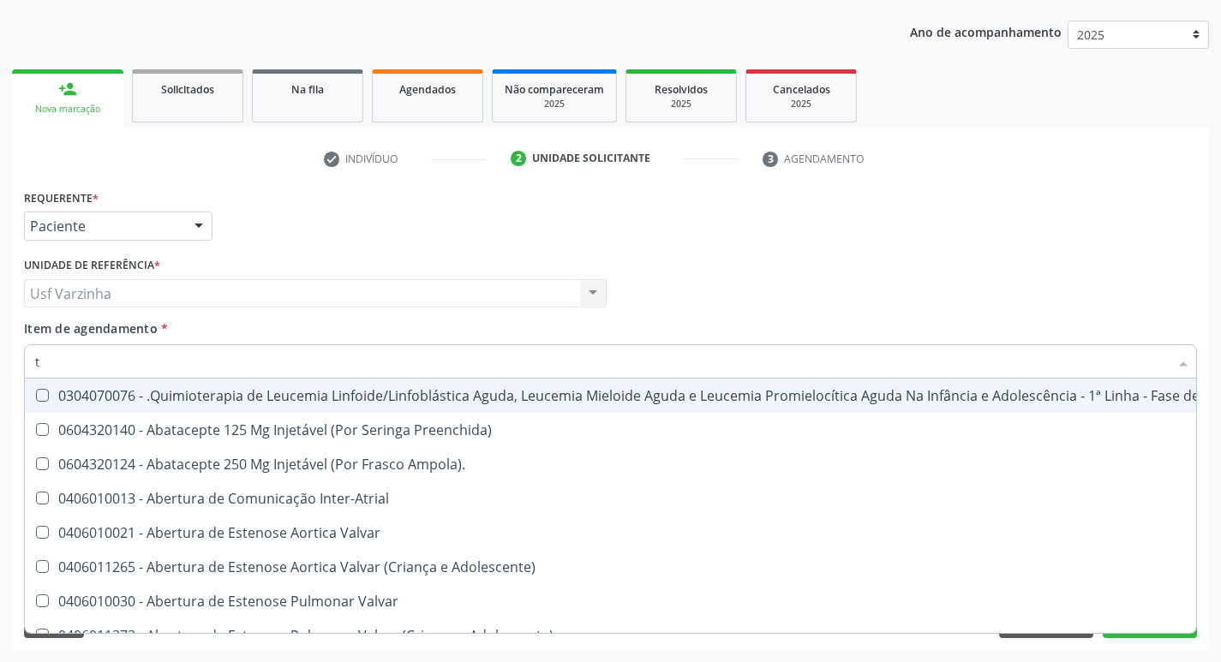
type input "to"
checkbox Transeptal "true"
checkbox Urina "false"
checkbox Leprae "true"
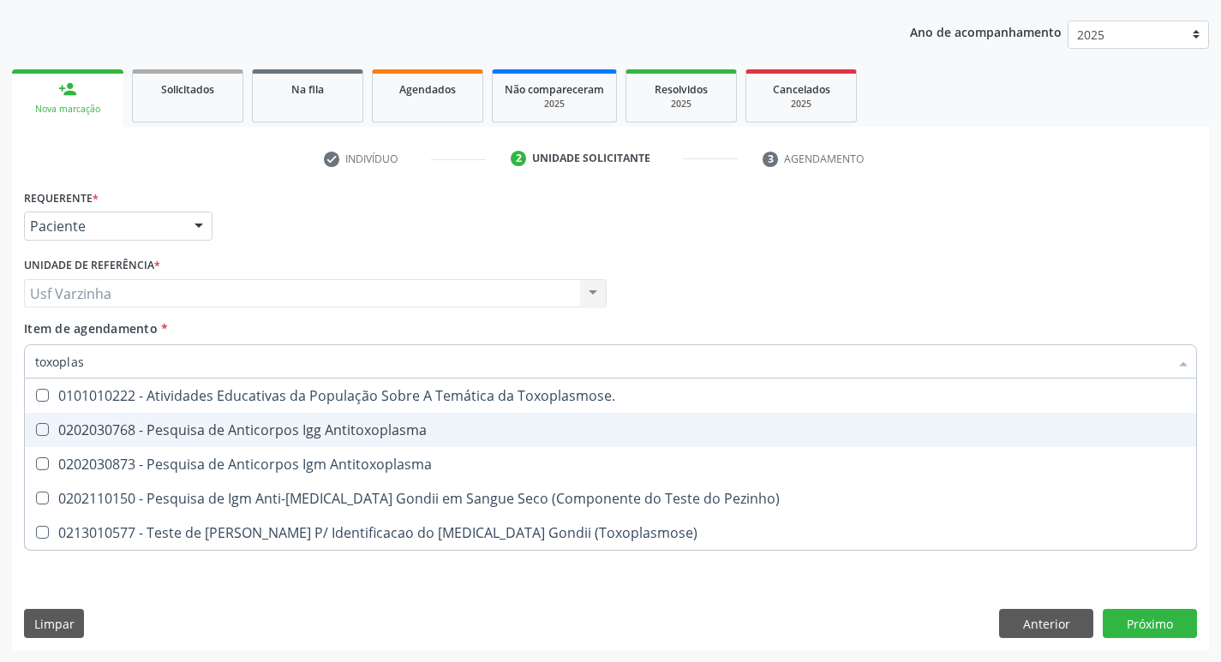
type input "toxoplasm"
click at [153, 444] on span "0202030768 - Pesquisa de Anticorpos Igg Antitoxoplasma" at bounding box center [610, 430] width 1171 height 34
checkbox Antitoxoplasma "true"
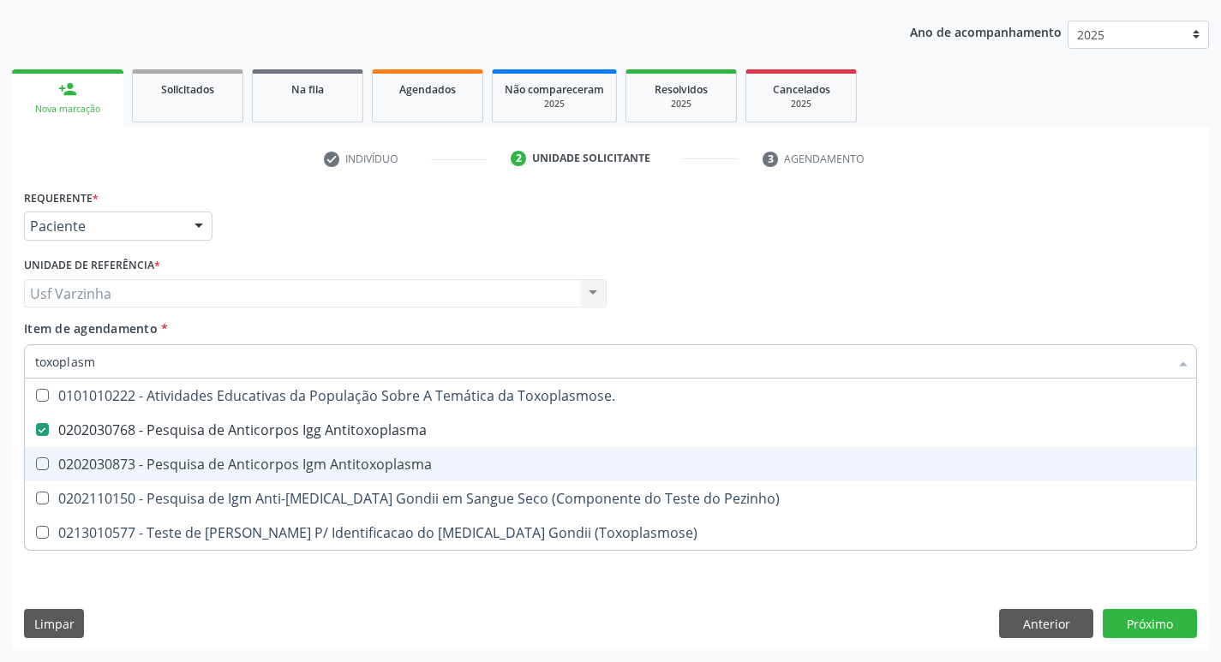
drag, startPoint x: 151, startPoint y: 461, endPoint x: 147, endPoint y: 419, distance: 42.2
click at [151, 458] on div "0202030873 - Pesquisa de Anticorpos Igm Antitoxoplasma" at bounding box center [610, 465] width 1151 height 14
checkbox Antitoxoplasma "true"
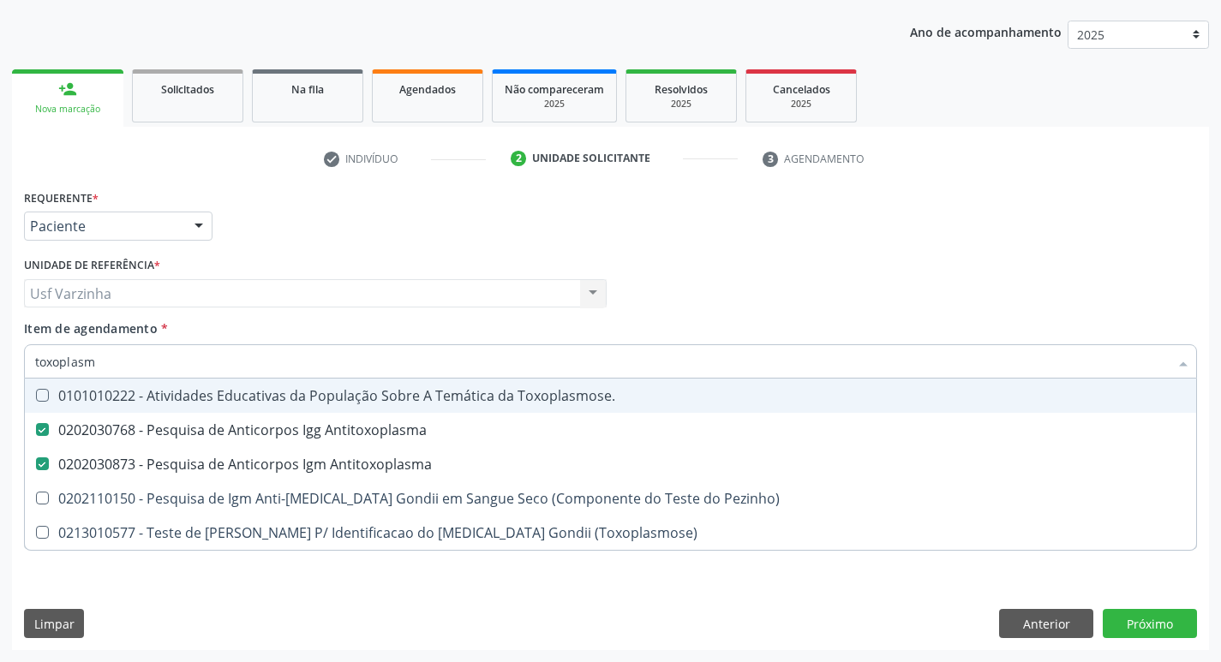
click at [105, 356] on input "toxoplasm" at bounding box center [602, 361] width 1134 height 34
type input "t"
checkbox Antitoxoplasma "false"
checkbox Pezinho\) "false"
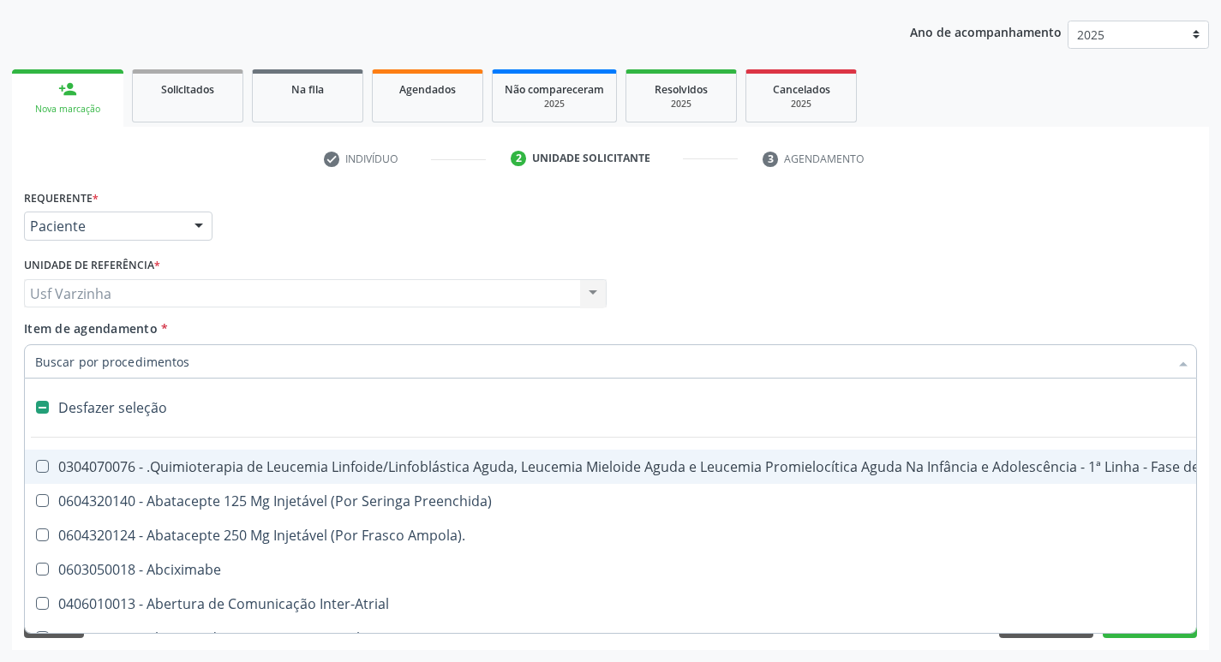
type input "c"
checkbox Punho "true"
checkbox Urina "false"
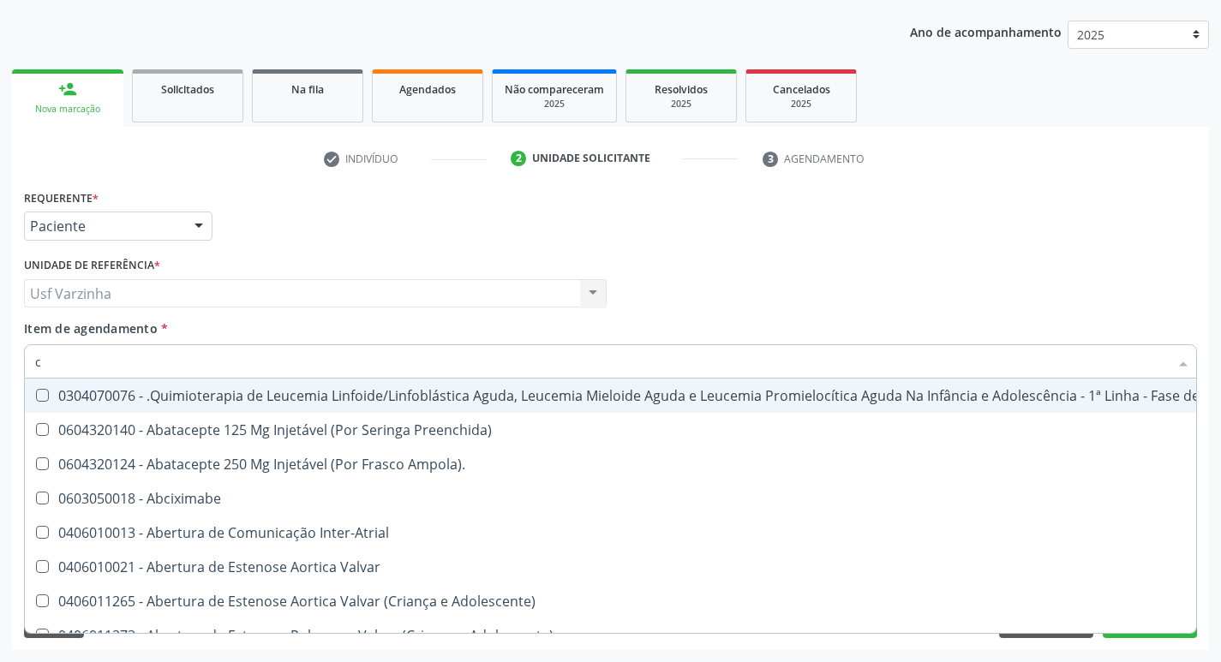
type input "cu"
checkbox Urina "false"
checkbox Central "true"
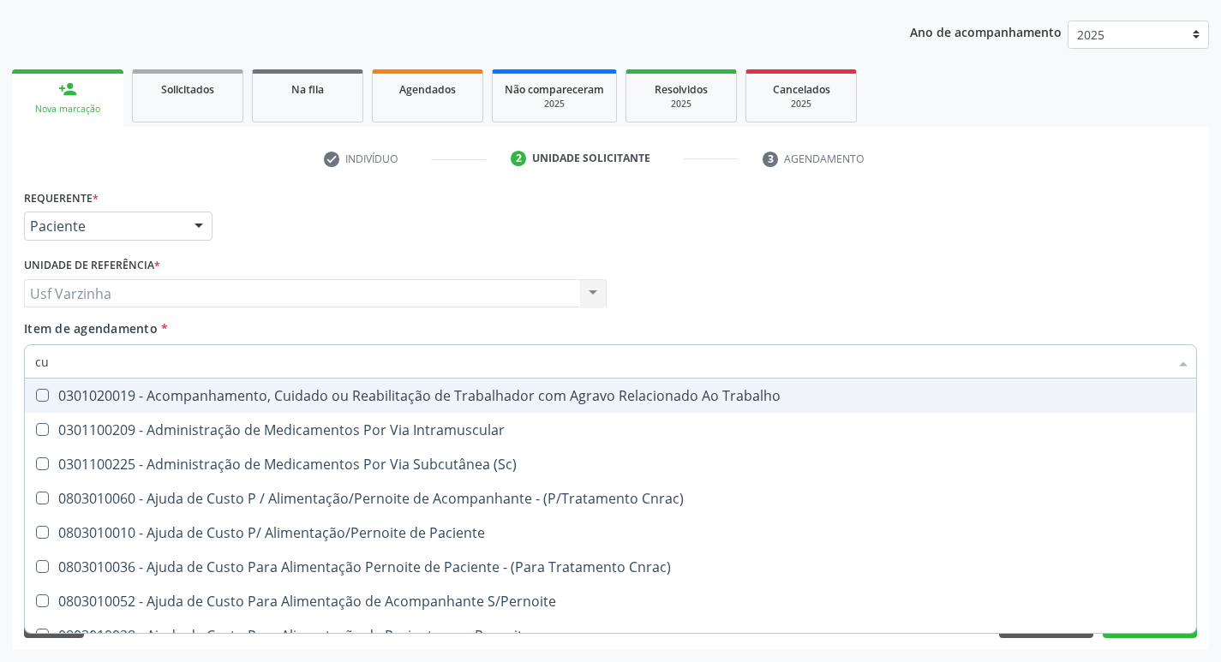
type input "cul"
checkbox Dosagens\) "false"
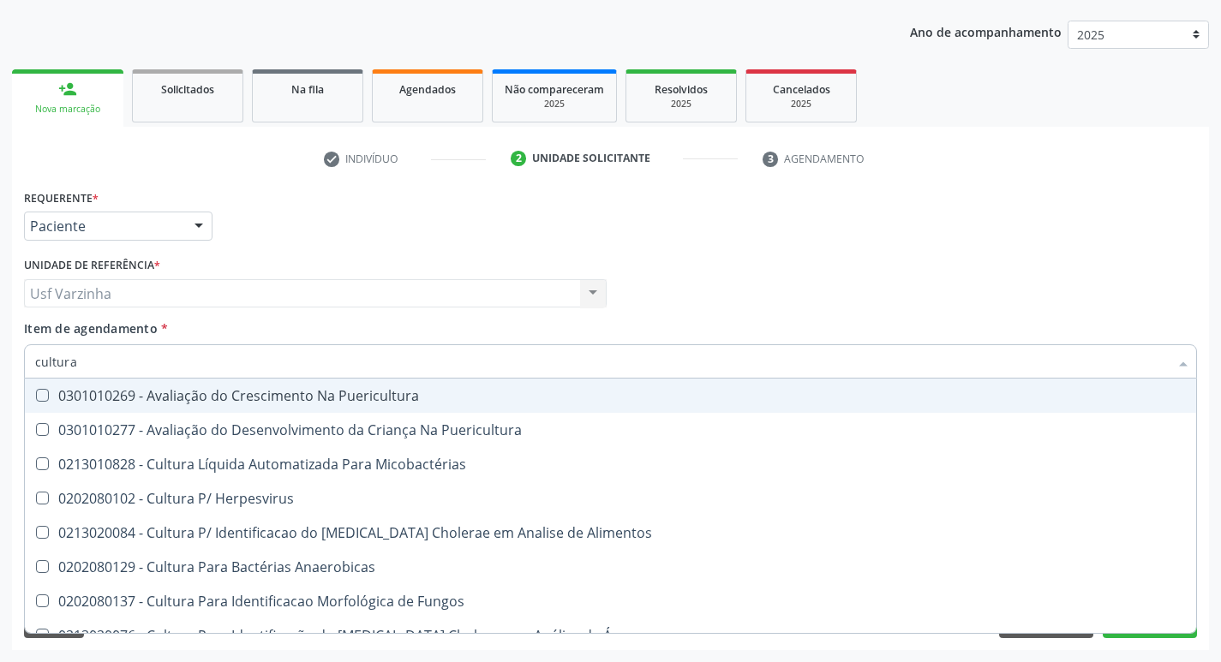
type input "cultura"
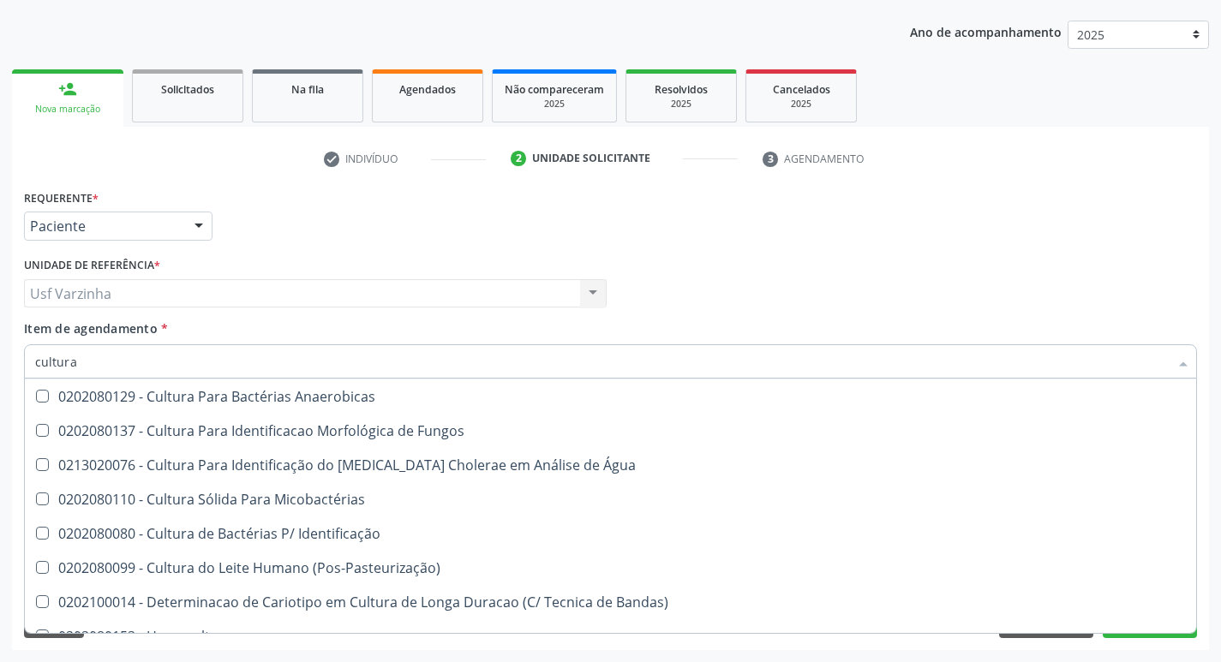
scroll to position [171, 0]
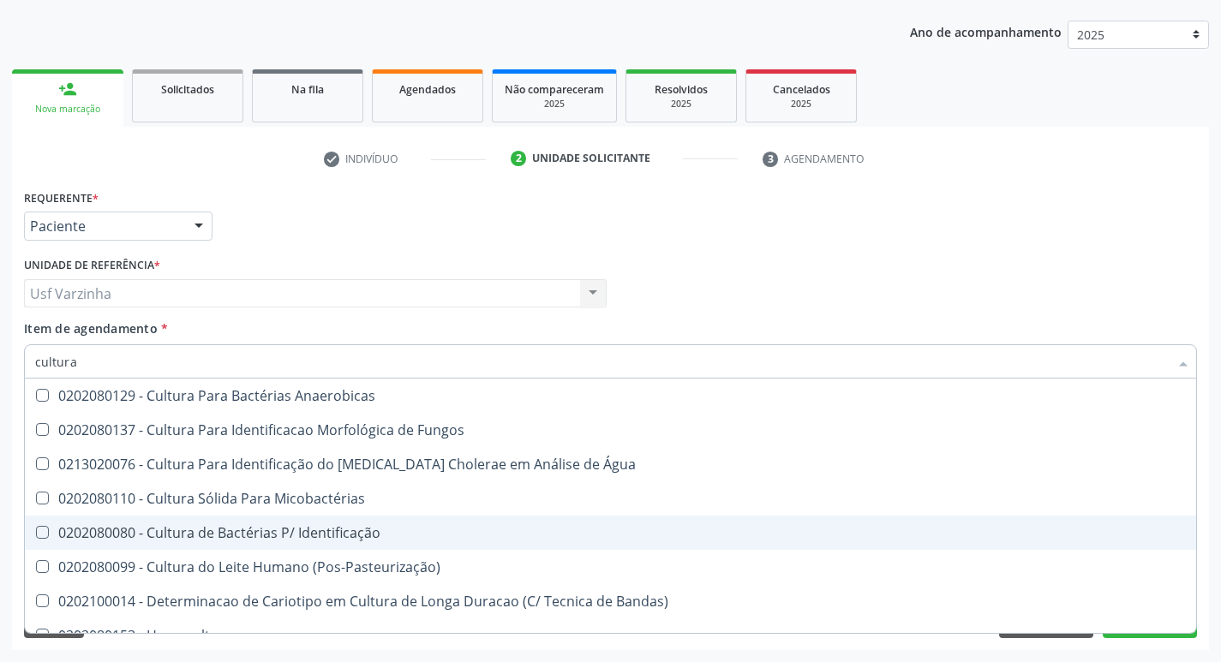
click at [278, 523] on span "0202080080 - Cultura de Bactérias P/ Identificação" at bounding box center [610, 533] width 1171 height 34
checkbox Identificação "true"
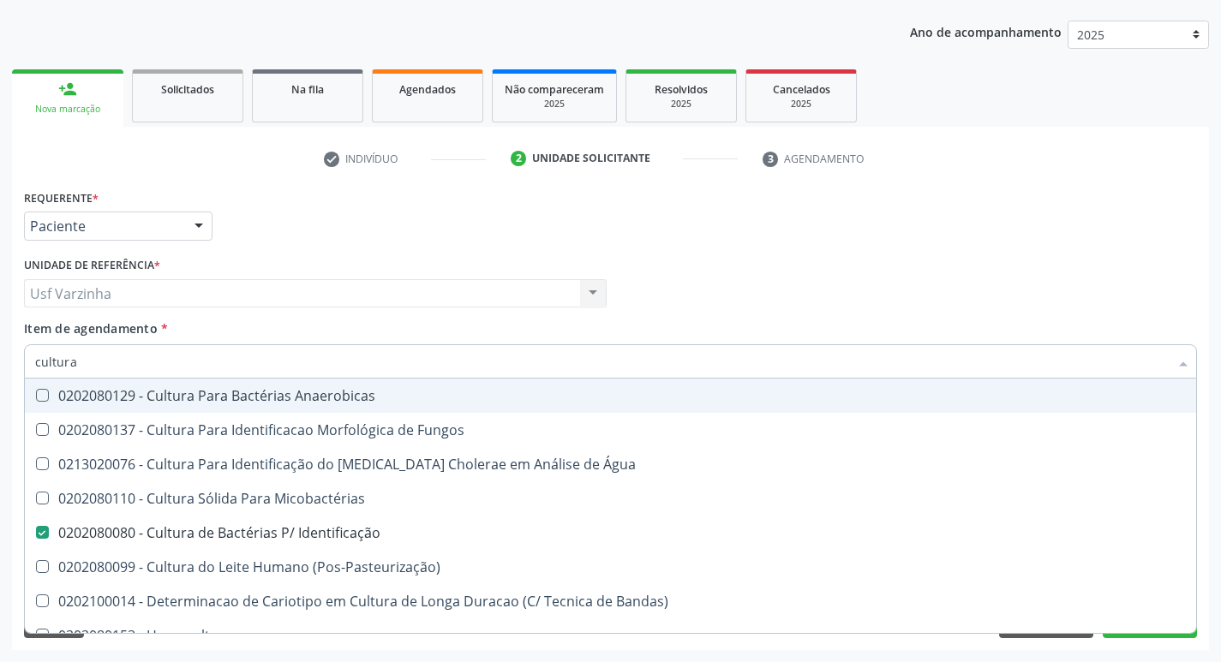
click at [82, 362] on input "cultura" at bounding box center [602, 361] width 1134 height 34
type input "c"
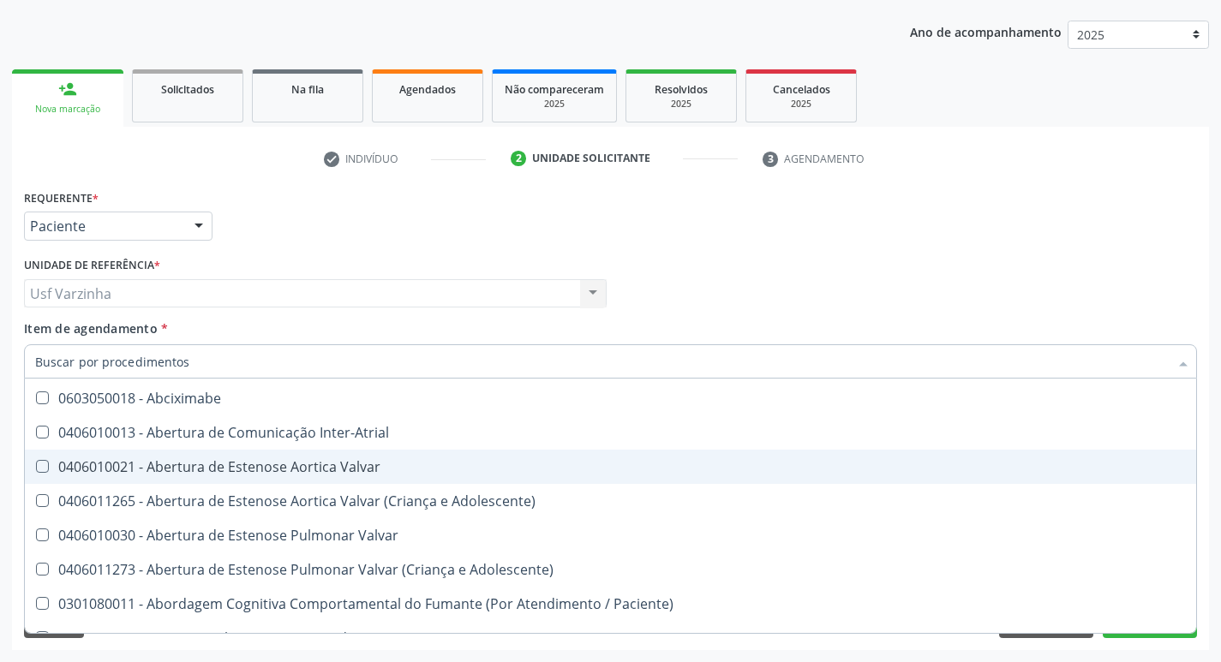
checkbox Paciente\) "false"
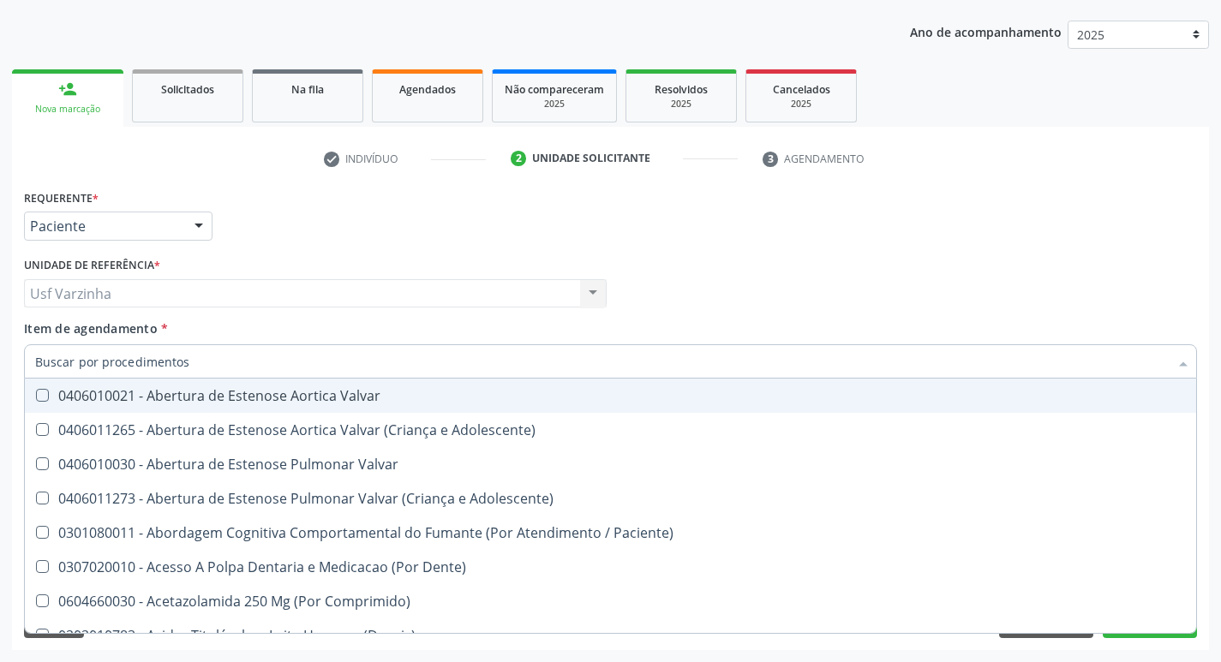
type input "r"
checkbox Dedo "true"
checkbox Urina "false"
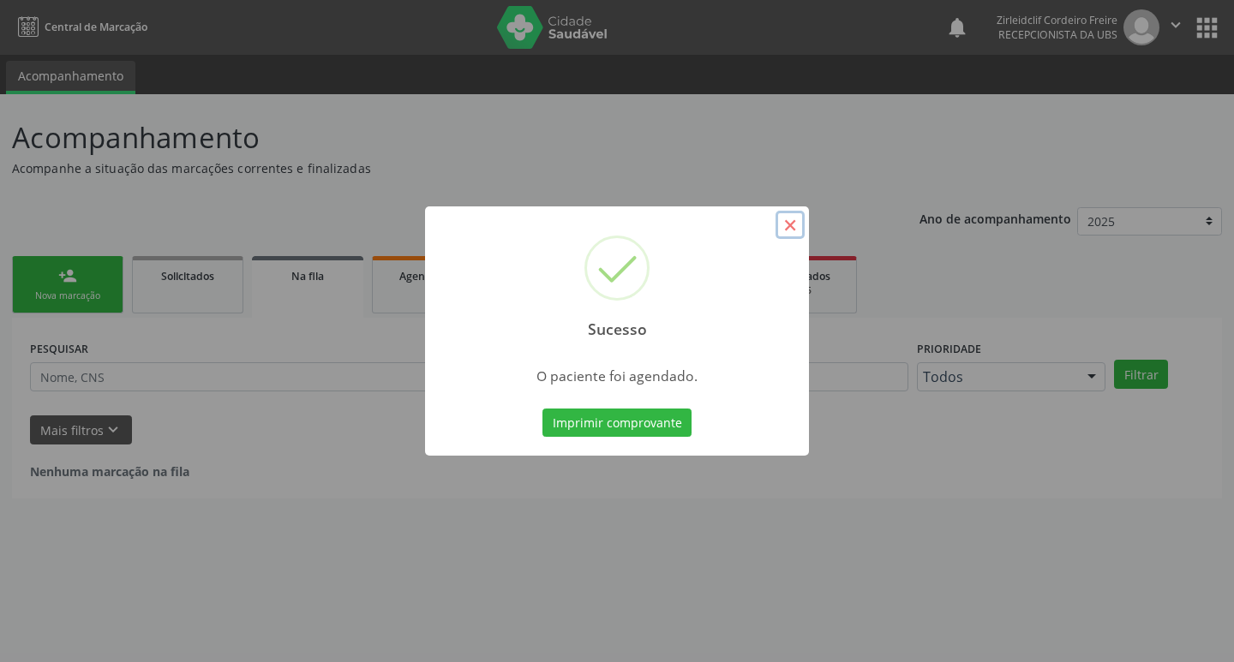
click at [788, 227] on button "×" at bounding box center [790, 225] width 29 height 29
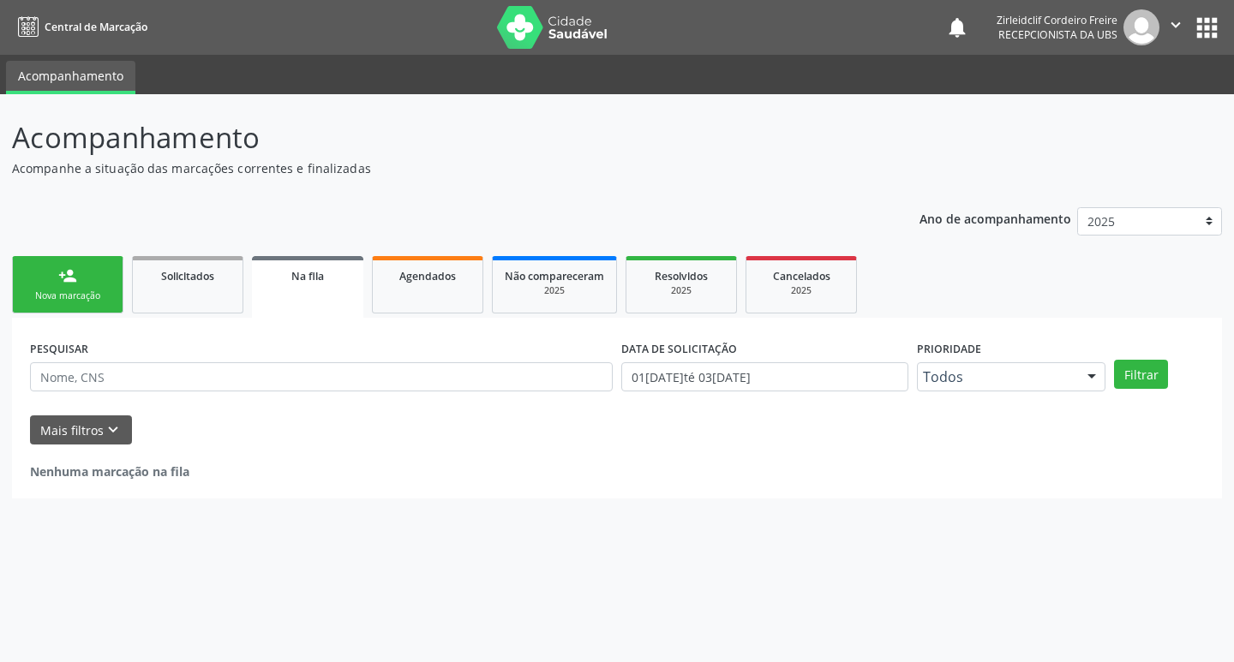
click at [94, 287] on link "person_add Nova marcação" at bounding box center [67, 284] width 111 height 57
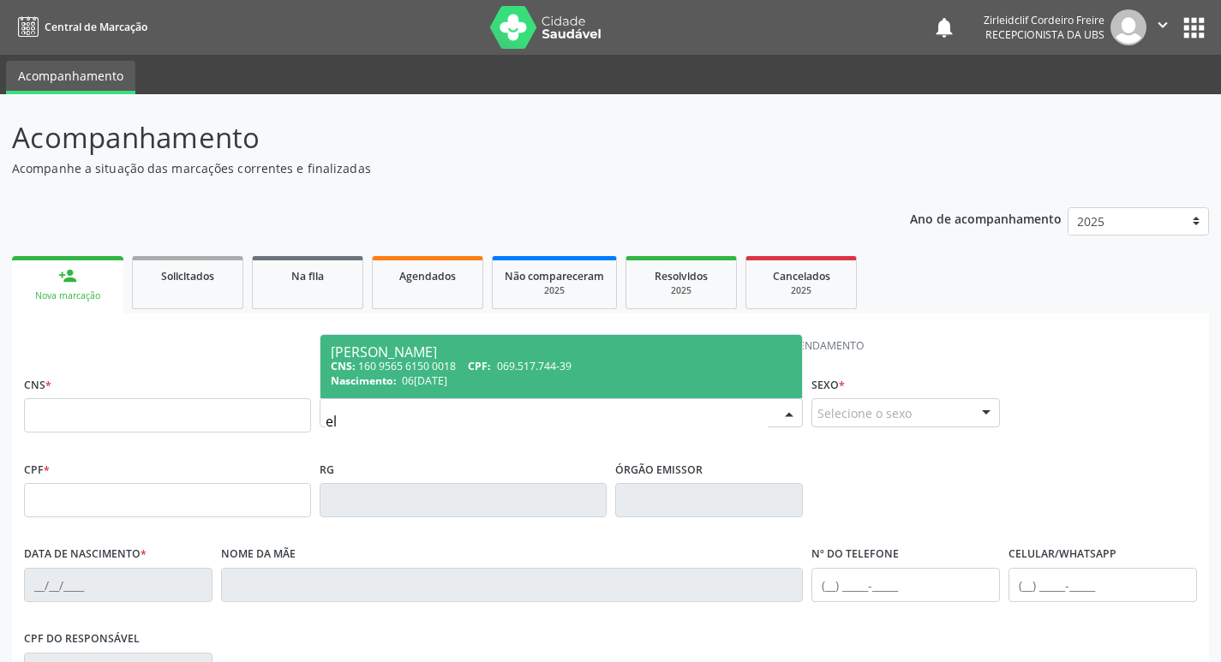
type input "e"
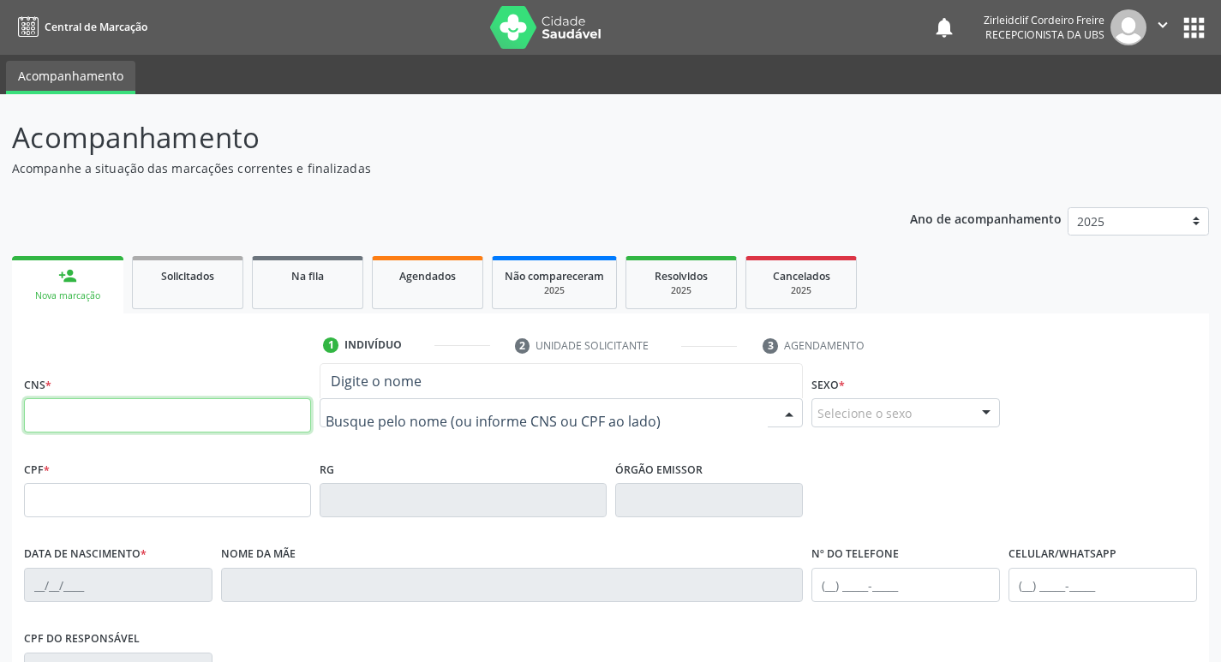
click at [274, 419] on input "text" at bounding box center [167, 415] width 287 height 34
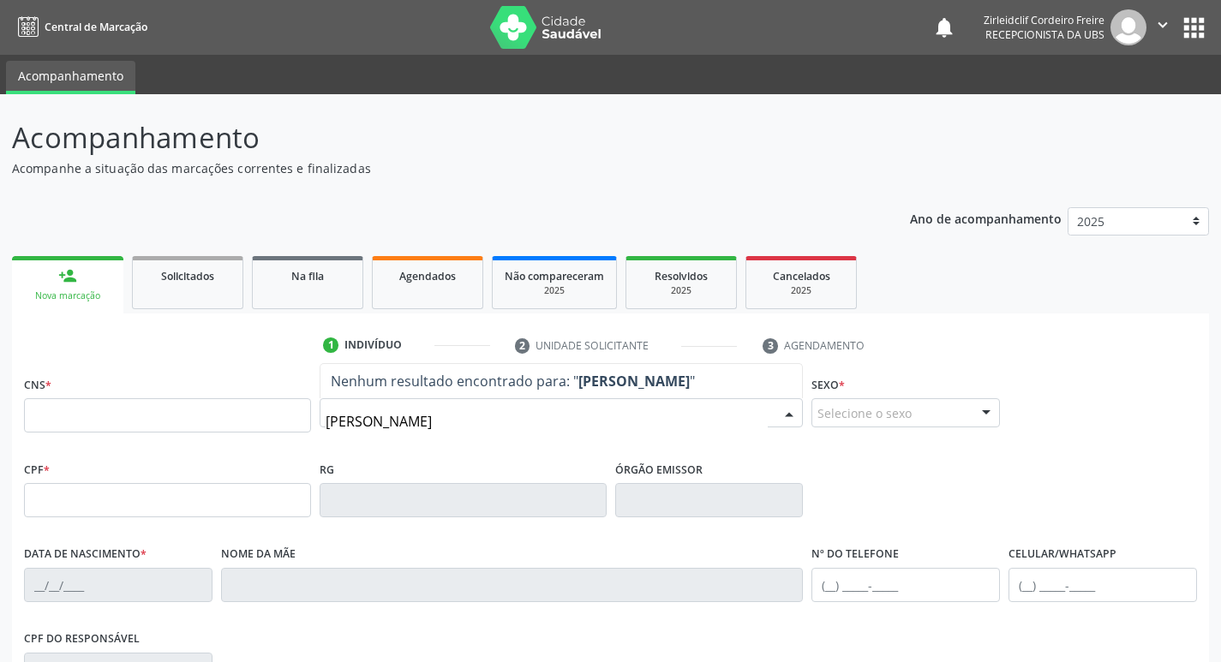
type input "eliane maria dos santos"
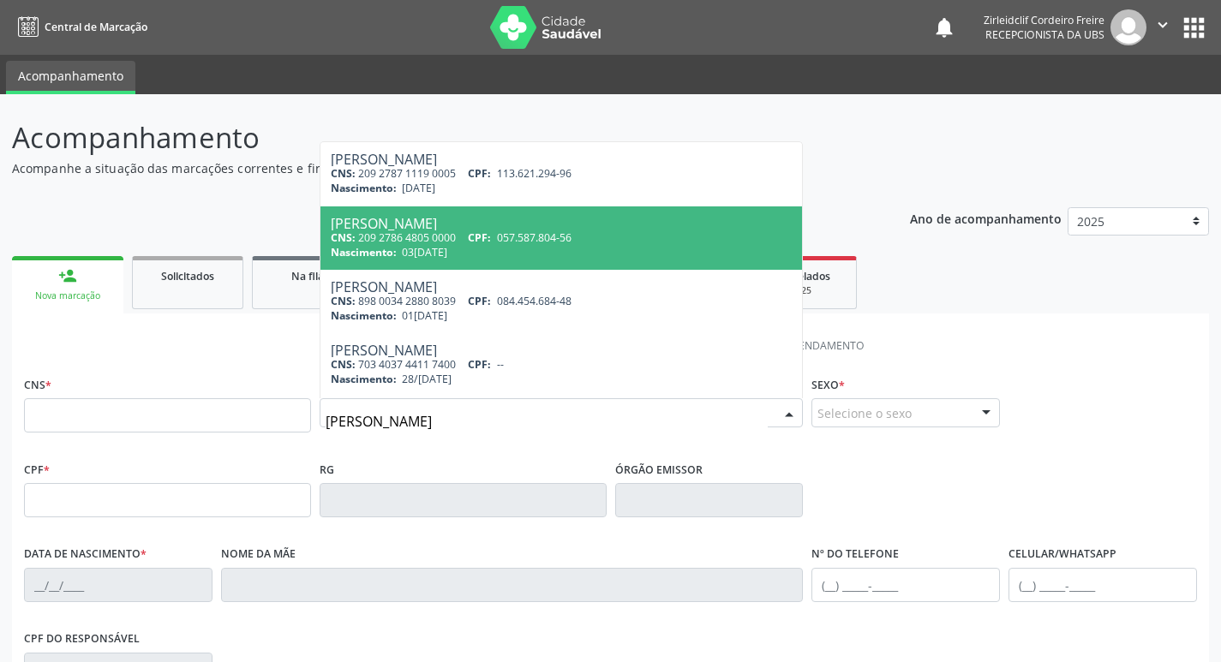
click at [632, 241] on div "CNS: 209 2786 4805 0000 CPF: 057.587.804-56" at bounding box center [562, 238] width 462 height 15
type input "209 2786 4805 0000"
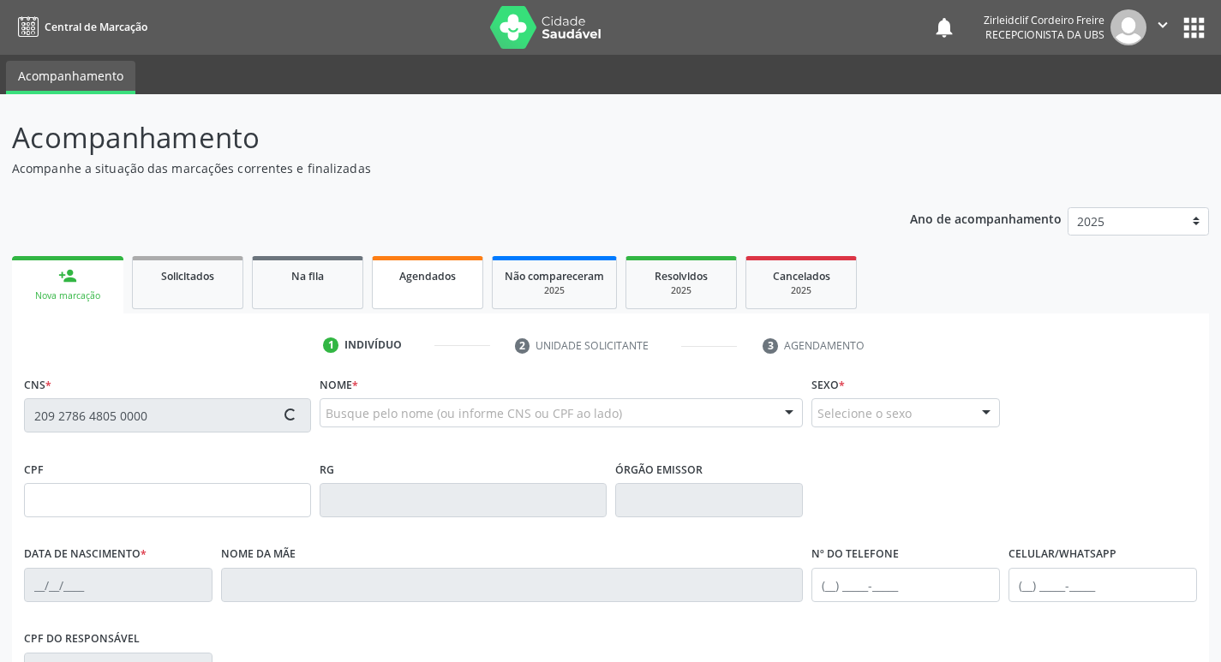
type input "057.587.804-56"
type input "03/11/1975"
type input "Maria Isabel dos Santos"
type input "(87) 3945-1069"
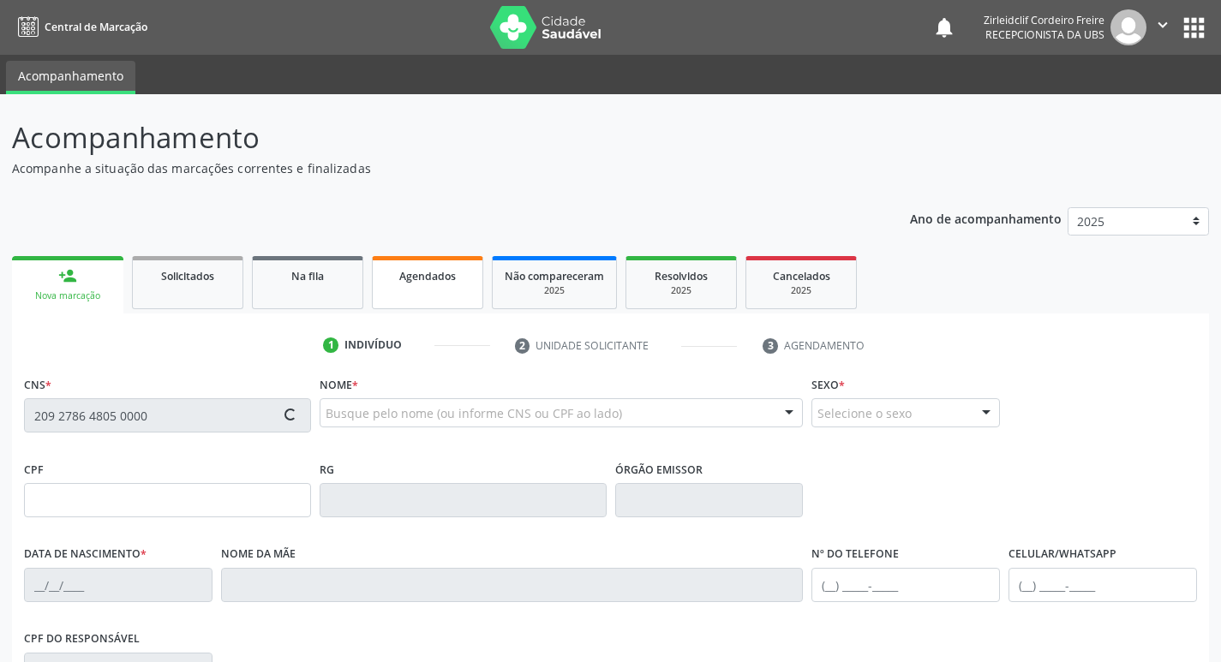
type input "057.587.804-56"
type input "S/N"
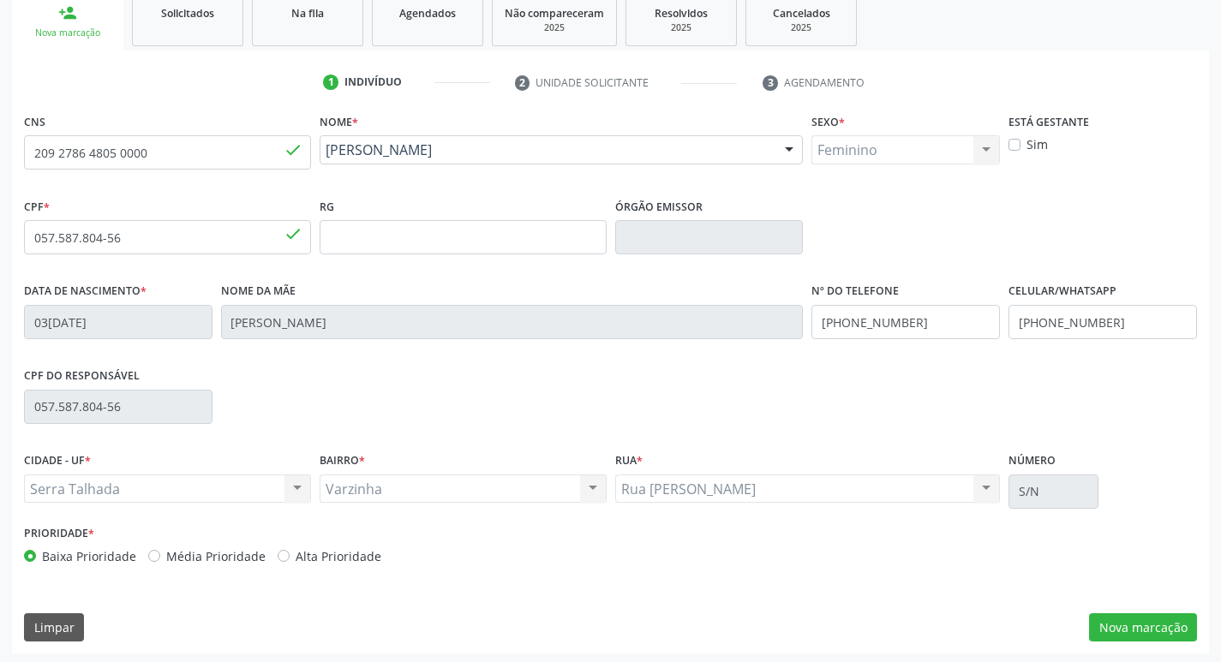
scroll to position [267, 0]
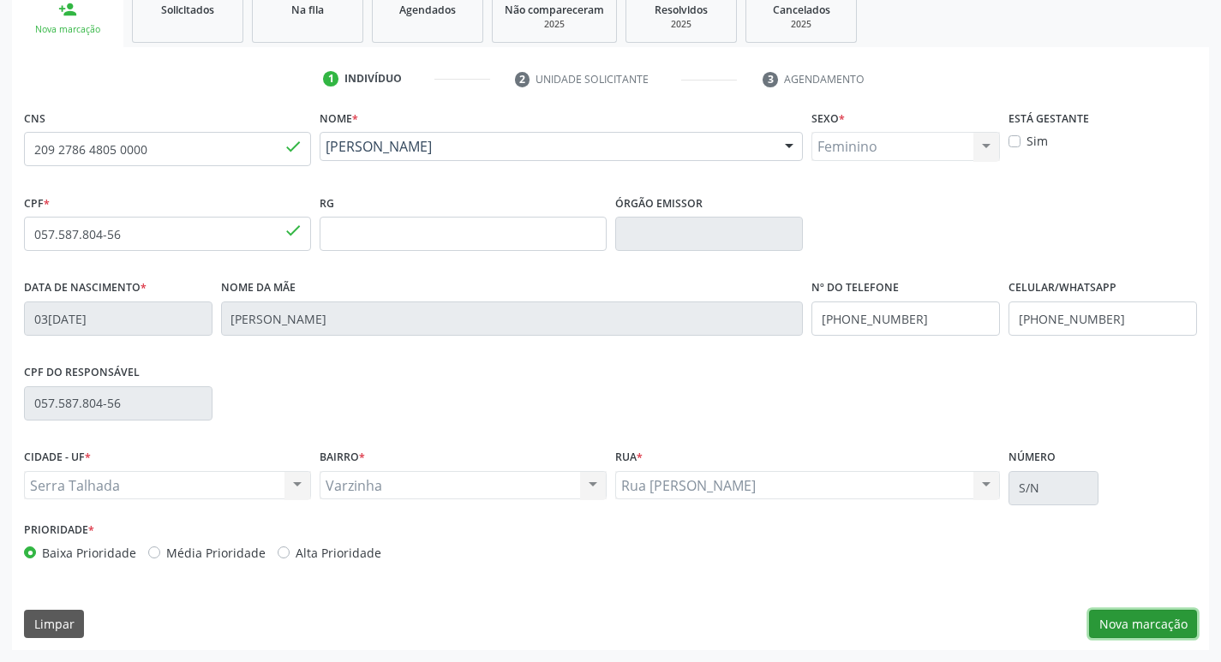
click at [1135, 624] on button "Nova marcação" at bounding box center [1143, 624] width 108 height 29
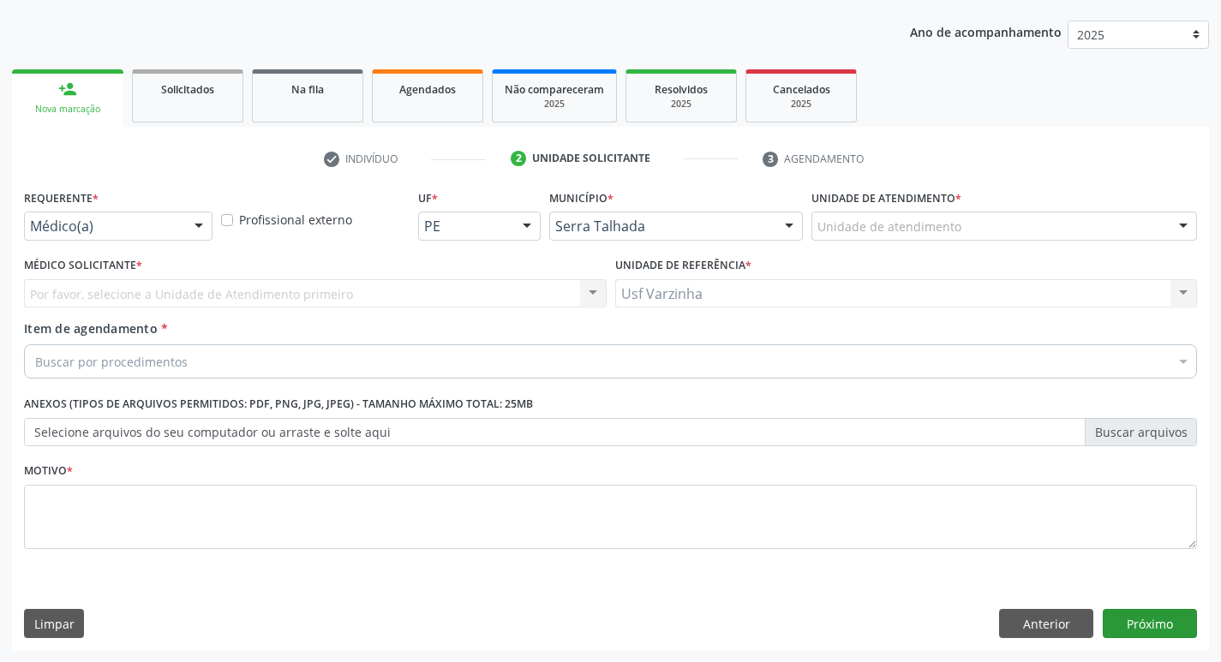
scroll to position [187, 0]
click at [198, 235] on div at bounding box center [199, 227] width 26 height 29
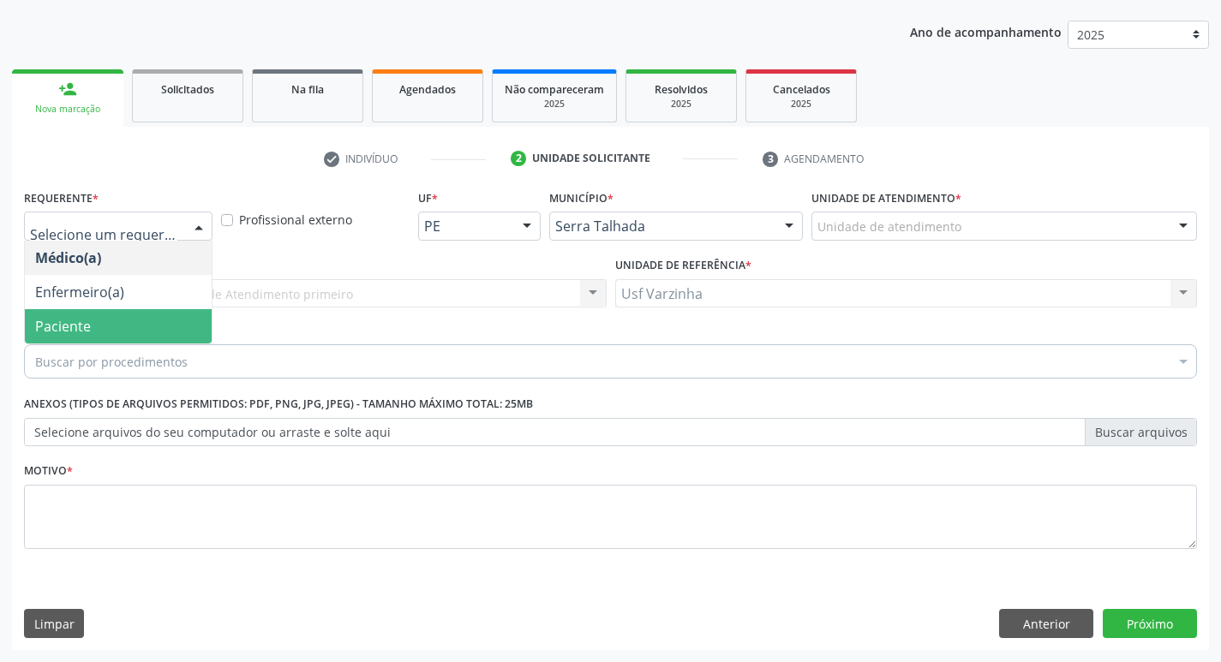
click at [118, 331] on span "Paciente" at bounding box center [118, 326] width 187 height 34
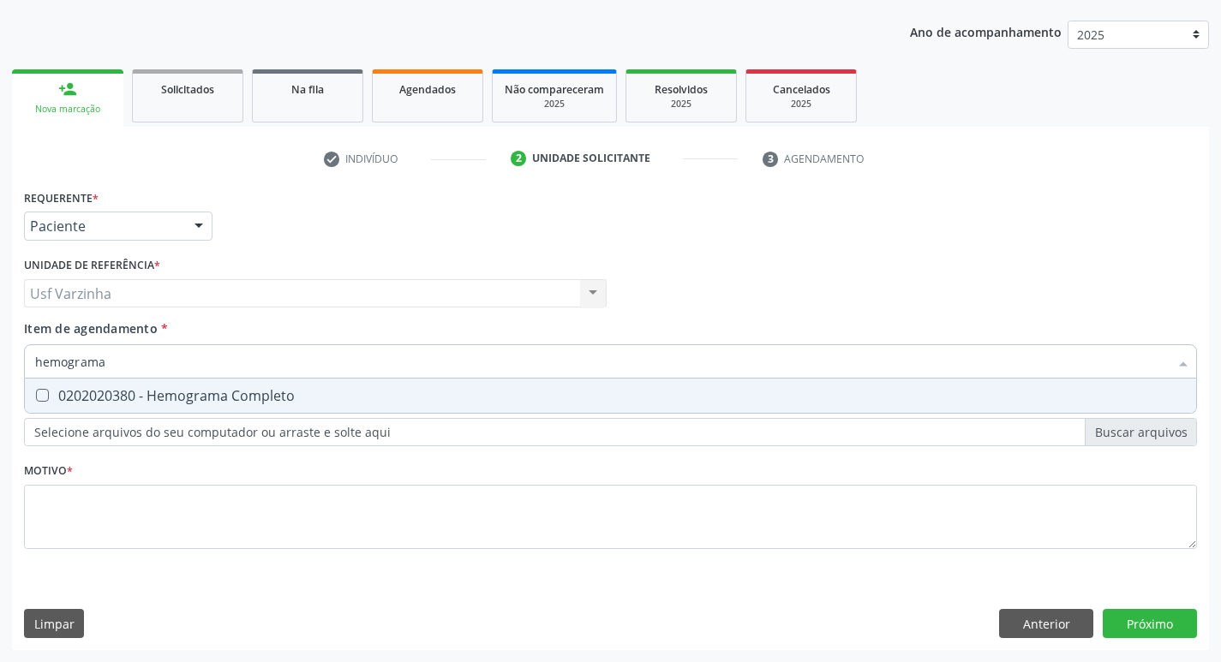
type input "hemograma"
drag, startPoint x: 82, startPoint y: 404, endPoint x: 107, endPoint y: 387, distance: 30.2
click at [82, 403] on div "0202020380 - Hemograma Completo" at bounding box center [610, 396] width 1151 height 14
checkbox Completo "true"
click at [123, 362] on input "hemograma" at bounding box center [602, 361] width 1134 height 34
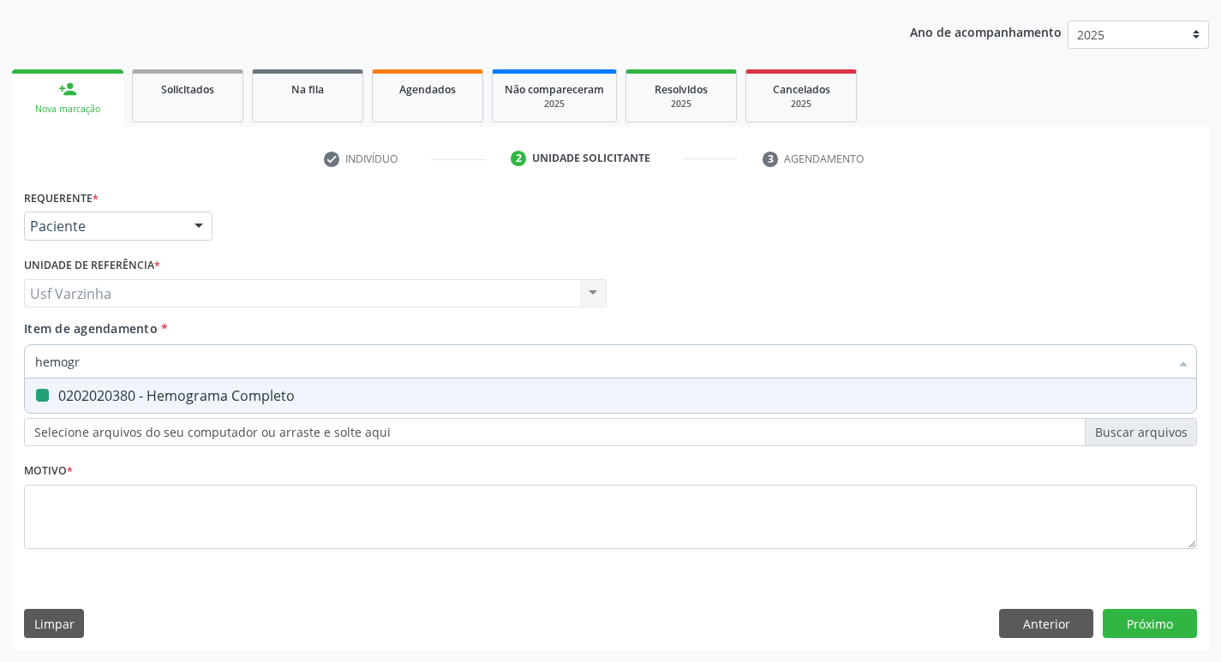
type input "hemog"
checkbox Completo "false"
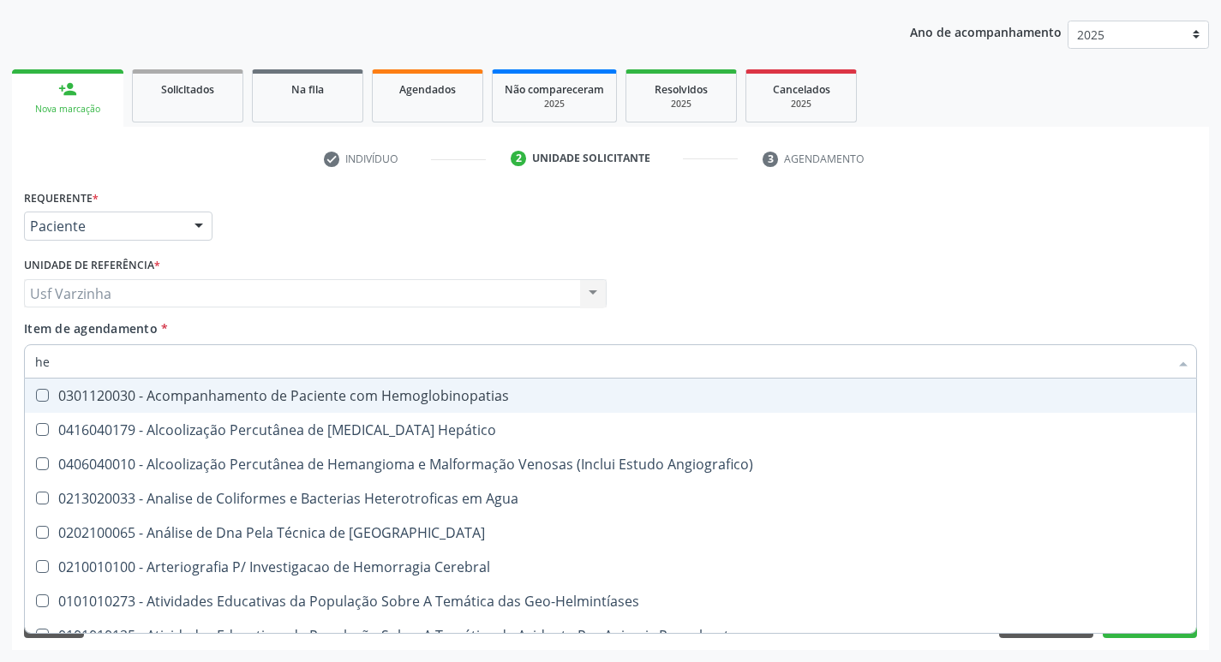
type input "h"
checkbox Completo "false"
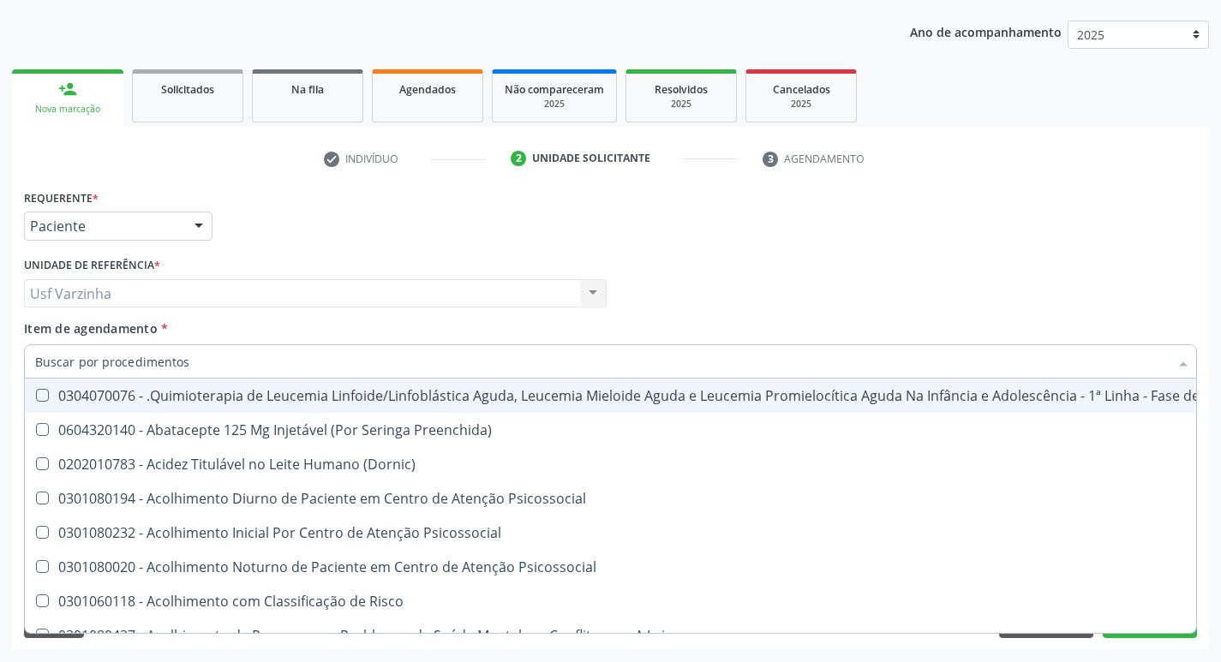
checkbox Completo "false"
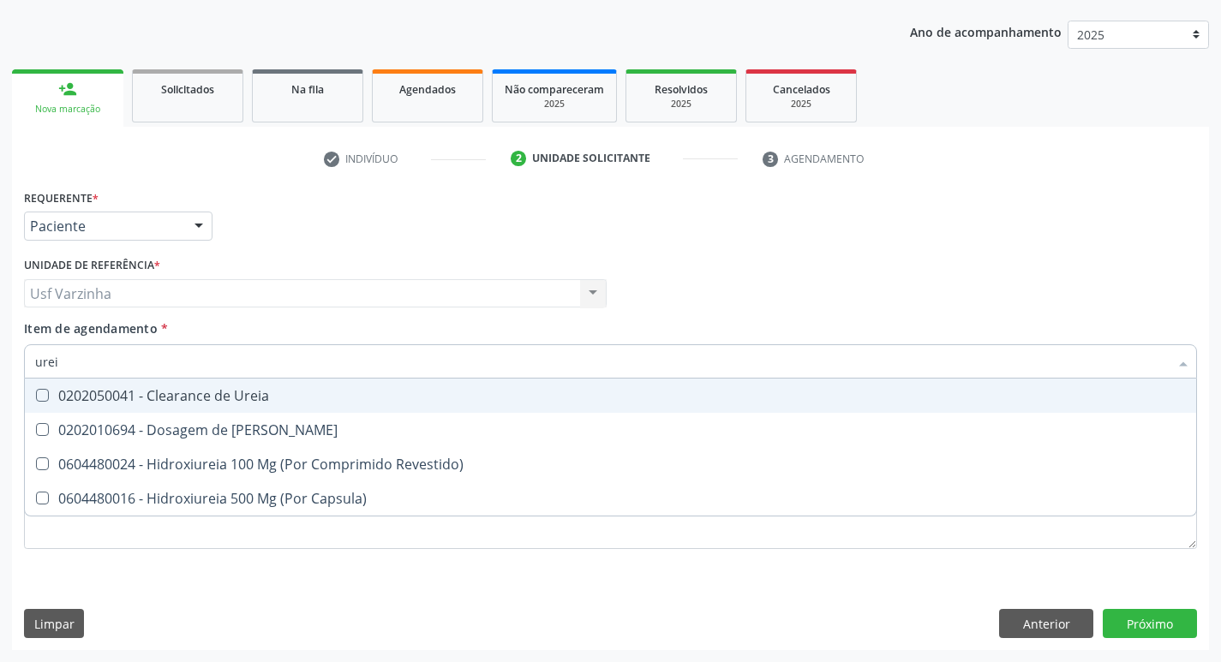
type input "ureia"
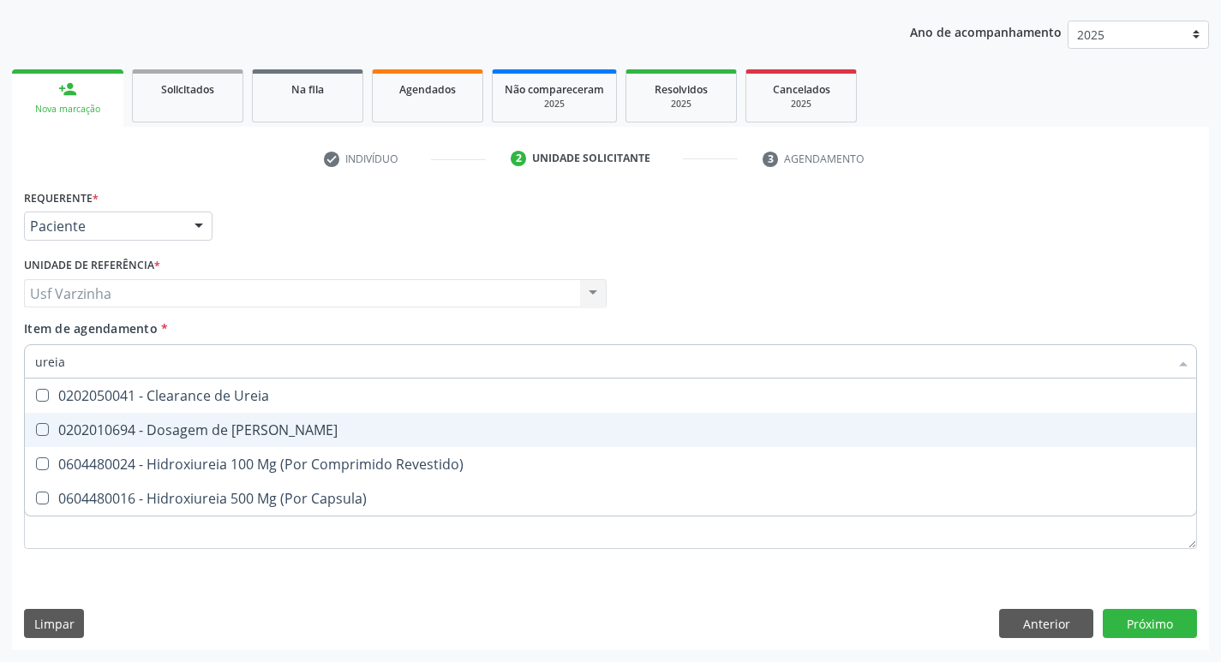
drag, startPoint x: 135, startPoint y: 433, endPoint x: 125, endPoint y: 422, distance: 14.5
click at [132, 432] on div "0202010694 - Dosagem de [PERSON_NAME]" at bounding box center [610, 430] width 1151 height 14
checkbox Ureia "true"
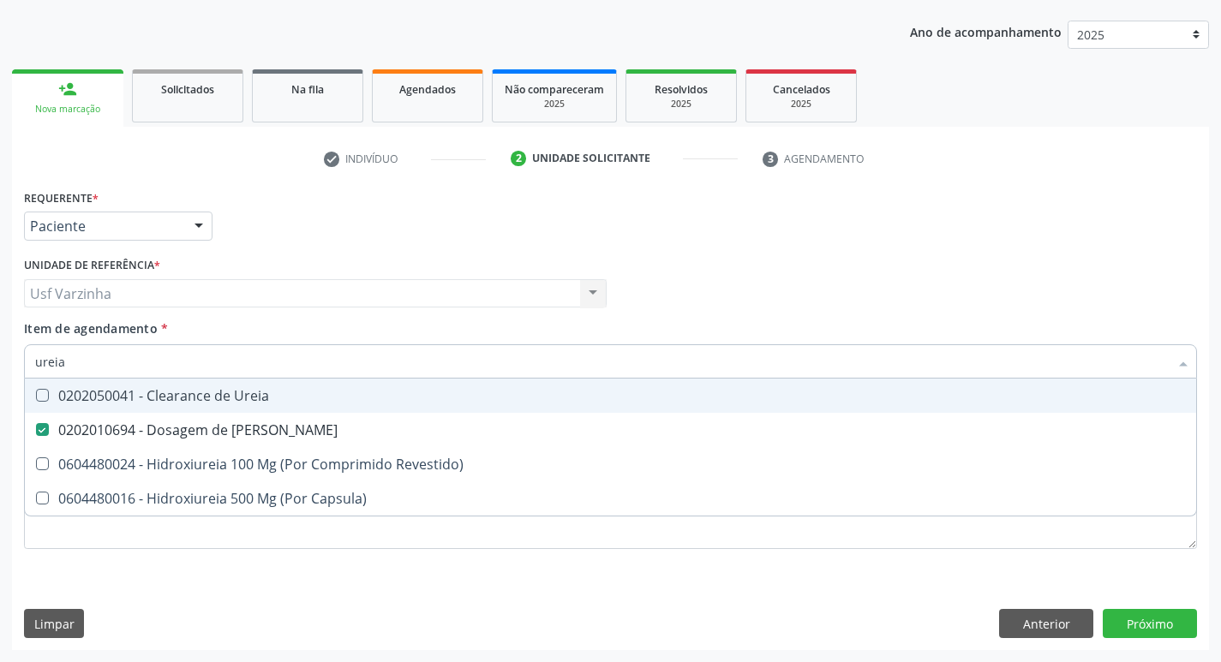
click at [84, 366] on input "ureia" at bounding box center [602, 361] width 1134 height 34
type input "u"
checkbox Ureia "false"
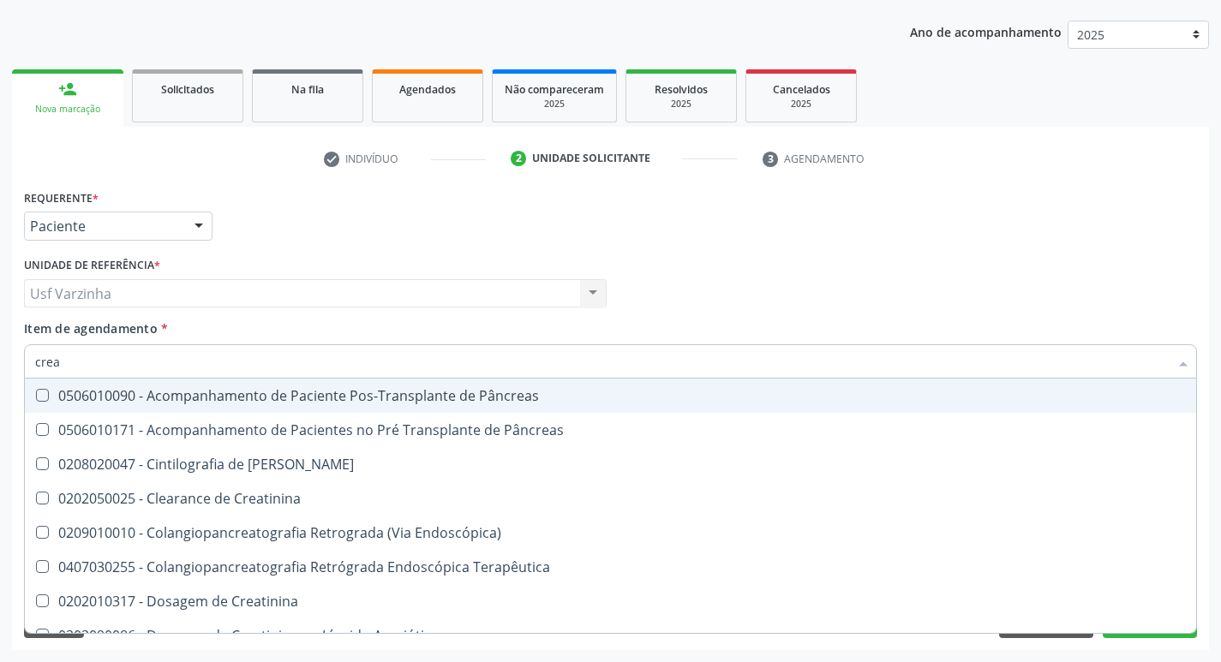
type input "creat"
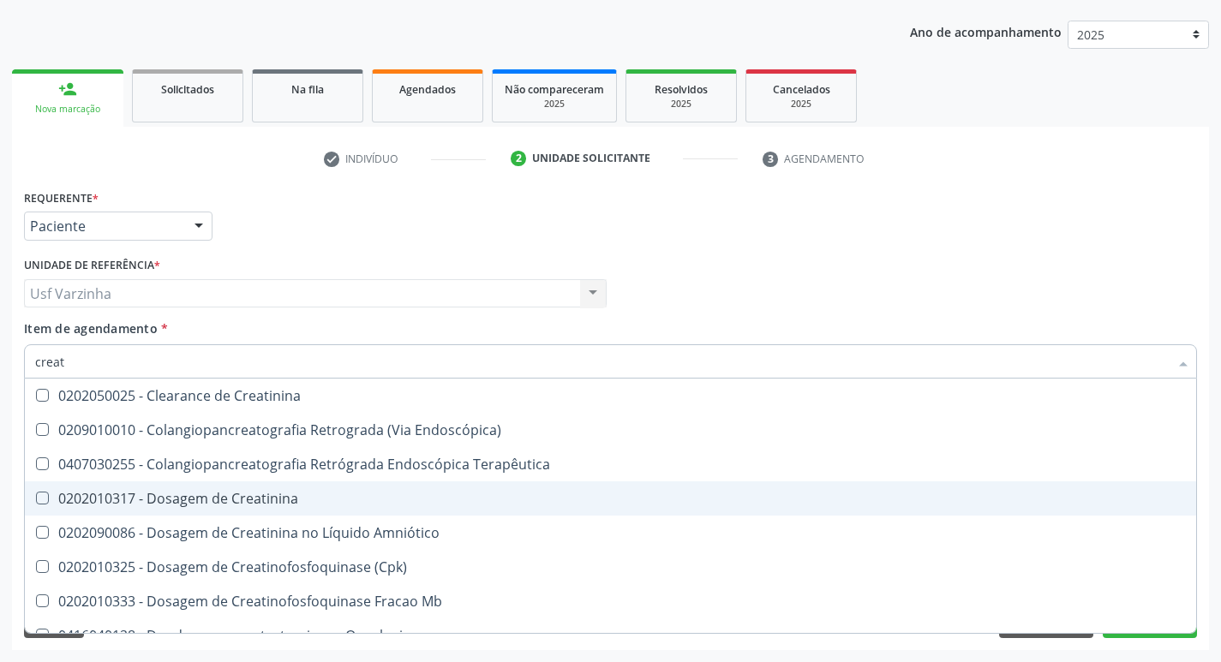
drag, startPoint x: 239, startPoint y: 506, endPoint x: 171, endPoint y: 431, distance: 100.7
click at [238, 503] on div "0202010317 - Dosagem de Creatinina" at bounding box center [610, 499] width 1151 height 14
checkbox Creatinina "true"
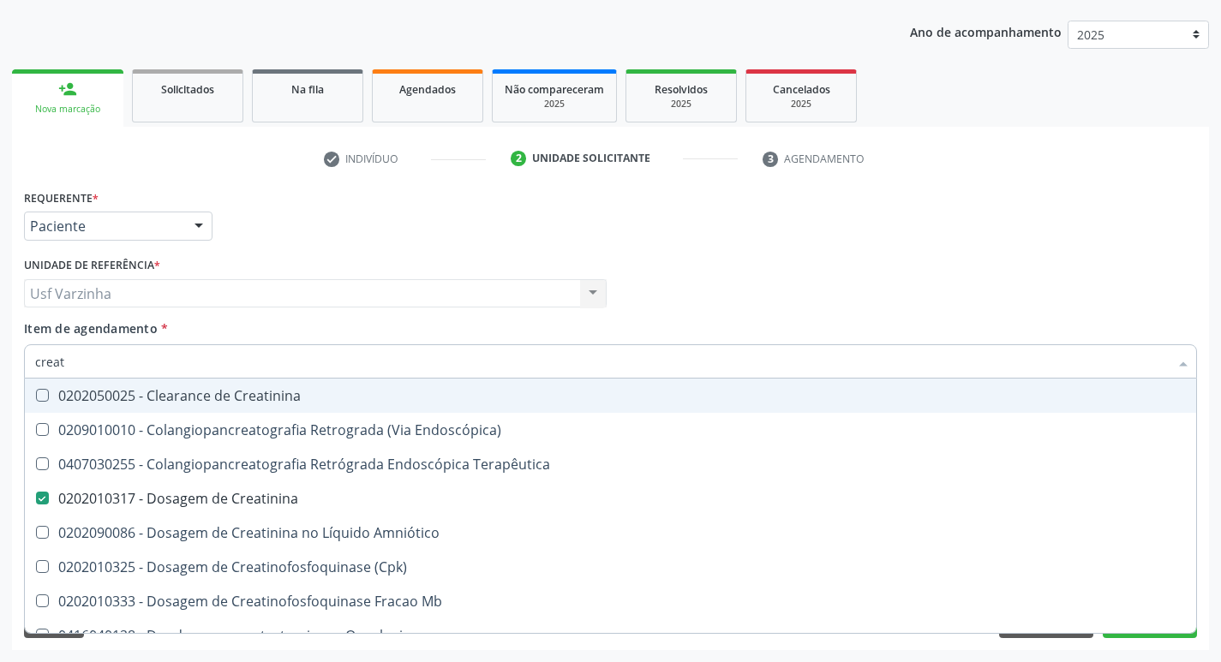
click at [111, 368] on input "creat" at bounding box center [602, 361] width 1134 height 34
type input "crea"
checkbox Creatinina "false"
checkbox Mb "true"
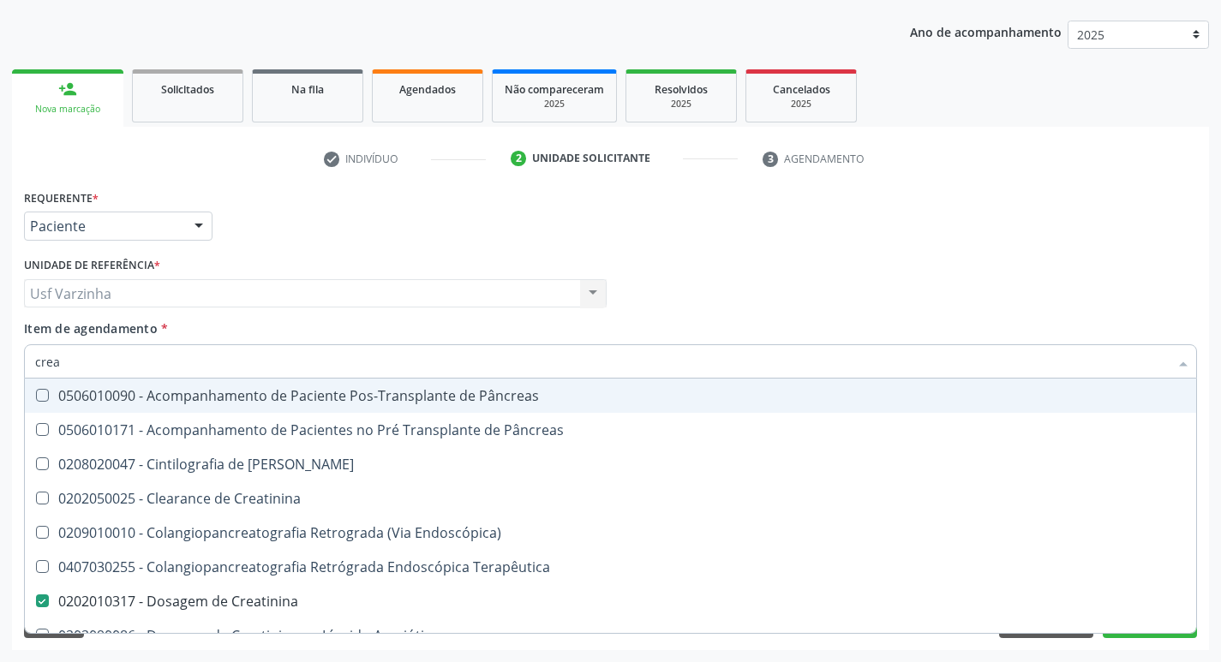
type input "cre"
checkbox Creatinina "false"
checkbox Oncologia "true"
type input "cr"
checkbox Oncologia "false"
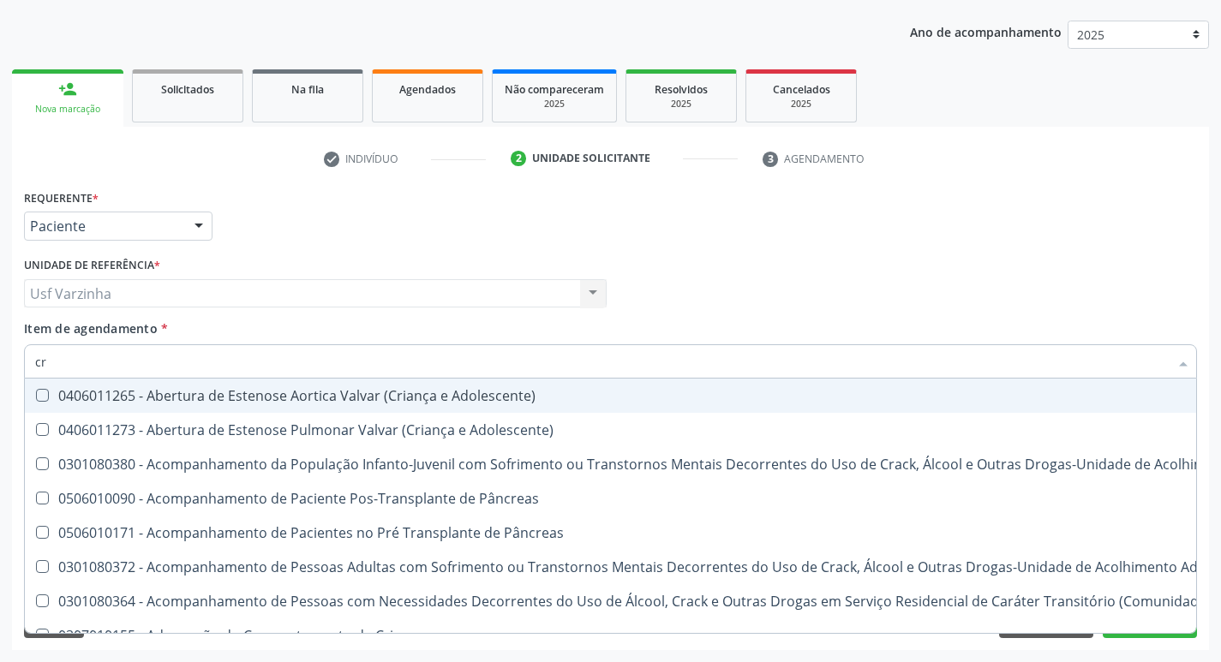
type input "c"
checkbox Creatinina "false"
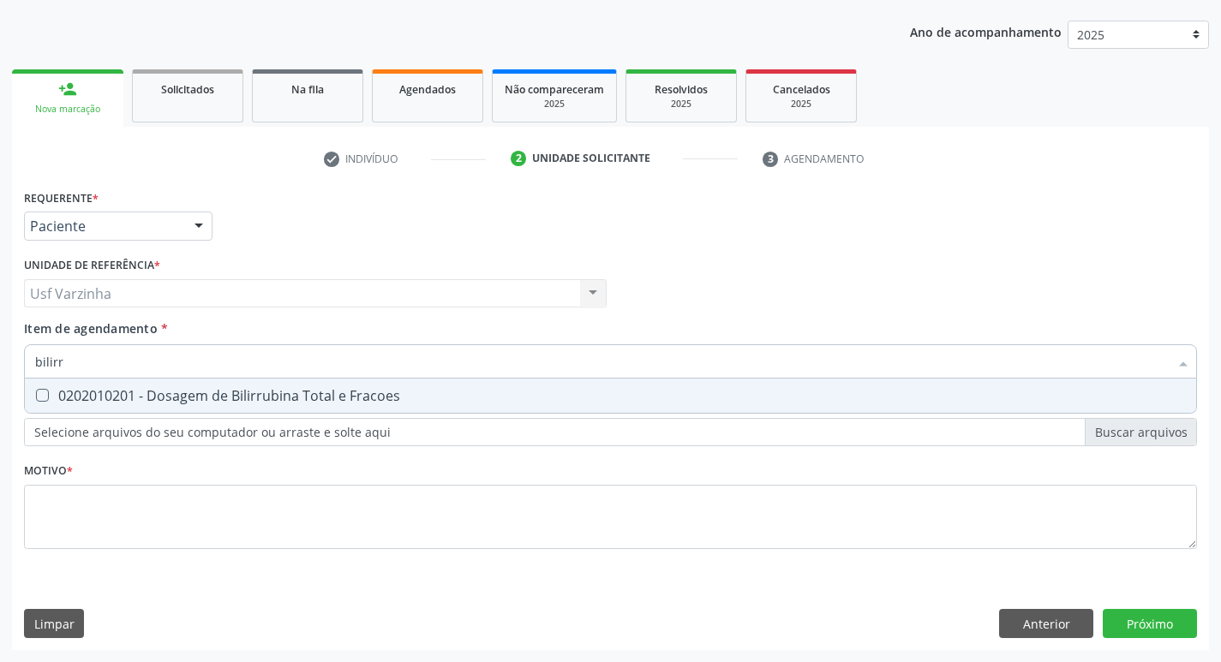
type input "bilirru"
click at [113, 401] on div "0202010201 - Dosagem de Bilirrubina Total e Fracoes" at bounding box center [610, 396] width 1151 height 14
checkbox Fracoes "true"
click at [110, 362] on input "bilirru" at bounding box center [602, 361] width 1134 height 34
type input "b"
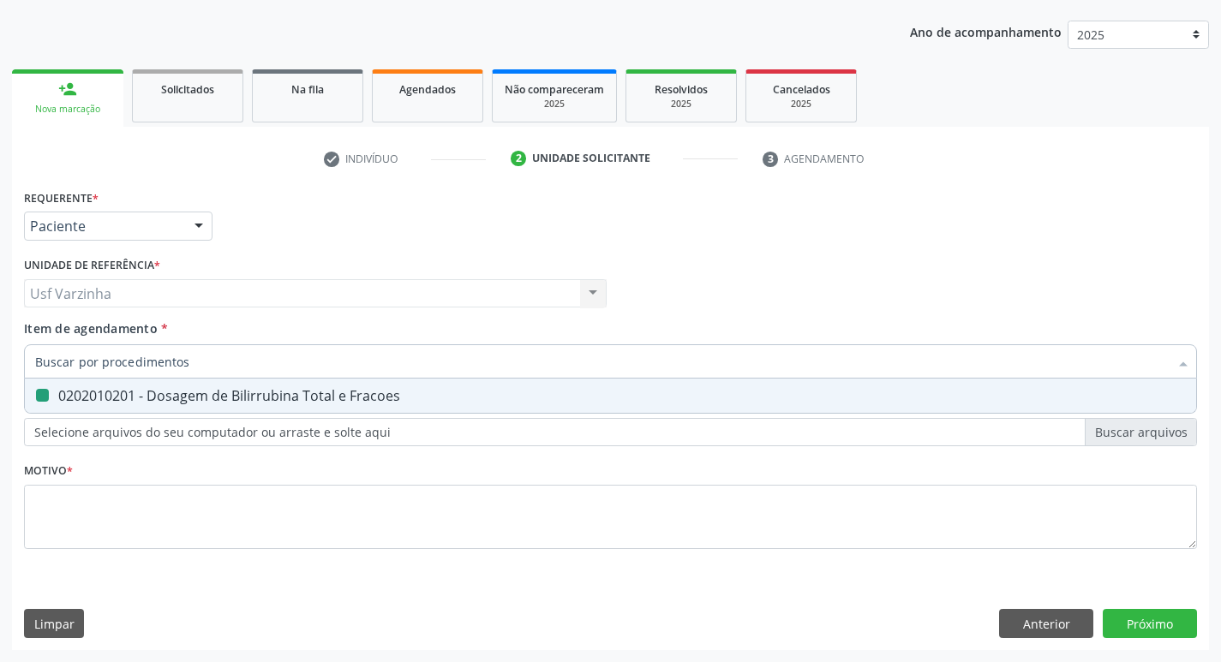
checkbox Fracoes "false"
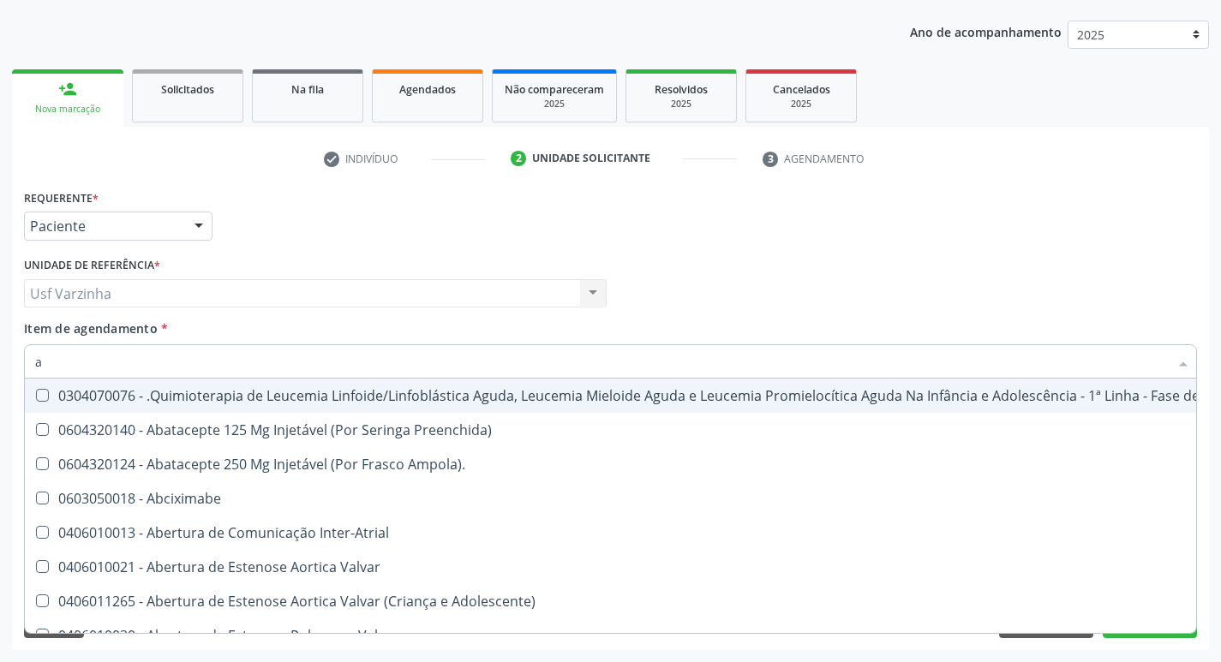
type input "ac"
checkbox Escapulo-Umerais "true"
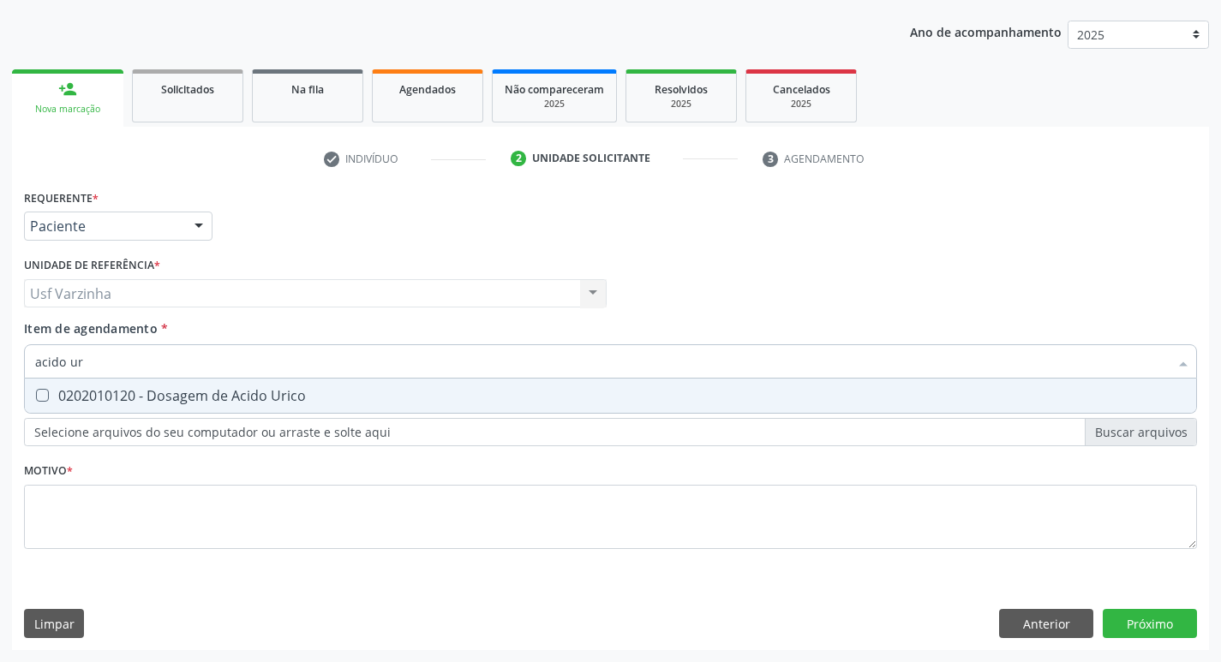
type input "acido uri"
drag, startPoint x: 114, startPoint y: 407, endPoint x: 91, endPoint y: 382, distance: 34.0
click at [110, 398] on span "0202010120 - Dosagem de Acido Urico" at bounding box center [610, 396] width 1171 height 34
checkbox Urico "true"
click at [102, 368] on input "acido uri" at bounding box center [602, 361] width 1134 height 34
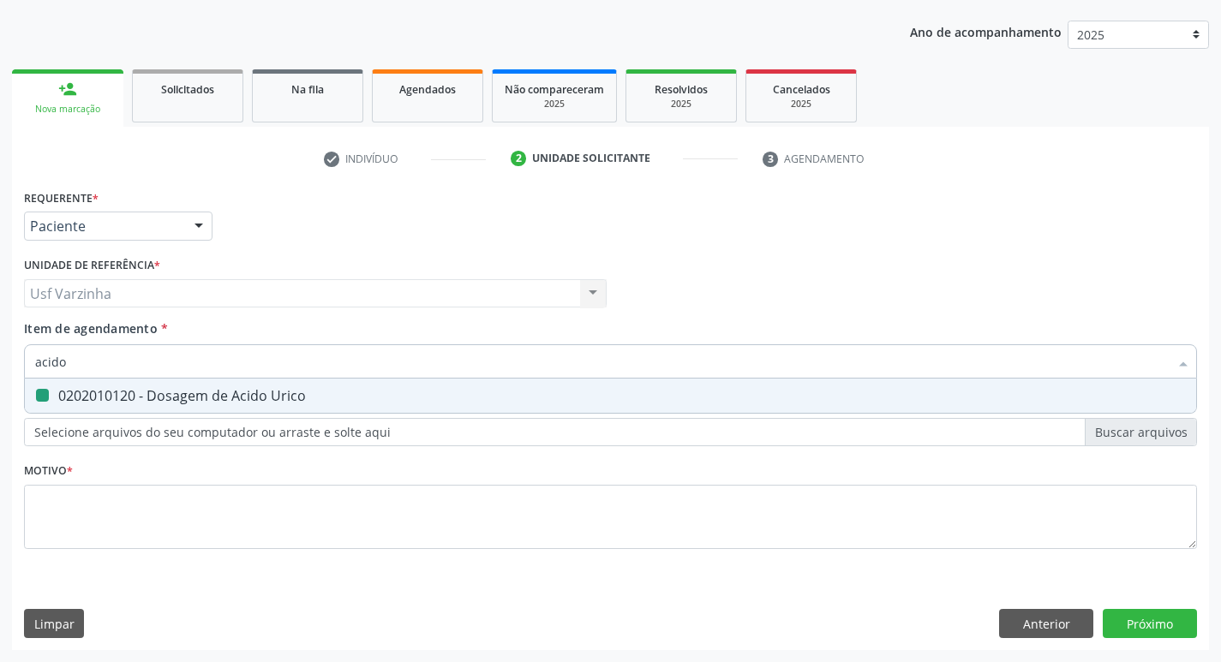
type input "acid"
checkbox Urico "false"
type input "a"
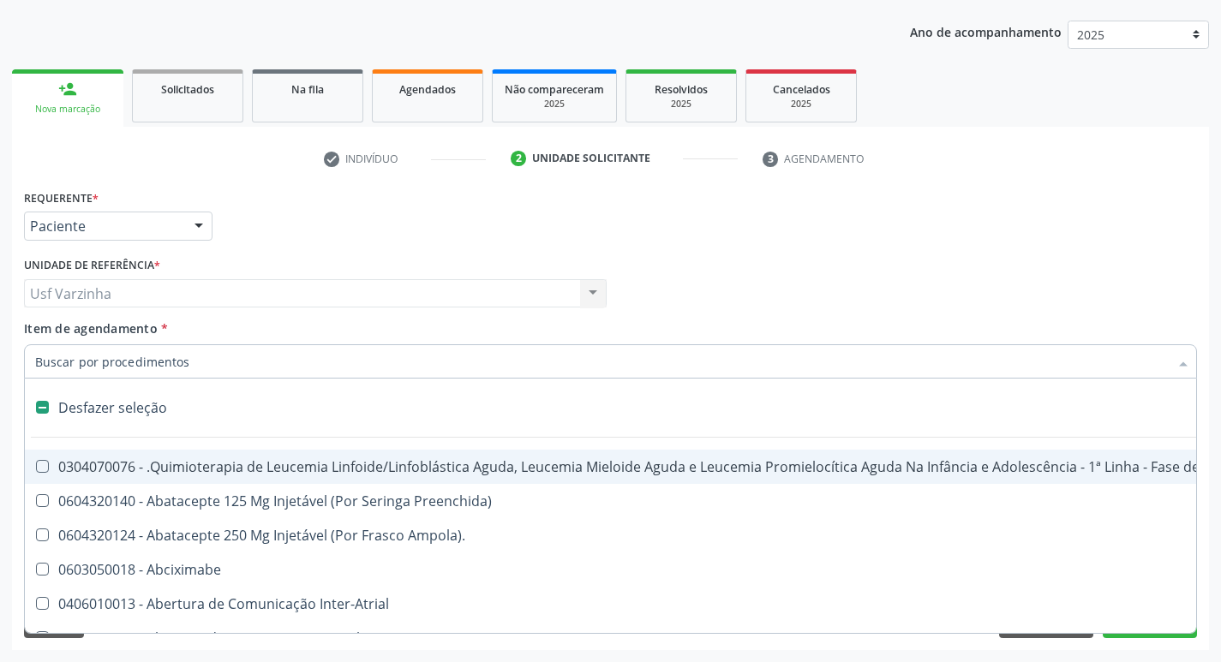
click at [195, 230] on div at bounding box center [199, 227] width 26 height 29
checkbox Preenchida\) "true"
checkbox Ampola\)\ "true"
checkbox Abciximabe "true"
checkbox Inter-Atrial "true"
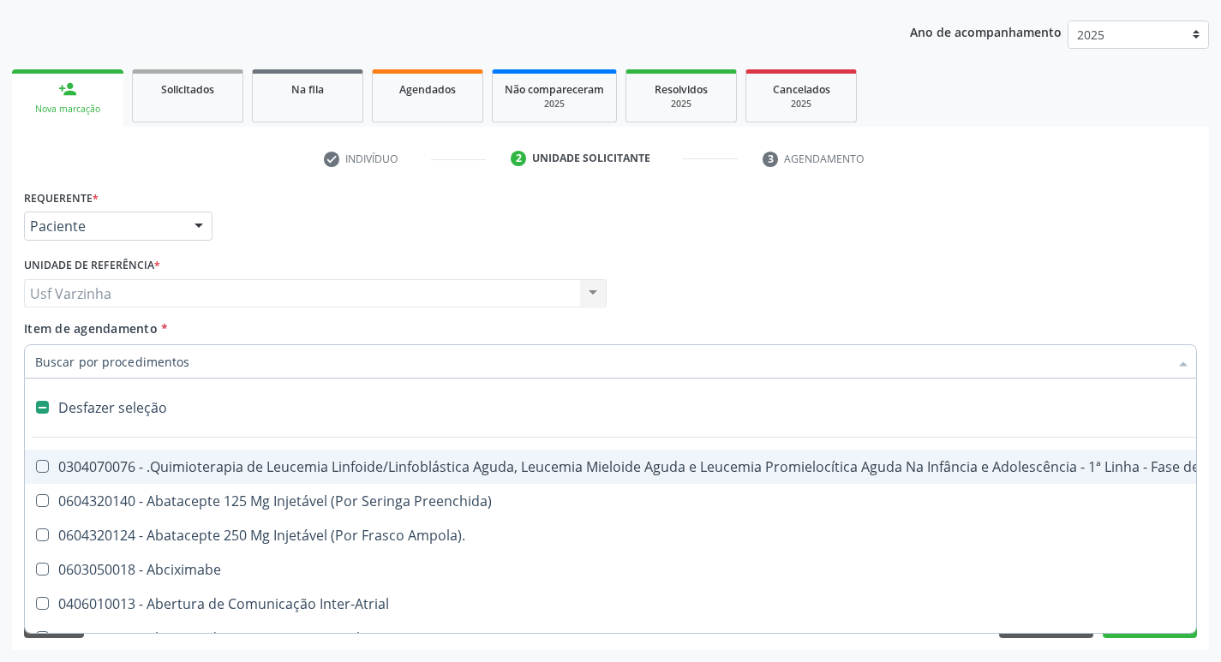
checkbox Valvar "true"
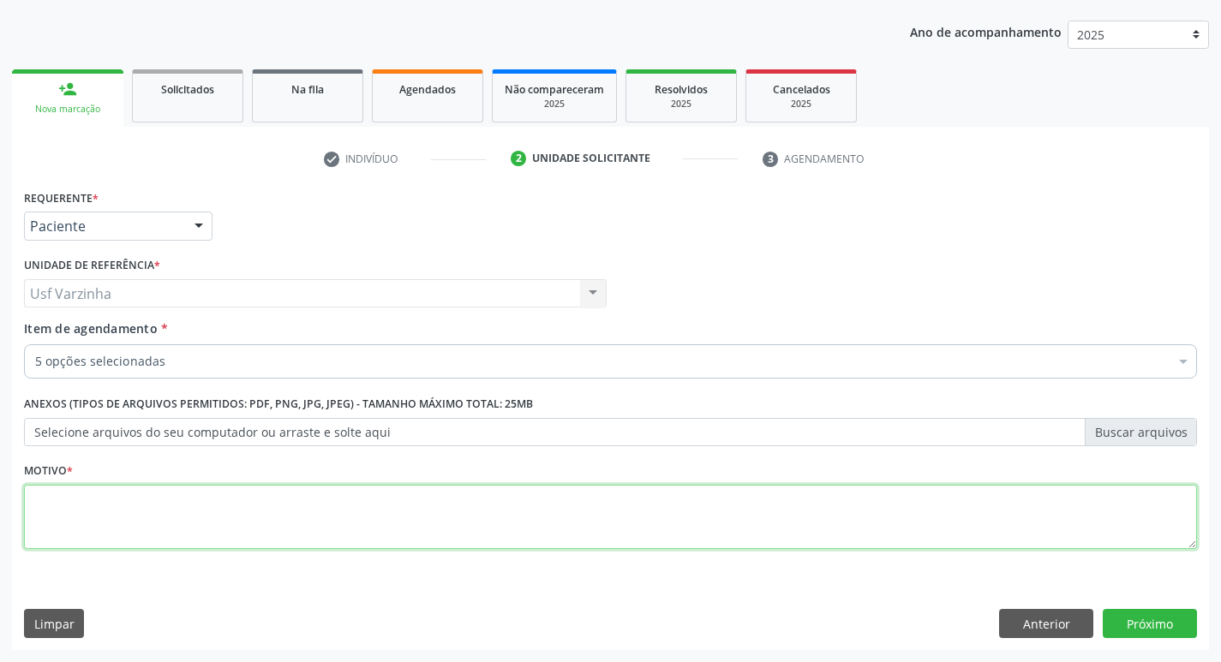
click at [55, 505] on textarea at bounding box center [610, 517] width 1173 height 65
type textarea "rastreio"
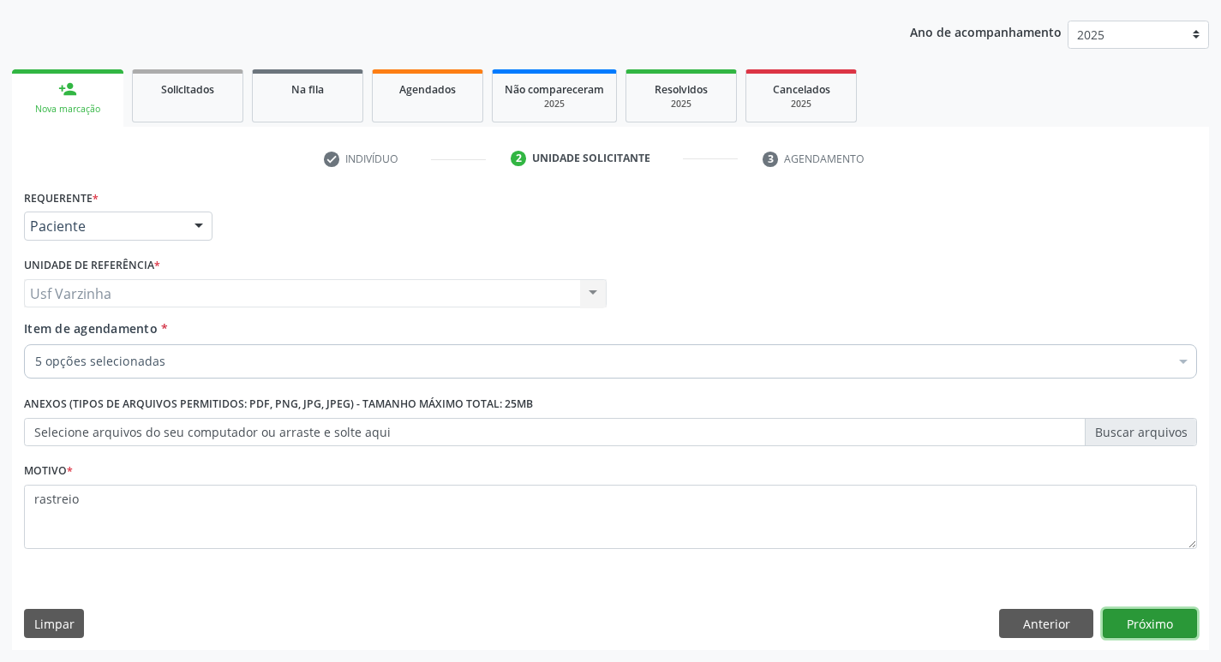
click at [1122, 626] on button "Próximo" at bounding box center [1150, 623] width 94 height 29
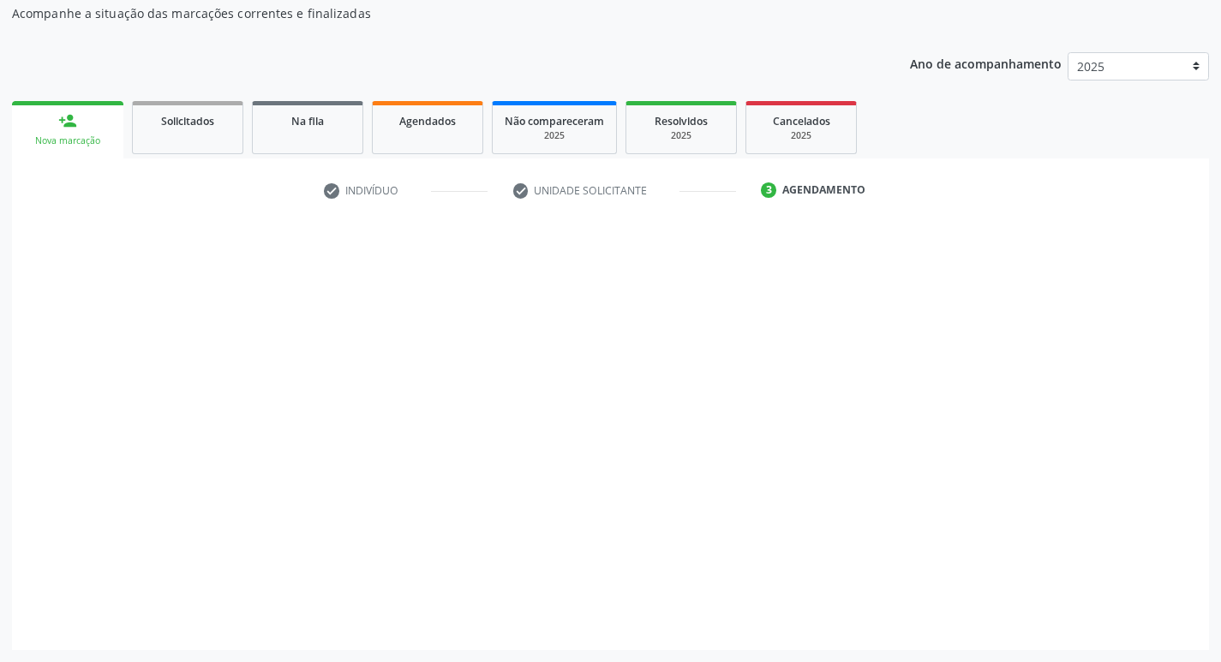
scroll to position [155, 0]
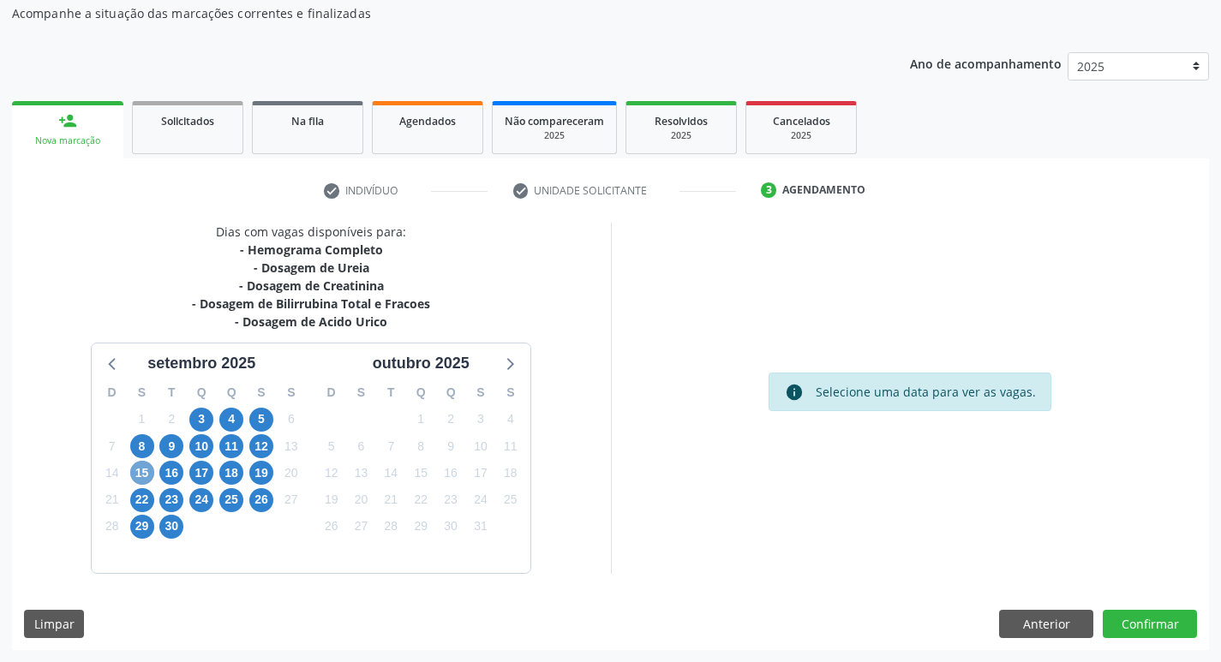
click at [139, 472] on span "15" at bounding box center [142, 473] width 24 height 24
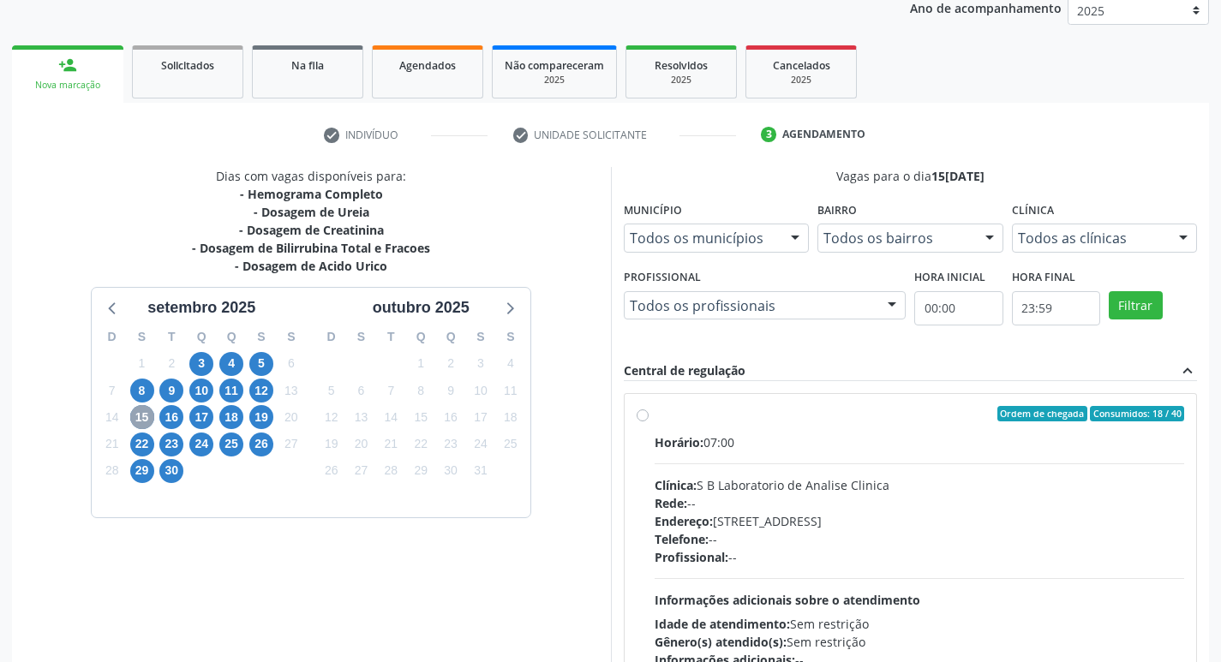
scroll to position [241, 0]
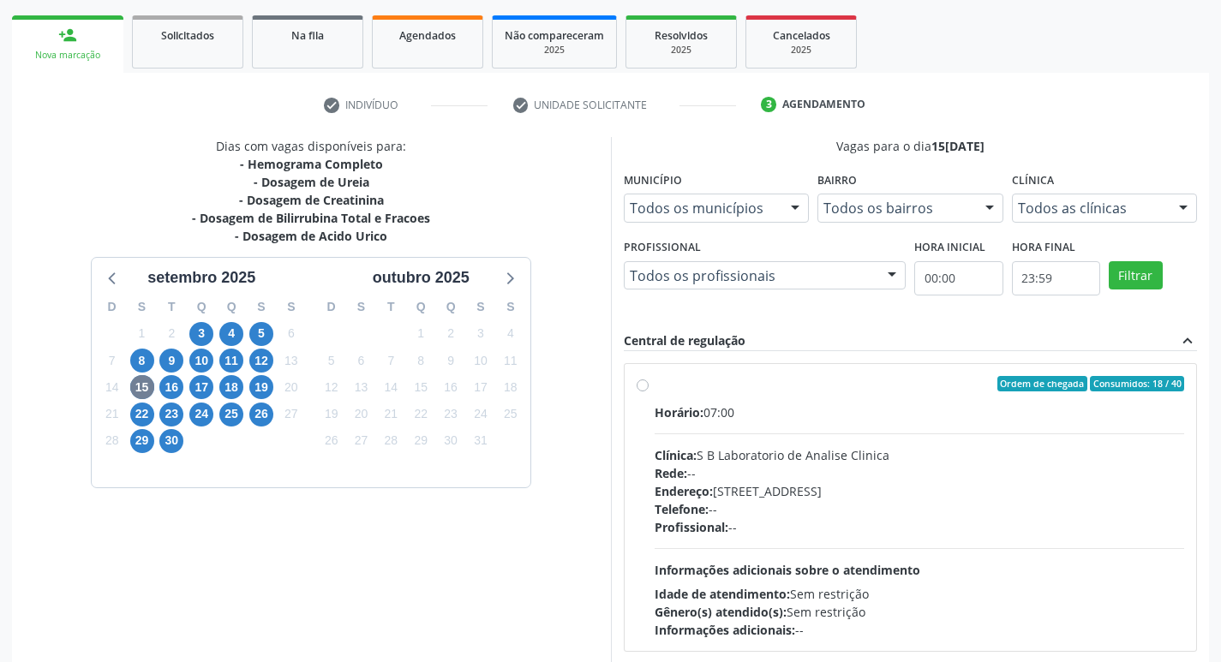
click at [655, 388] on label "Ordem de chegada Consumidos: 18 / 40 Horário: 07:00 Clínica: S B Laboratorio de…" at bounding box center [920, 507] width 530 height 263
click at [639, 388] on input "Ordem de chegada Consumidos: 18 / 40 Horário: 07:00 Clínica: S B Laboratorio de…" at bounding box center [643, 383] width 12 height 15
radio input "true"
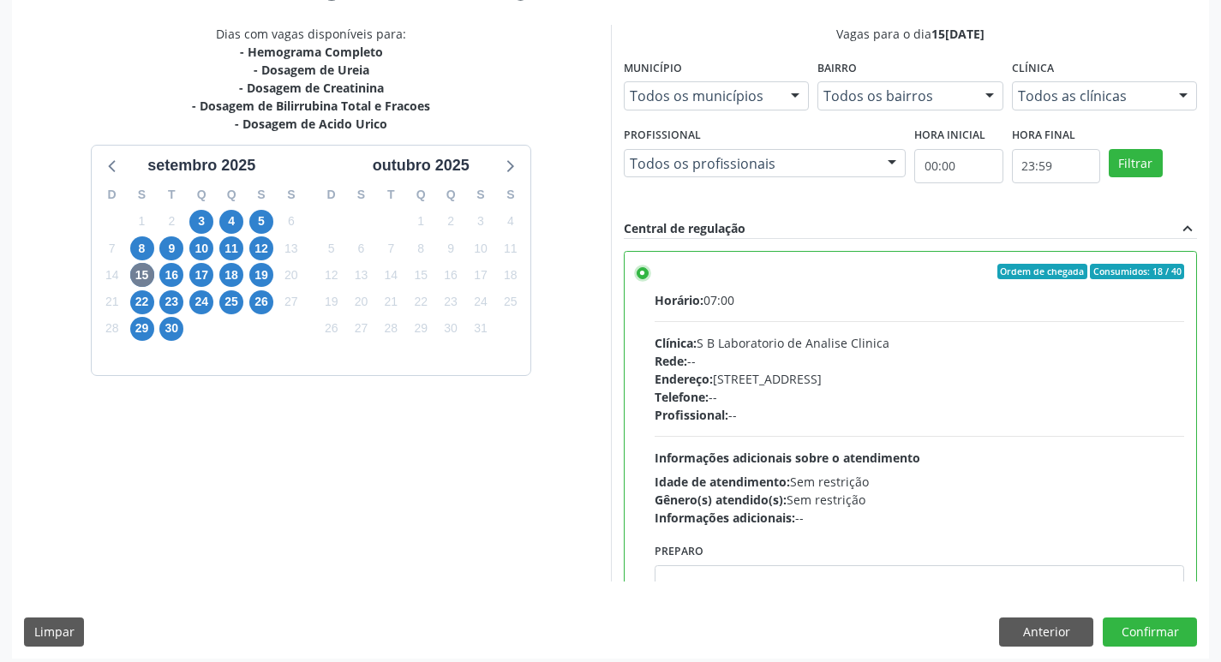
scroll to position [362, 0]
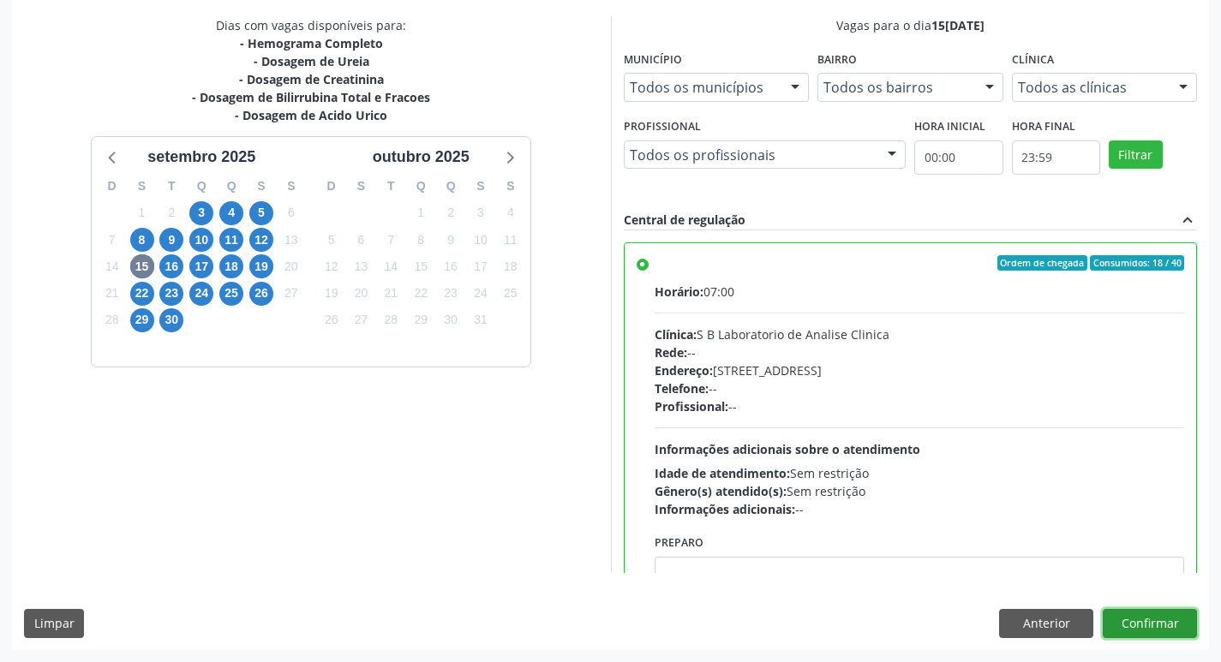
click at [1147, 624] on button "Confirmar" at bounding box center [1150, 623] width 94 height 29
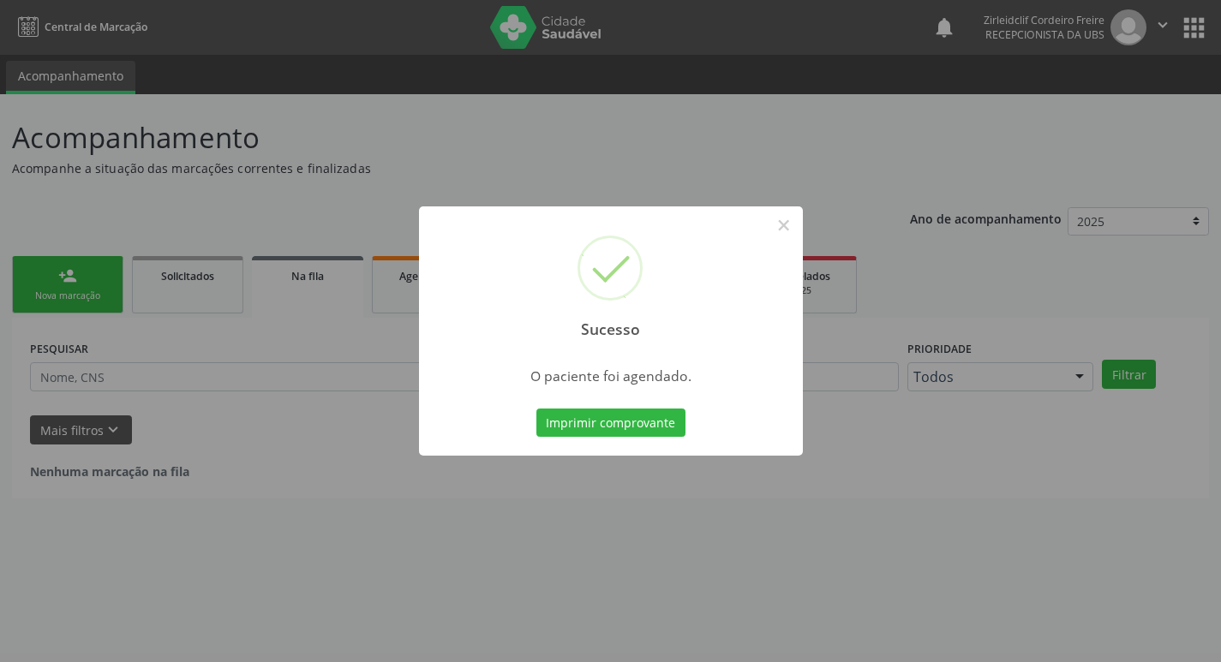
scroll to position [0, 0]
click at [785, 223] on button "×" at bounding box center [790, 225] width 29 height 29
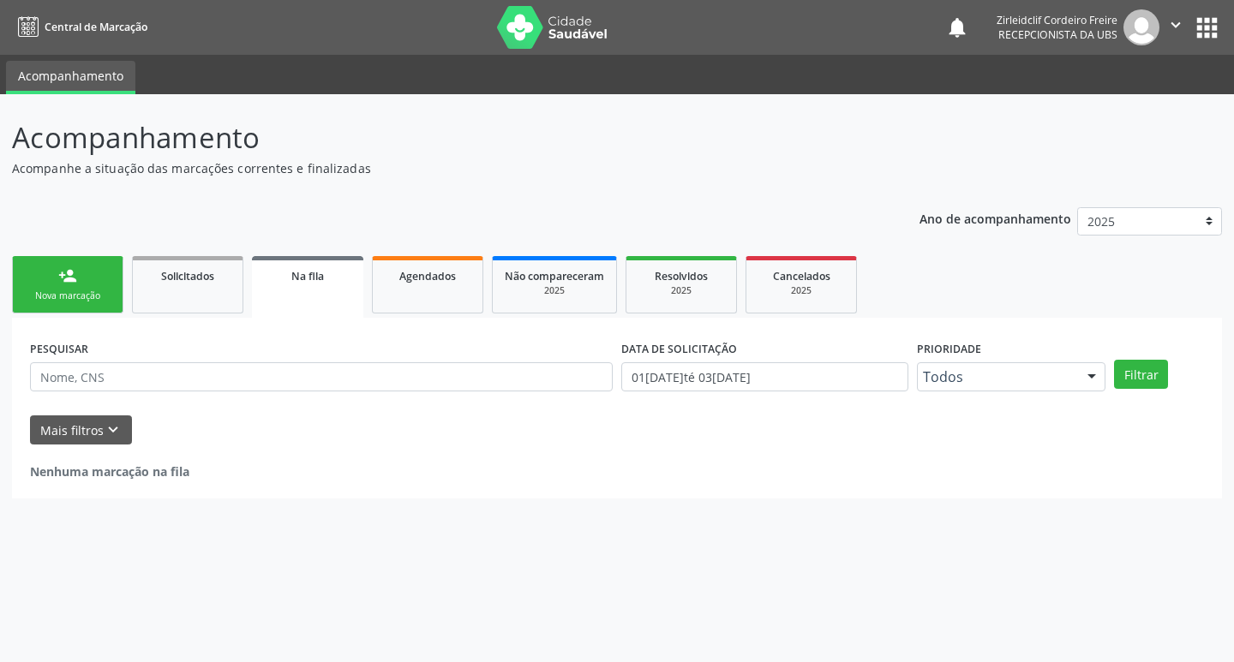
click at [94, 292] on div "Nova marcação" at bounding box center [68, 296] width 86 height 13
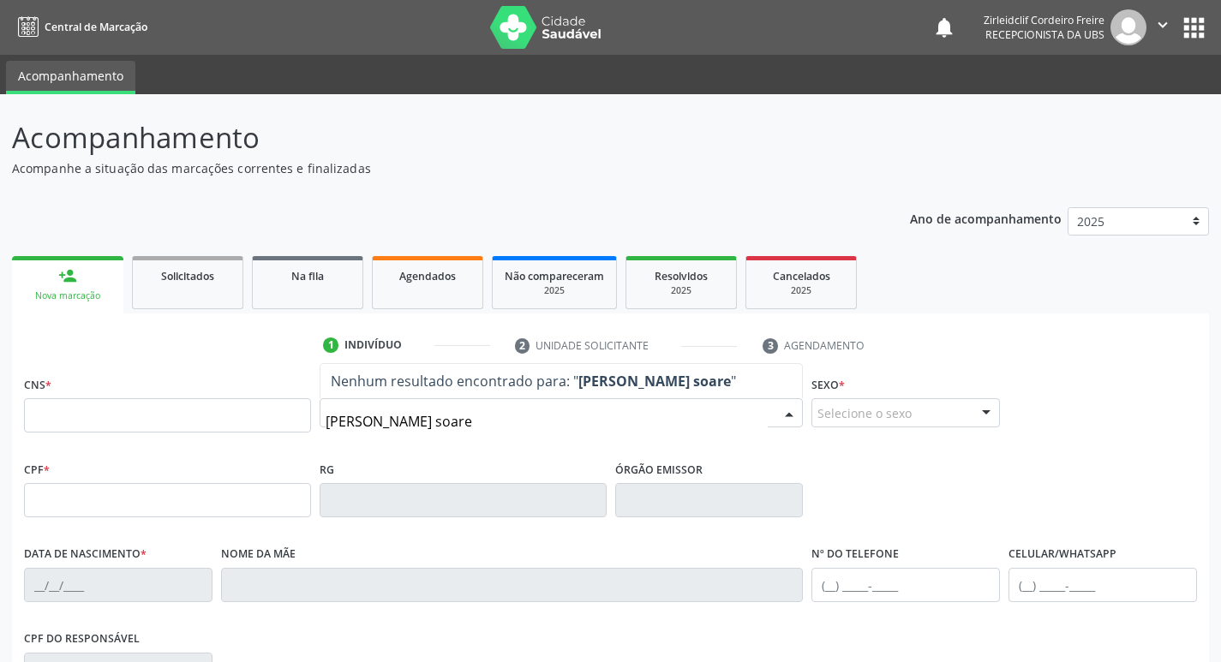
type input "iremaza pereira soares"
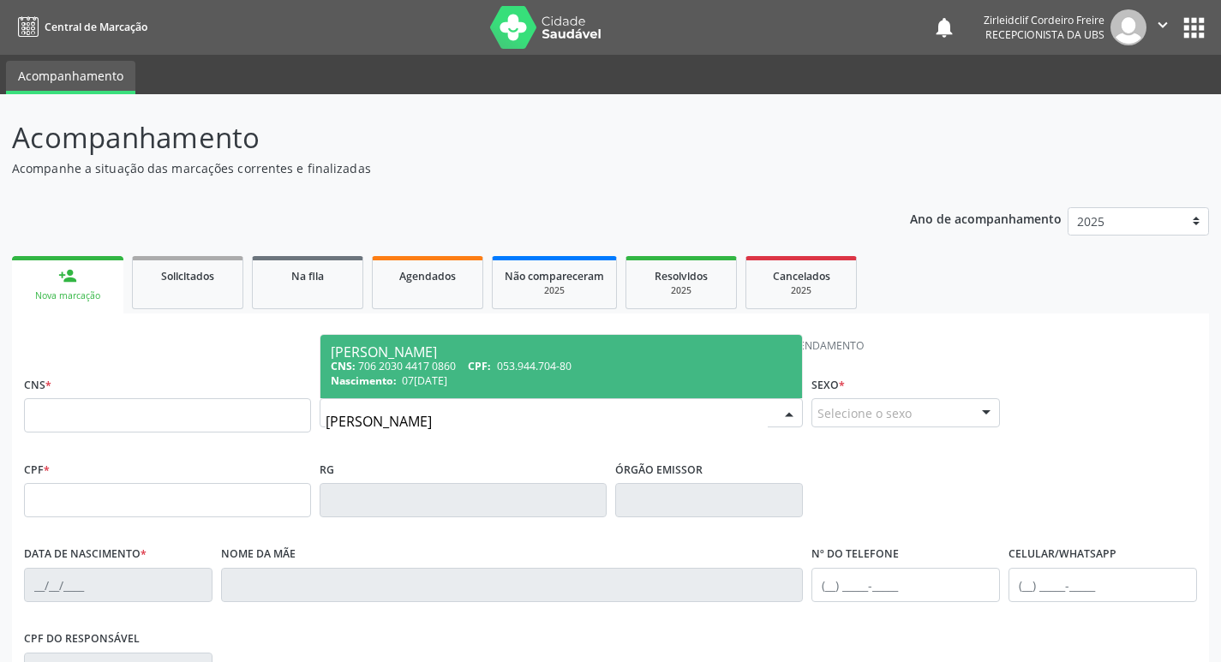
click at [565, 350] on div "Iremaza Pereira Soares" at bounding box center [562, 352] width 462 height 14
type input "706 2030 4417 0860"
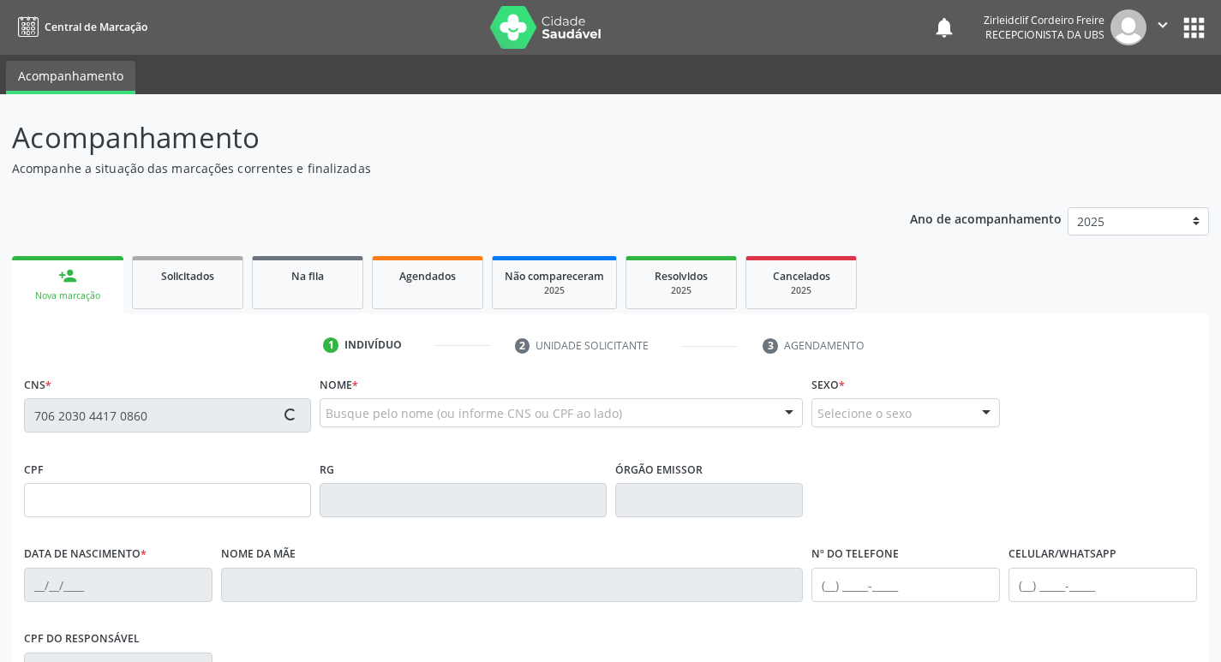
type input "053.944.704-80"
type input "07/12/1974"
type input "Jandira Pereira de Sousa"
type input "(87) 99827-7023"
type input "303.569.034-00"
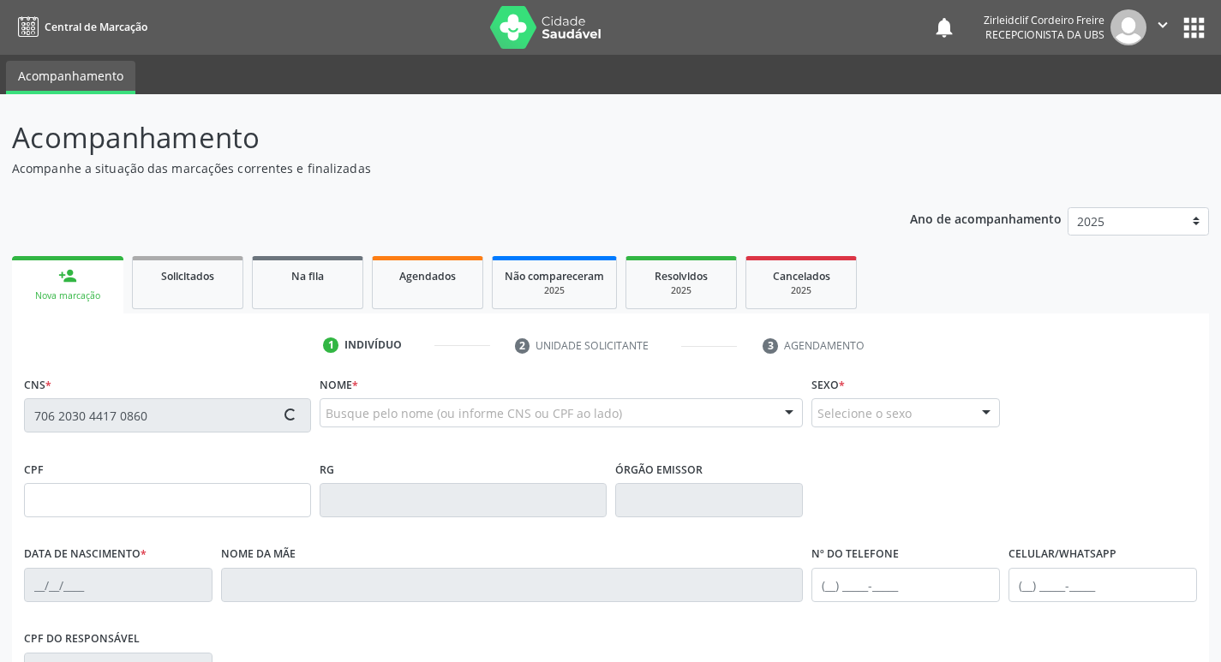
type input "S/N"
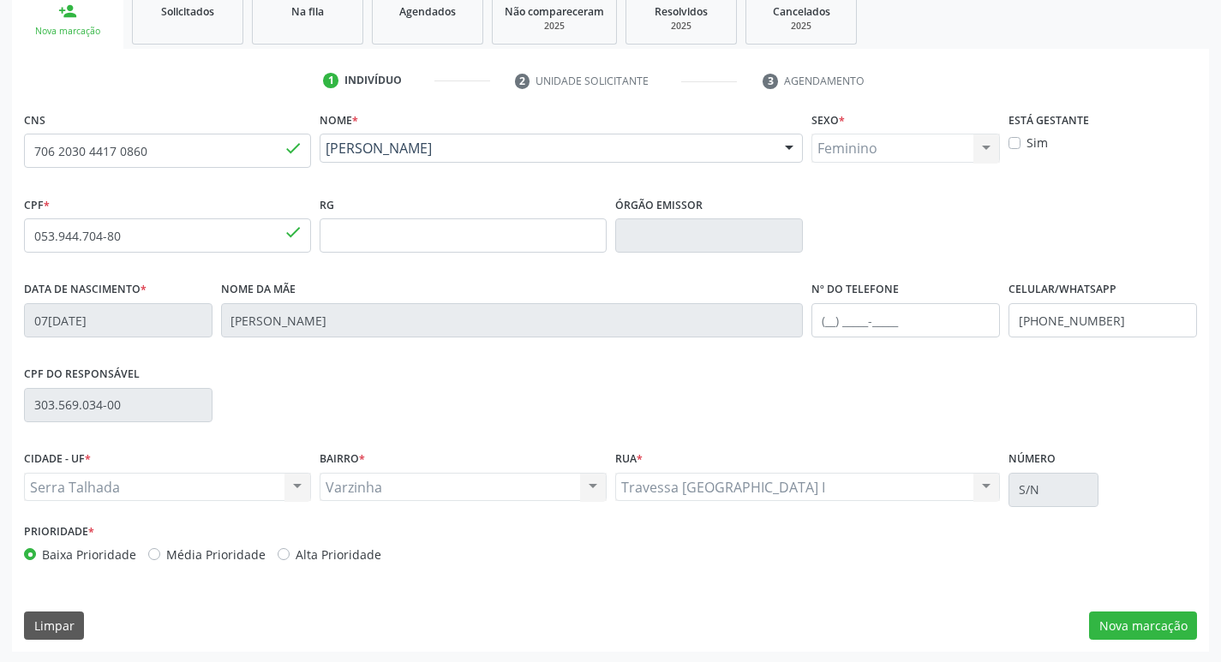
scroll to position [267, 0]
click at [1187, 629] on button "Nova marcação" at bounding box center [1143, 624] width 108 height 29
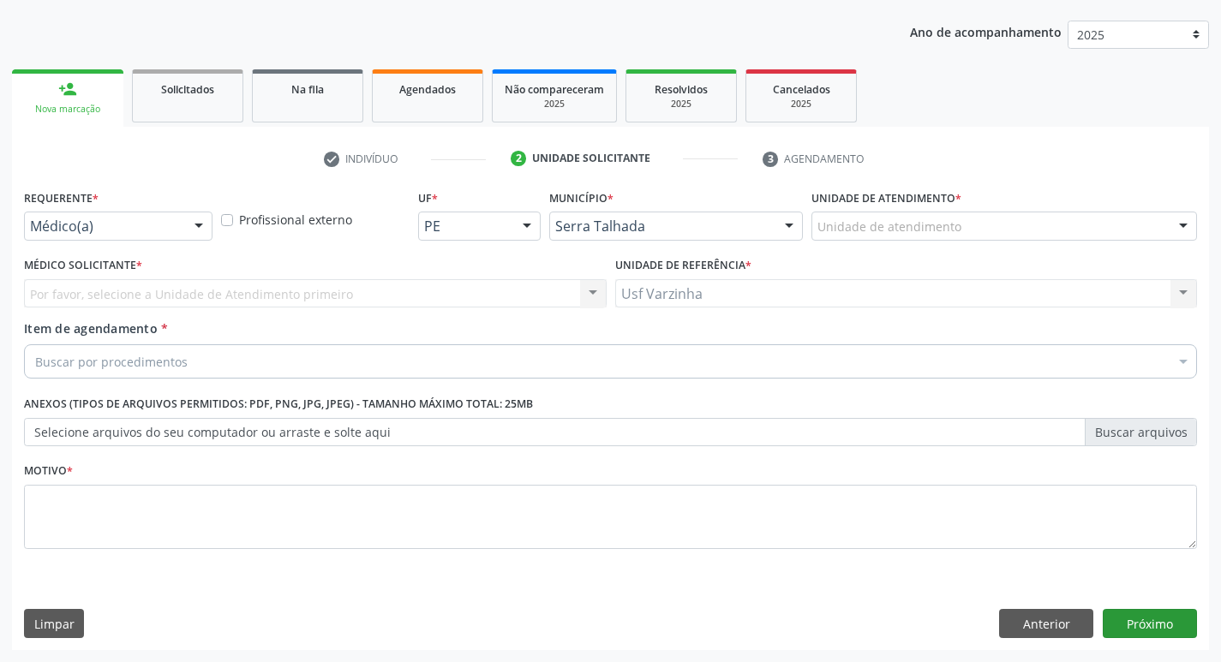
scroll to position [187, 0]
click at [195, 225] on div at bounding box center [199, 227] width 26 height 29
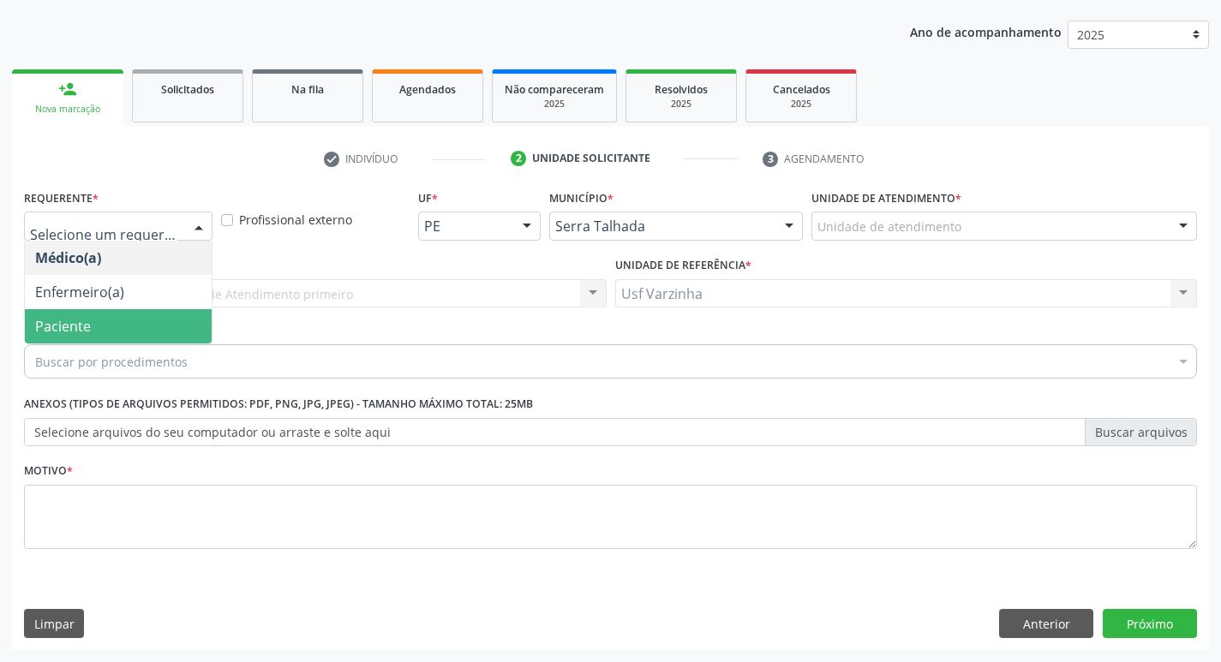
click at [135, 326] on span "Paciente" at bounding box center [118, 326] width 187 height 34
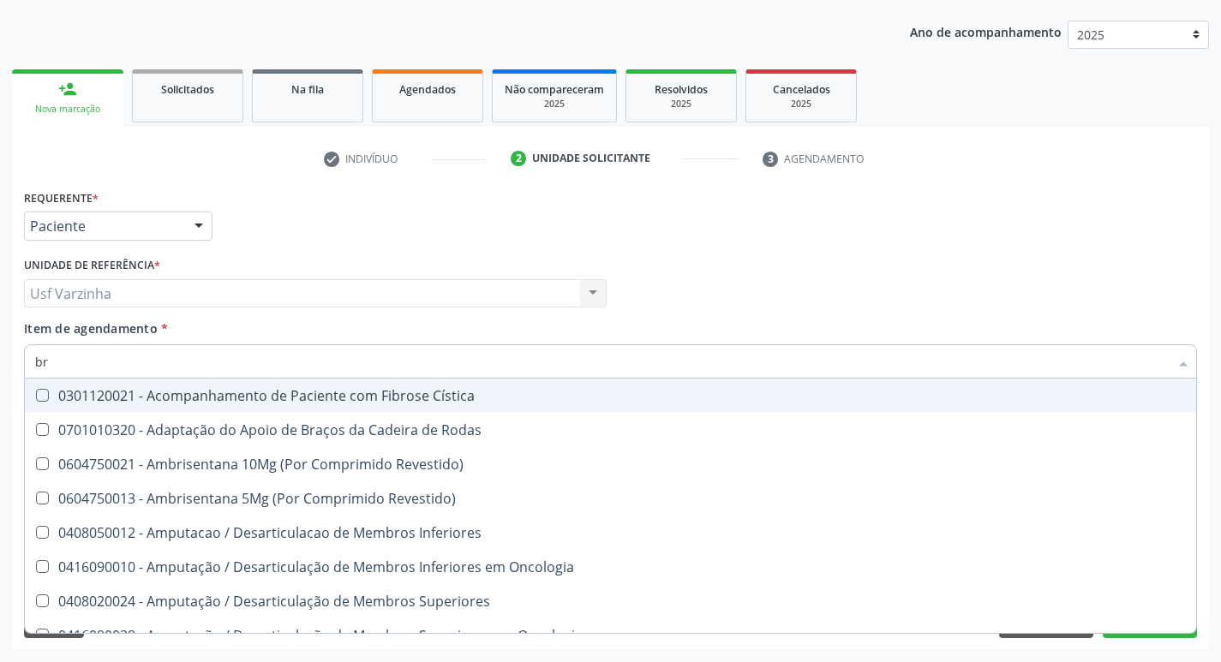
type input "b"
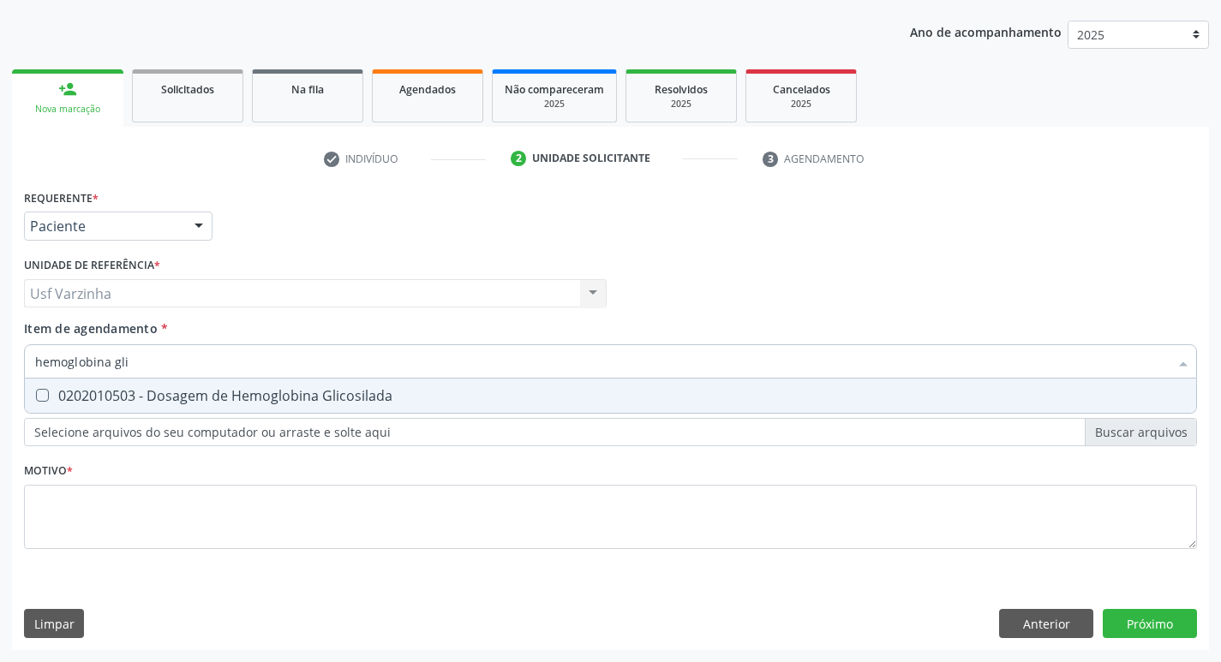
type input "hemoglobina glic"
click at [108, 400] on div "0202010503 - Dosagem de Hemoglobina Glicosilada" at bounding box center [610, 396] width 1151 height 14
checkbox Glicosilada "true"
type input "hemoglobina"
checkbox Glicosilada "false"
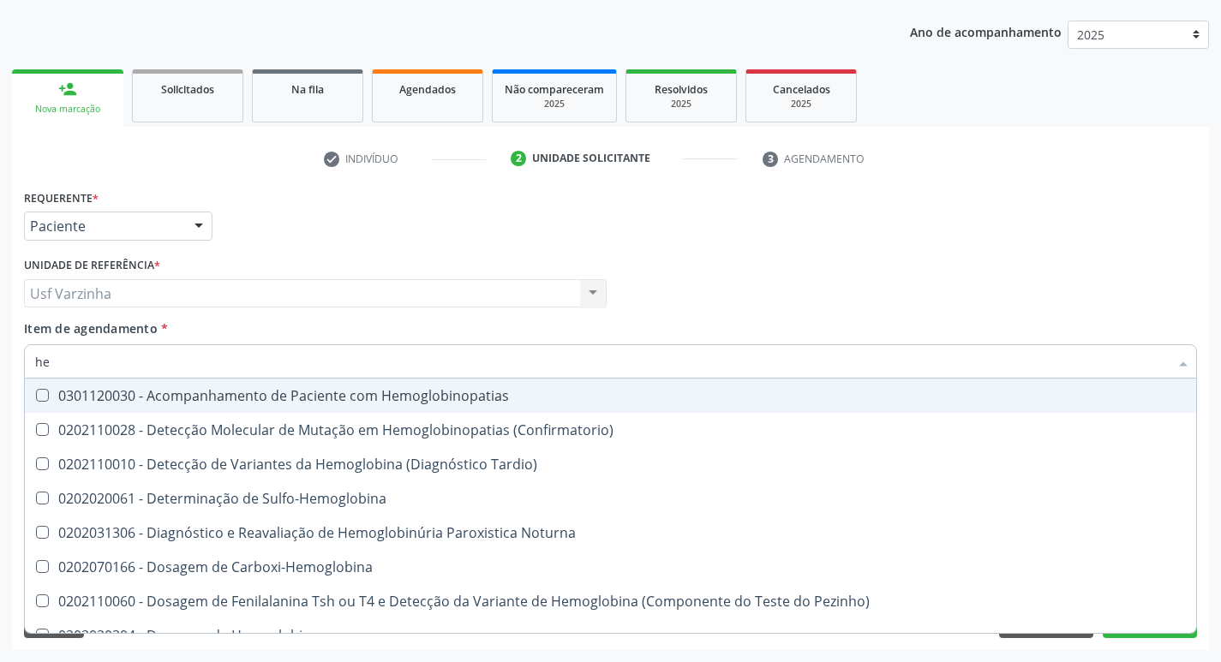
type input "h"
checkbox Glicosilada "false"
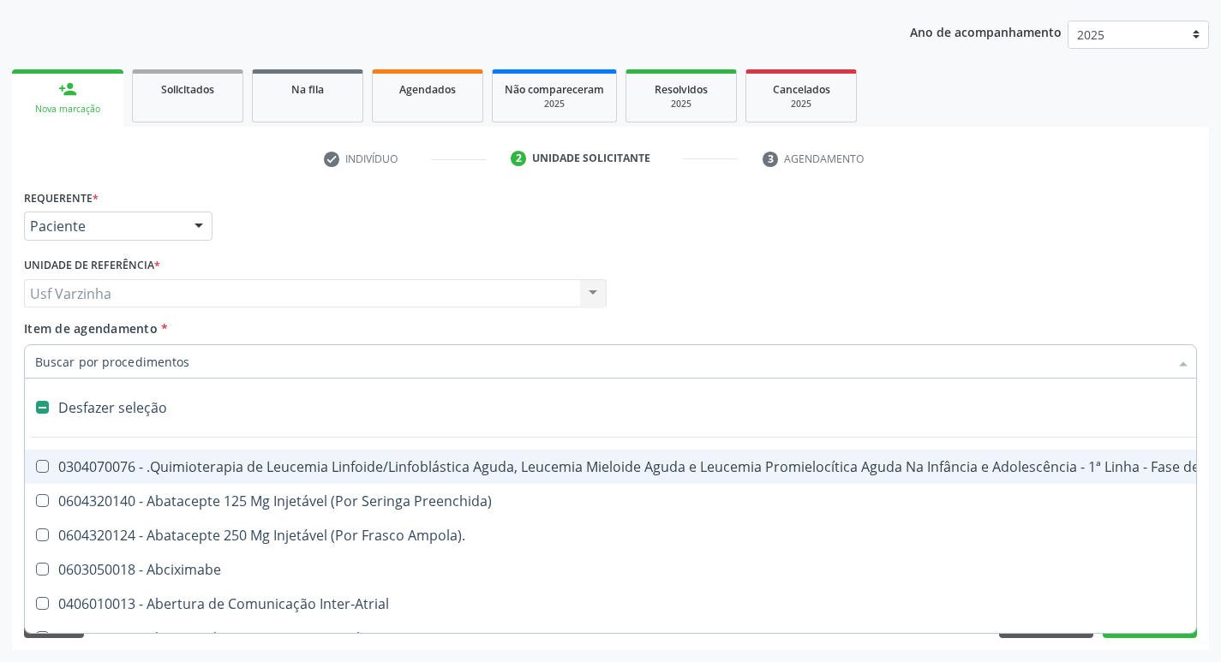
type input "g"
checkbox Capilaroscopia "true"
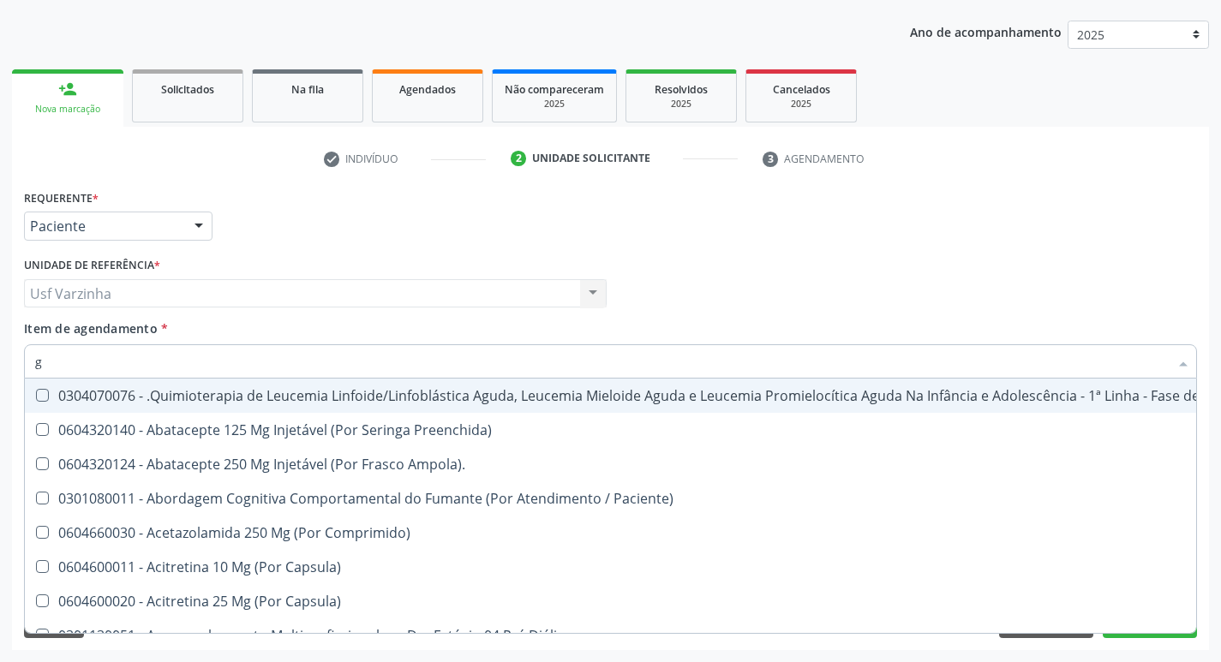
type input "gl"
checkbox Capsula\) "true"
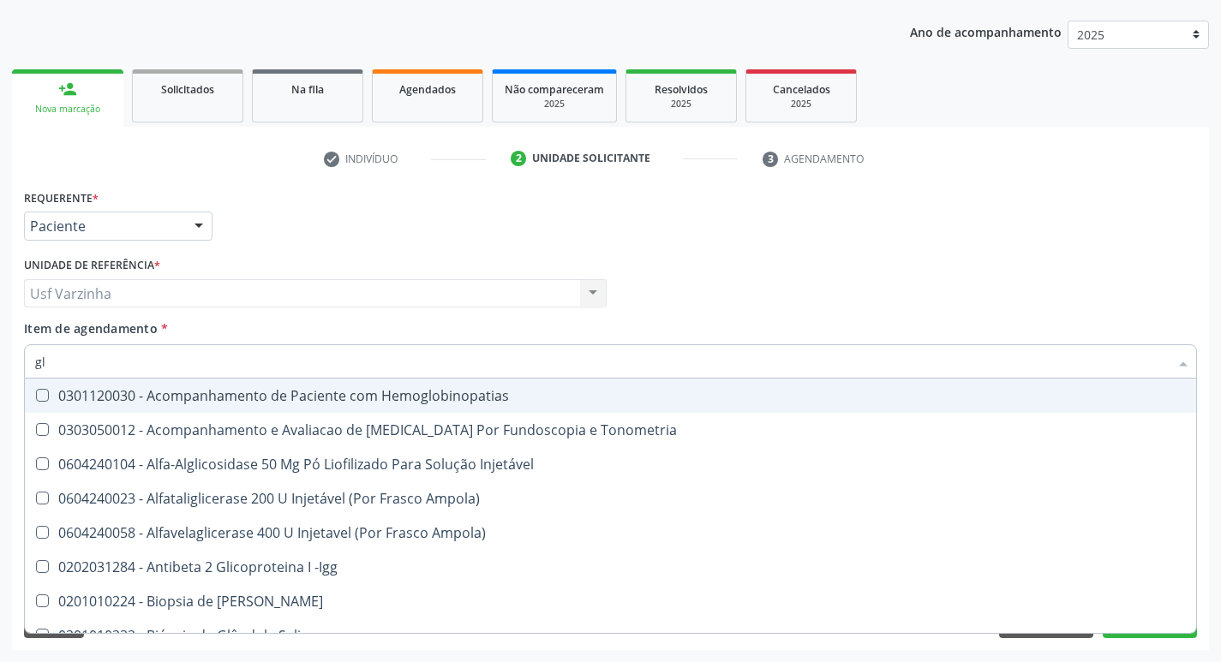
type input "gli"
checkbox Dosagens\) "true"
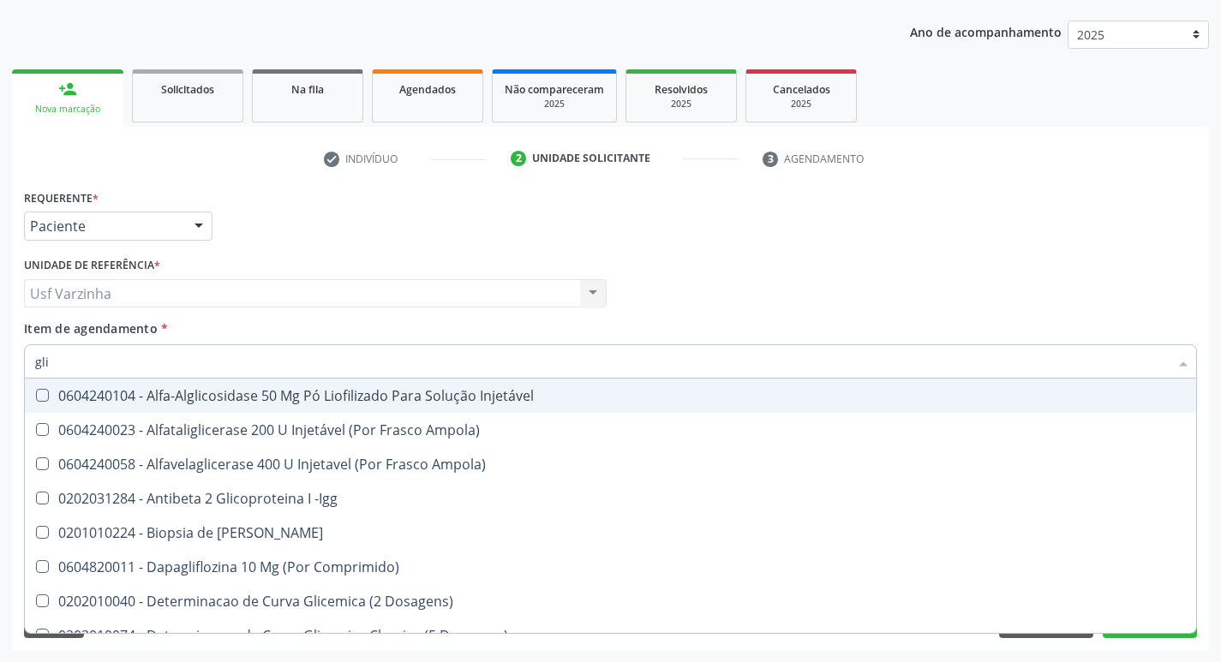
type input "glic"
checkbox Glicose "true"
checkbox Glicosilada "false"
type input "glico"
checkbox Acida "true"
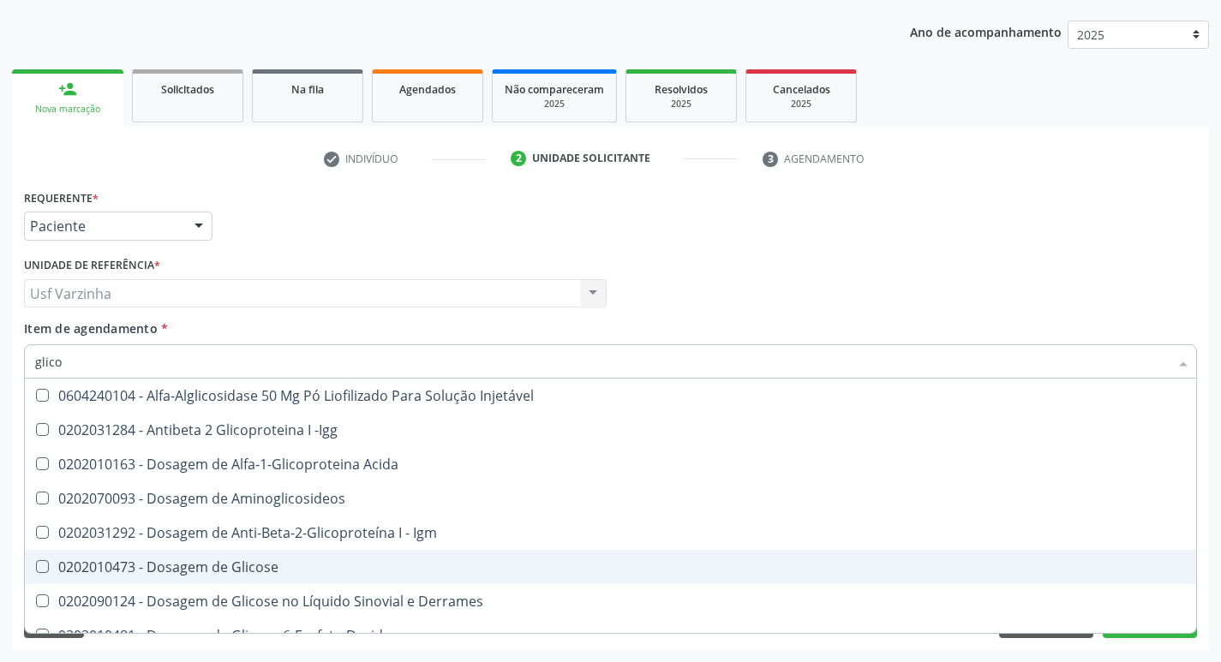
drag, startPoint x: 215, startPoint y: 575, endPoint x: 187, endPoint y: 490, distance: 89.4
click at [209, 554] on span "0202010473 - Dosagem de Glicose" at bounding box center [610, 567] width 1171 height 34
checkbox Glicose "true"
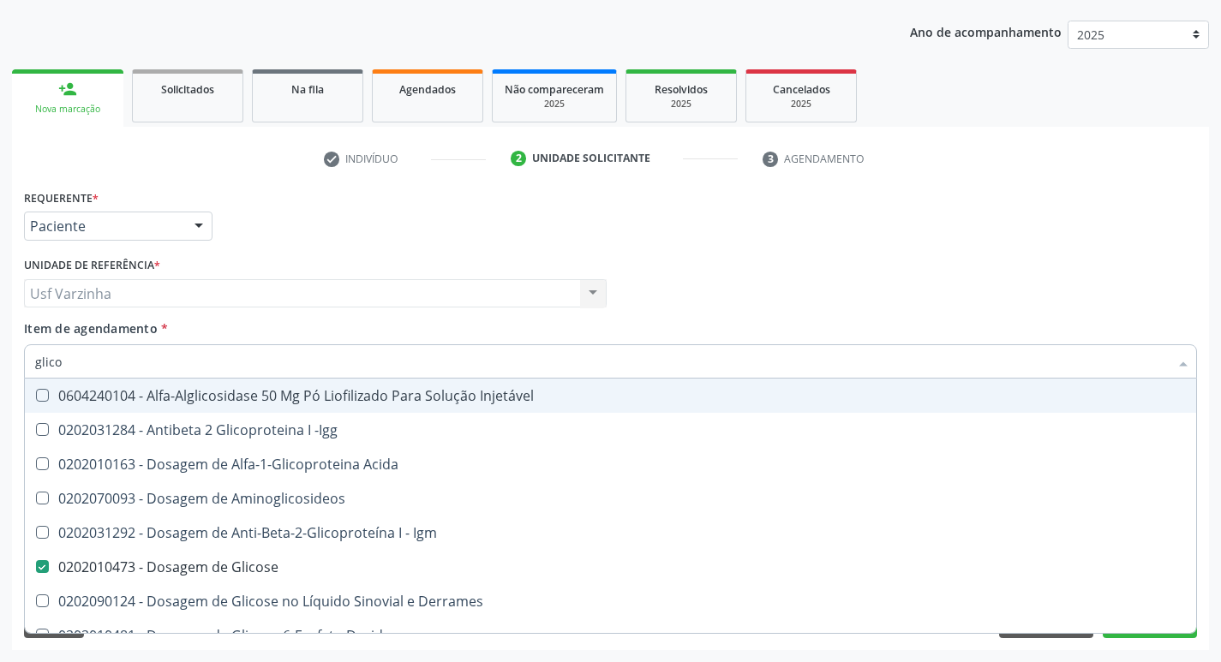
click at [86, 357] on input "glico" at bounding box center [602, 361] width 1134 height 34
type input "glic"
checkbox Glicose "false"
checkbox Glicosilada "false"
checkbox Glicose "true"
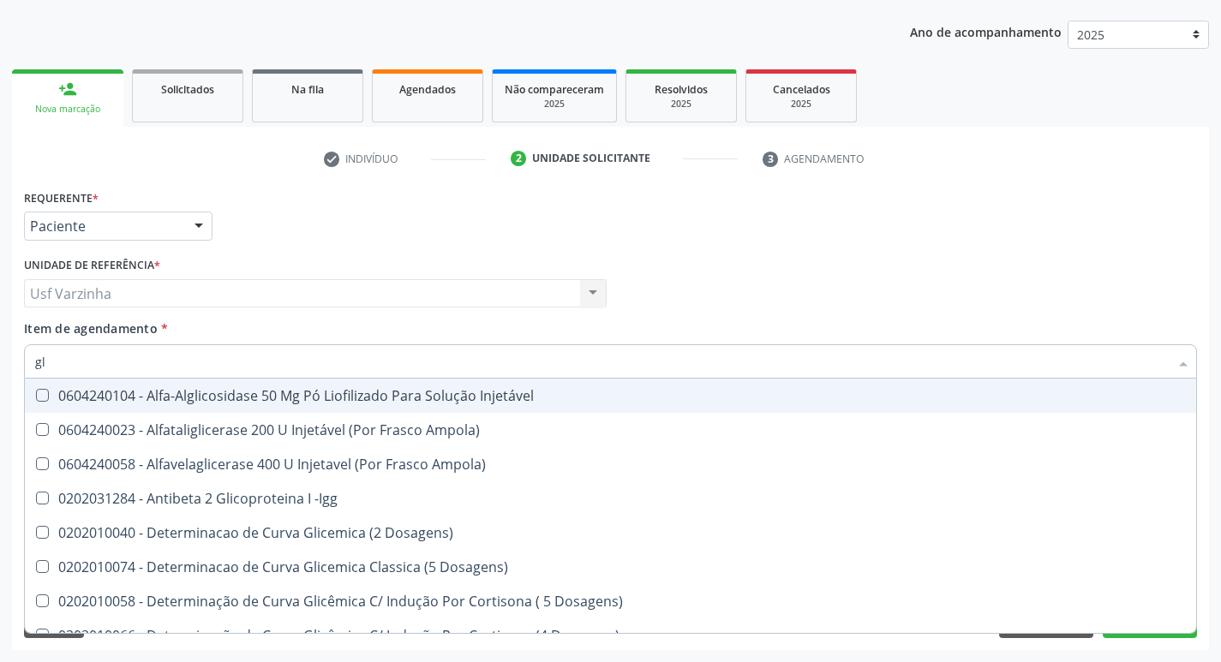
type input "g"
checkbox Glicose "false"
checkbox Glicosilada "false"
checkbox Quantitativa "false"
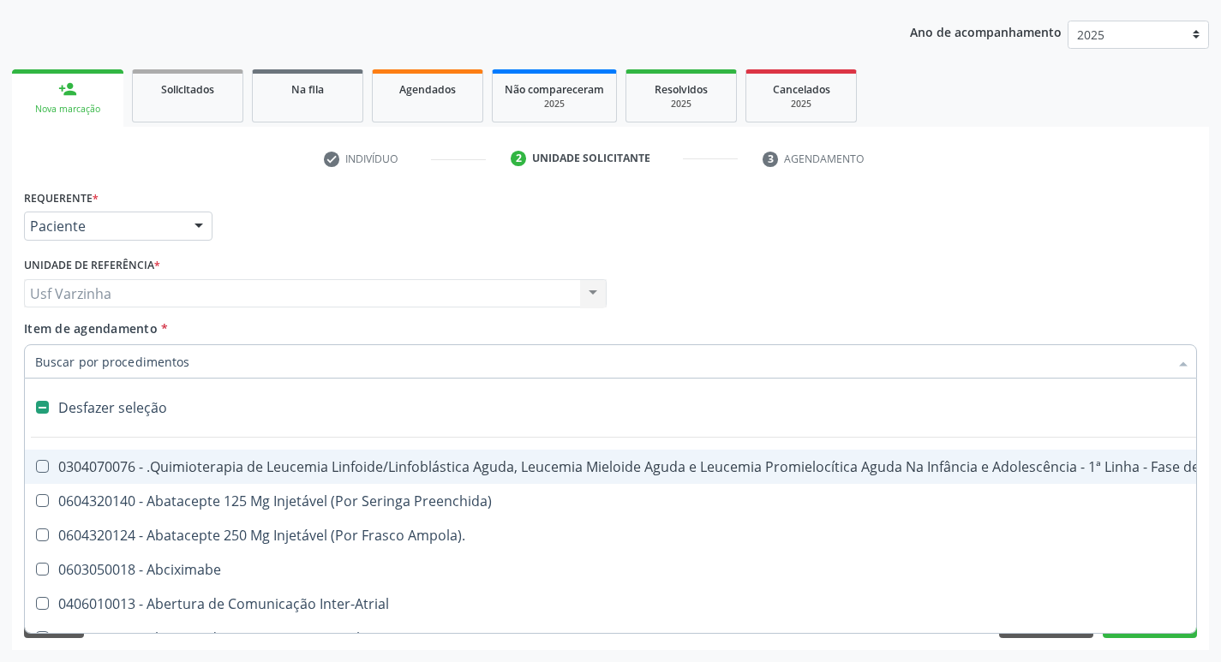
type input "y"
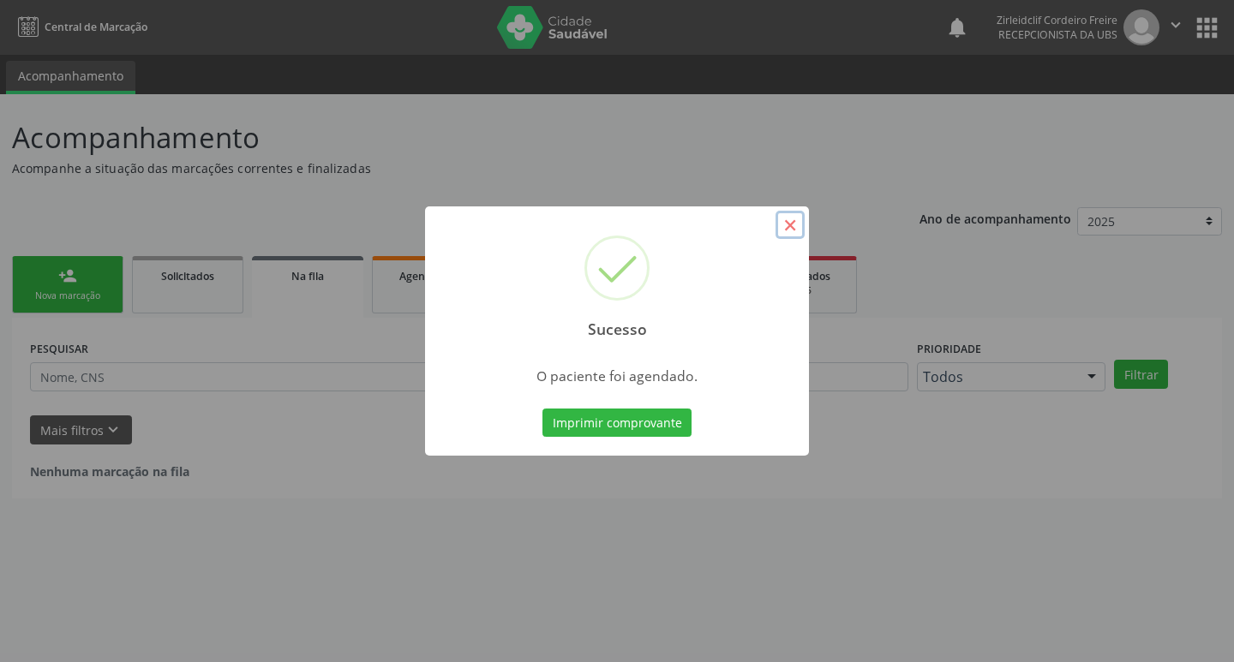
click at [790, 228] on button "×" at bounding box center [790, 225] width 29 height 29
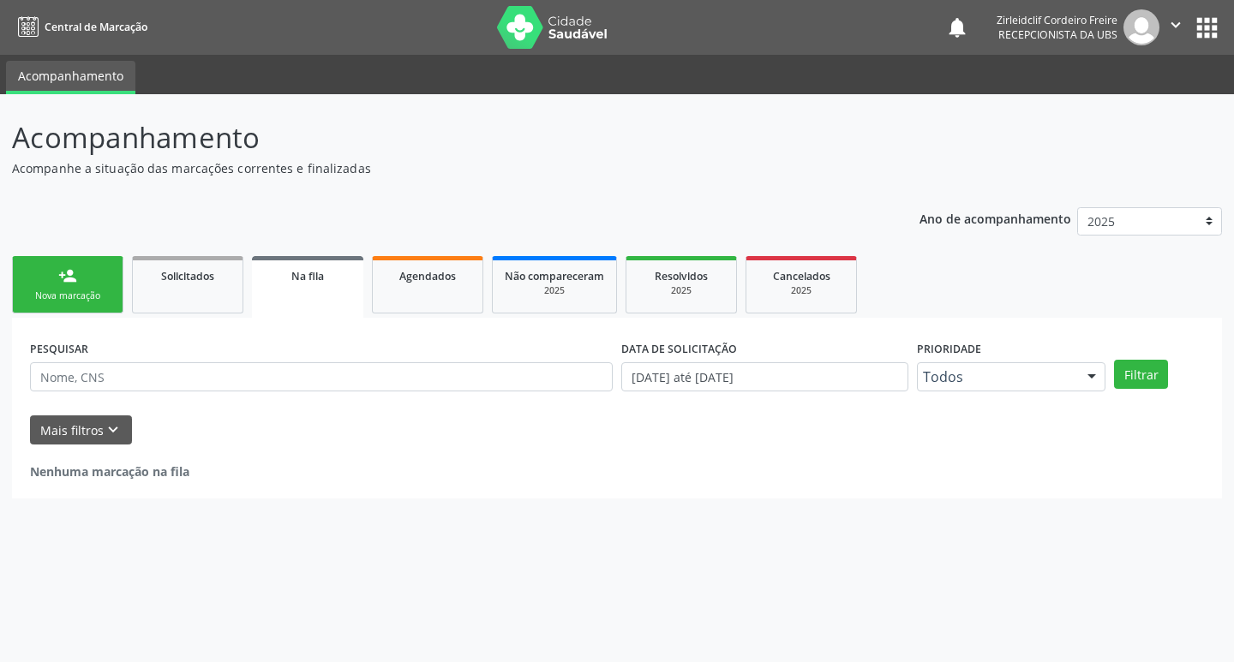
click at [108, 278] on link "person_add Nova marcação" at bounding box center [67, 284] width 111 height 57
